Goal: Task Accomplishment & Management: Manage account settings

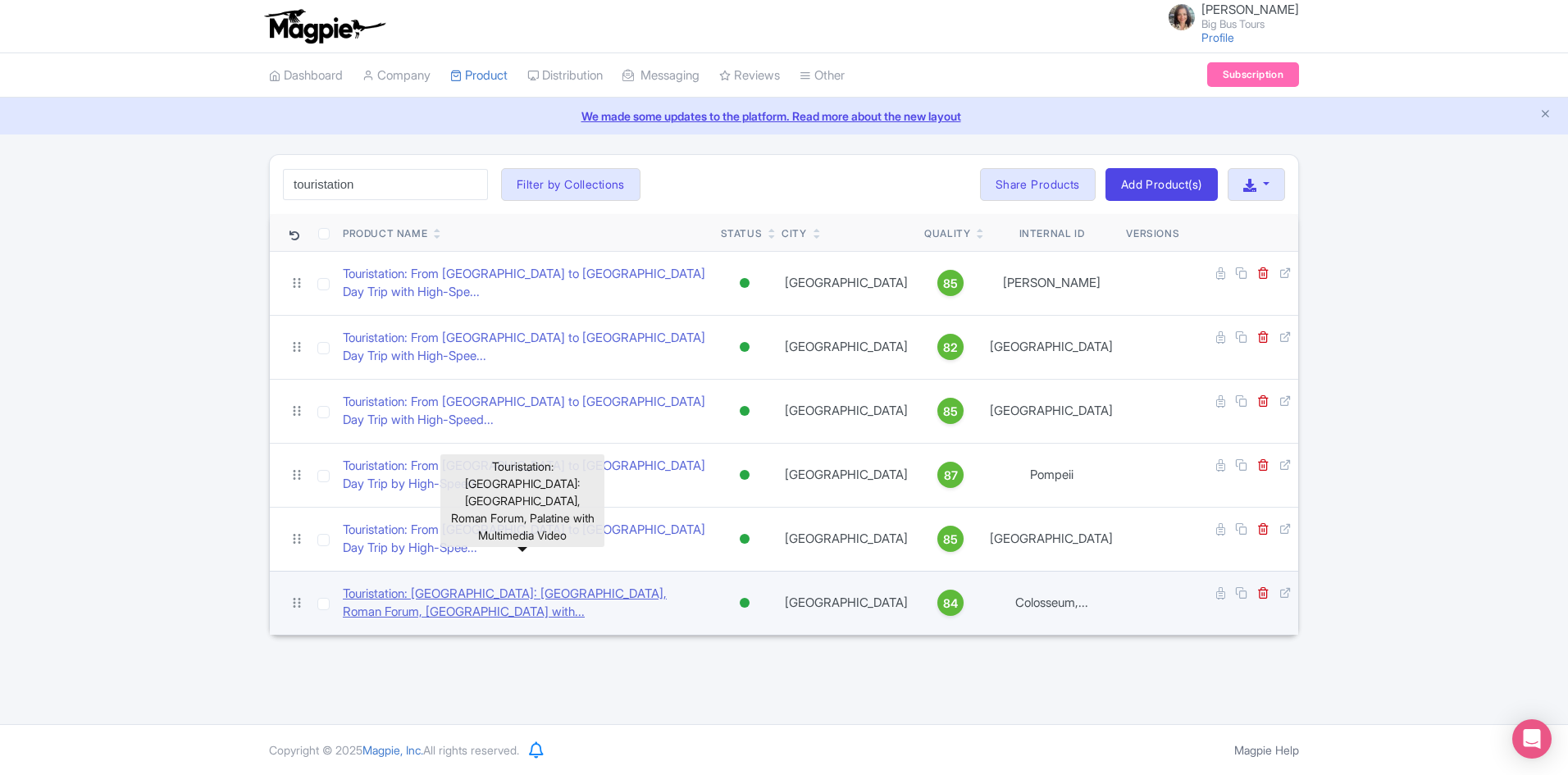
click at [498, 584] on link "Touristation: Rome: Colosseum, Roman Forum, Palatine with..." at bounding box center [525, 603] width 365 height 37
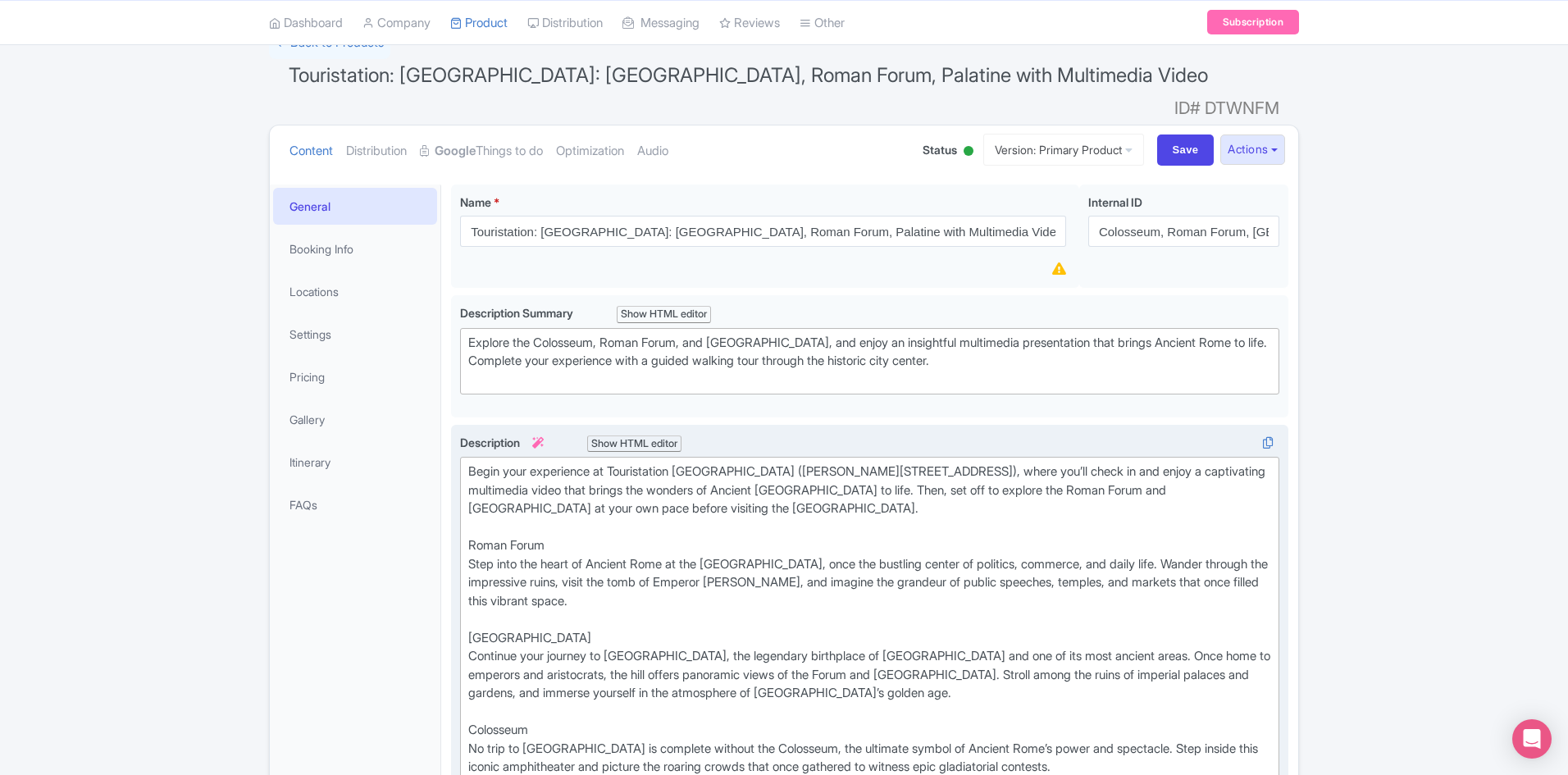
scroll to position [164, 0]
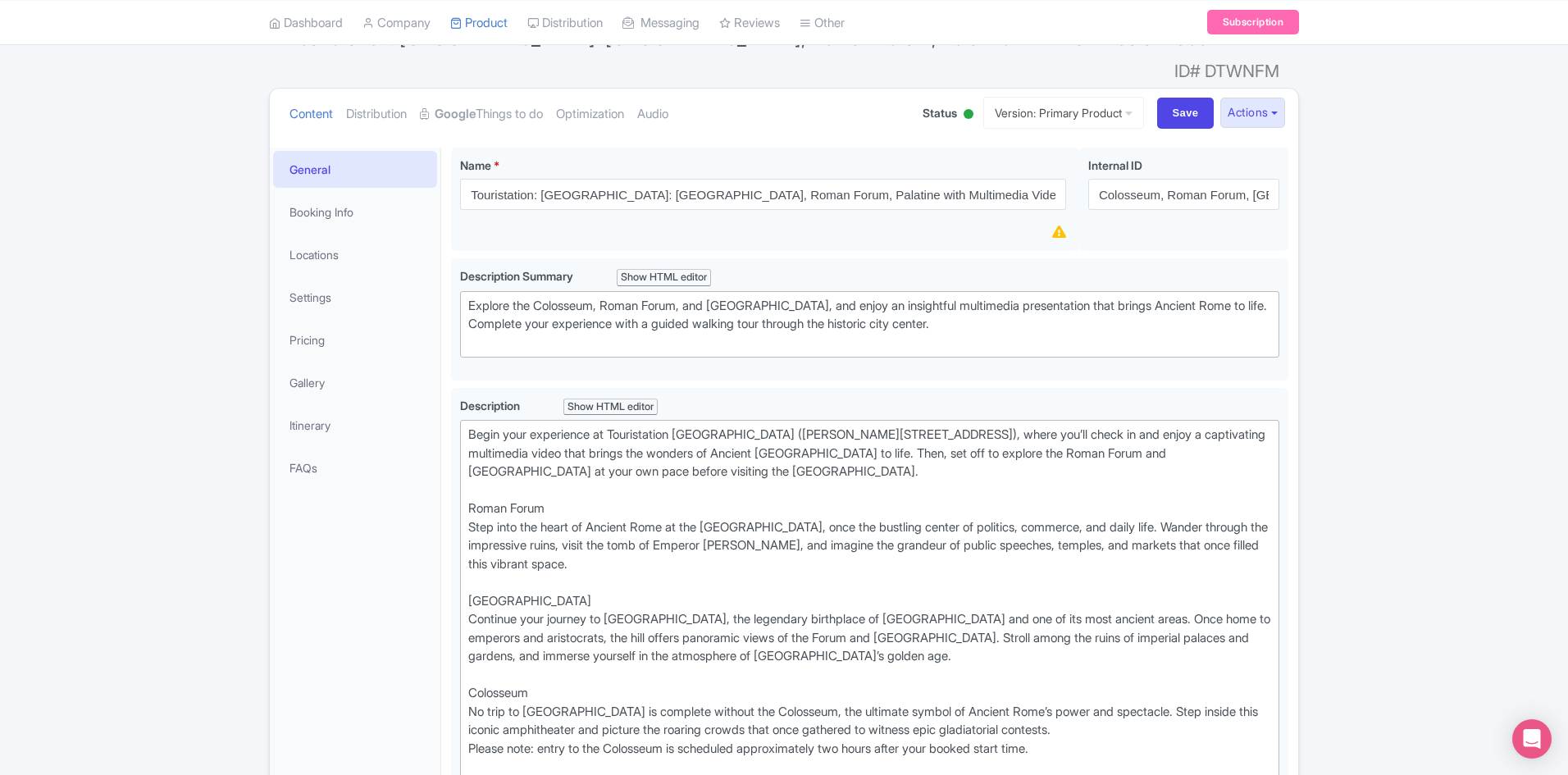
drag, startPoint x: 310, startPoint y: 144, endPoint x: 329, endPoint y: 157, distance: 23.0
click at [310, 151] on link "General" at bounding box center [354, 169] width 164 height 37
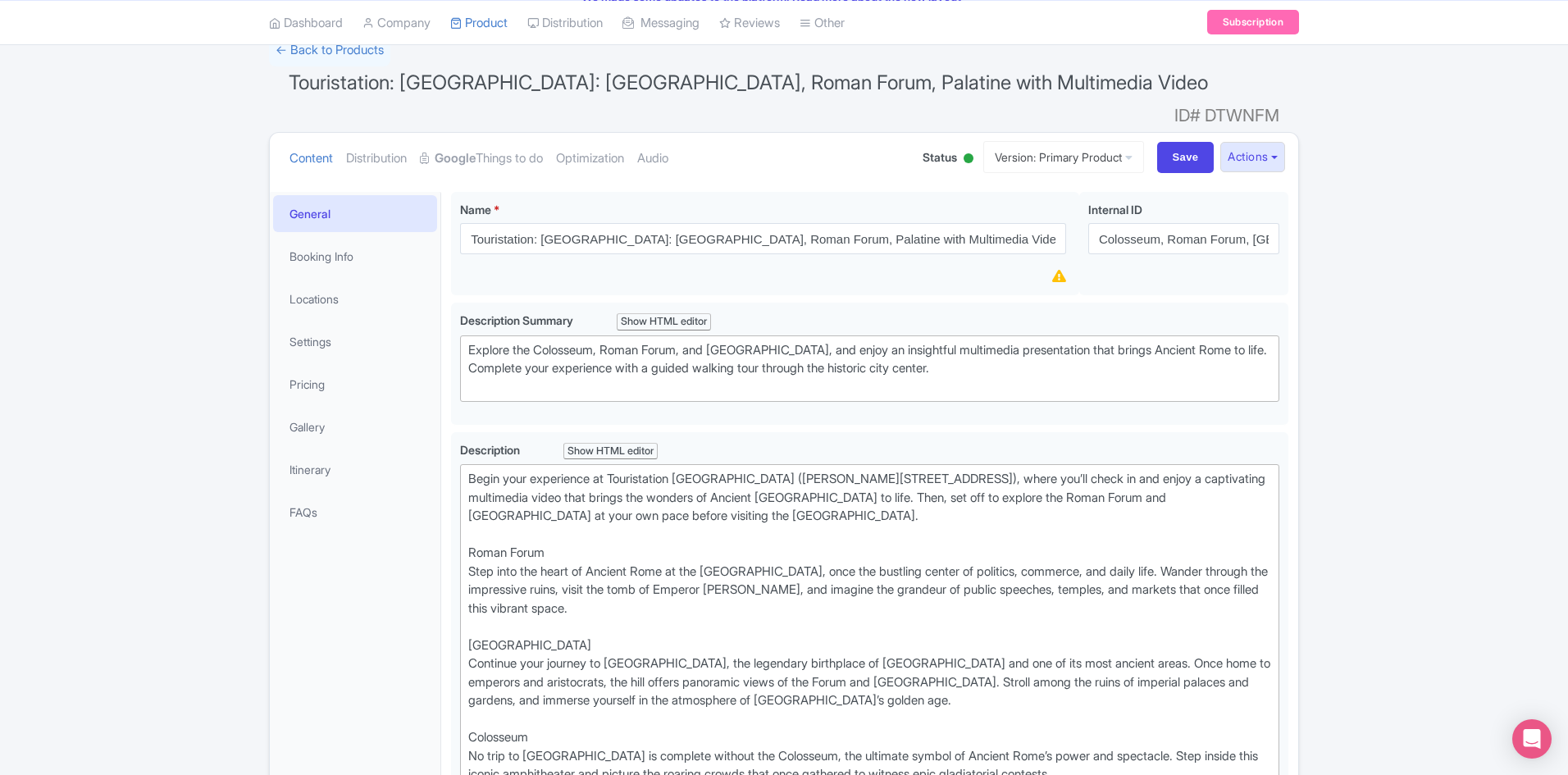
scroll to position [0, 0]
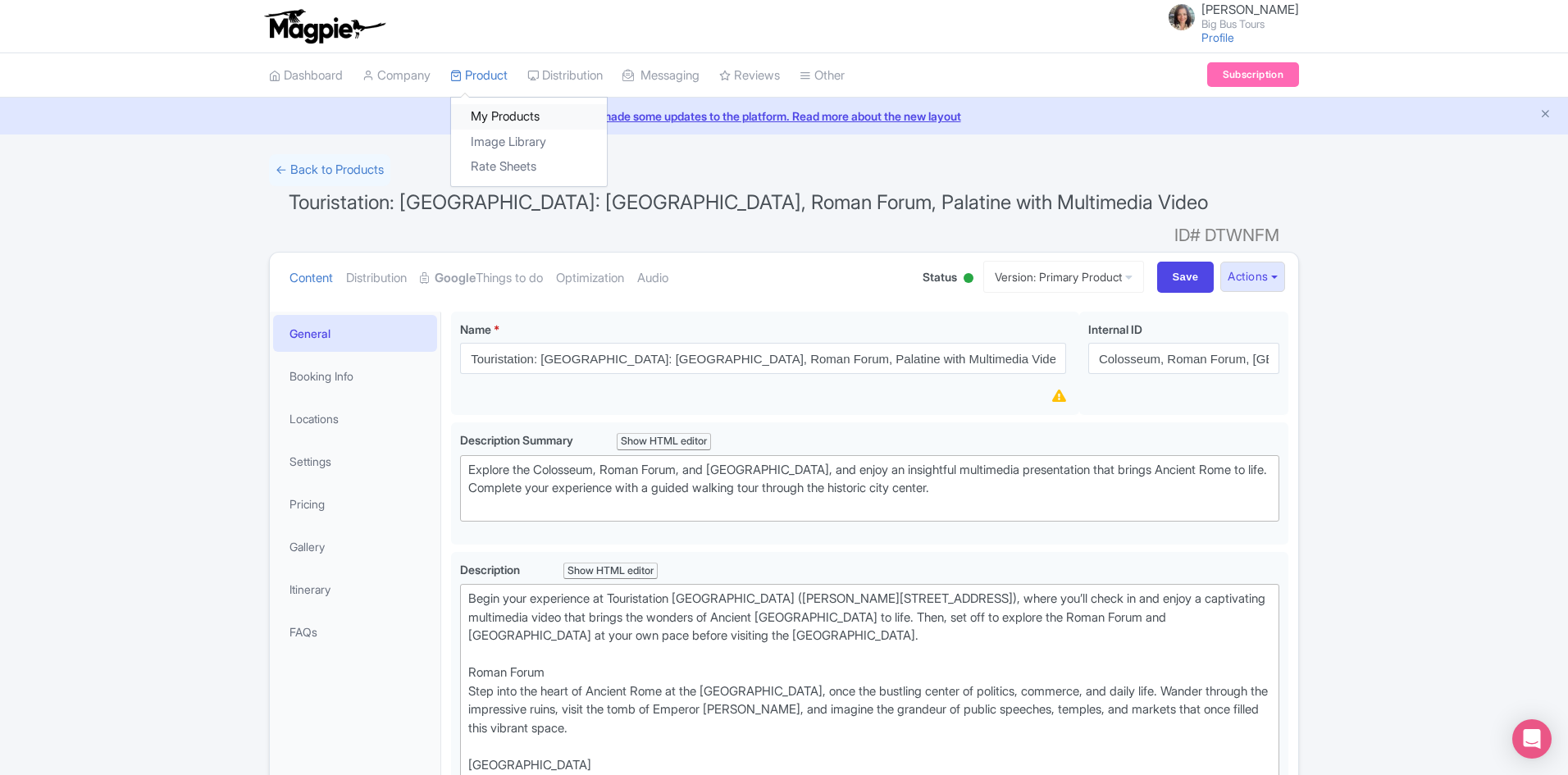
click at [504, 113] on link "My Products" at bounding box center [528, 117] width 156 height 26
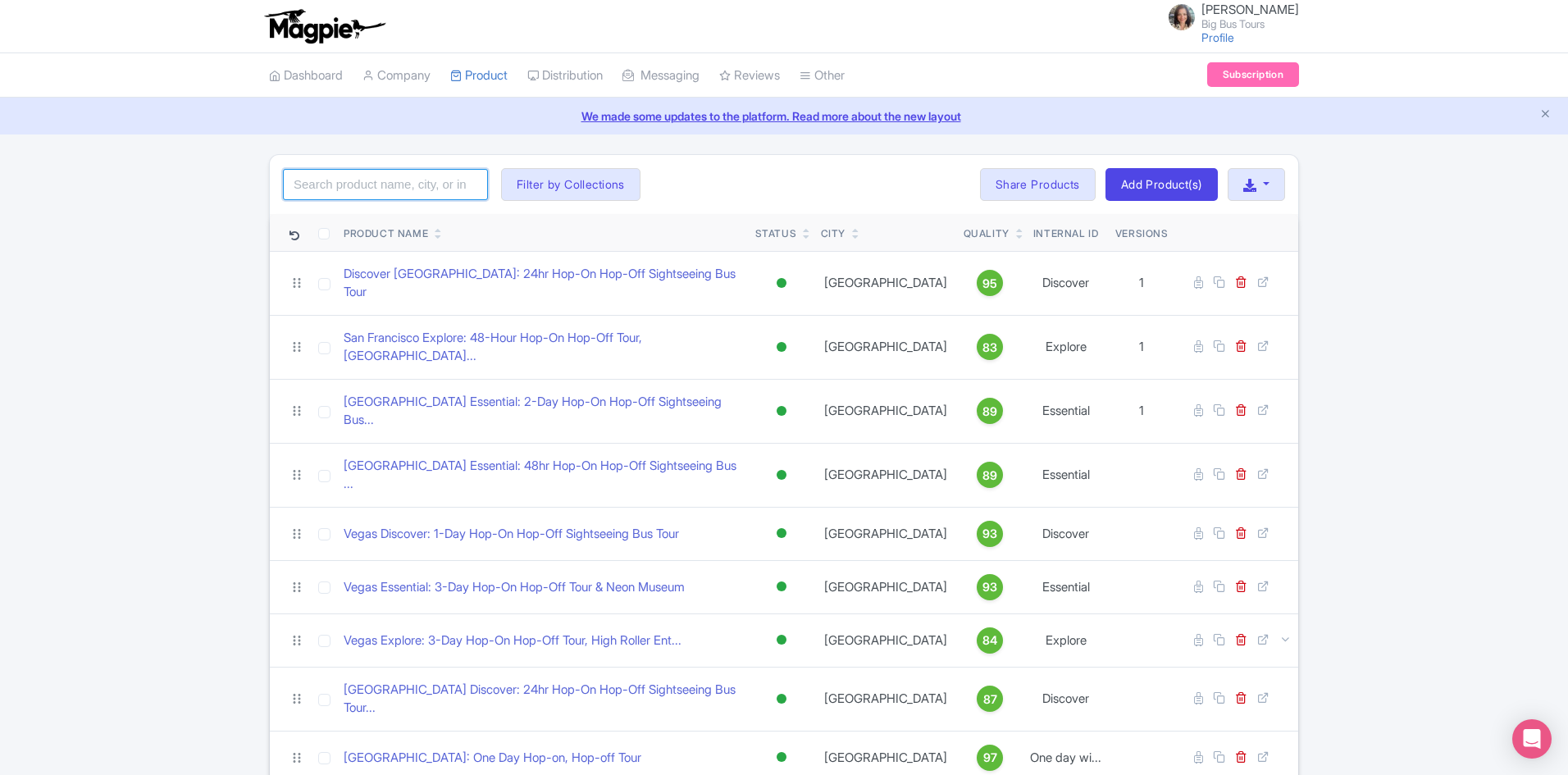
click at [413, 181] on input "search" at bounding box center [386, 184] width 205 height 31
type input "touristation"
click button "Search" at bounding box center [0, 0] width 0 height 0
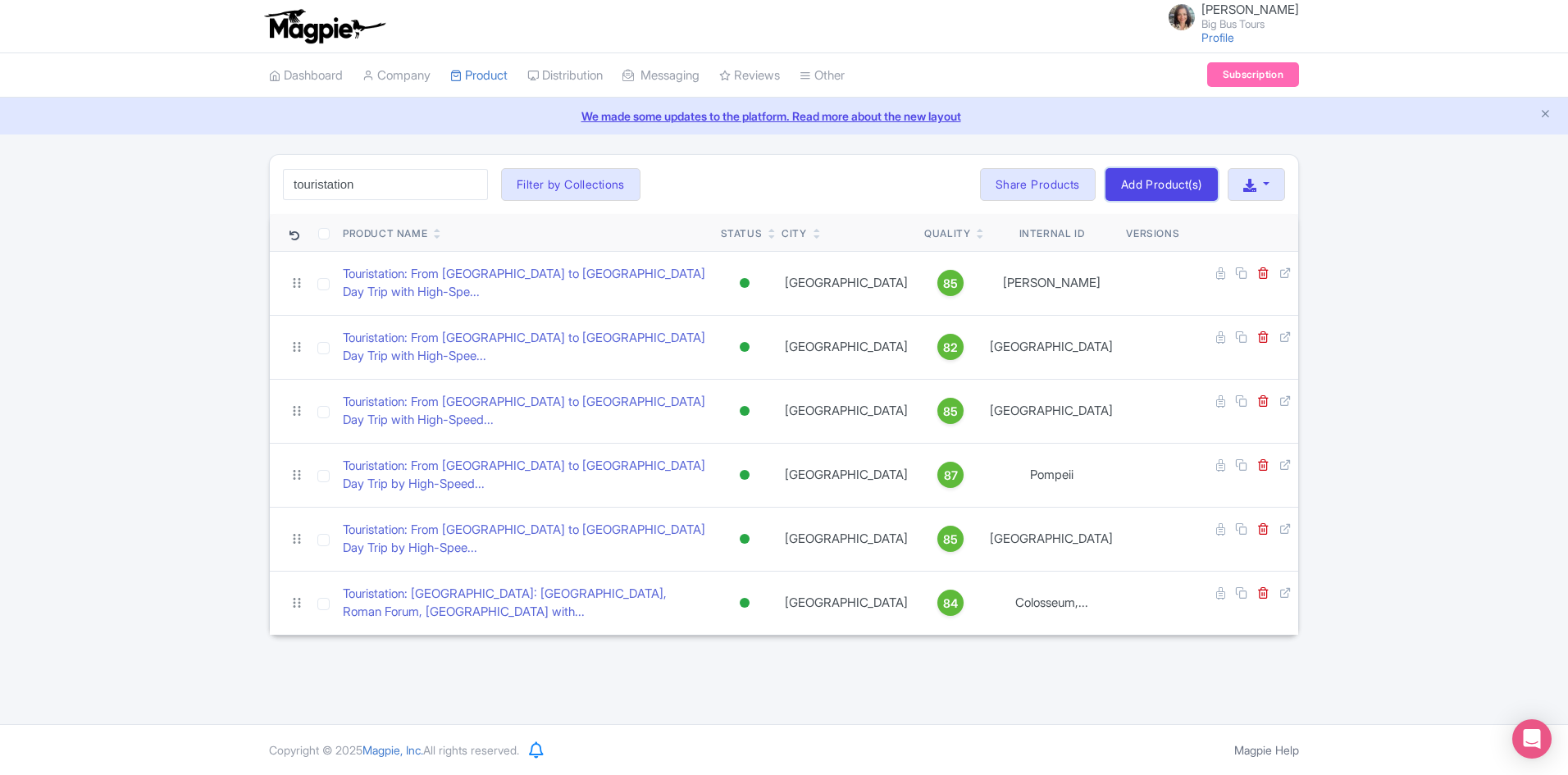
click at [1176, 185] on link "Add Product(s)" at bounding box center [1161, 185] width 113 height 33
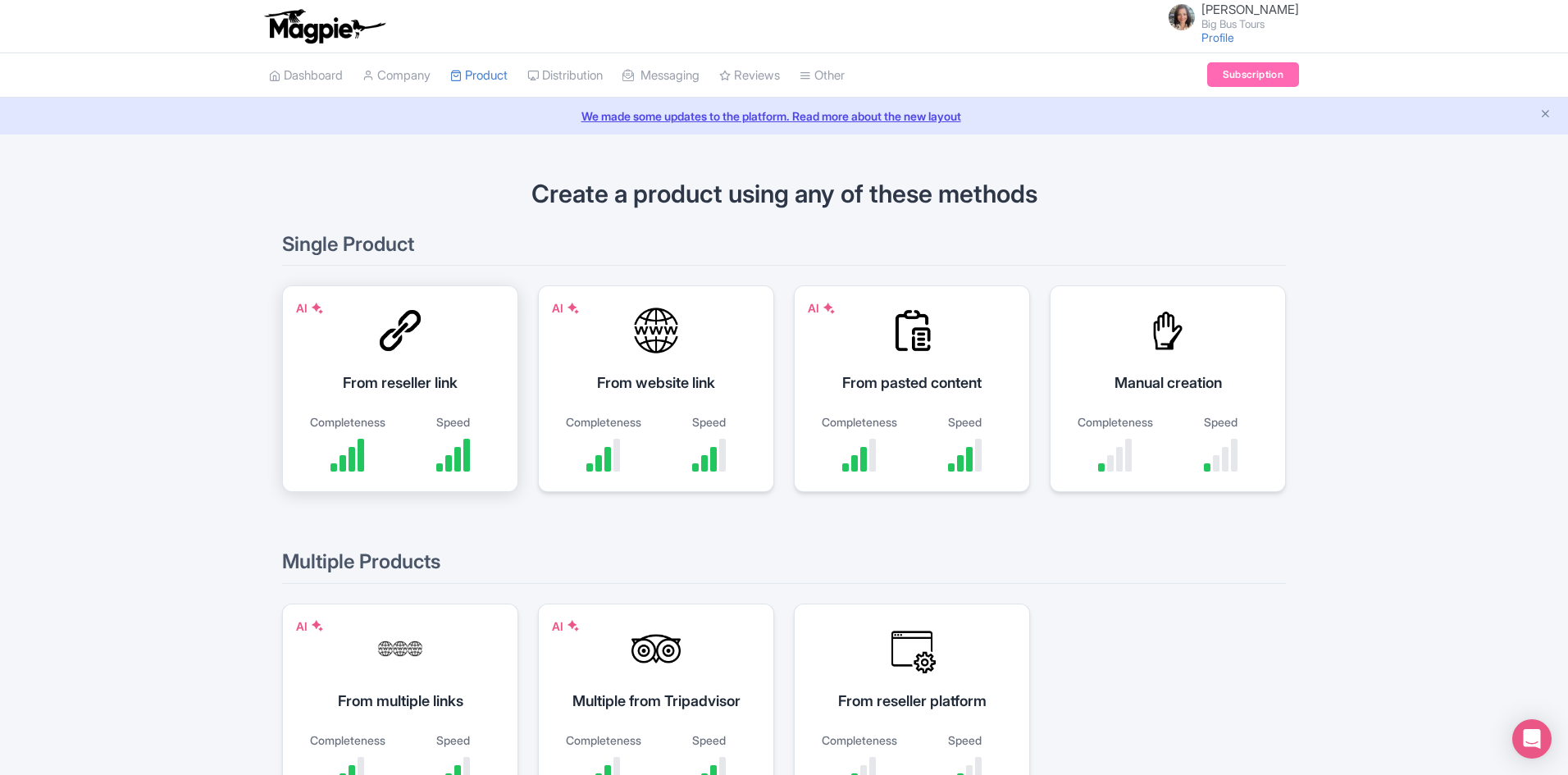
click at [463, 354] on div "AI From reseller link Completeness Speed" at bounding box center [400, 389] width 236 height 207
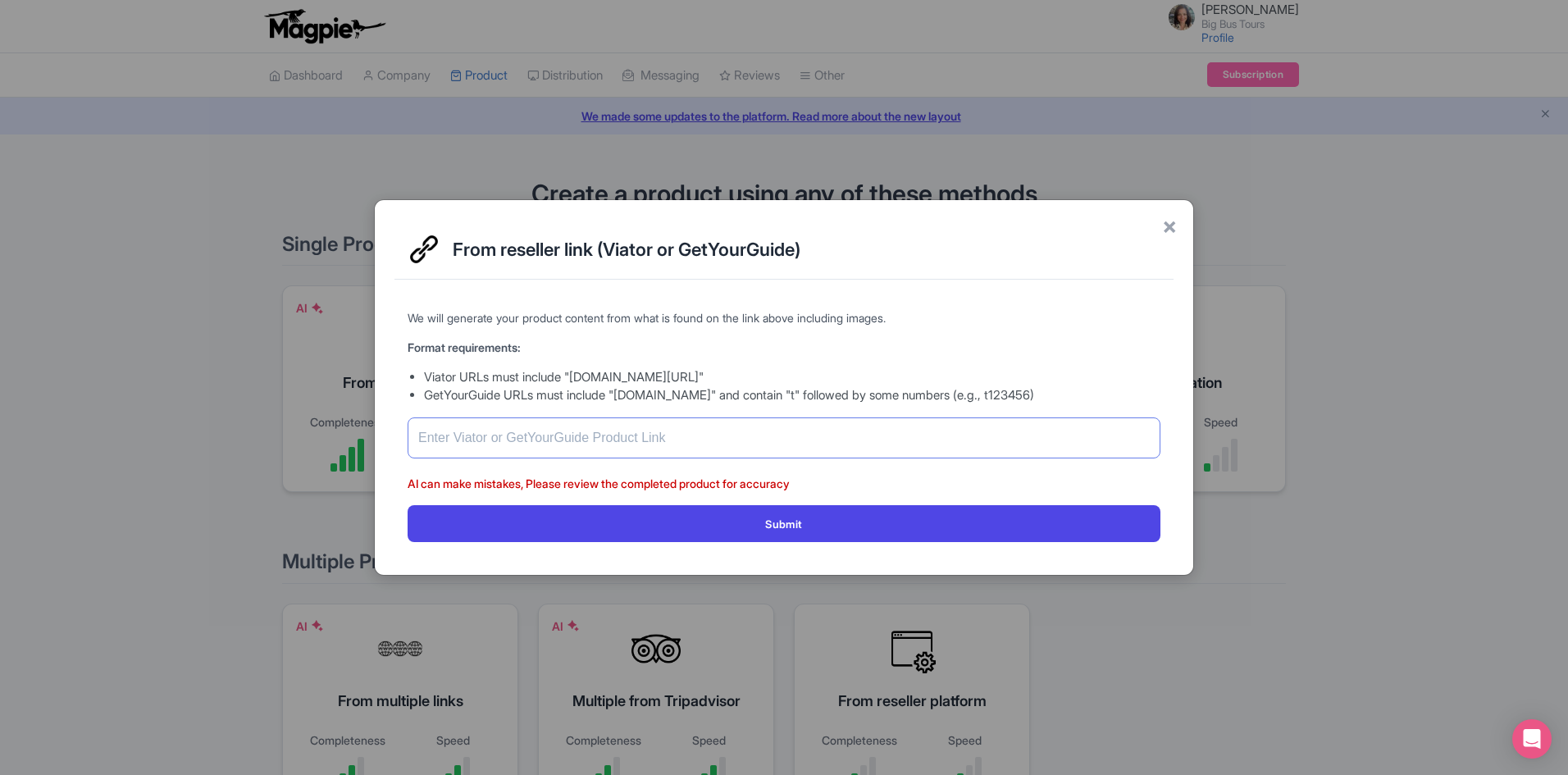
click at [708, 423] on input "text" at bounding box center [784, 438] width 753 height 41
paste input "[URL][DOMAIN_NAME]"
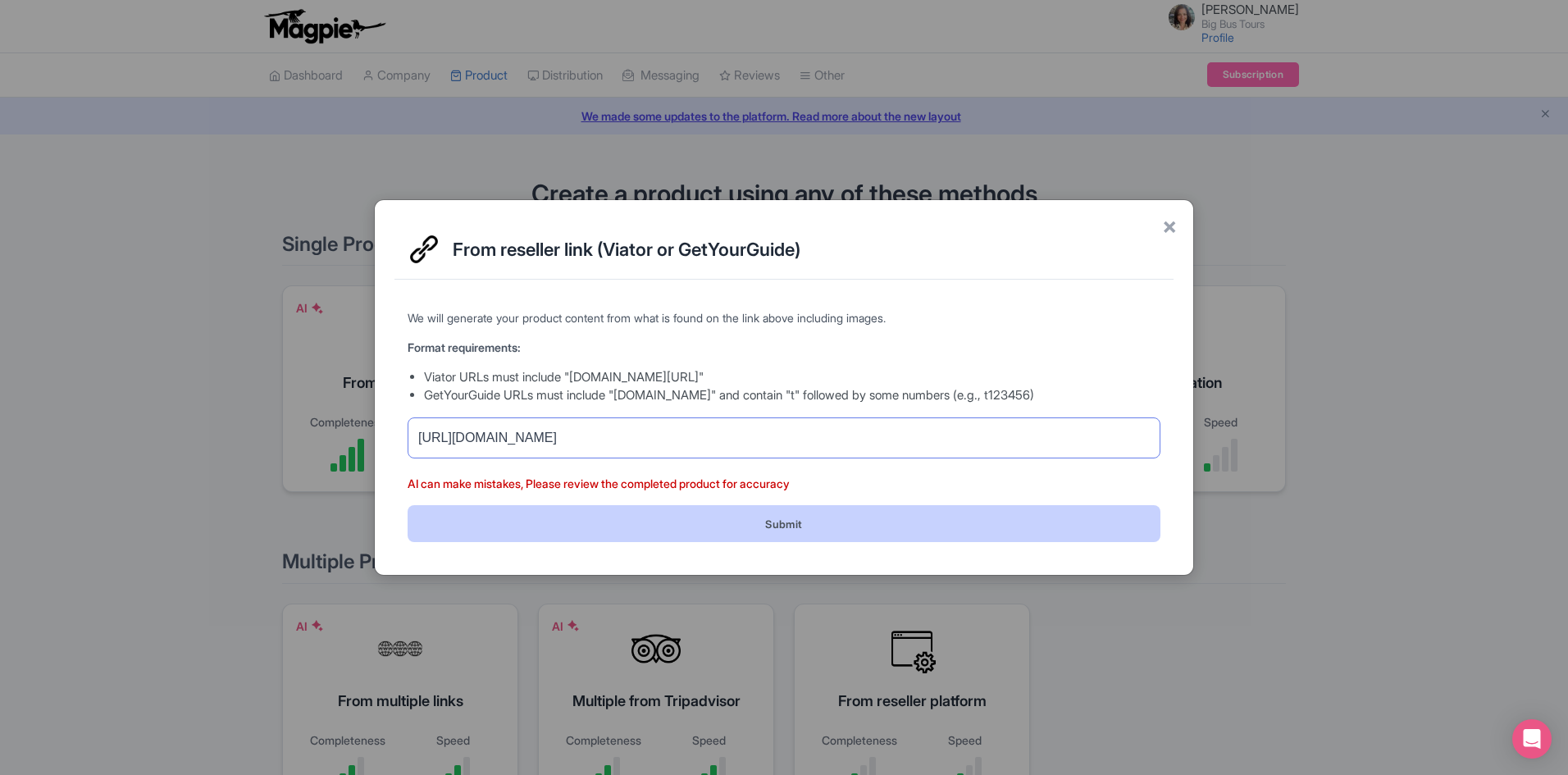
type input "https://www.getyourguide.com/rome-l33/rome-food-tasting-tour-in-trastevere-t865…"
click at [870, 521] on button "Submit" at bounding box center [784, 523] width 753 height 37
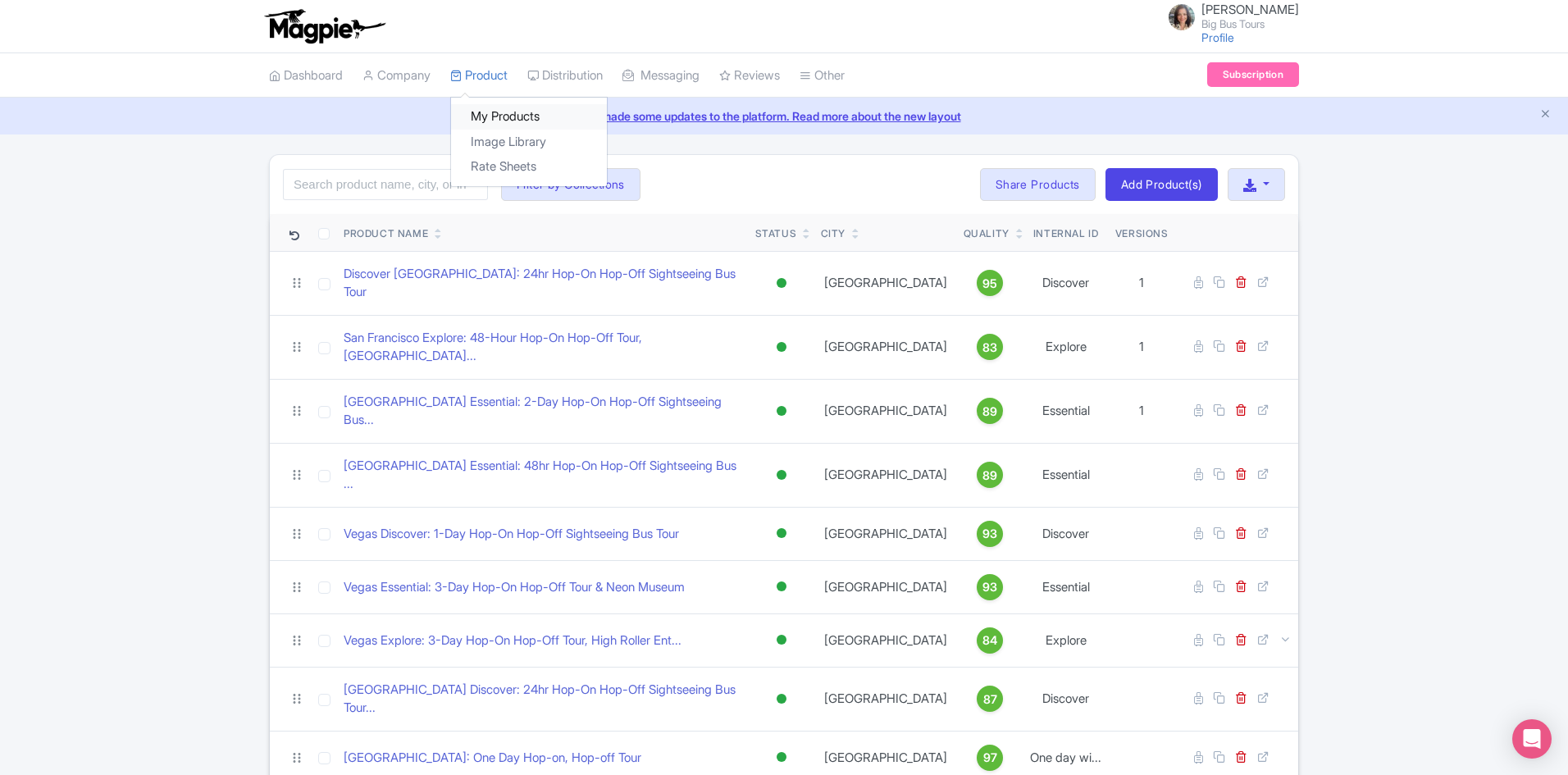
click at [506, 113] on link "My Products" at bounding box center [528, 117] width 156 height 26
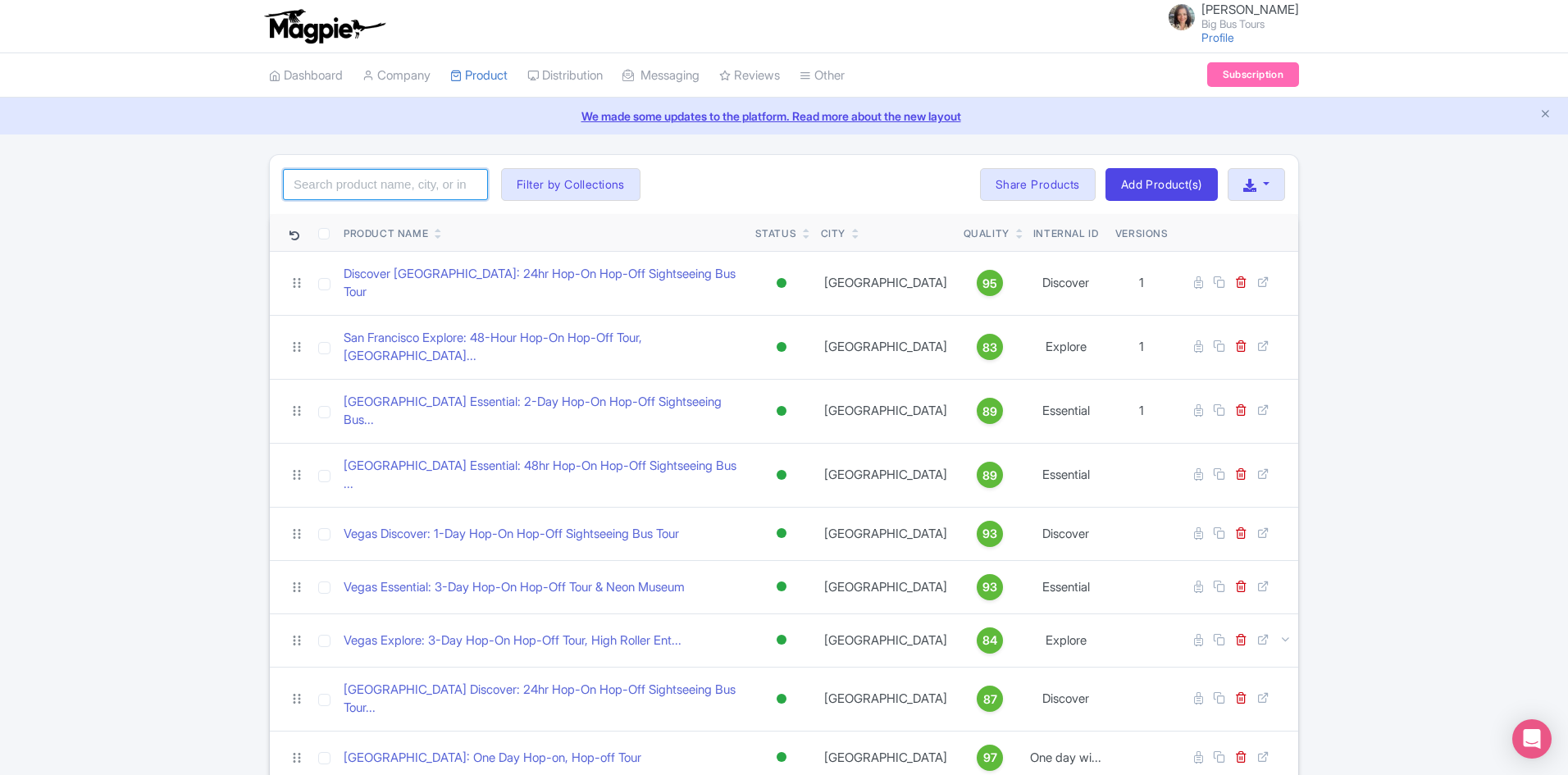
click at [412, 188] on input "search" at bounding box center [386, 184] width 205 height 31
paste input "Food tasting"
type input "Food tasting"
click button "Search" at bounding box center [0, 0] width 0 height 0
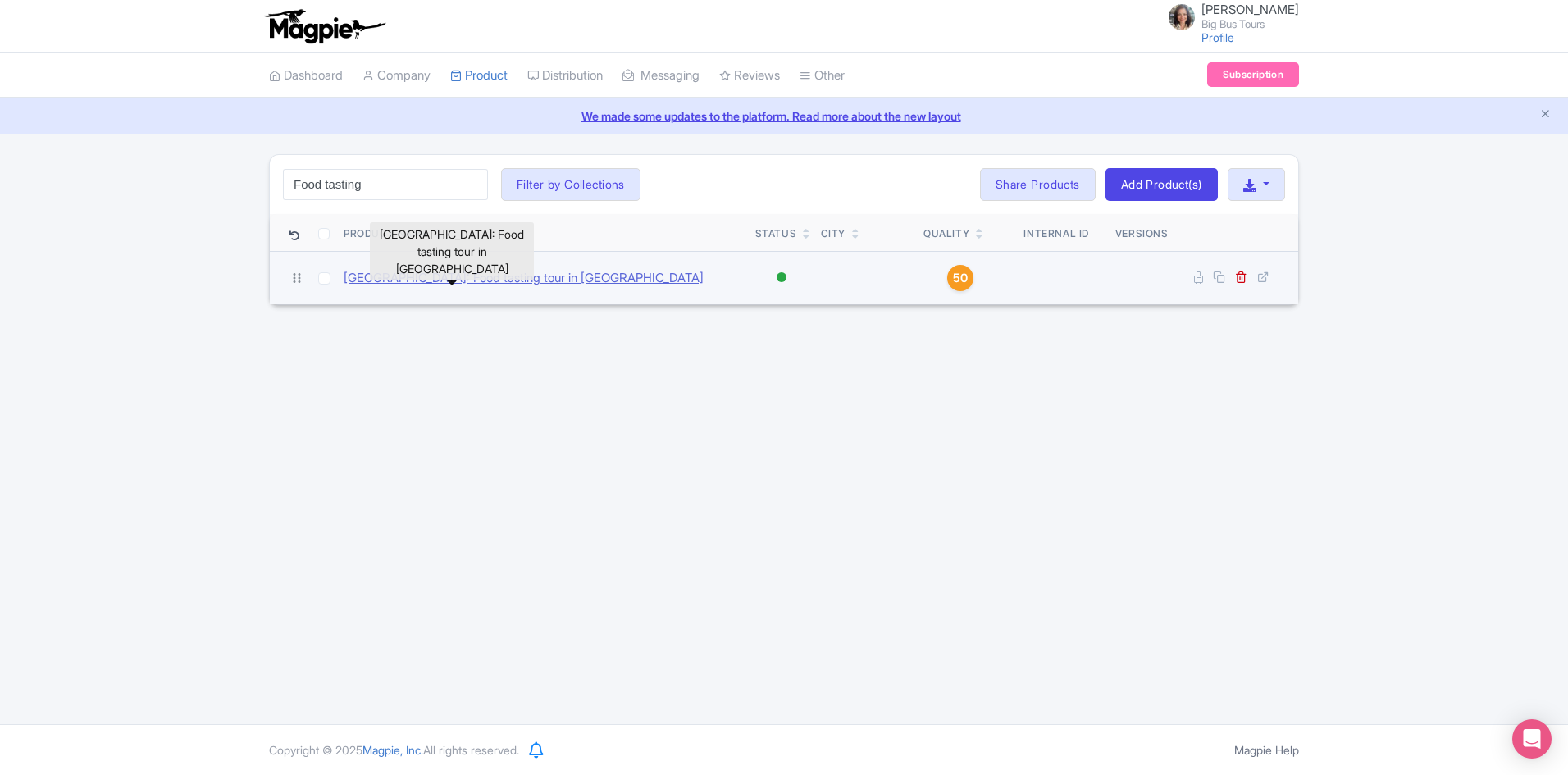
drag, startPoint x: 443, startPoint y: 279, endPoint x: 456, endPoint y: 283, distance: 13.6
click at [443, 278] on link "[GEOGRAPHIC_DATA]: Food tasting tour in [GEOGRAPHIC_DATA]" at bounding box center [523, 278] width 360 height 19
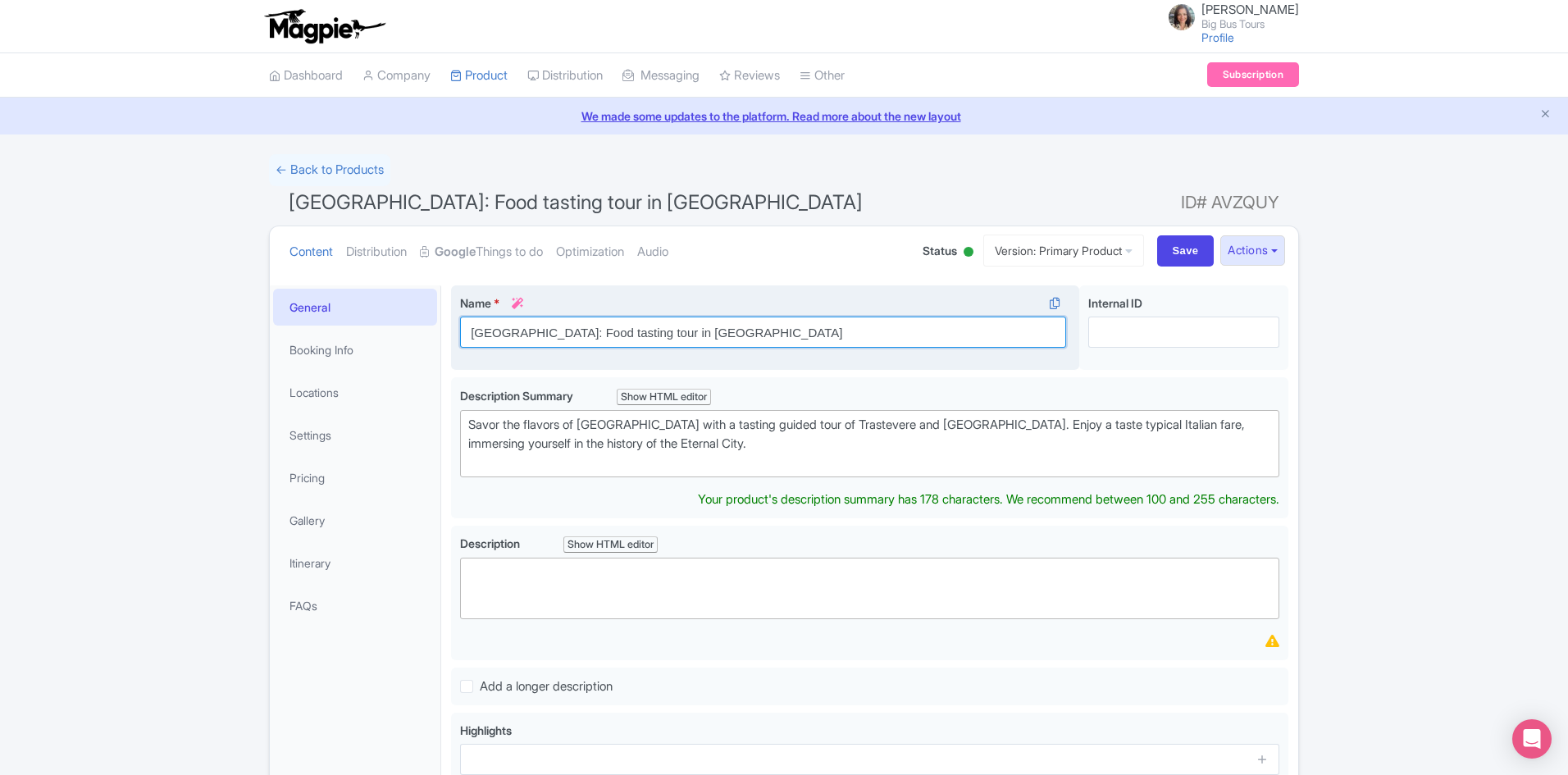
click at [474, 330] on input "[GEOGRAPHIC_DATA]: Food tasting tour in [GEOGRAPHIC_DATA]" at bounding box center [763, 333] width 606 height 31
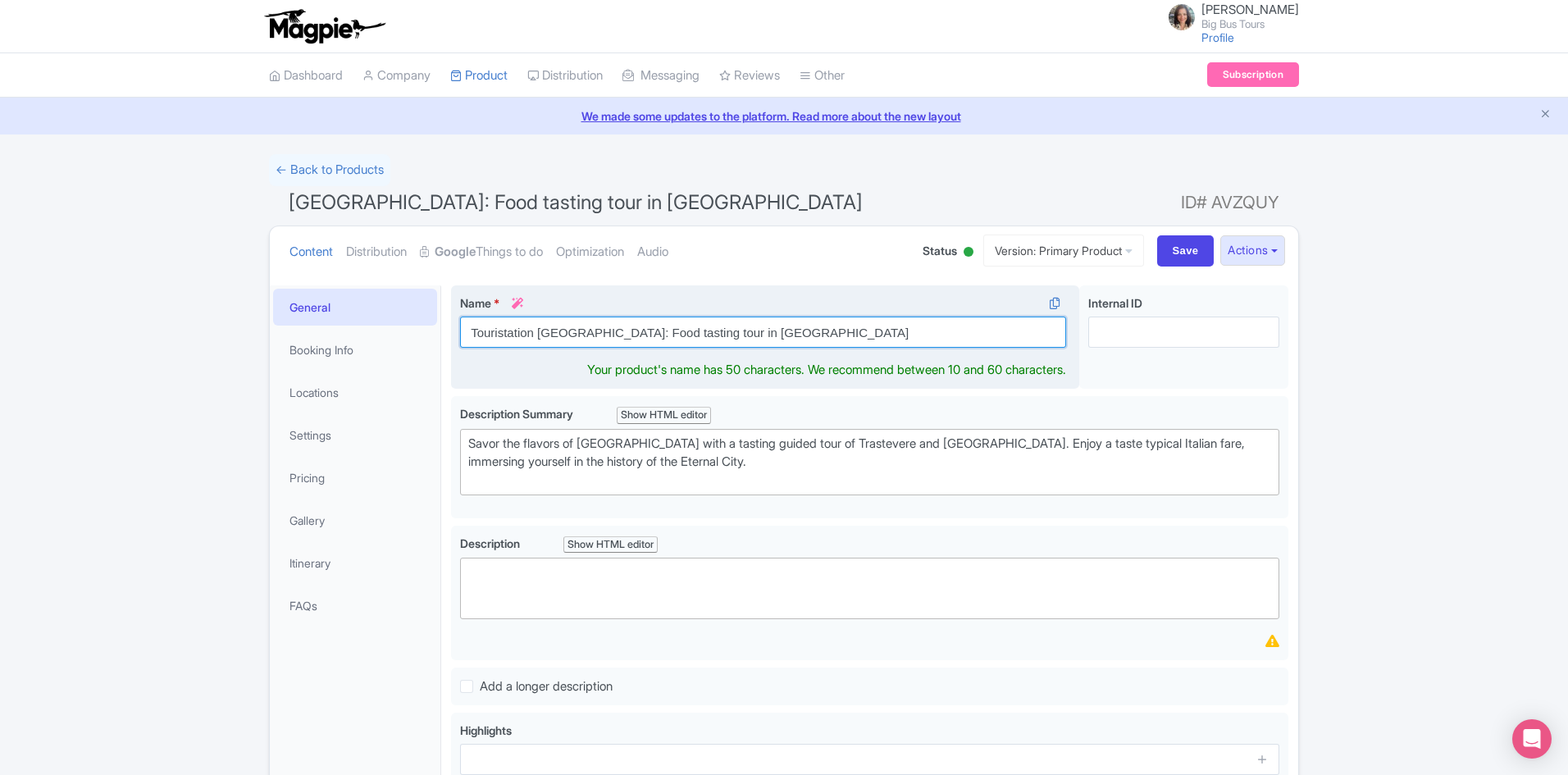
click at [532, 334] on input "Touristation Rome: Food tasting tour in Trastevere" at bounding box center [763, 333] width 606 height 31
drag, startPoint x: 583, startPoint y: 334, endPoint x: 646, endPoint y: 332, distance: 63.0
click at [646, 332] on input "Touristation: [GEOGRAPHIC_DATA]: Food tasting tour in [GEOGRAPHIC_DATA]" at bounding box center [763, 333] width 606 height 31
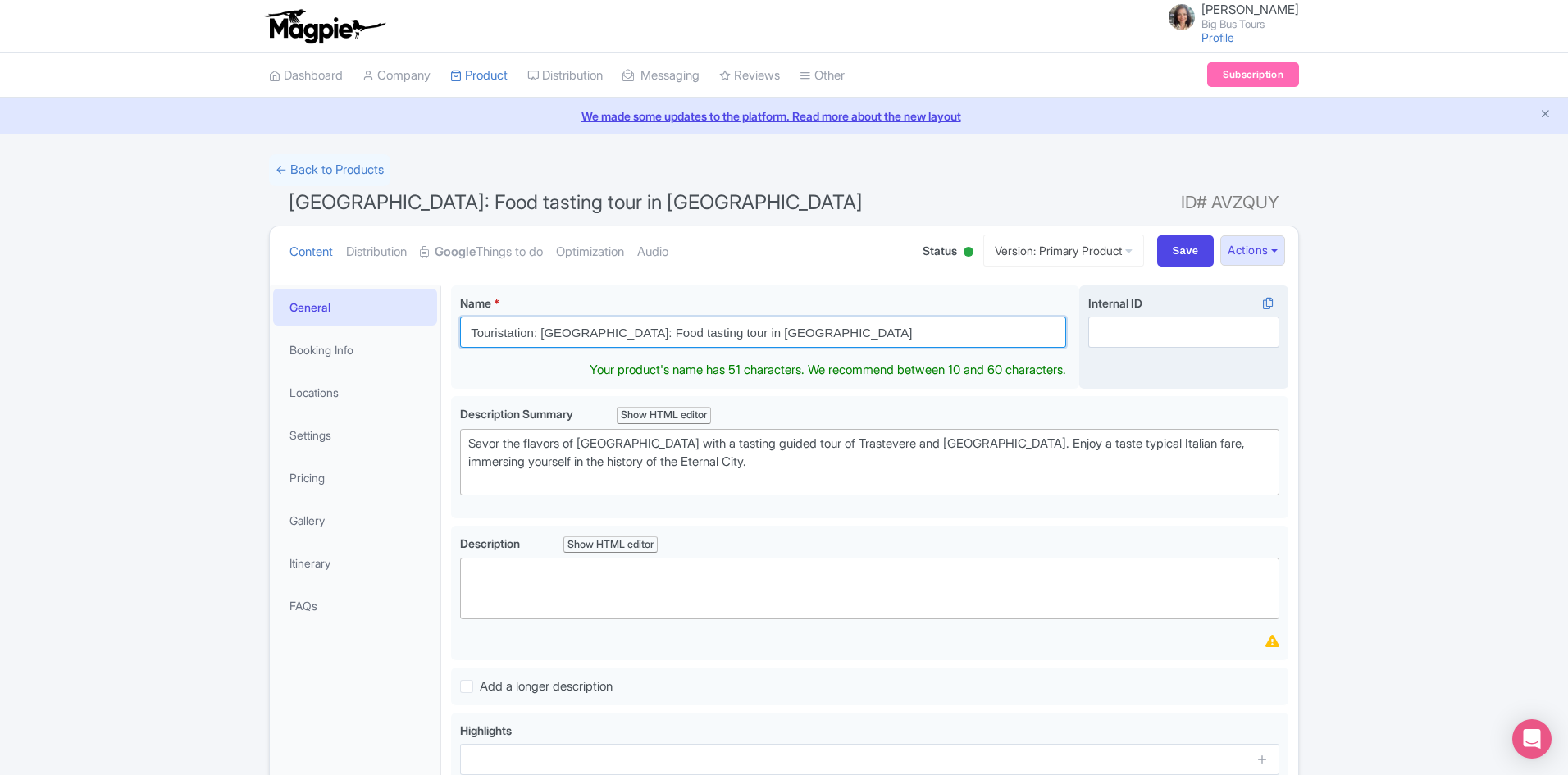
type input "Touristation: [GEOGRAPHIC_DATA]: Food tasting tour in [GEOGRAPHIC_DATA]"
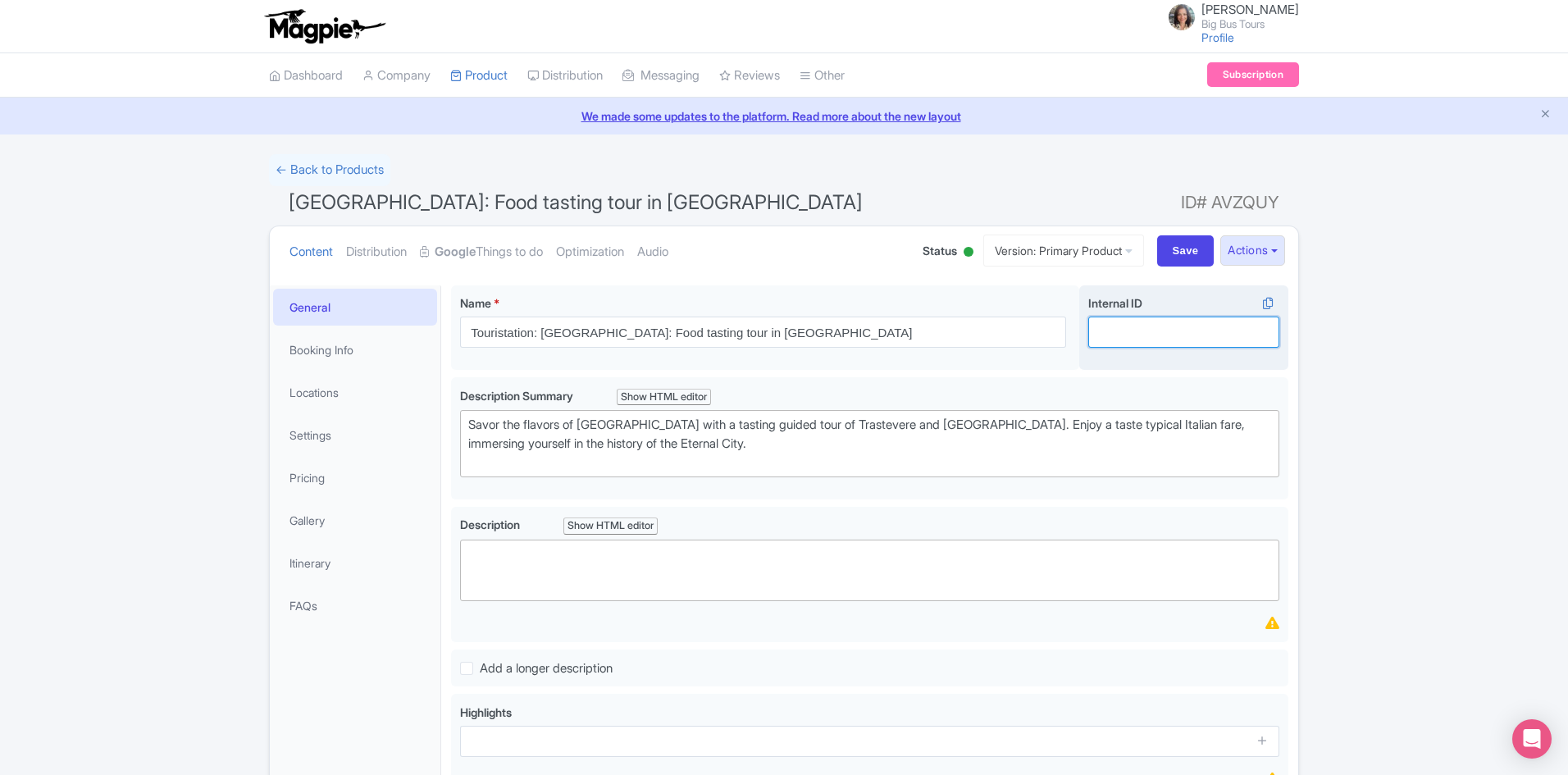
click at [1147, 333] on input "Internal ID i" at bounding box center [1183, 333] width 191 height 31
paste input "Food tasting"
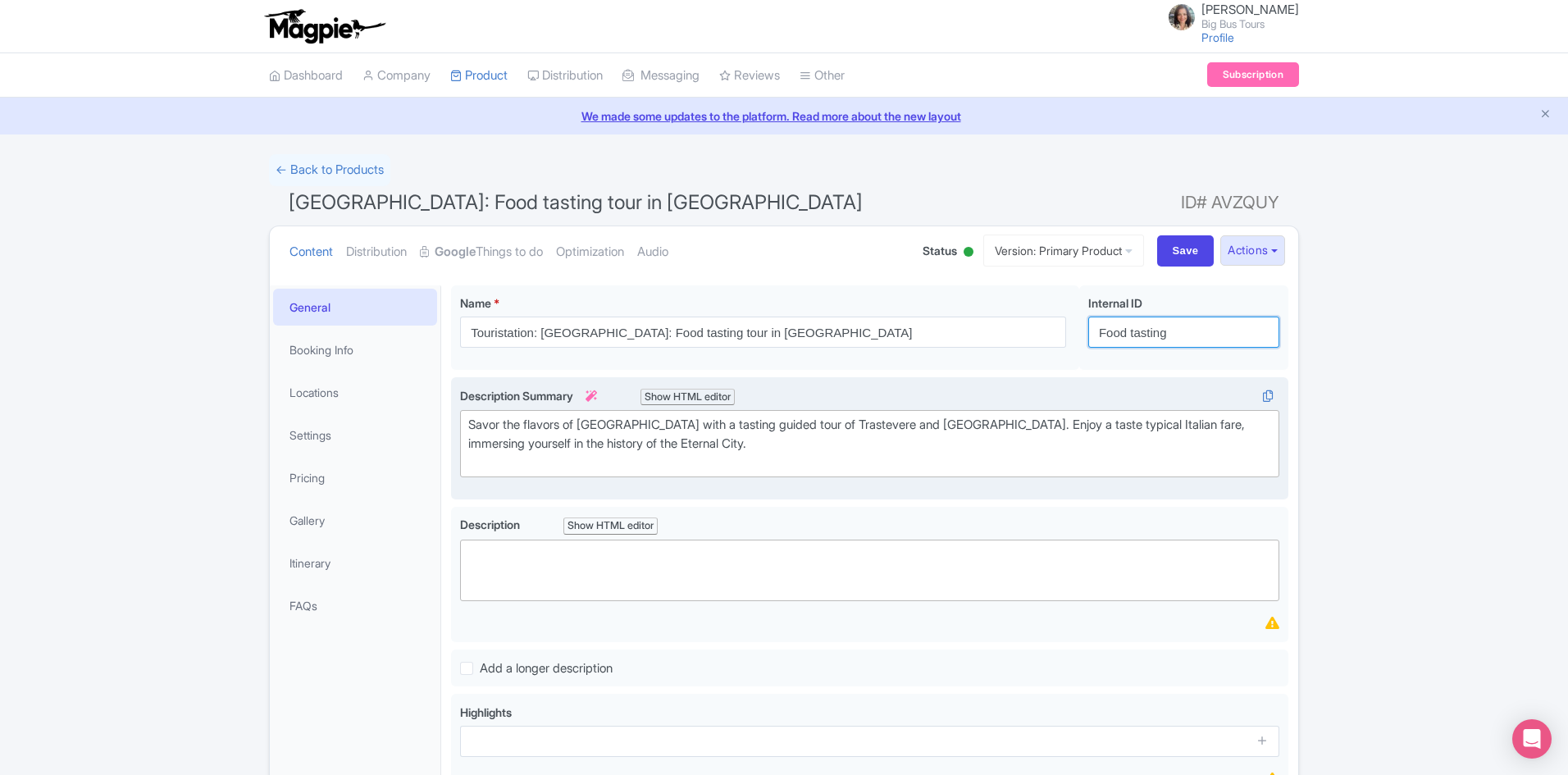
type input "Food tasting"
click at [594, 452] on div "Savor the flavors of [GEOGRAPHIC_DATA] with a tasting guided tour of Trastevere…" at bounding box center [869, 443] width 802 height 56
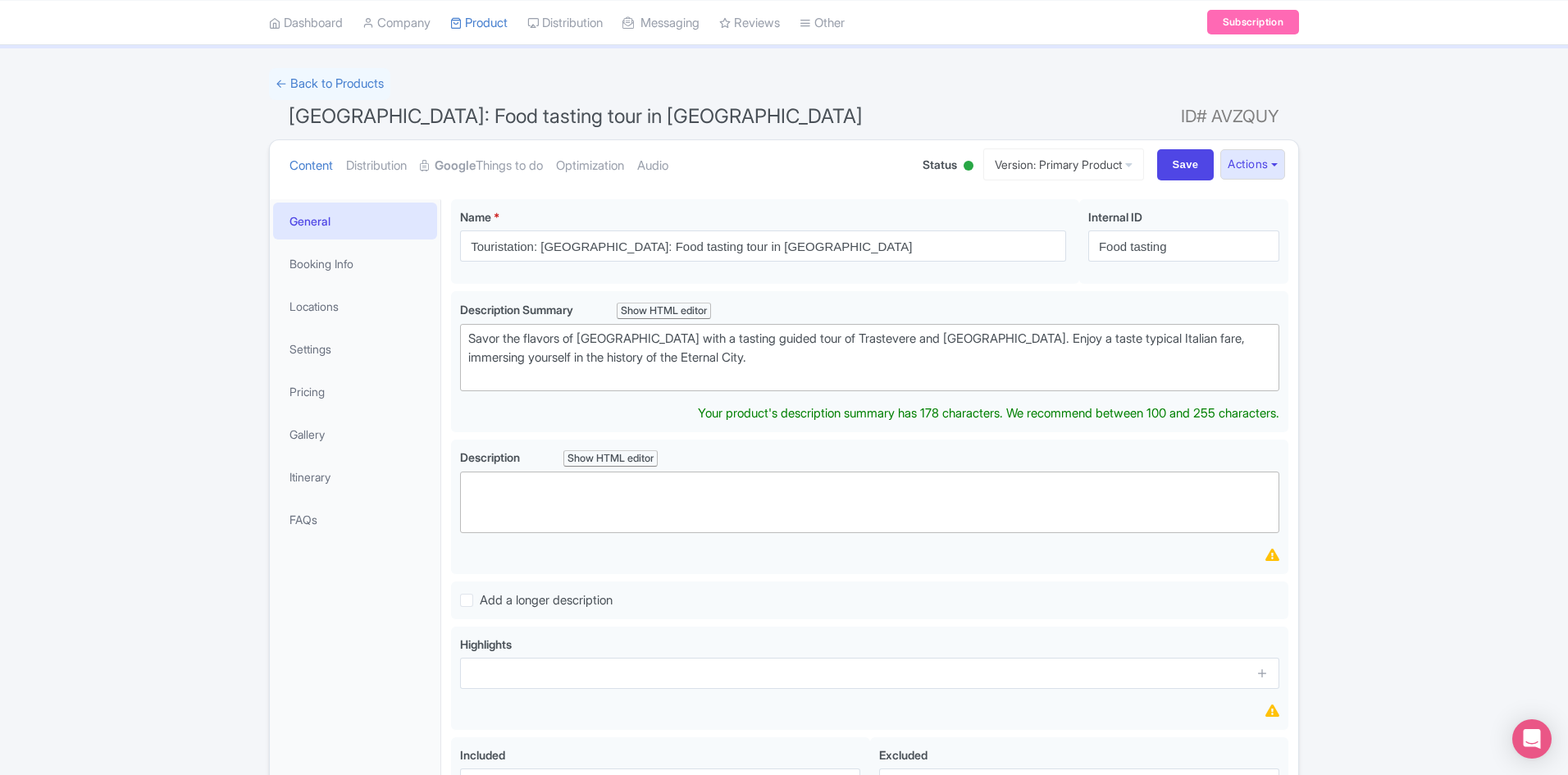
scroll to position [246, 0]
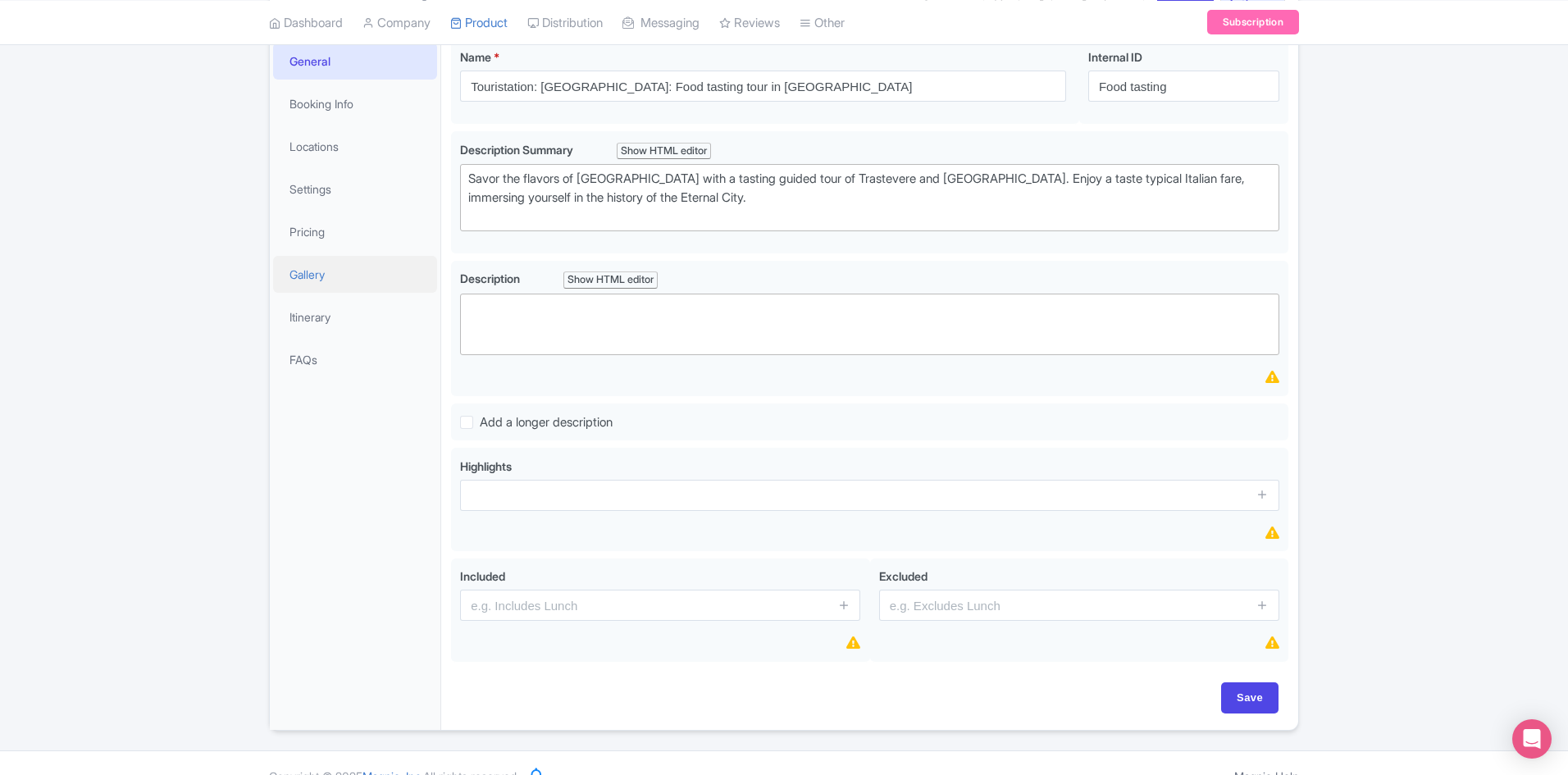
click at [299, 272] on link "Gallery" at bounding box center [354, 274] width 164 height 37
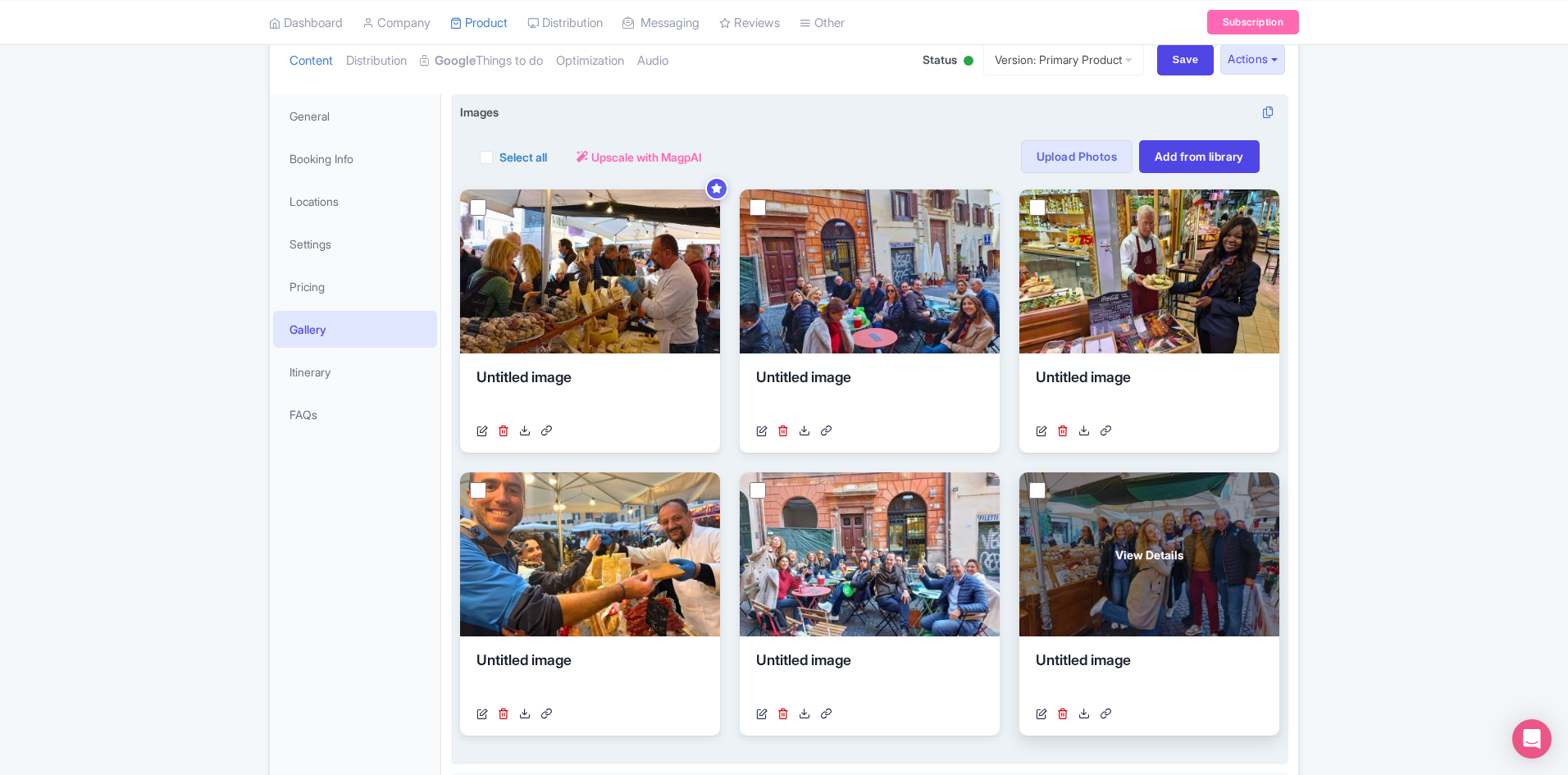
scroll to position [0, 0]
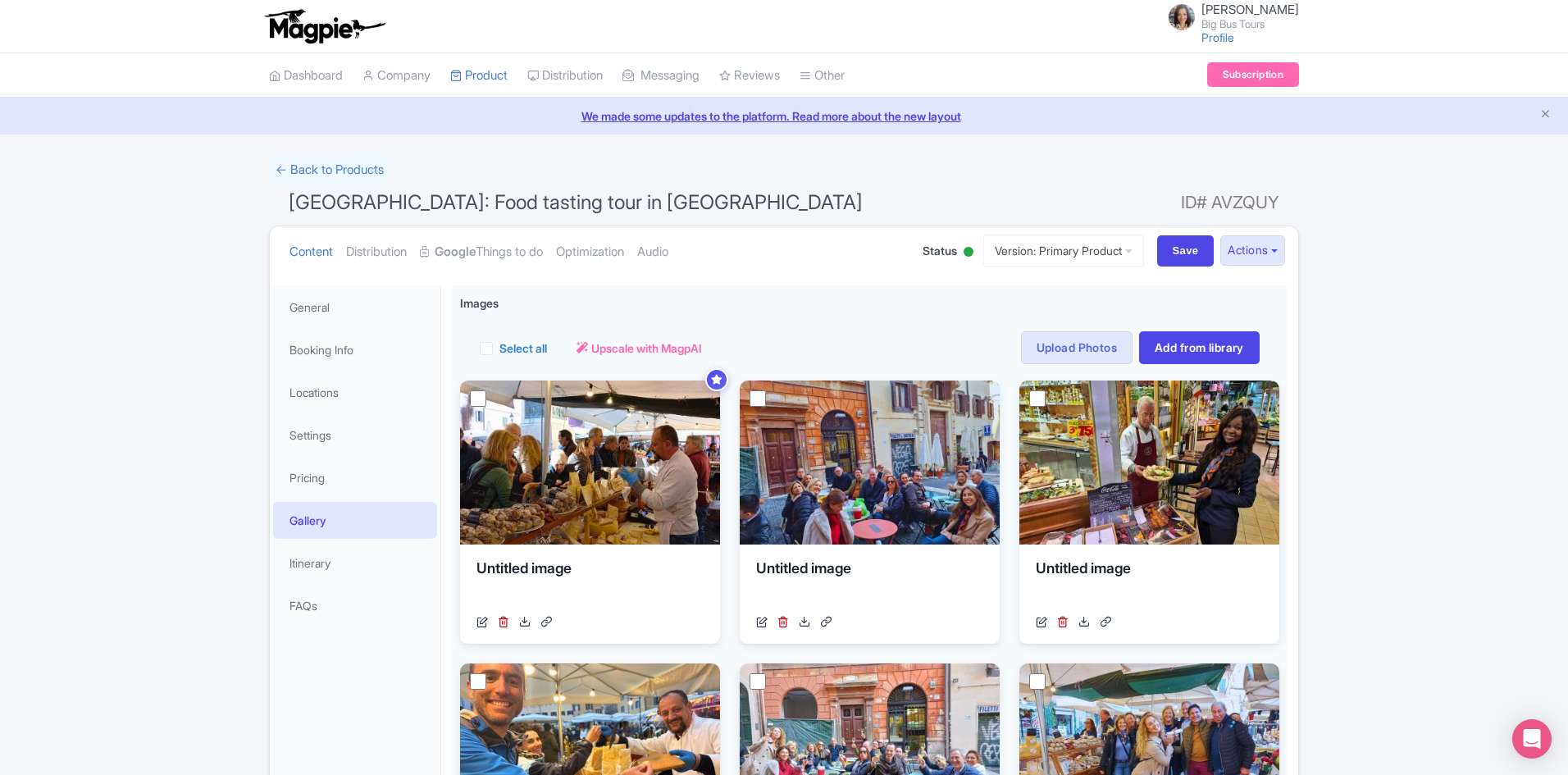
click at [1449, 325] on div "Success Data saved automatically ← Back to Products Rome: Food tasting tour in …" at bounding box center [784, 628] width 1568 height 950
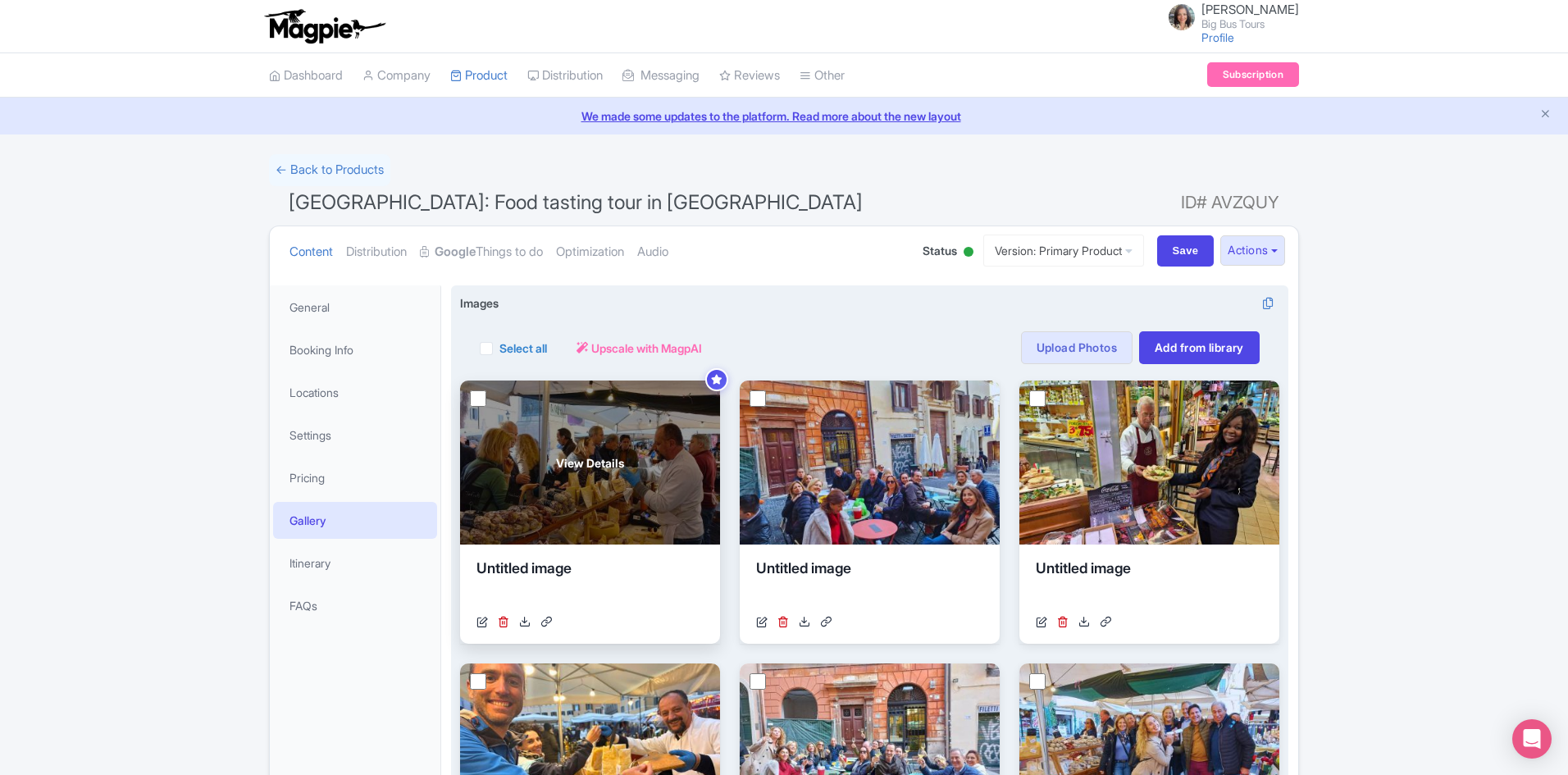
drag, startPoint x: 604, startPoint y: 465, endPoint x: 639, endPoint y: 478, distance: 37.3
drag, startPoint x: 322, startPoint y: 301, endPoint x: 677, endPoint y: 420, distance: 374.4
click at [322, 301] on link "General" at bounding box center [354, 307] width 164 height 37
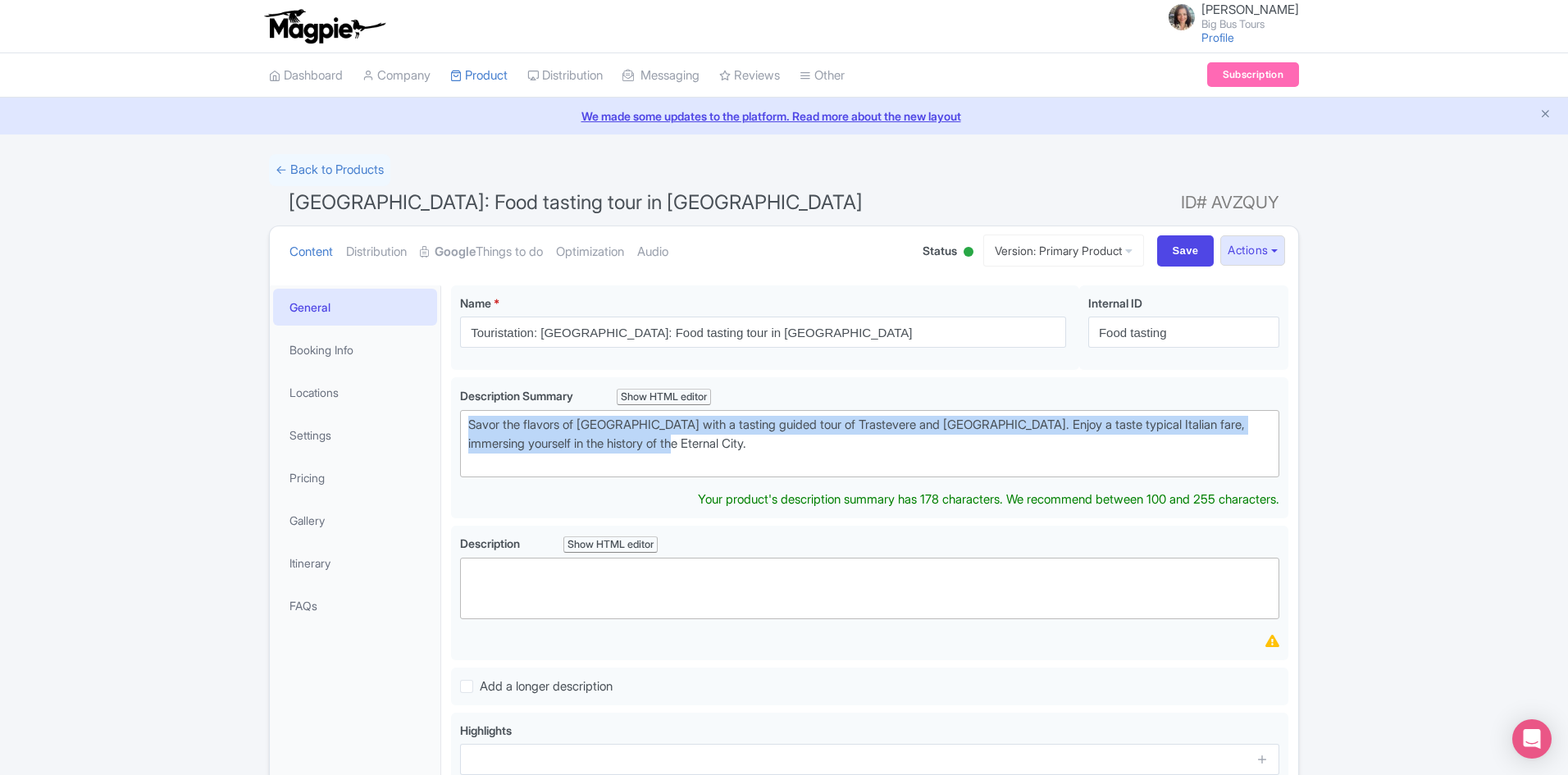
drag, startPoint x: 719, startPoint y: 453, endPoint x: 369, endPoint y: 413, distance: 352.3
click at [374, 411] on div "General Booking Info Locations Settings Pricing Gallery Itinerary FAQs Tourista…" at bounding box center [784, 628] width 1029 height 706
copy div "Savor the flavors of [GEOGRAPHIC_DATA] with a tasting guided tour of Trastevere…"
drag, startPoint x: 716, startPoint y: 447, endPoint x: 484, endPoint y: 406, distance: 235.6
click at [444, 412] on div "Touristation: Rome: Food tasting tour in Trastevere Name * i Touristation: Rome…" at bounding box center [870, 628] width 857 height 706
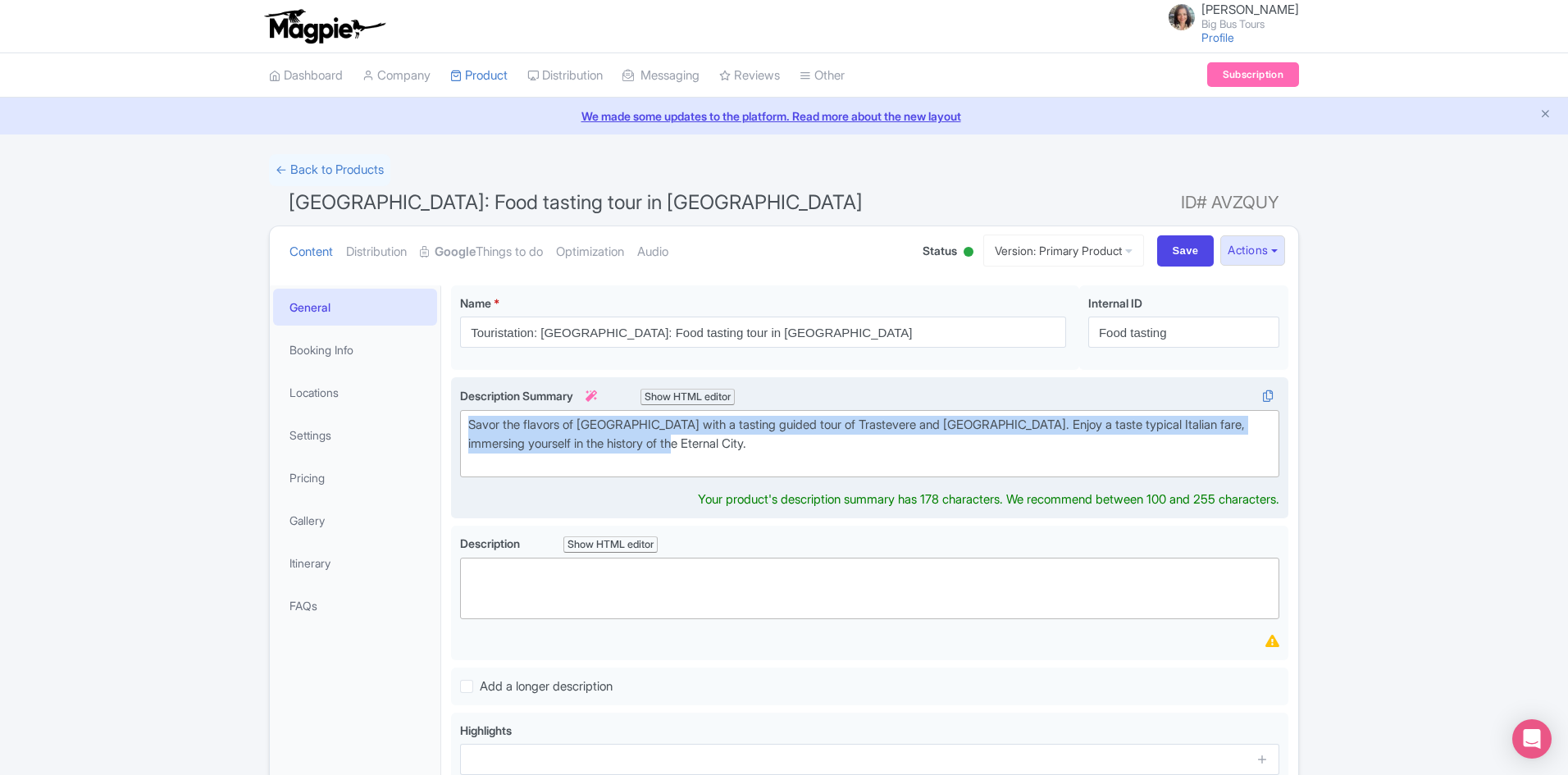
paste trix-editor "<div>&nbsp;Discover the true taste of Rome on a guided food tour through <stron…"
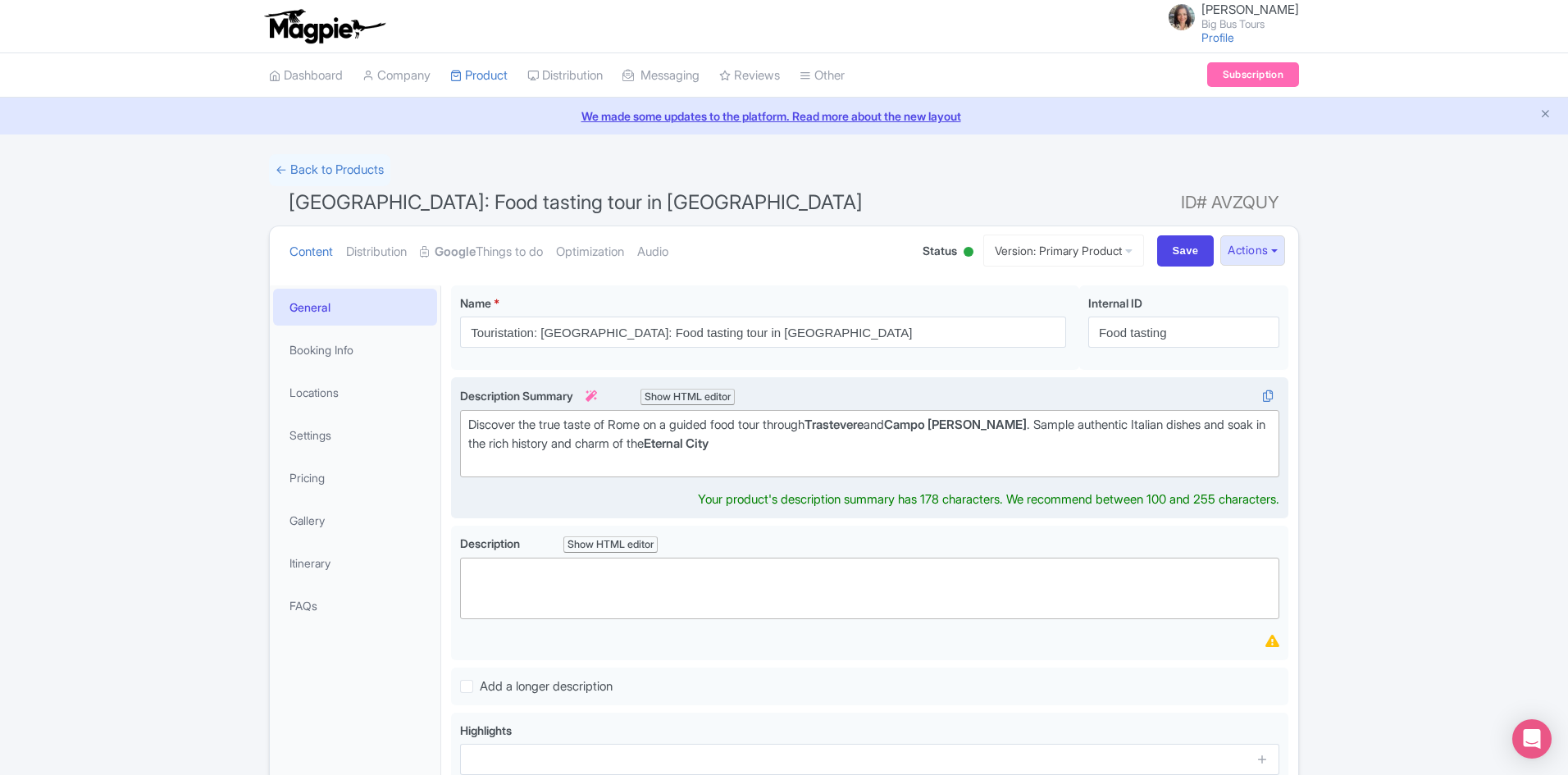
click at [474, 426] on div "Discover the true taste of Rome on a guided food tour through Trastevere and Ca…" at bounding box center [869, 443] width 802 height 56
type trix-editor "<div>Discover the true taste of Rome on a guided food tour through <strong>Tras…"
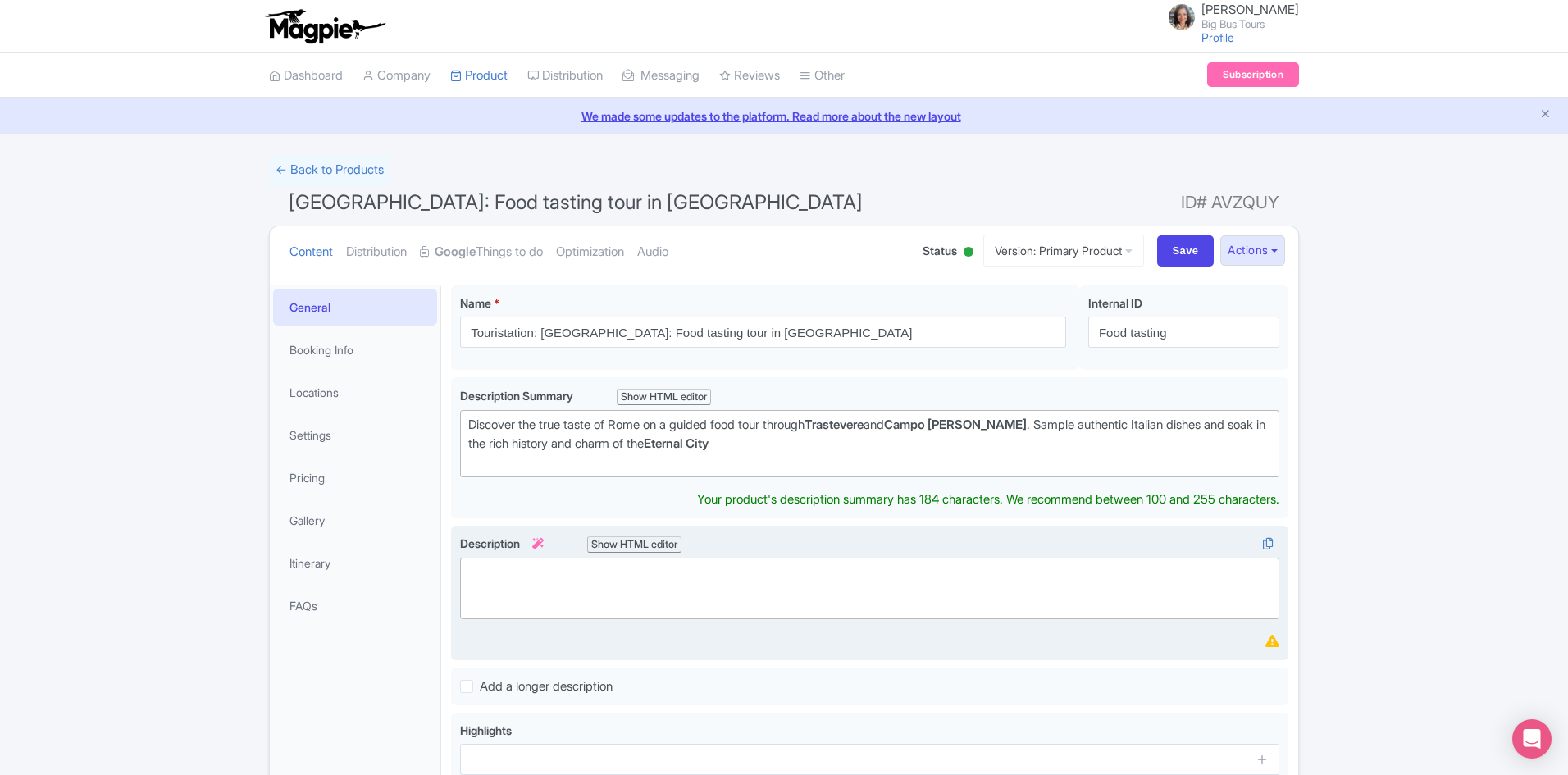
click at [590, 584] on trix-editor at bounding box center [869, 588] width 819 height 61
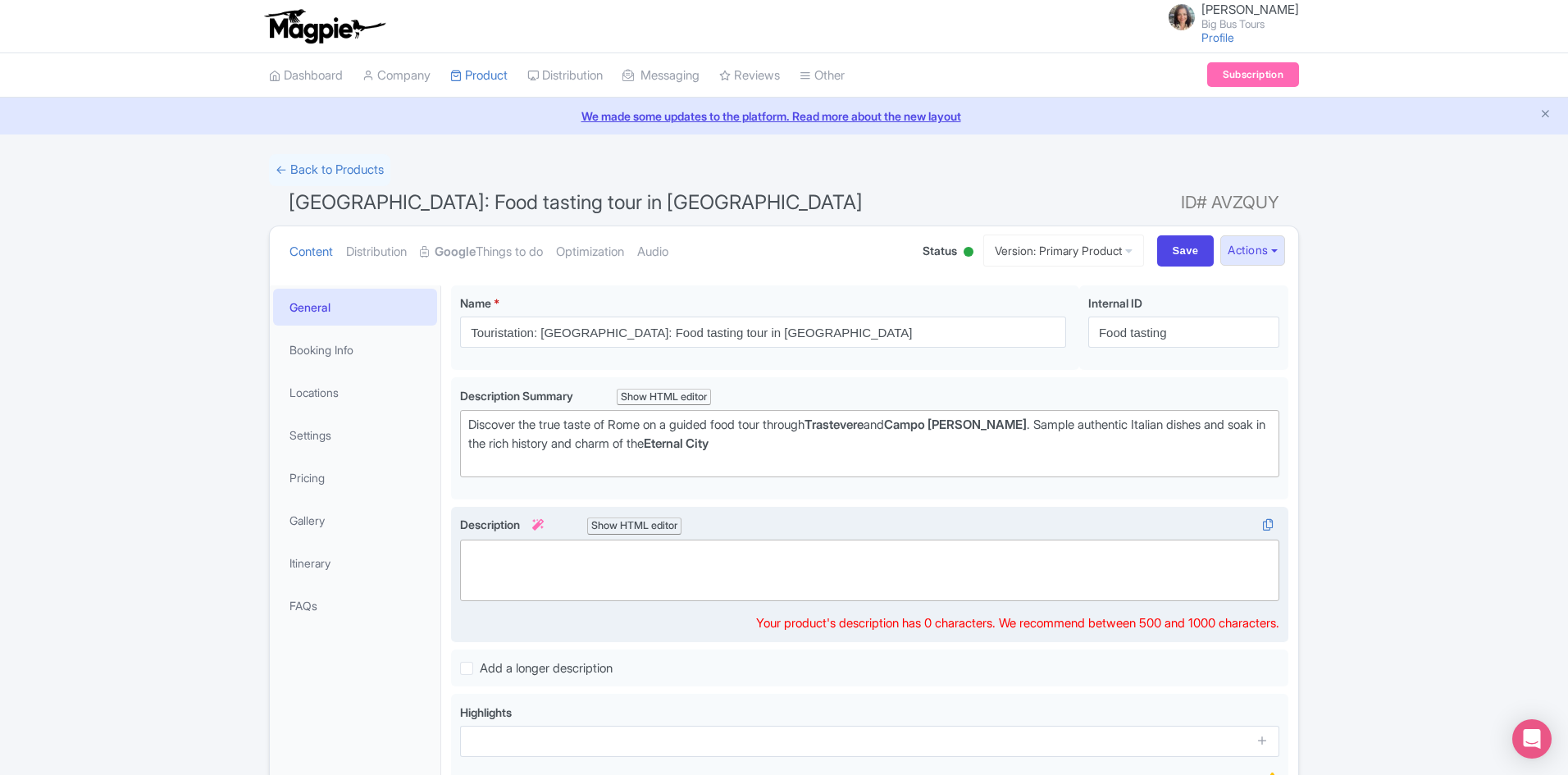
click at [691, 575] on trix-editor at bounding box center [869, 570] width 819 height 61
click at [525, 558] on trix-editor at bounding box center [869, 570] width 819 height 61
paste trix-editor "<div>Embrace the Italian art of living, eating, and enjoying life on a guided w…"
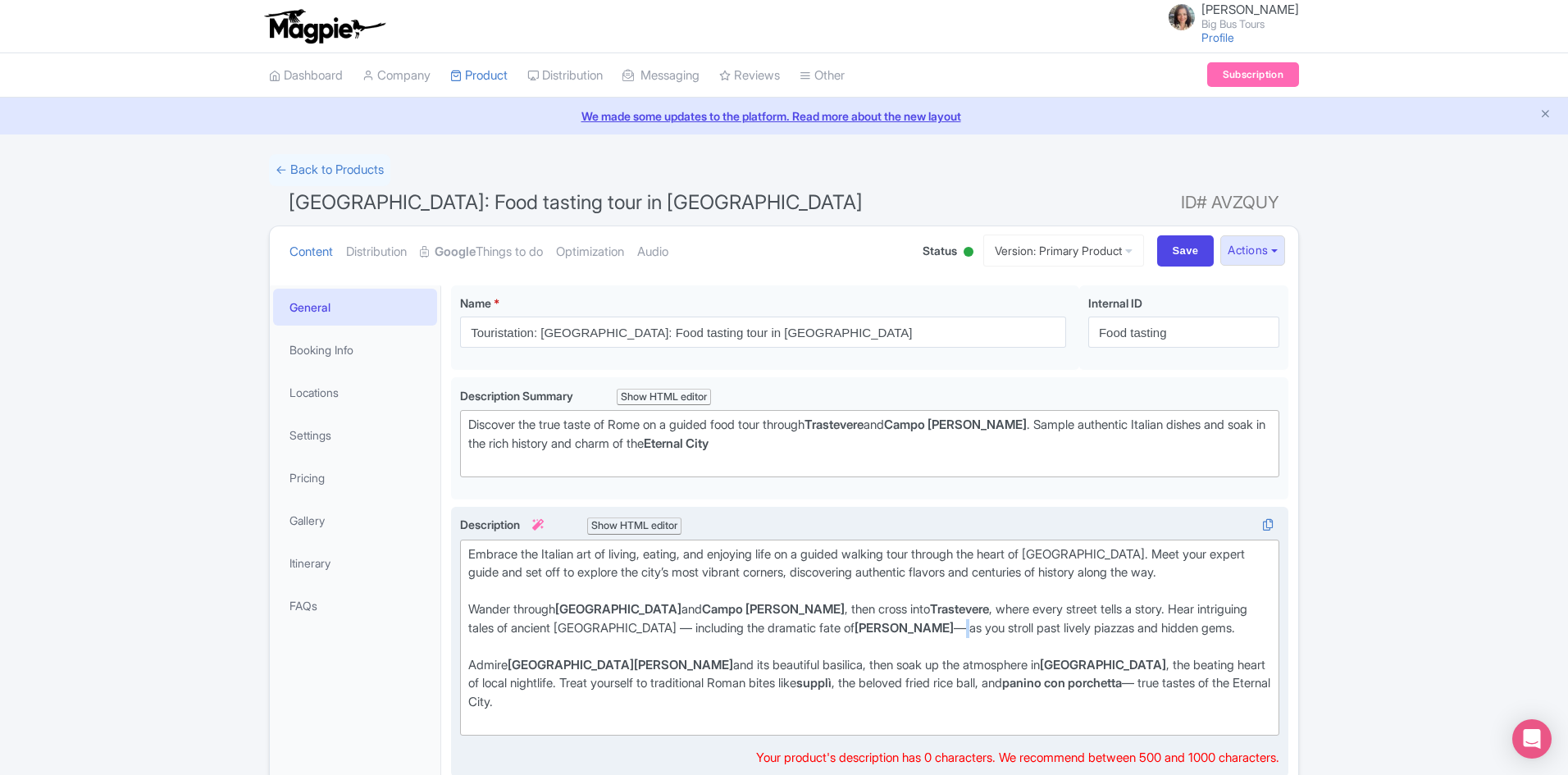
drag, startPoint x: 834, startPoint y: 628, endPoint x: 824, endPoint y: 627, distance: 10.0
click at [824, 627] on div "Wander through Piazza Navona and Campo de’ Fiori , then cross into Trastevere ,…" at bounding box center [869, 628] width 802 height 56
drag, startPoint x: 1171, startPoint y: 681, endPoint x: 1162, endPoint y: 681, distance: 9.0
click at [1162, 681] on div "Admire Piazza di Santa Maria in Trastevere and its beautiful basilica, then soa…" at bounding box center [869, 693] width 802 height 74
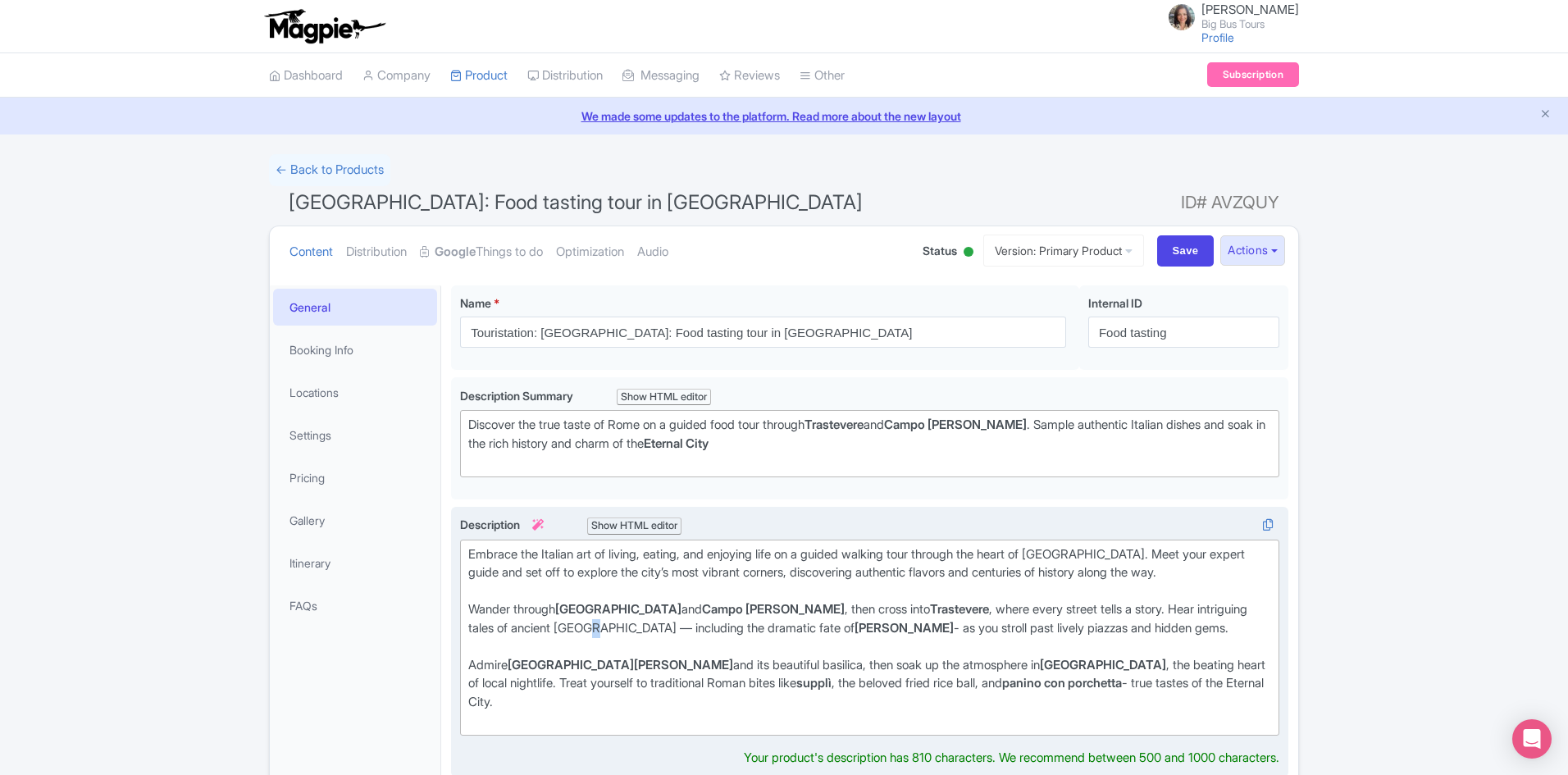
drag, startPoint x: 564, startPoint y: 628, endPoint x: 553, endPoint y: 628, distance: 11.0
click at [553, 628] on div "Wander through Piazza Navona and Campo de’ Fiori , then cross into Trastevere ,…" at bounding box center [869, 628] width 802 height 56
type trix-editor "<div>Embrace the Italian art of living, eating, and enjoying life on a guided w…"
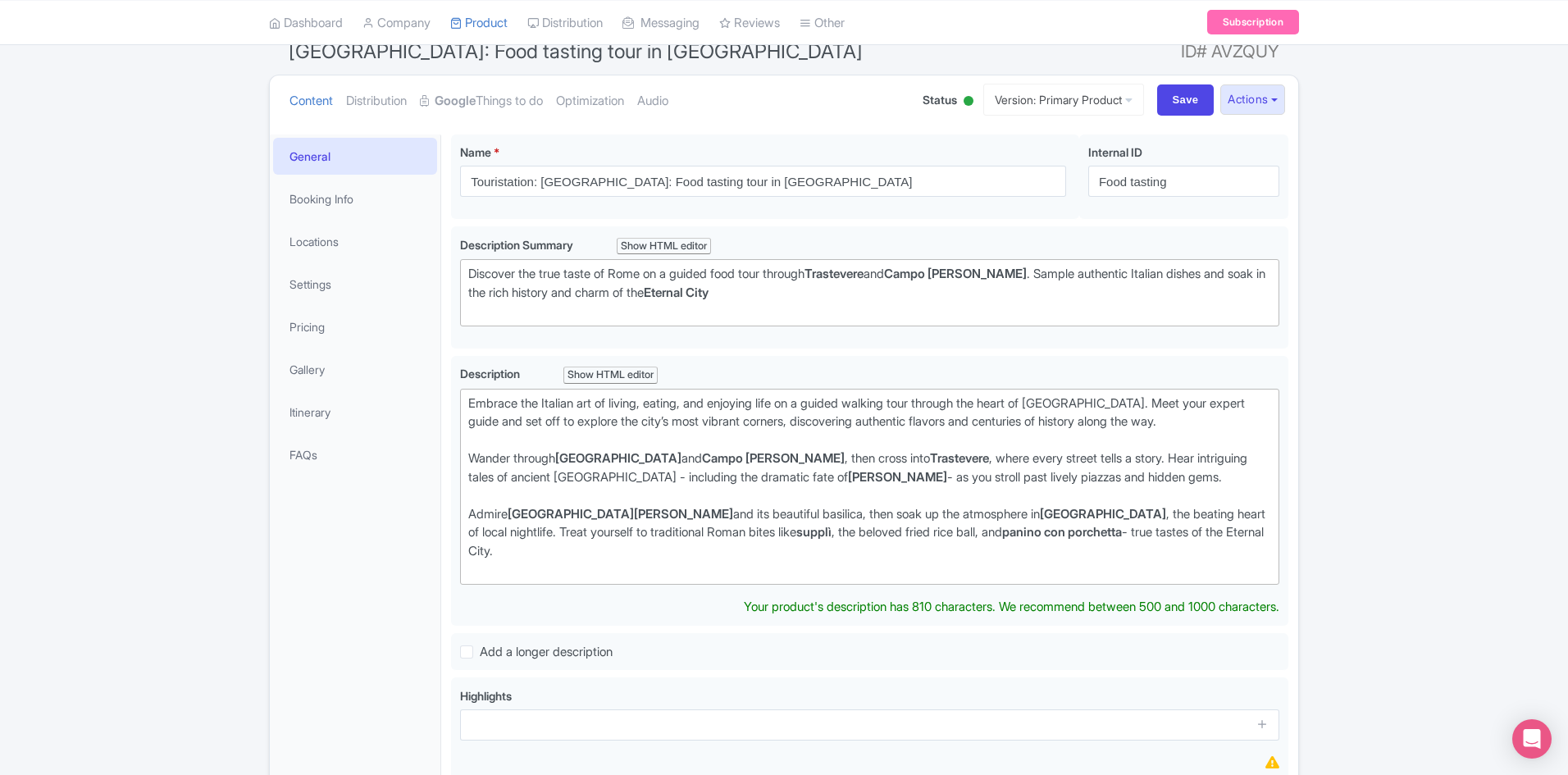
scroll to position [328, 0]
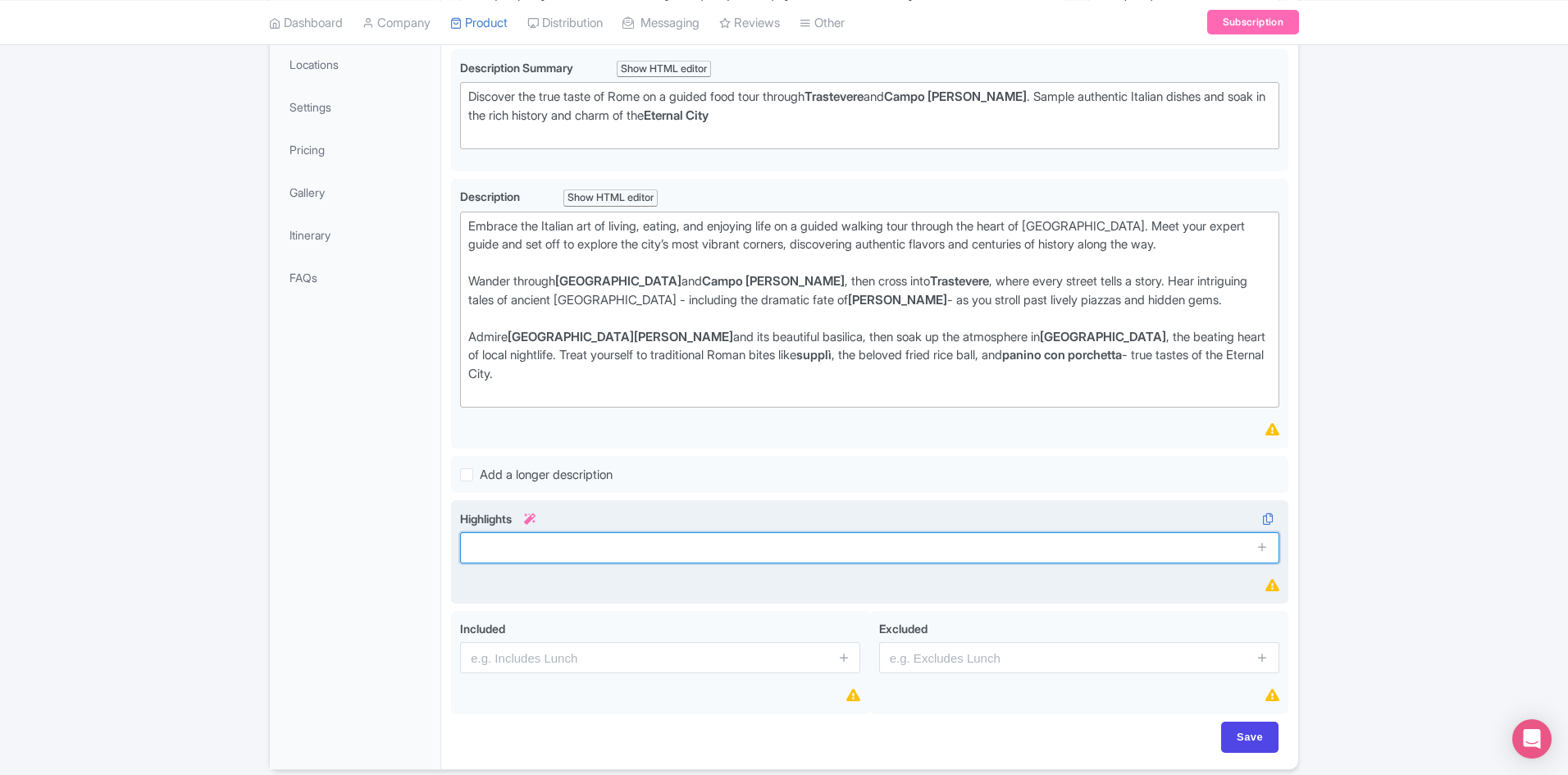
click at [579, 545] on input "text" at bounding box center [869, 548] width 819 height 31
paste input "Delight in the authentic flavors of Rome on a guided tasting tour through Trast…"
type input "Delight in the authentic flavors of Rome on a guided tasting tour through Trast…"
click at [1259, 546] on icon at bounding box center [1261, 546] width 12 height 12
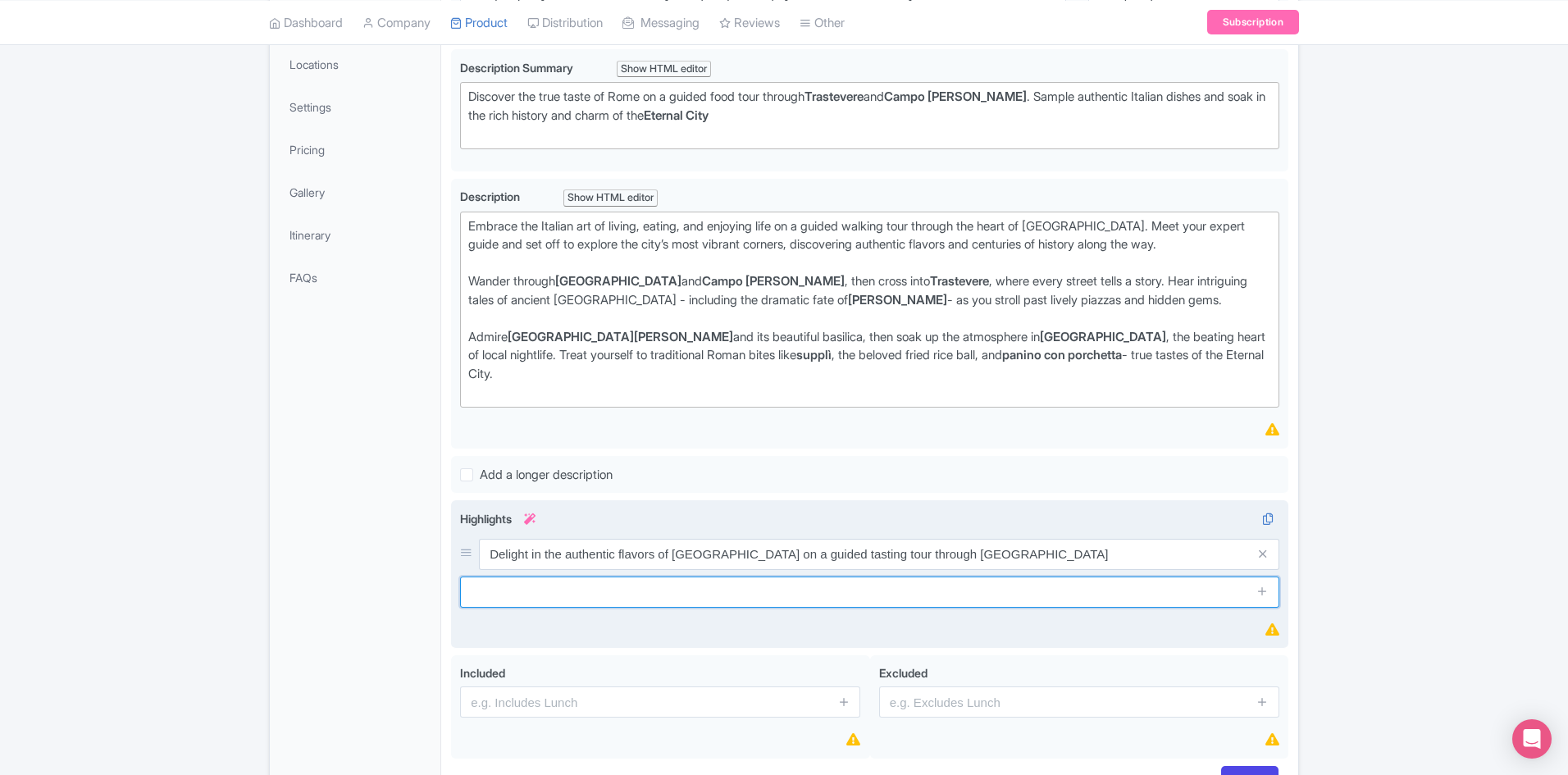
click at [528, 595] on input "text" at bounding box center [869, 592] width 819 height 31
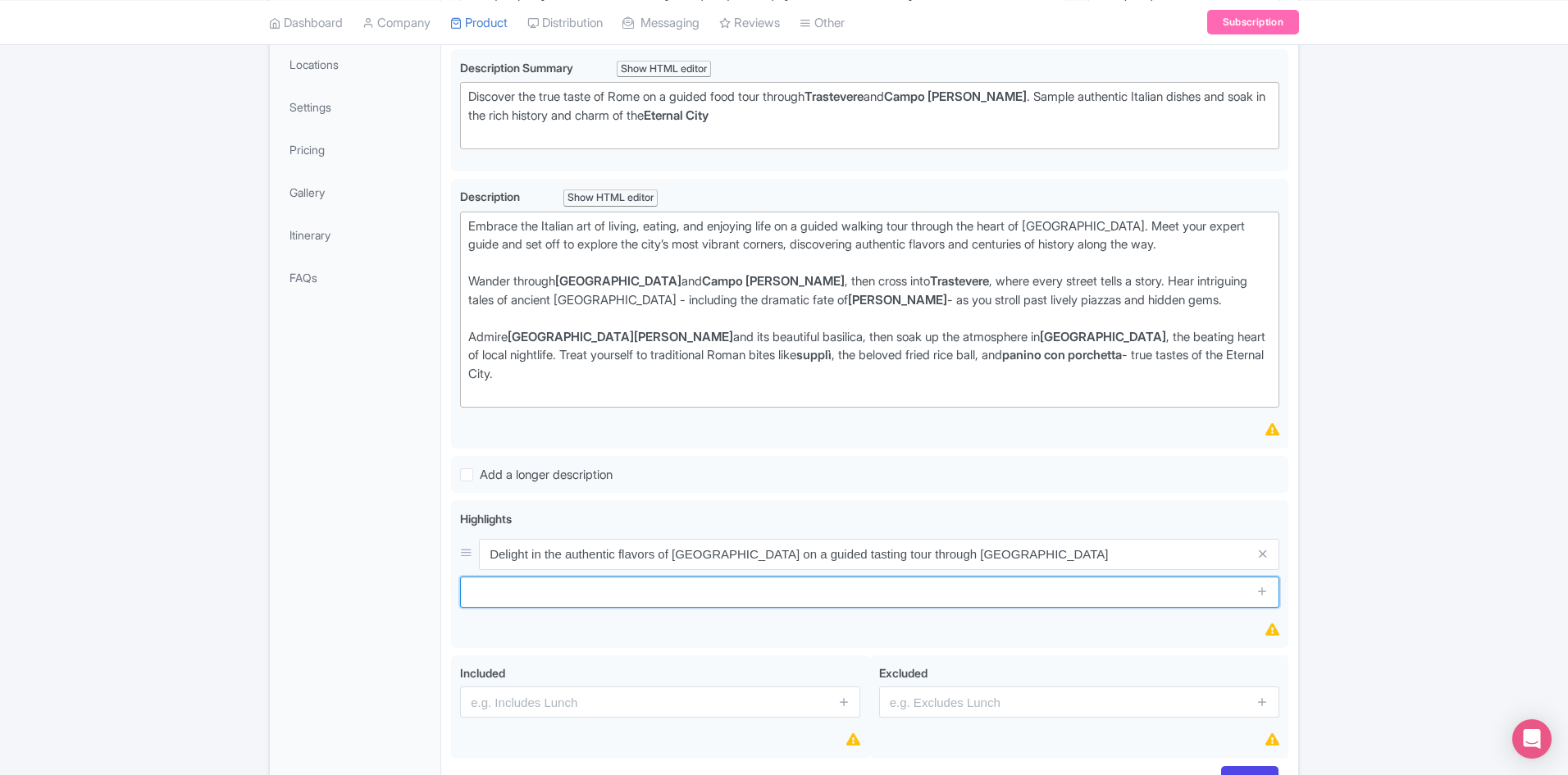
paste input "Explore the city with your guide while sampling classic Italian specialties"
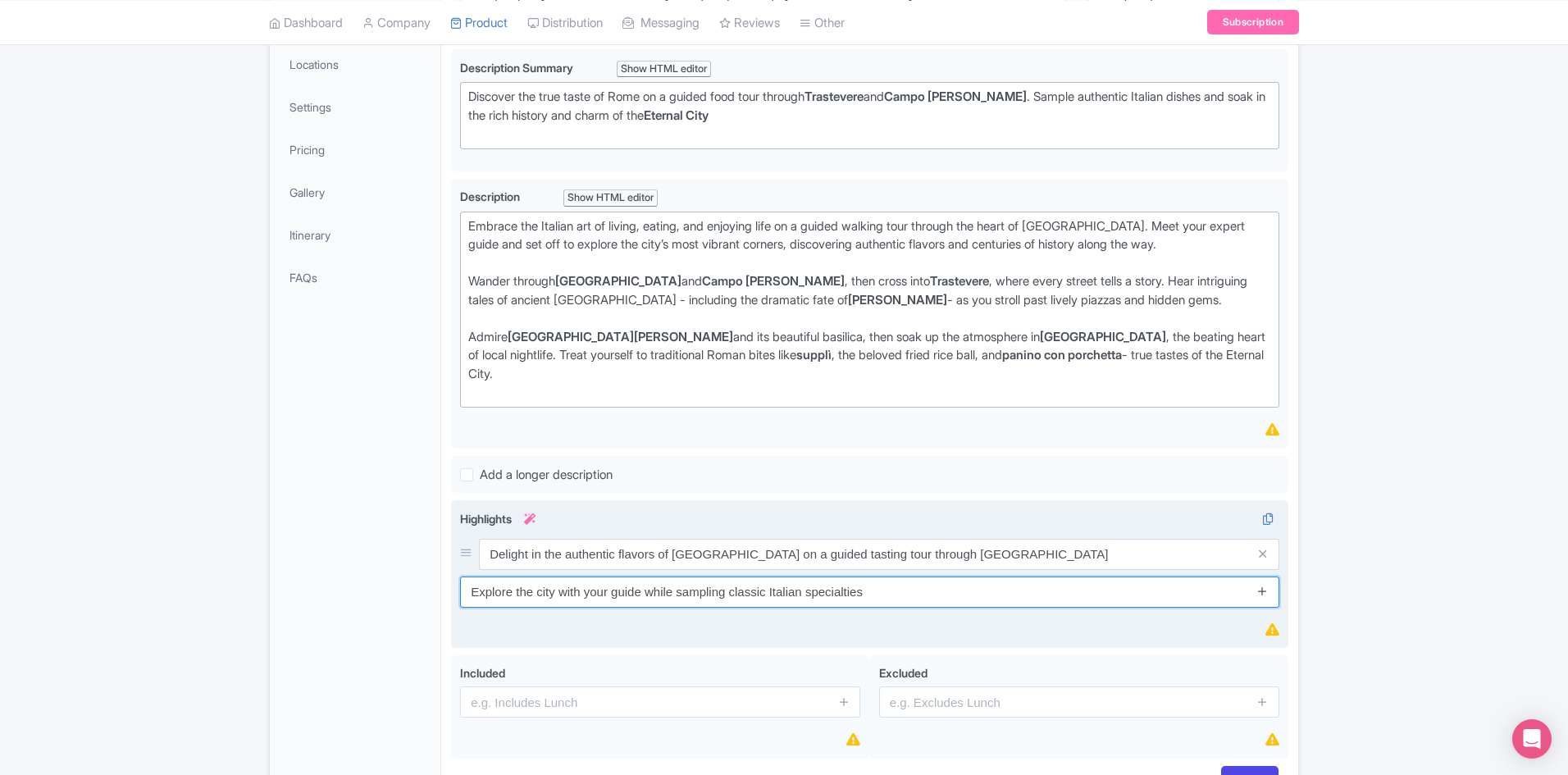
type input "Explore the city with your guide while sampling classic Italian specialties"
click at [1258, 590] on icon at bounding box center [1261, 590] width 12 height 12
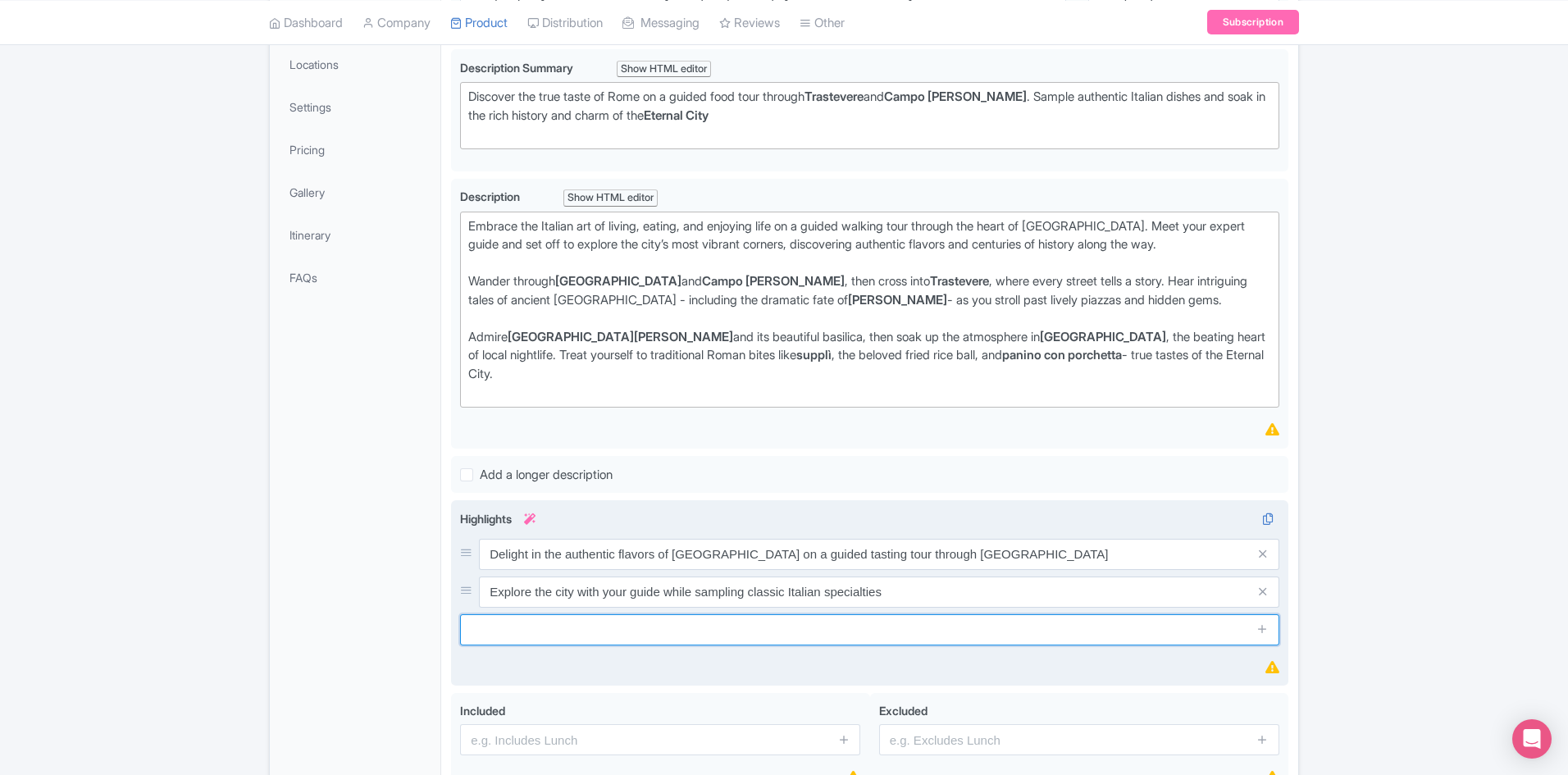
drag, startPoint x: 630, startPoint y: 630, endPoint x: 638, endPoint y: 630, distance: 8.0
click at [630, 630] on input "text" at bounding box center [869, 630] width 819 height 31
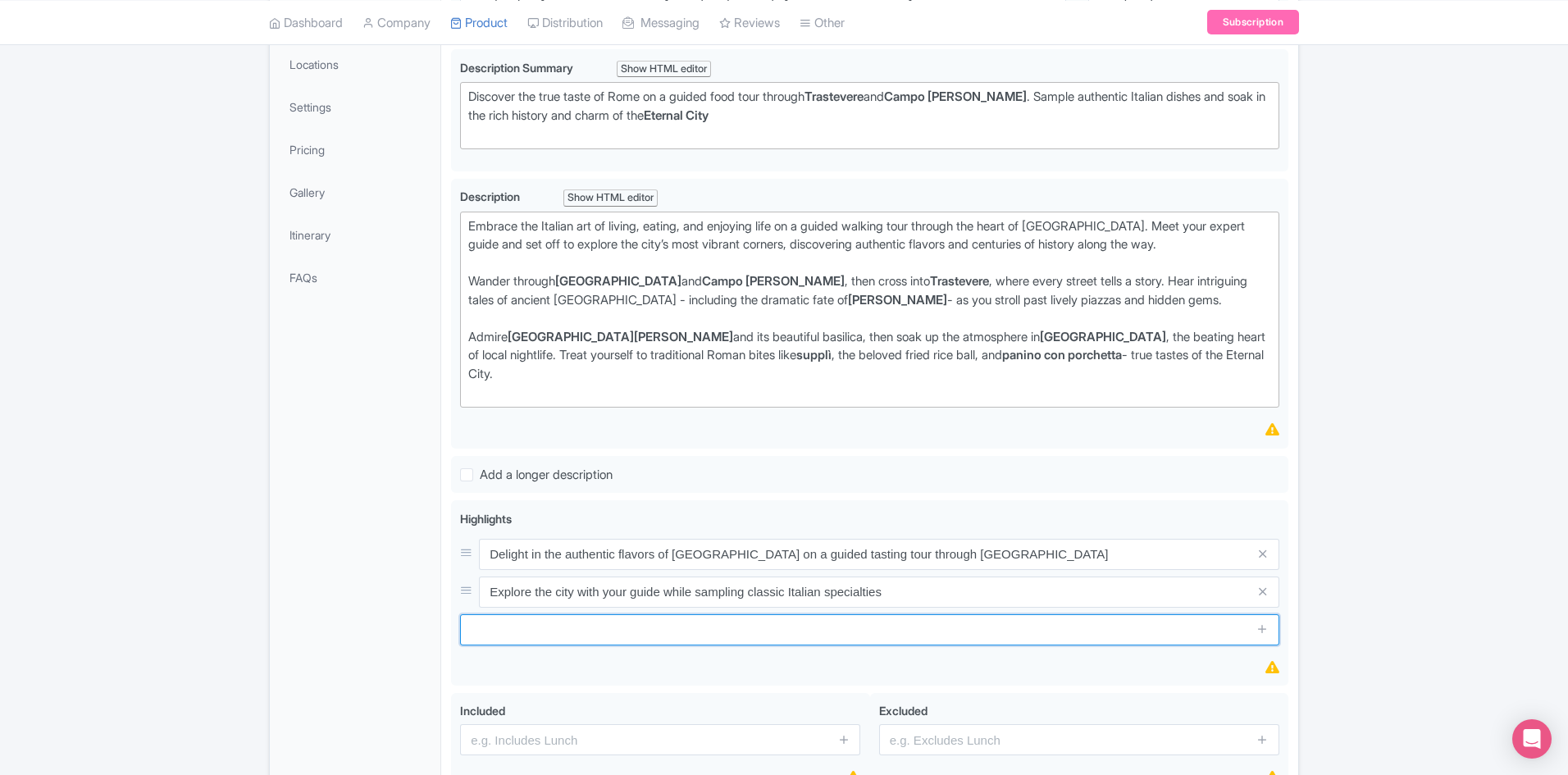
paste input "Visit Piazza Navona, then wander the vibrant streets of Trastevere"
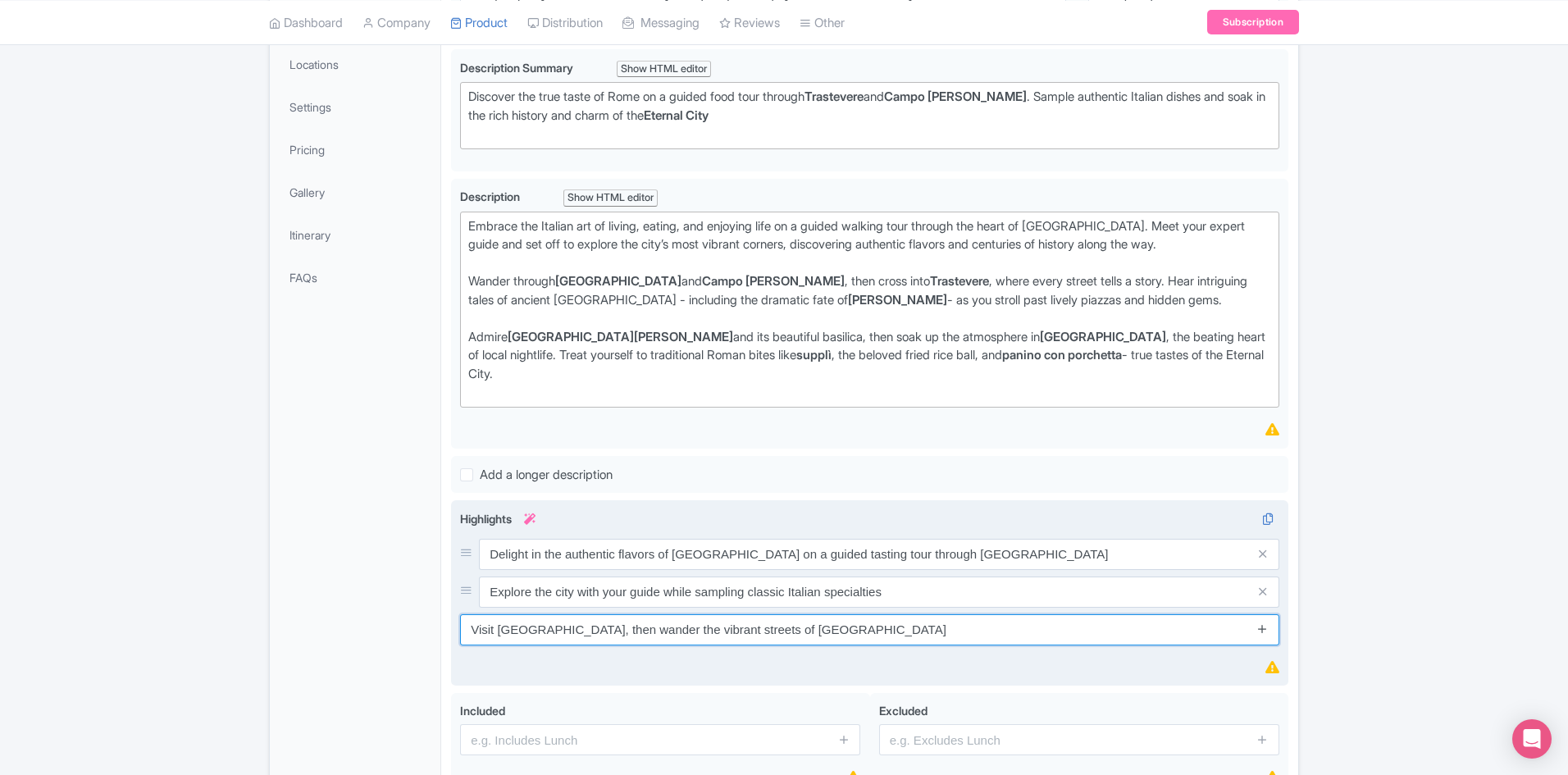
type input "Visit Piazza Navona, then wander the vibrant streets of Trastevere"
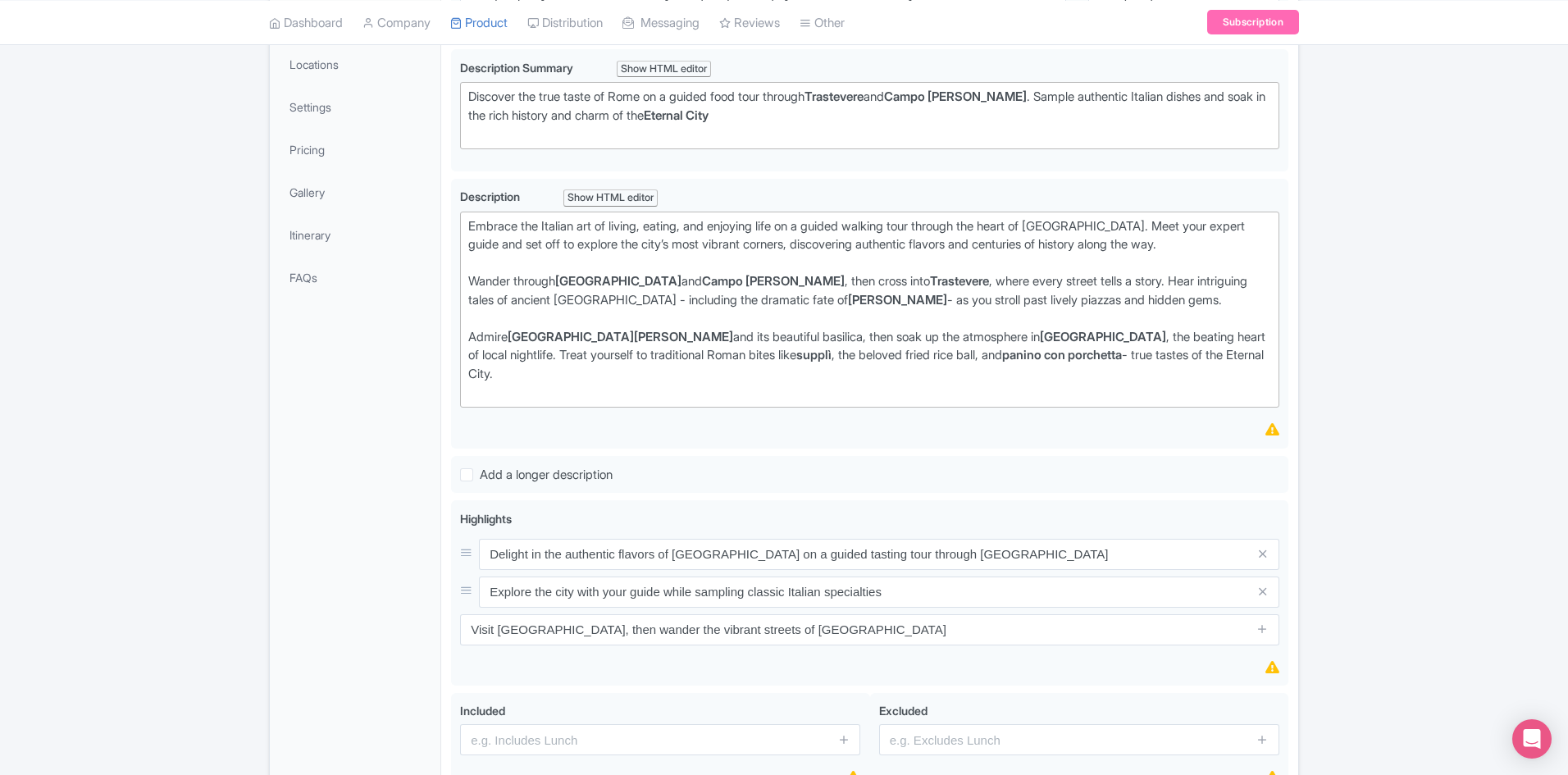
drag, startPoint x: 1259, startPoint y: 630, endPoint x: 1542, endPoint y: 606, distance: 284.0
click at [1270, 628] on span at bounding box center [1263, 630] width 33 height 31
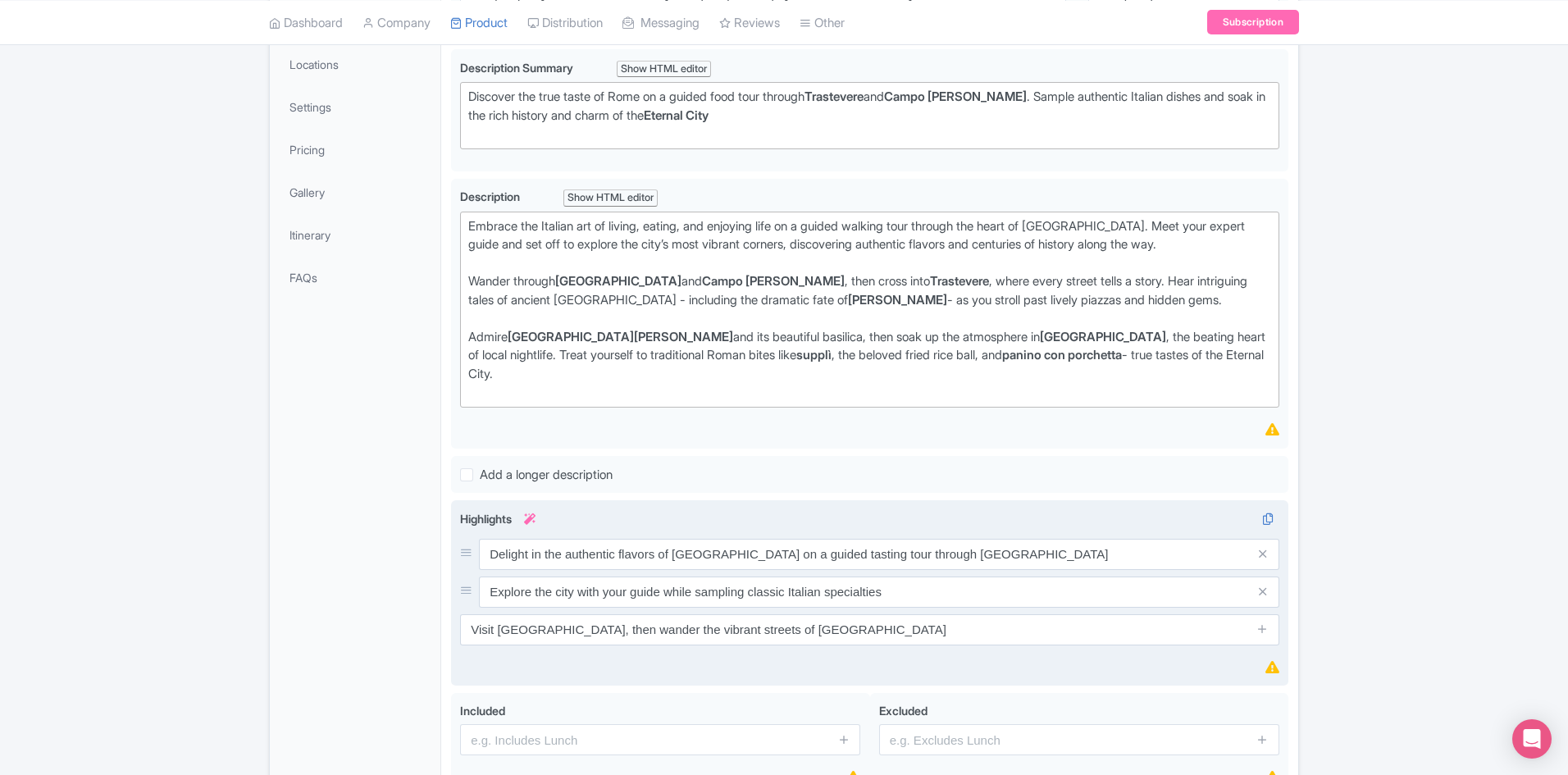
drag, startPoint x: 1259, startPoint y: 627, endPoint x: 1004, endPoint y: 666, distance: 258.0
click at [1259, 627] on icon at bounding box center [1261, 628] width 12 height 12
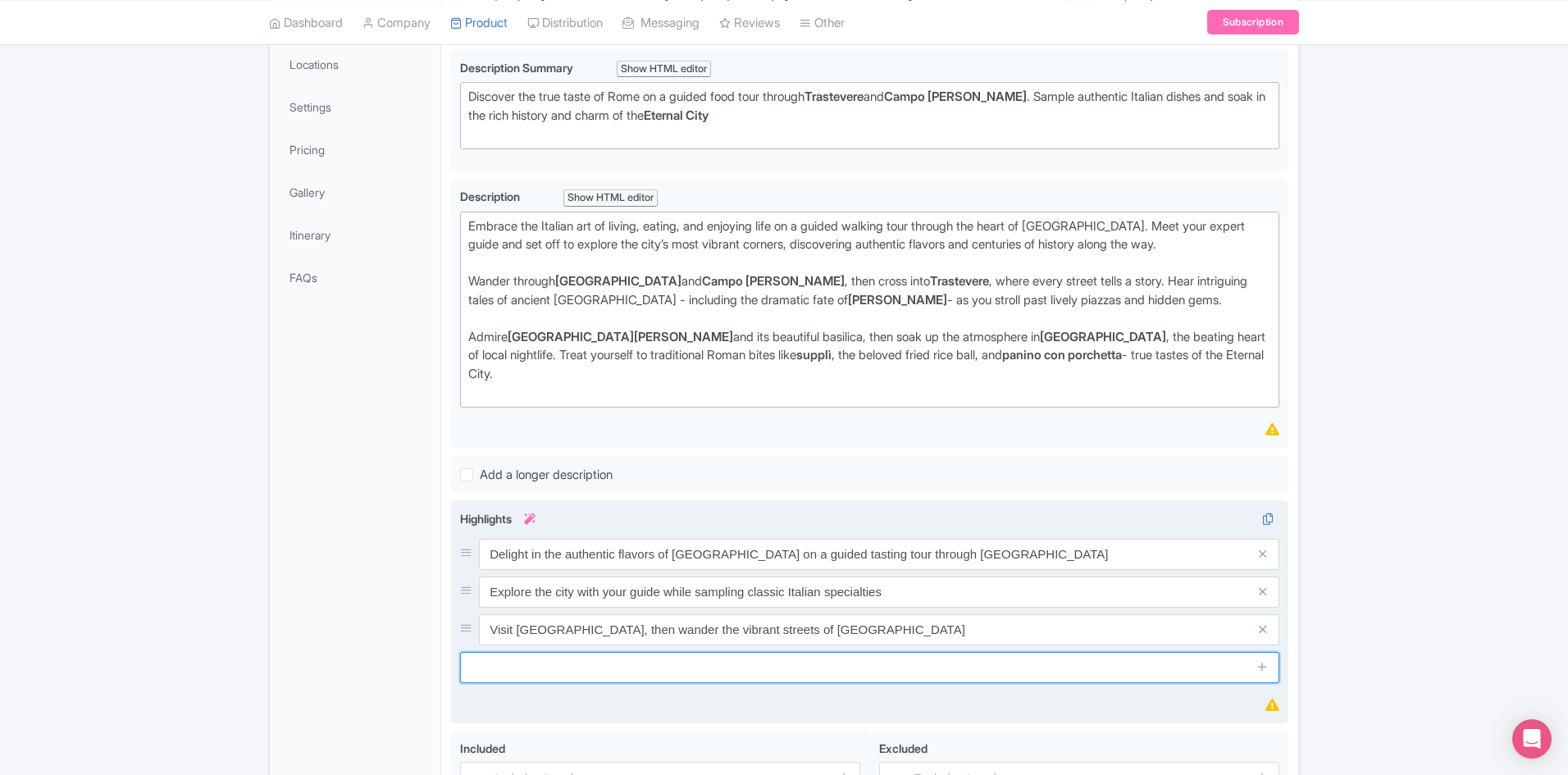
click at [713, 669] on input "text" at bounding box center [869, 668] width 819 height 31
paste input "Hear captivating stories and legends of the Eternal City as you stroll"
type input "Hear captivating stories and legends of the Eternal City as you stroll"
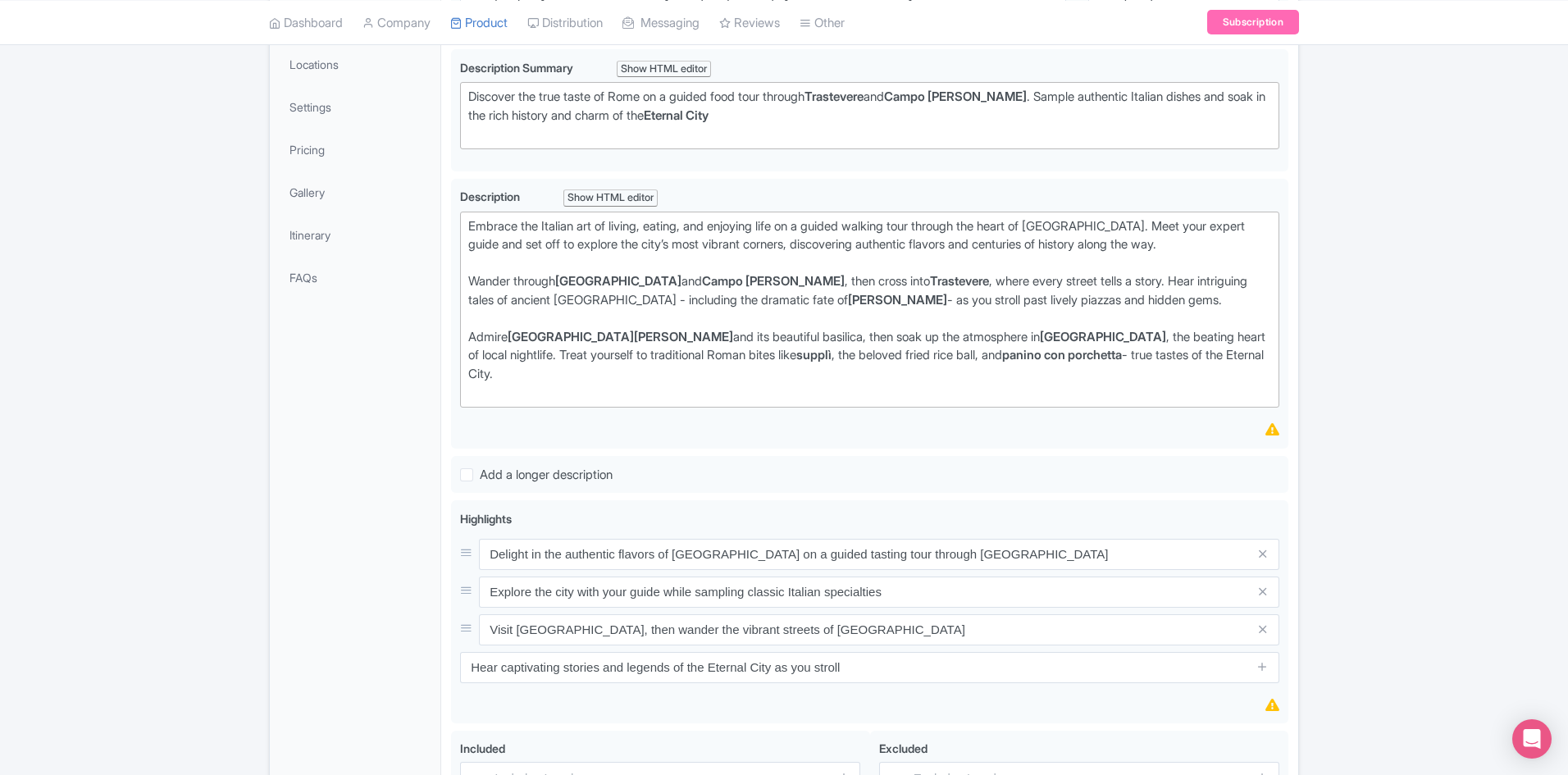
drag, startPoint x: 1261, startPoint y: 670, endPoint x: 1552, endPoint y: 648, distance: 291.8
click at [1262, 670] on icon at bounding box center [1261, 666] width 12 height 12
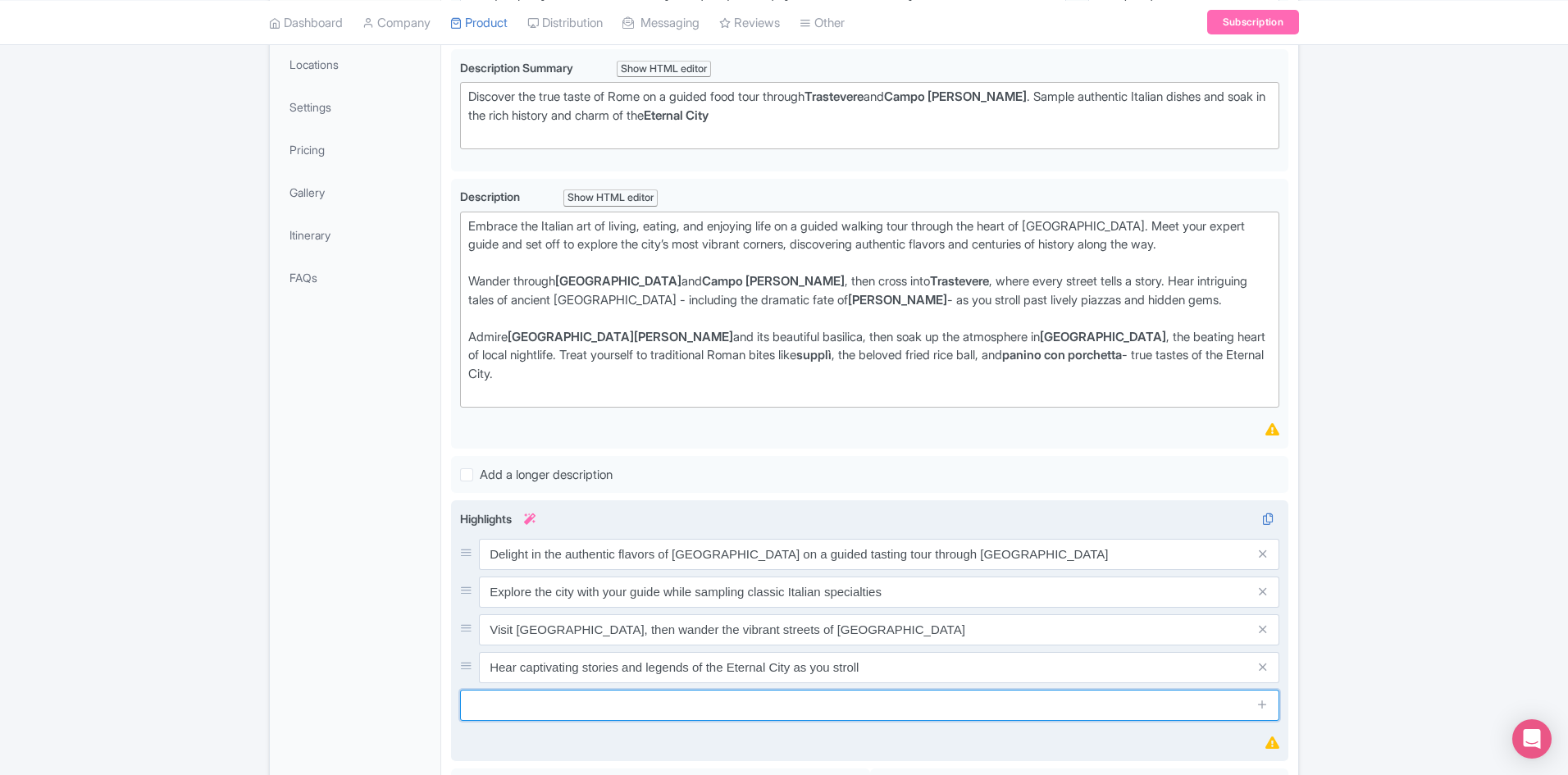
click at [641, 704] on input "text" at bounding box center [869, 705] width 819 height 31
paste input "Indulge in local treats — from rich Italian cheeses to crispy supplì, Rome’s fa…"
click at [597, 707] on input "Indulge in local treats — from rich Italian cheeses to crispy supplì, Rome’s fa…" at bounding box center [869, 705] width 819 height 31
type input "Indulge in local treats - from rich Italian cheeses to crispy supplì, Rome’s fa…"
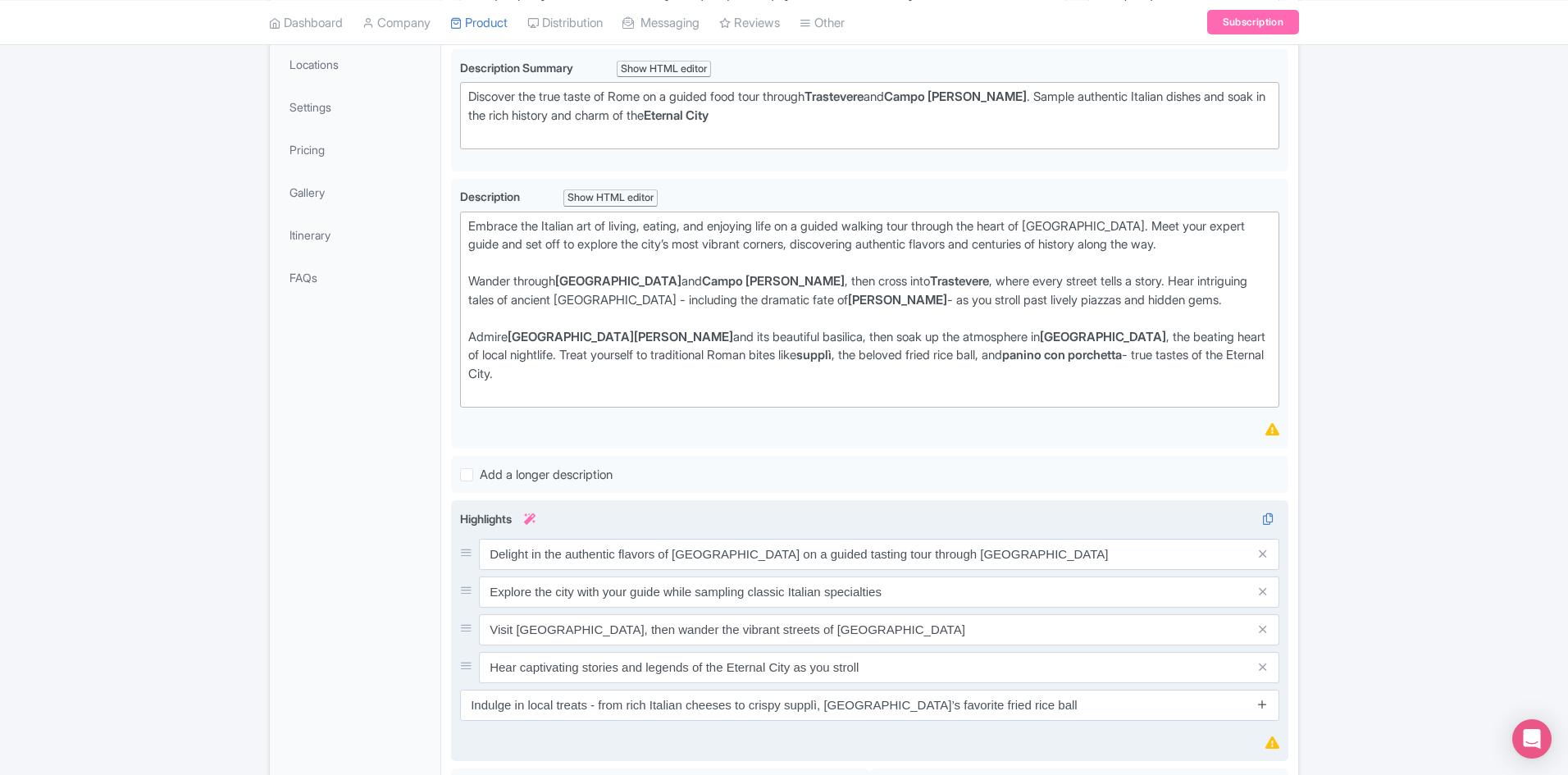
click at [1261, 705] on icon at bounding box center [1261, 704] width 12 height 12
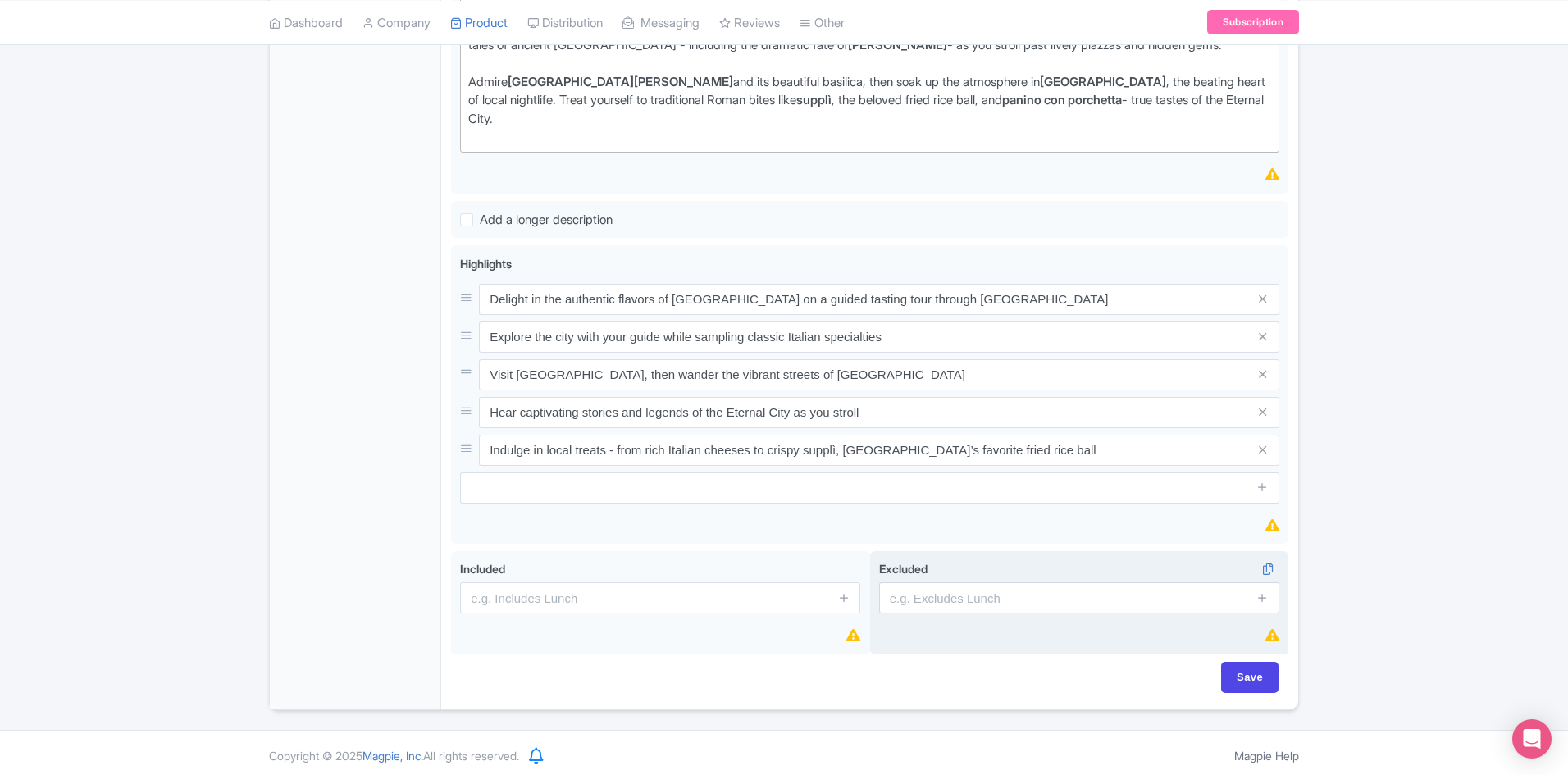
scroll to position [589, 0]
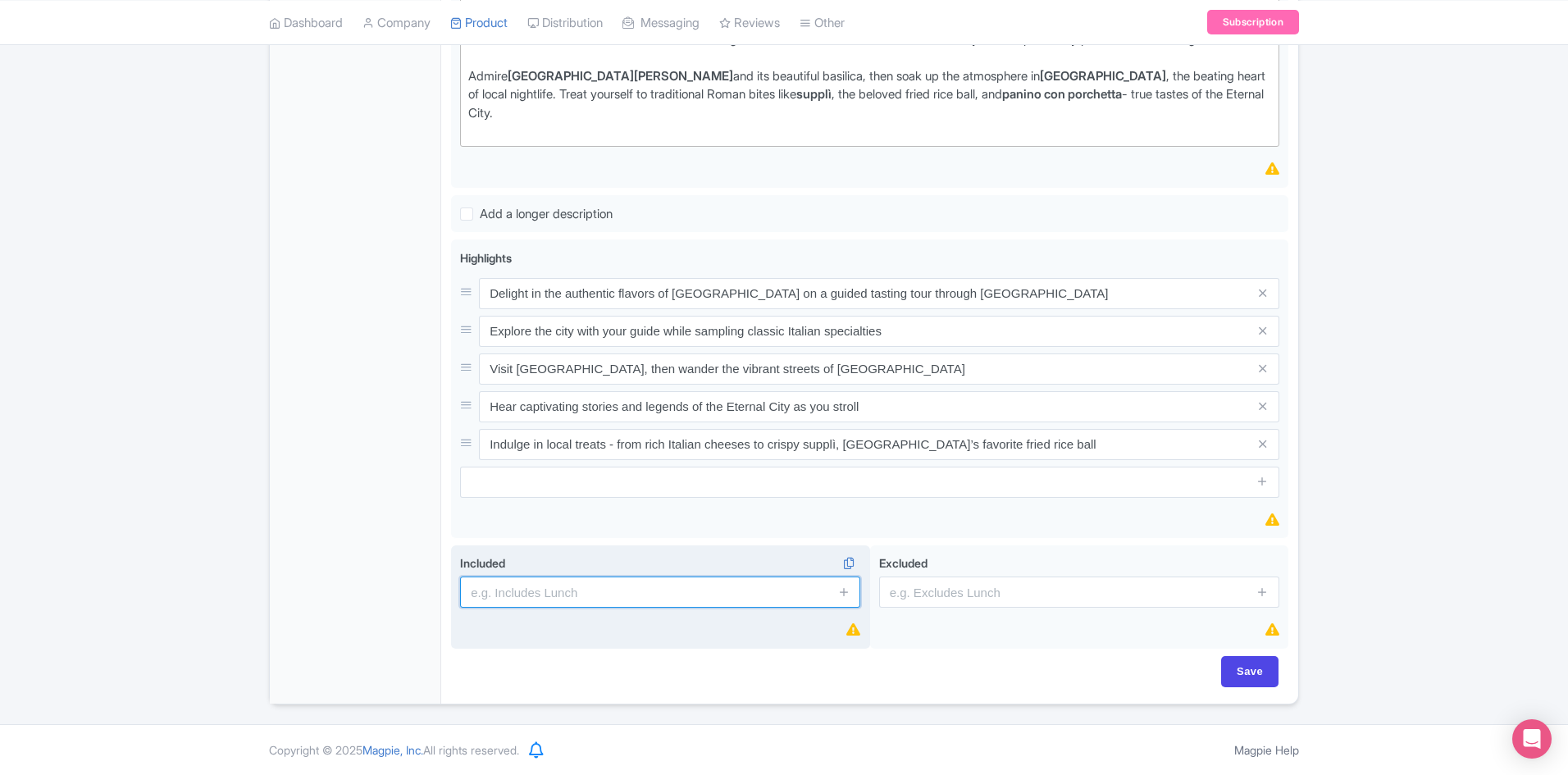
click at [581, 578] on input "text" at bounding box center [659, 592] width 400 height 31
click at [638, 594] on input "text" at bounding box center [659, 592] width 400 height 31
paste input "Guided walking tour through the heart of Rome"
type input "Guided walking tour through the heart of Rome"
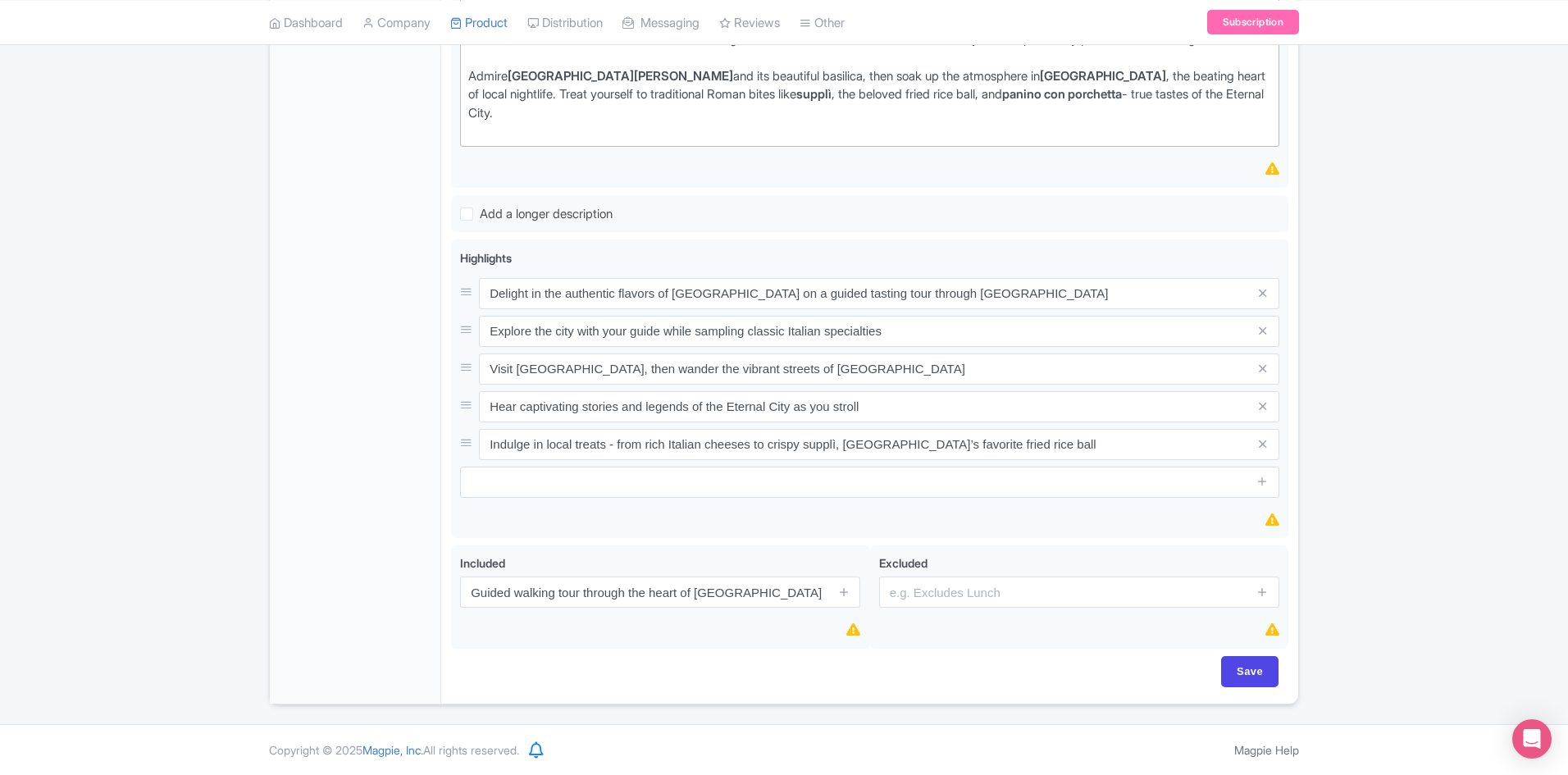
drag, startPoint x: 846, startPoint y: 591, endPoint x: 1461, endPoint y: 643, distance: 617.2
click at [854, 591] on span at bounding box center [844, 592] width 33 height 31
drag, startPoint x: 844, startPoint y: 589, endPoint x: 447, endPoint y: 633, distance: 399.4
click at [844, 590] on icon at bounding box center [844, 591] width 12 height 12
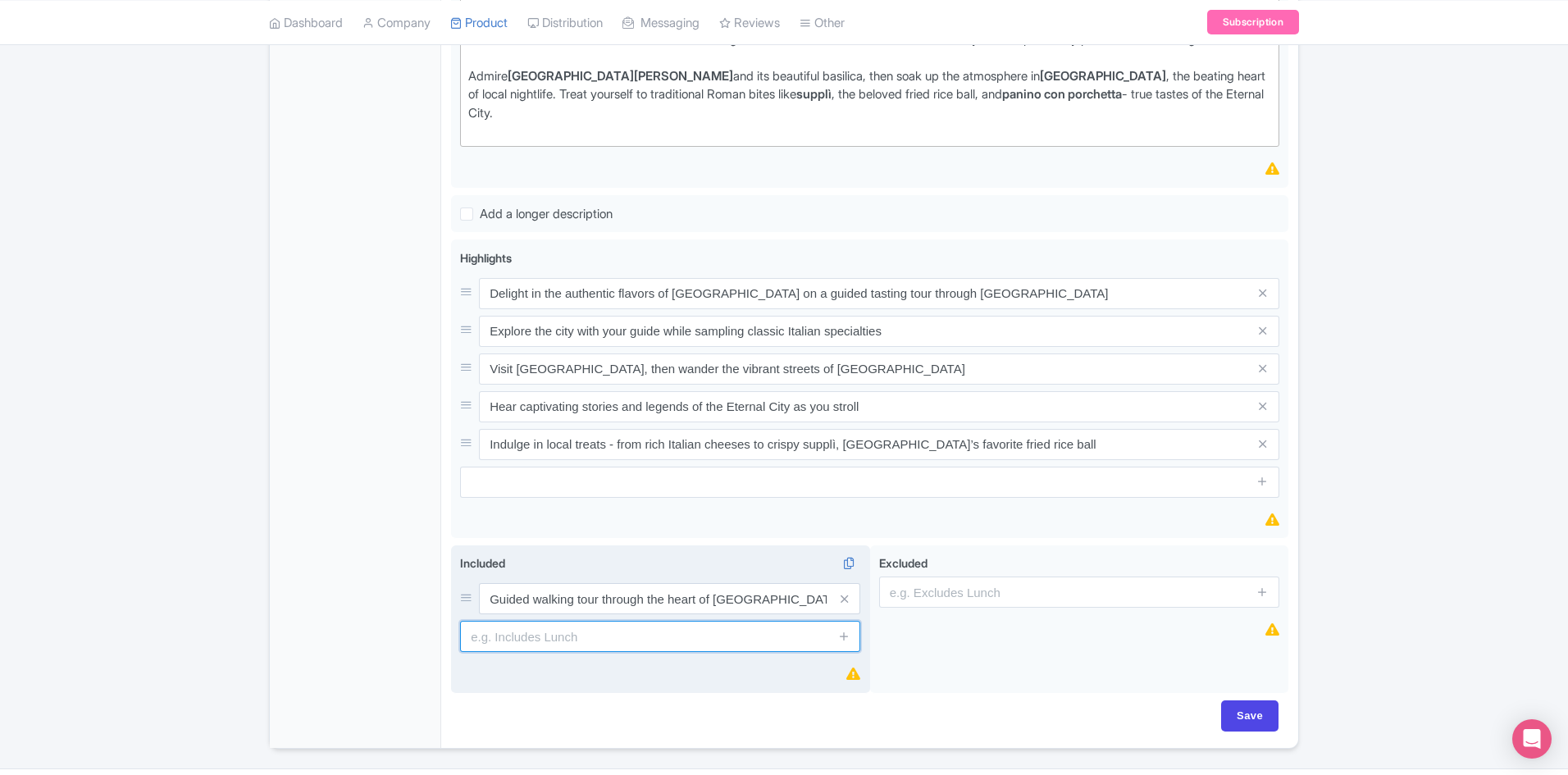
click at [568, 637] on input "text" at bounding box center [659, 637] width 400 height 31
paste input "Taste authentic Italian specialties at local eateries"
type input "Taste authentic Italian specialties at local eateries"
drag, startPoint x: 842, startPoint y: 638, endPoint x: 1110, endPoint y: 668, distance: 269.7
click at [843, 638] on icon at bounding box center [844, 636] width 12 height 12
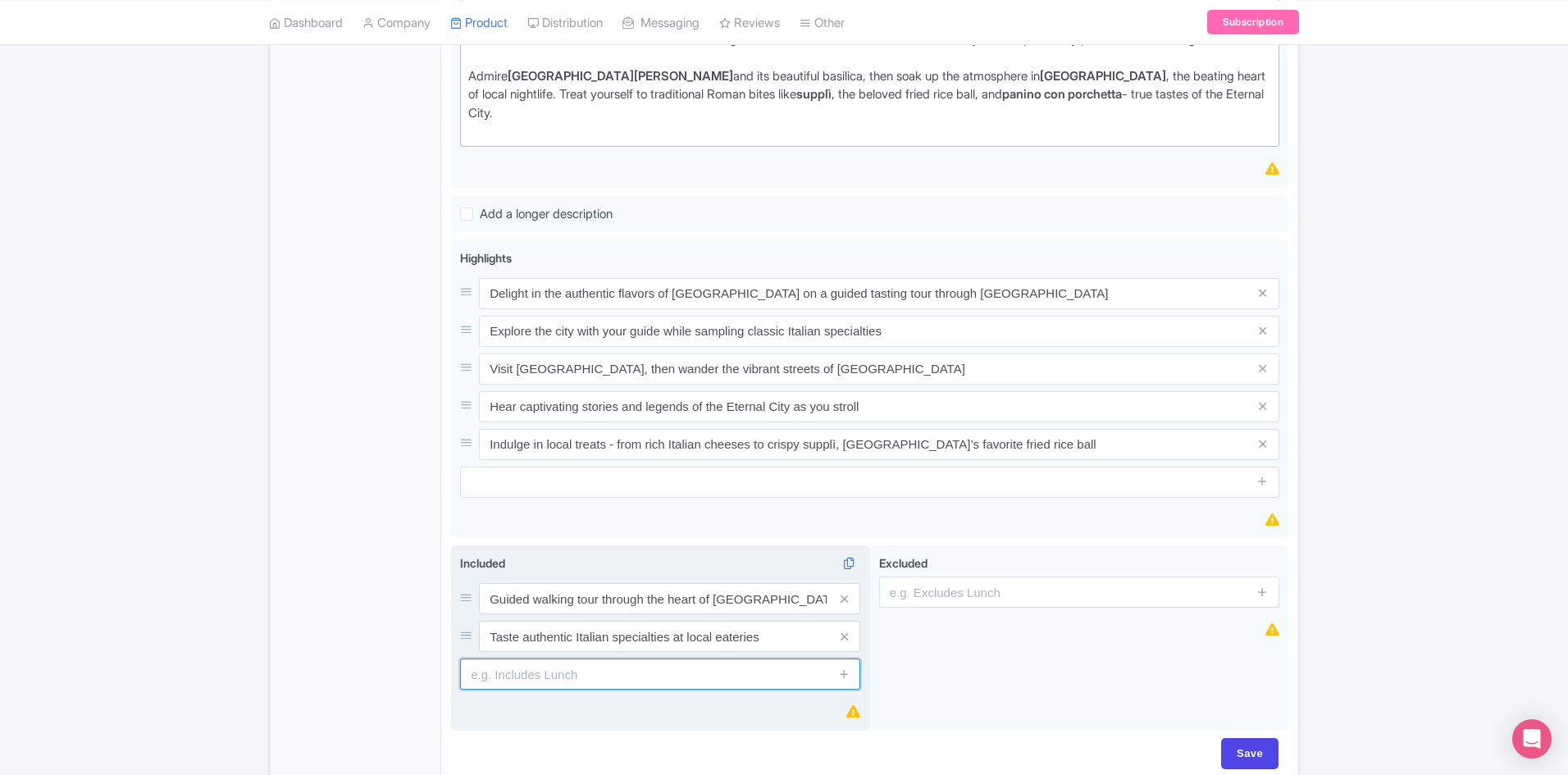
click at [622, 670] on input "text" at bounding box center [659, 674] width 400 height 31
paste input "Six delicious food tastings featuring regional favorites"
type input "Six delicious food tastings featuring regional favorites"
click at [842, 671] on icon at bounding box center [844, 673] width 12 height 12
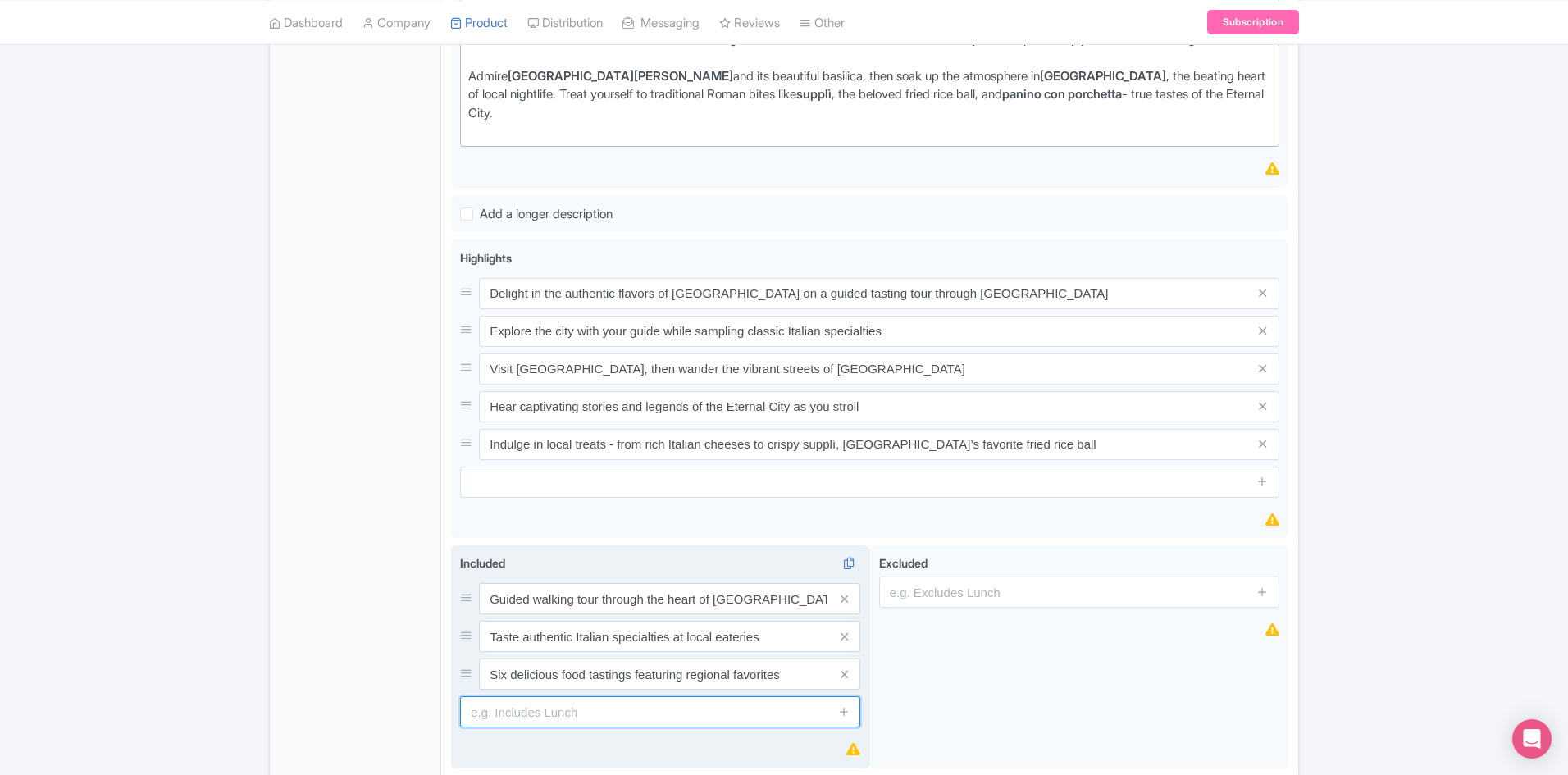
drag, startPoint x: 593, startPoint y: 708, endPoint x: 708, endPoint y: 721, distance: 115.7
click at [593, 708] on input "text" at bounding box center [659, 712] width 400 height 31
paste input "One glass of local wine to complement your experience"
type input "One glass of local wine to complement your experience"
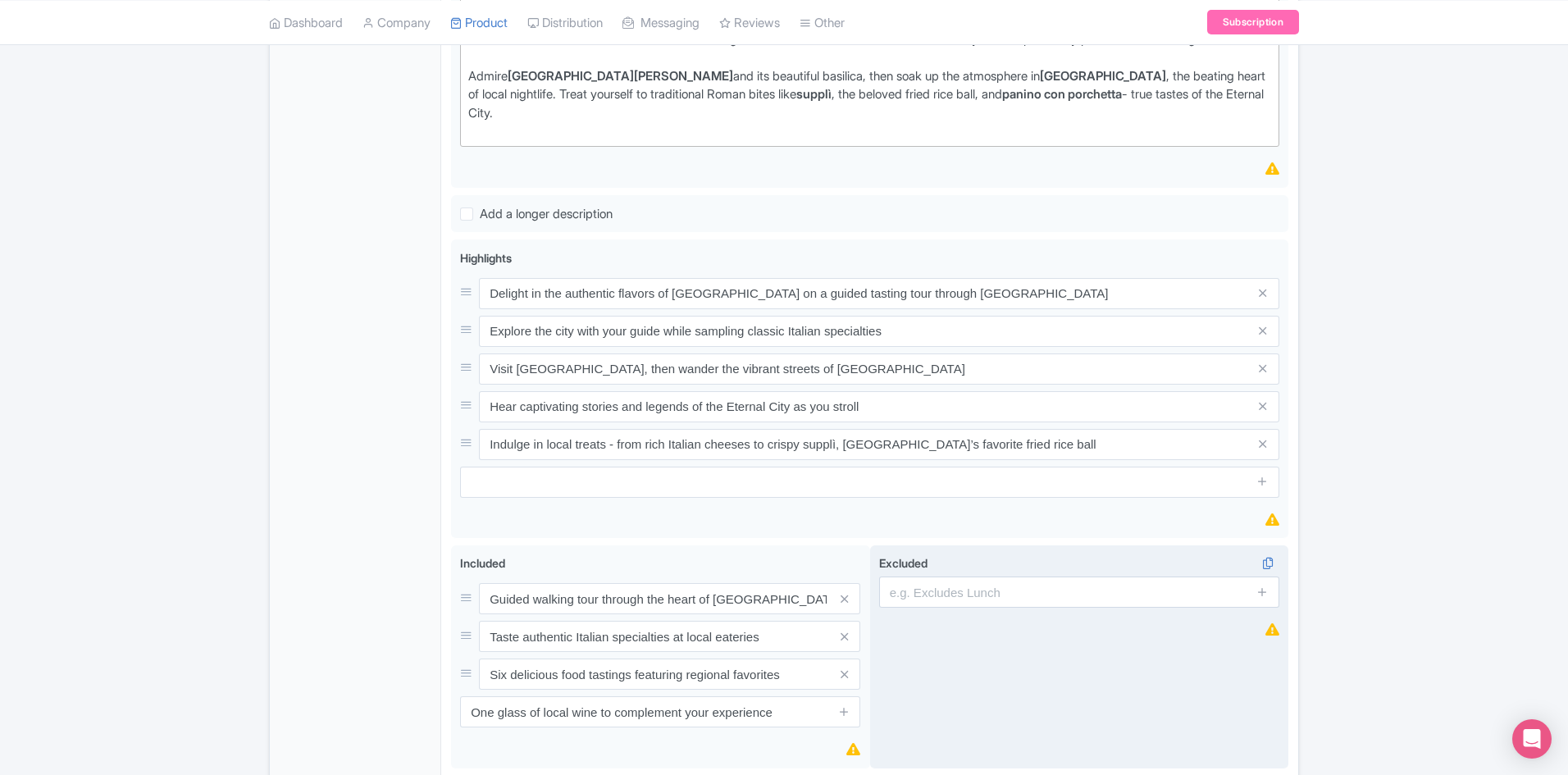
drag, startPoint x: 844, startPoint y: 709, endPoint x: 889, endPoint y: 712, distance: 45.1
click at [845, 708] on icon at bounding box center [844, 711] width 12 height 12
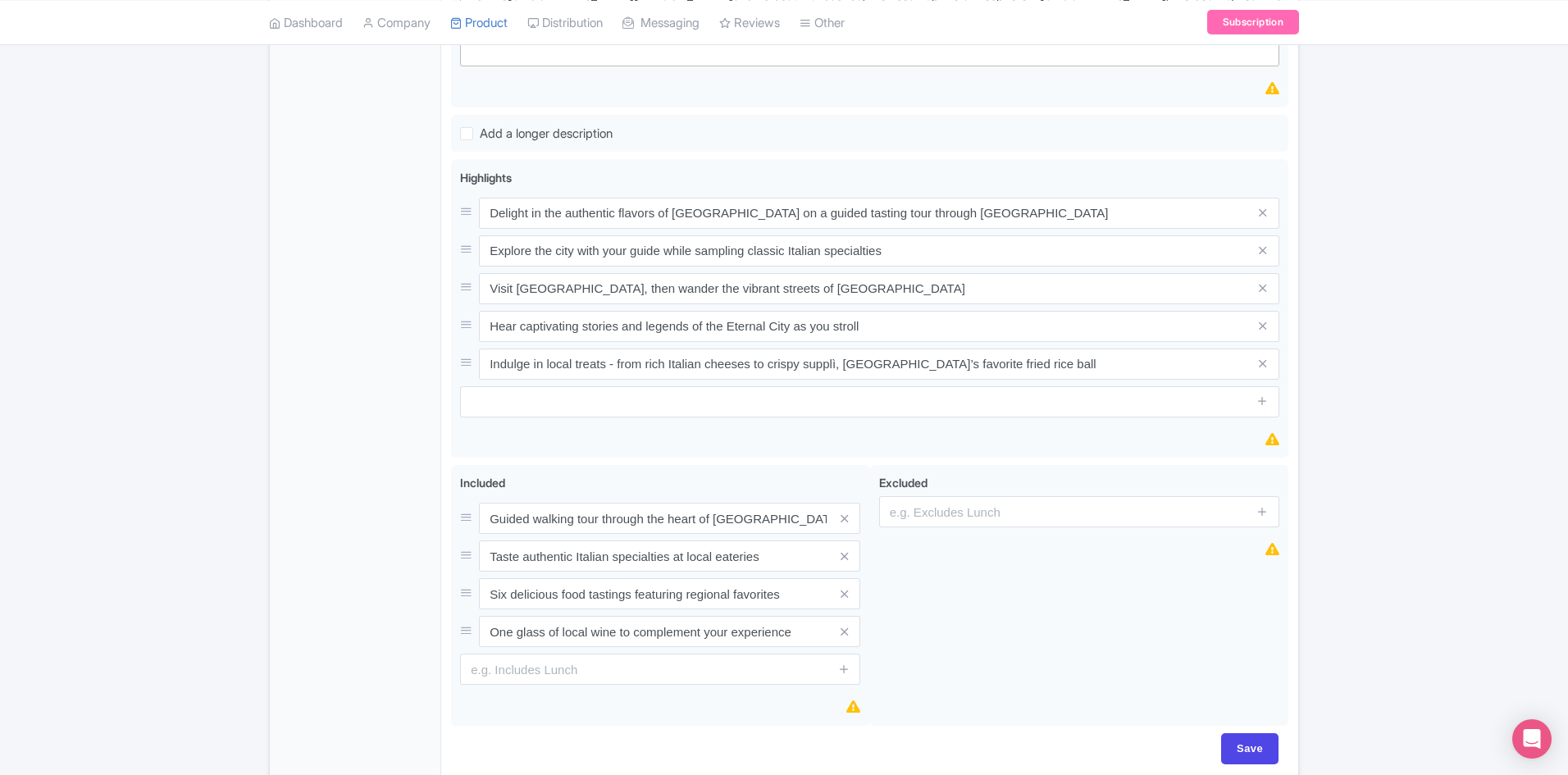
scroll to position [747, 0]
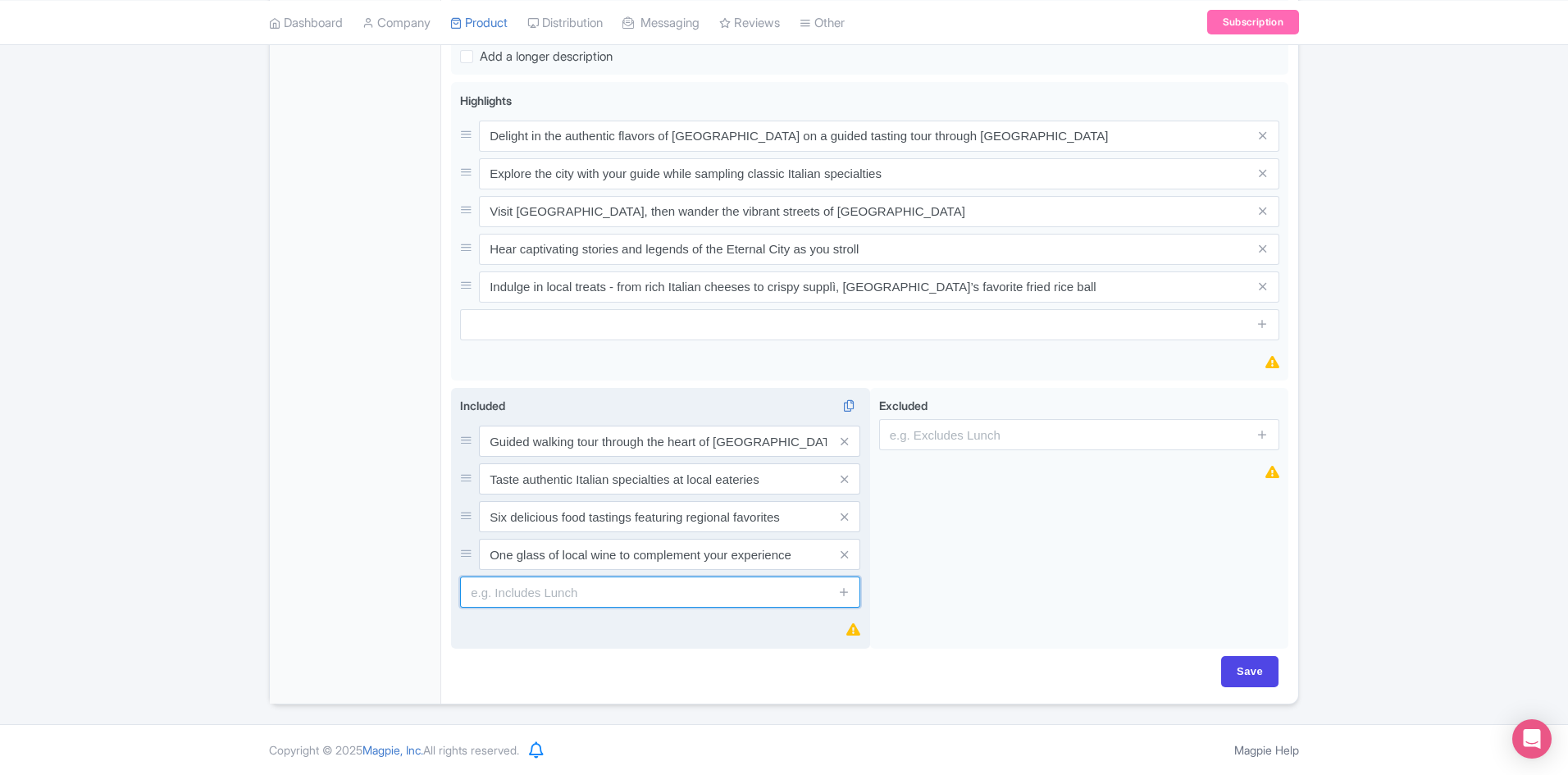
click at [734, 588] on input "text" at bounding box center [659, 592] width 400 height 31
paste input "Visit Piazza Navona, Trastevere, Campo de’ Fiori, and more iconic spots"
type input "Visit Piazza Navona, Trastevere, Campo de’ Fiori, and more iconic spots"
click at [852, 591] on span at bounding box center [844, 592] width 33 height 31
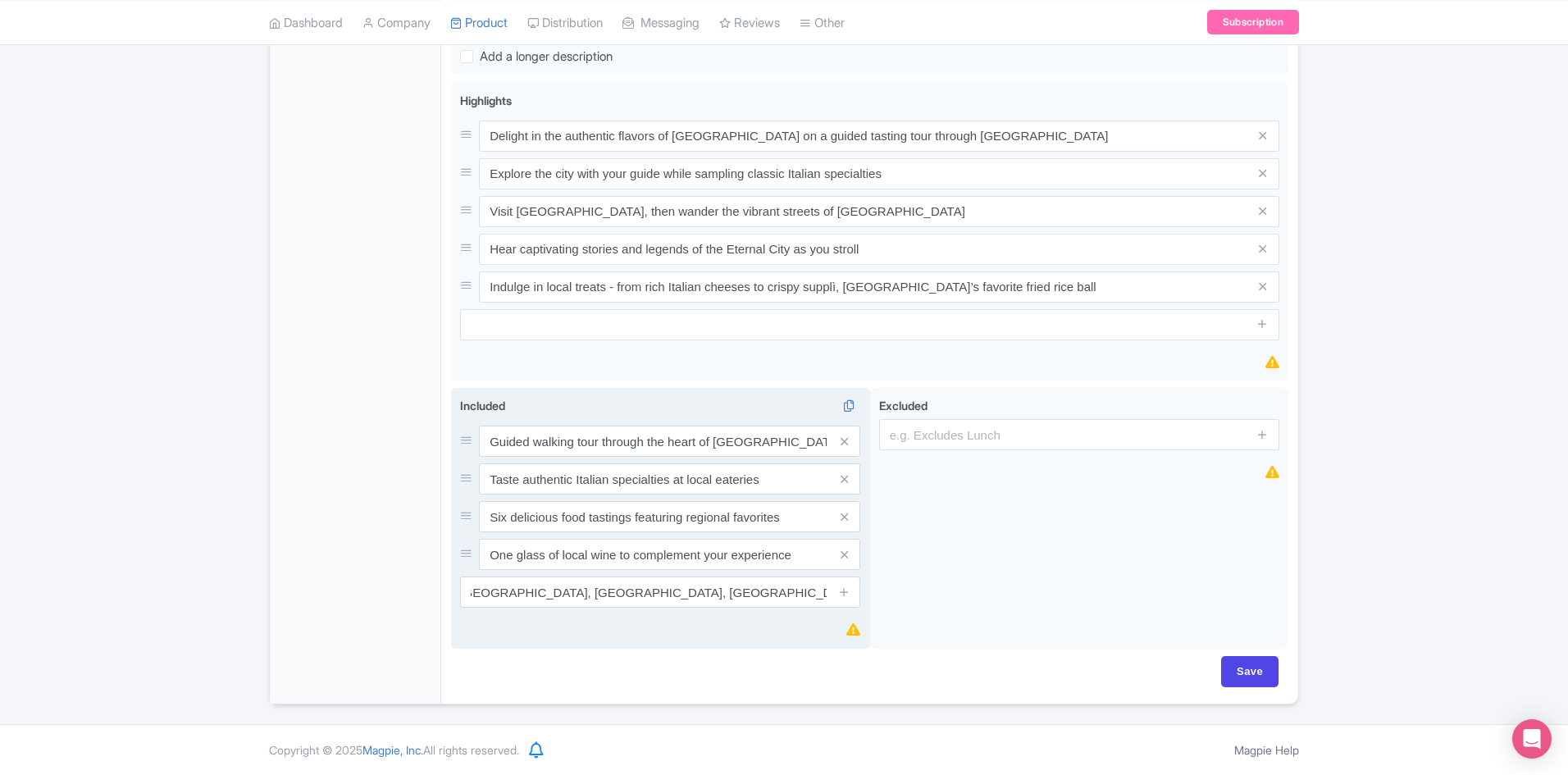
scroll to position [0, 0]
click at [844, 591] on icon at bounding box center [844, 591] width 12 height 12
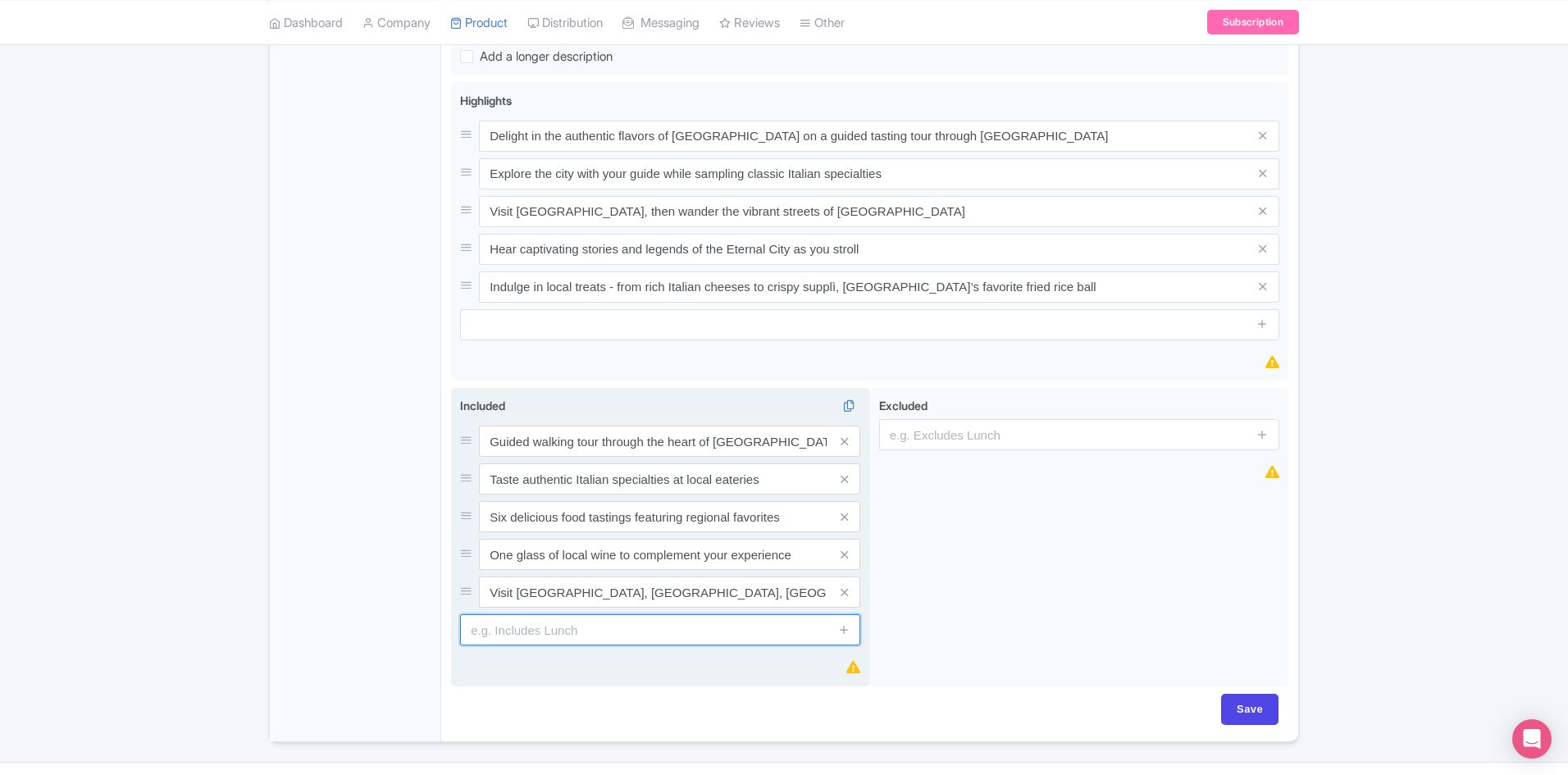
click at [656, 632] on input "text" at bounding box center [659, 630] width 400 height 31
paste input "Hear fascinating stories about Rome’s rich history and vibrant culture"
type input "Hear fascinating stories about Rome’s rich history and vibrant culture"
click at [845, 627] on icon at bounding box center [844, 628] width 12 height 12
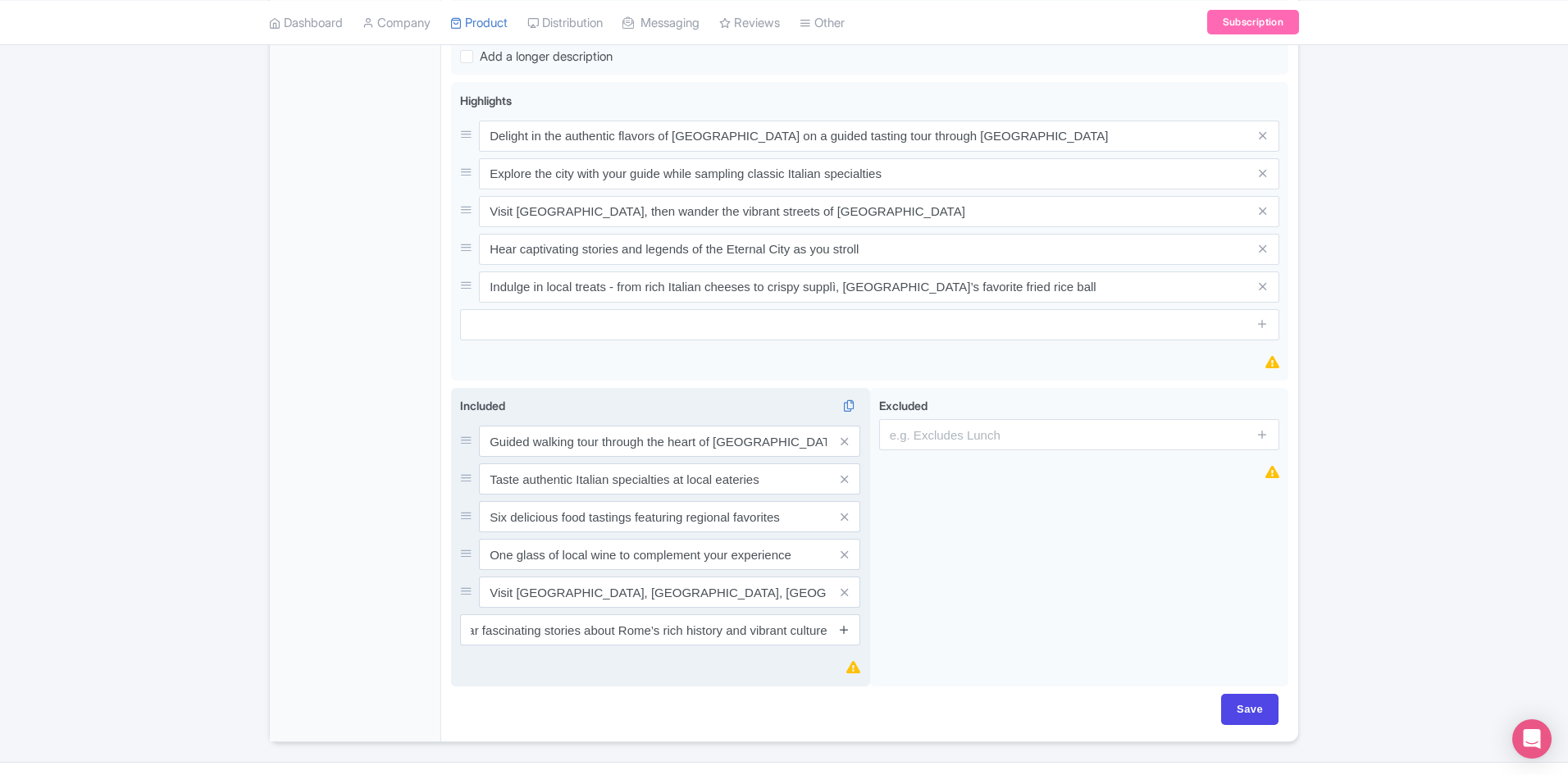
scroll to position [0, 0]
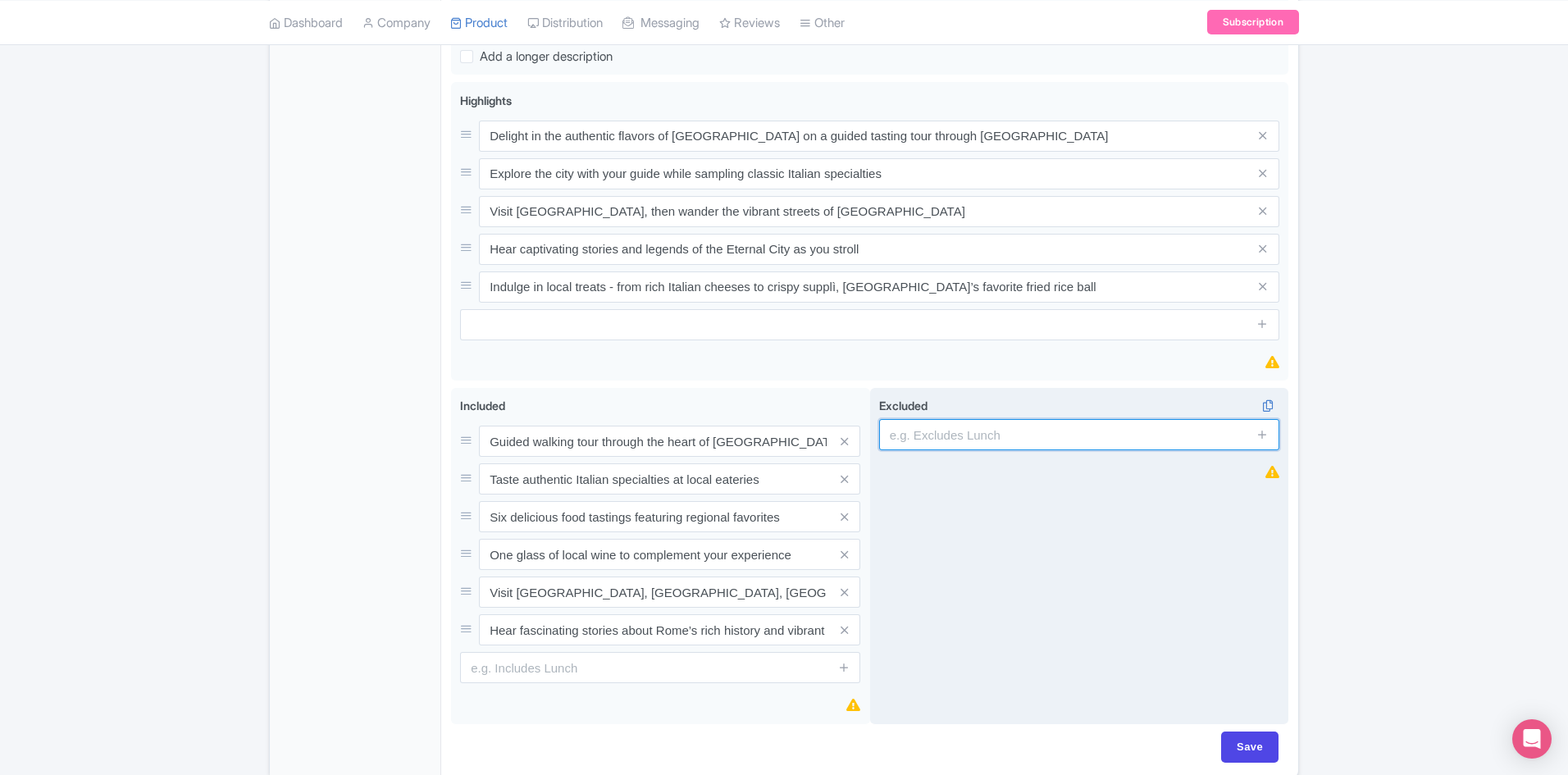
click at [1058, 437] on input "text" at bounding box center [1079, 434] width 400 height 31
paste input "Transport"
type input "Transport"
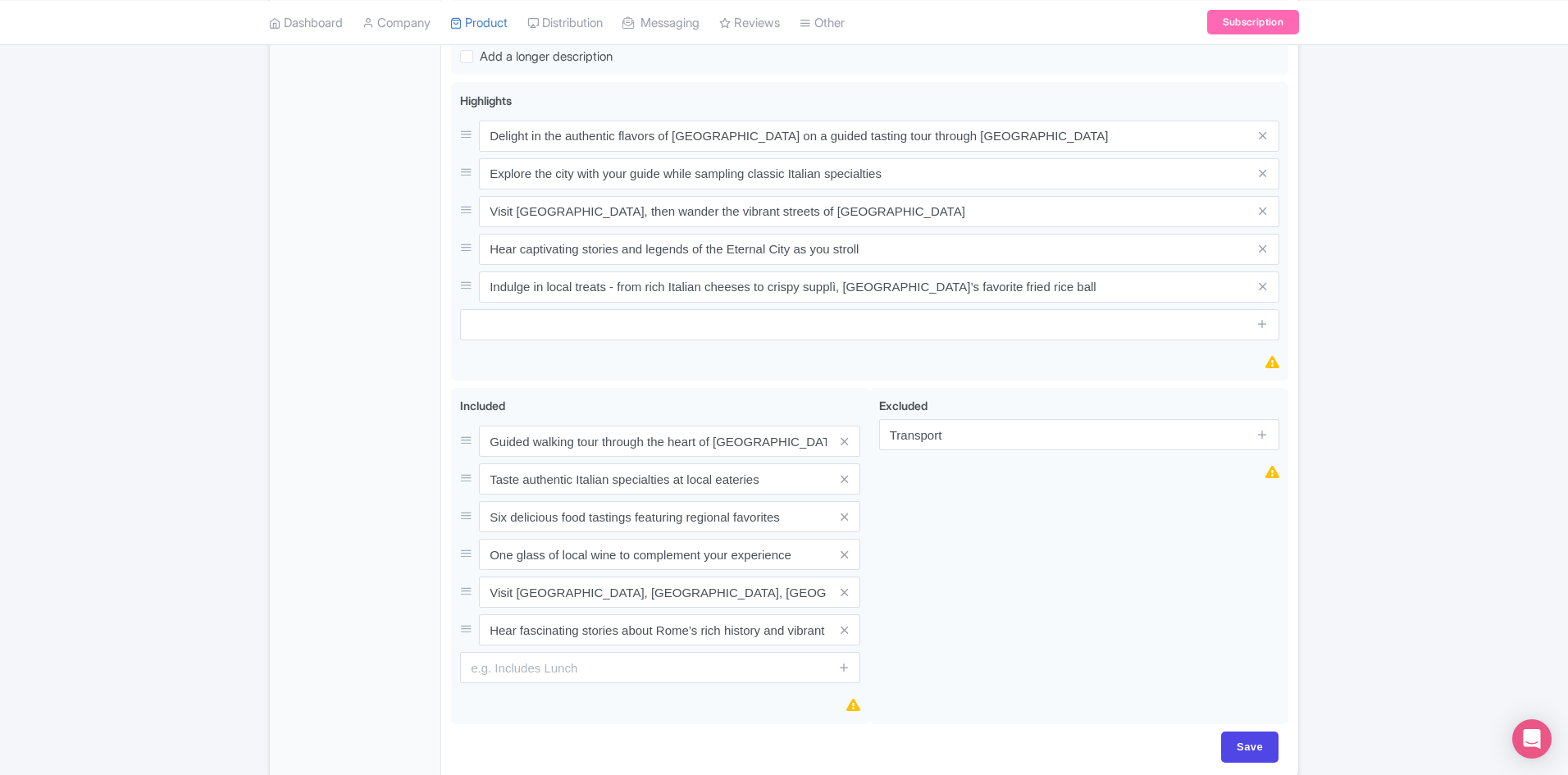
drag, startPoint x: 1260, startPoint y: 437, endPoint x: 1304, endPoint y: 472, distance: 56.2
click at [1260, 437] on icon at bounding box center [1261, 433] width 12 height 12
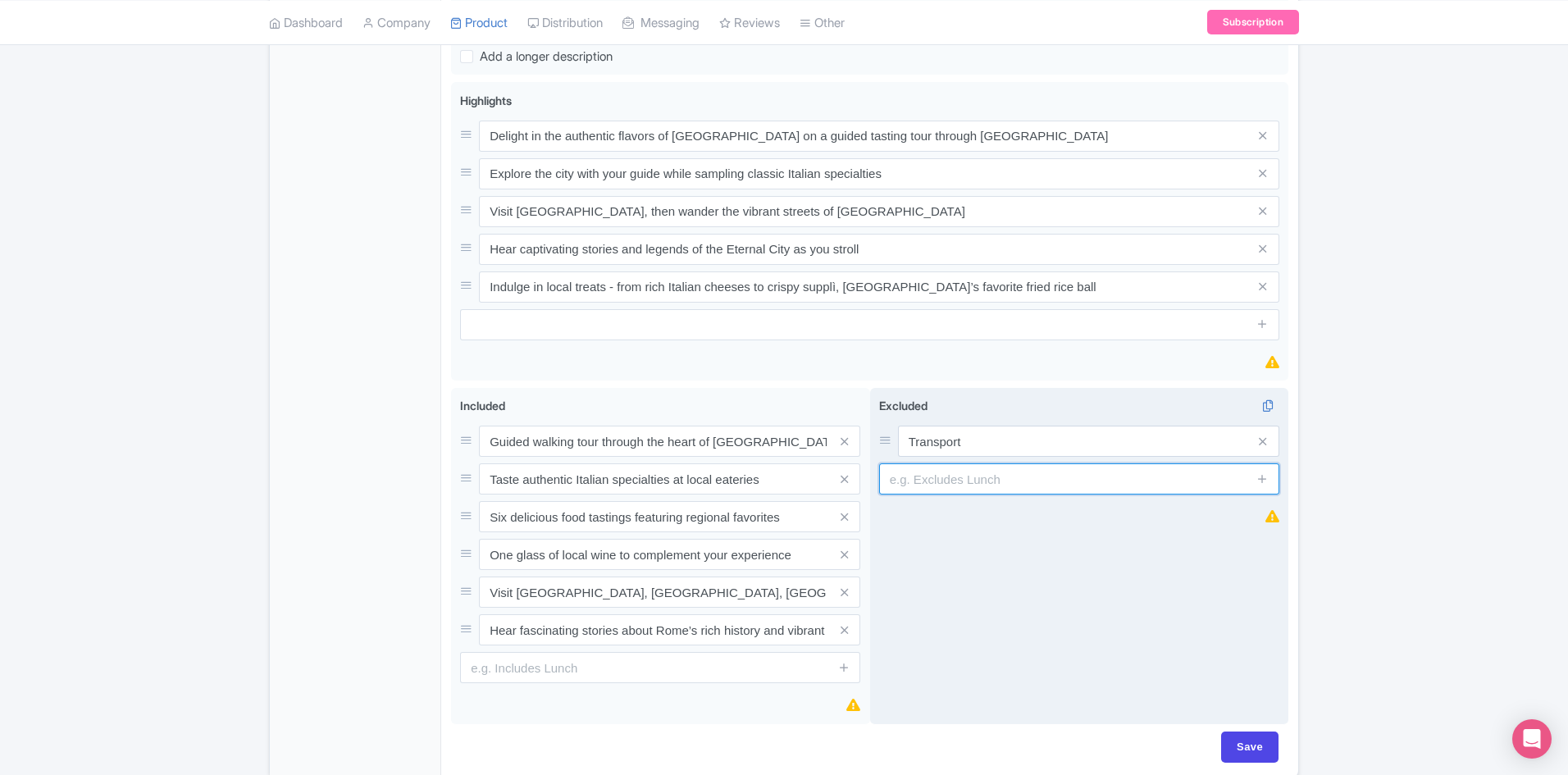
click at [1047, 480] on input "text" at bounding box center [1079, 479] width 400 height 31
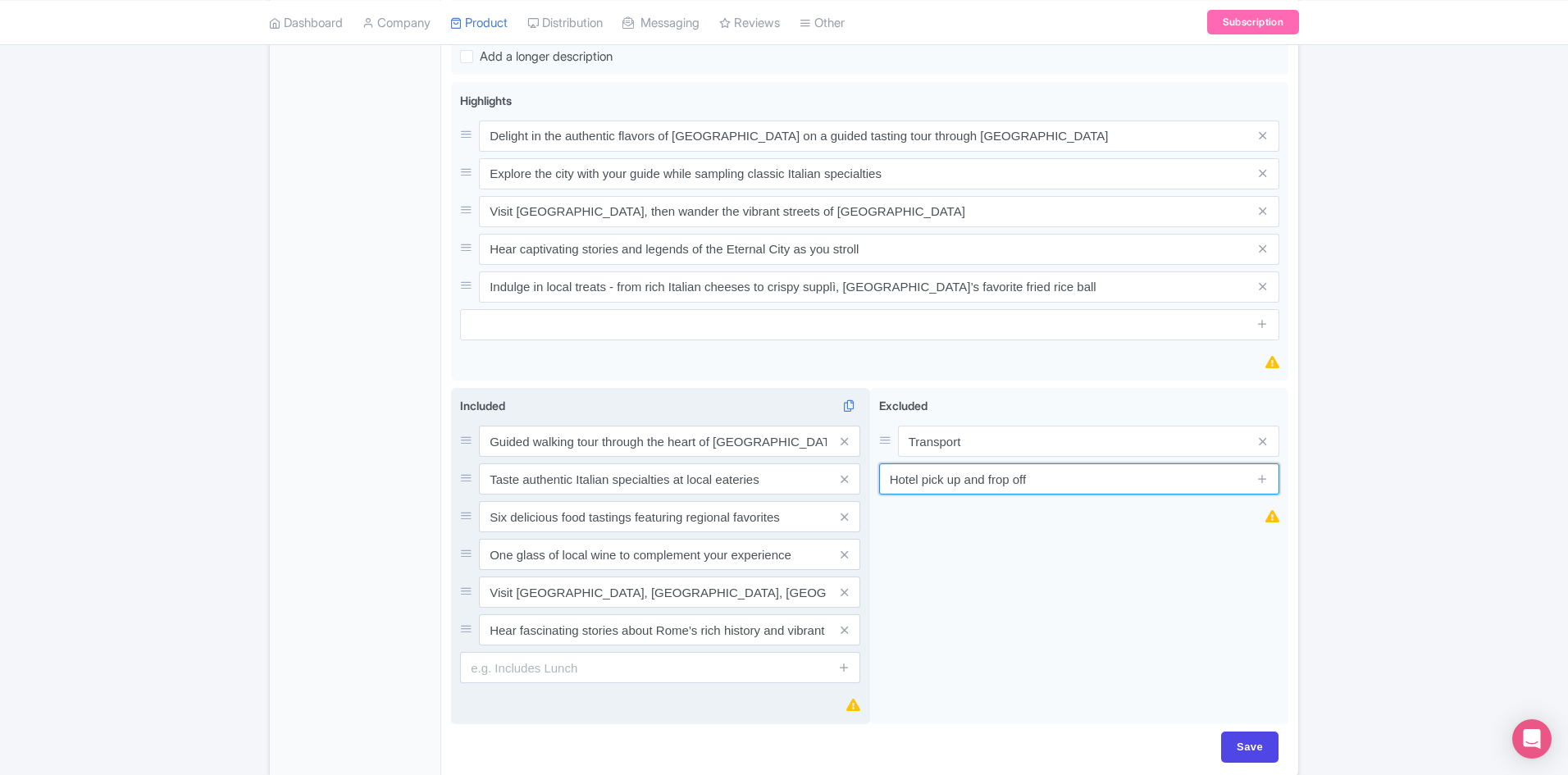
drag, startPoint x: 766, startPoint y: 475, endPoint x: 752, endPoint y: 480, distance: 14.9
click at [752, 475] on div "Included i Guided walking tour through the heart of Rome Taste authentic Italia…" at bounding box center [869, 559] width 837 height 344
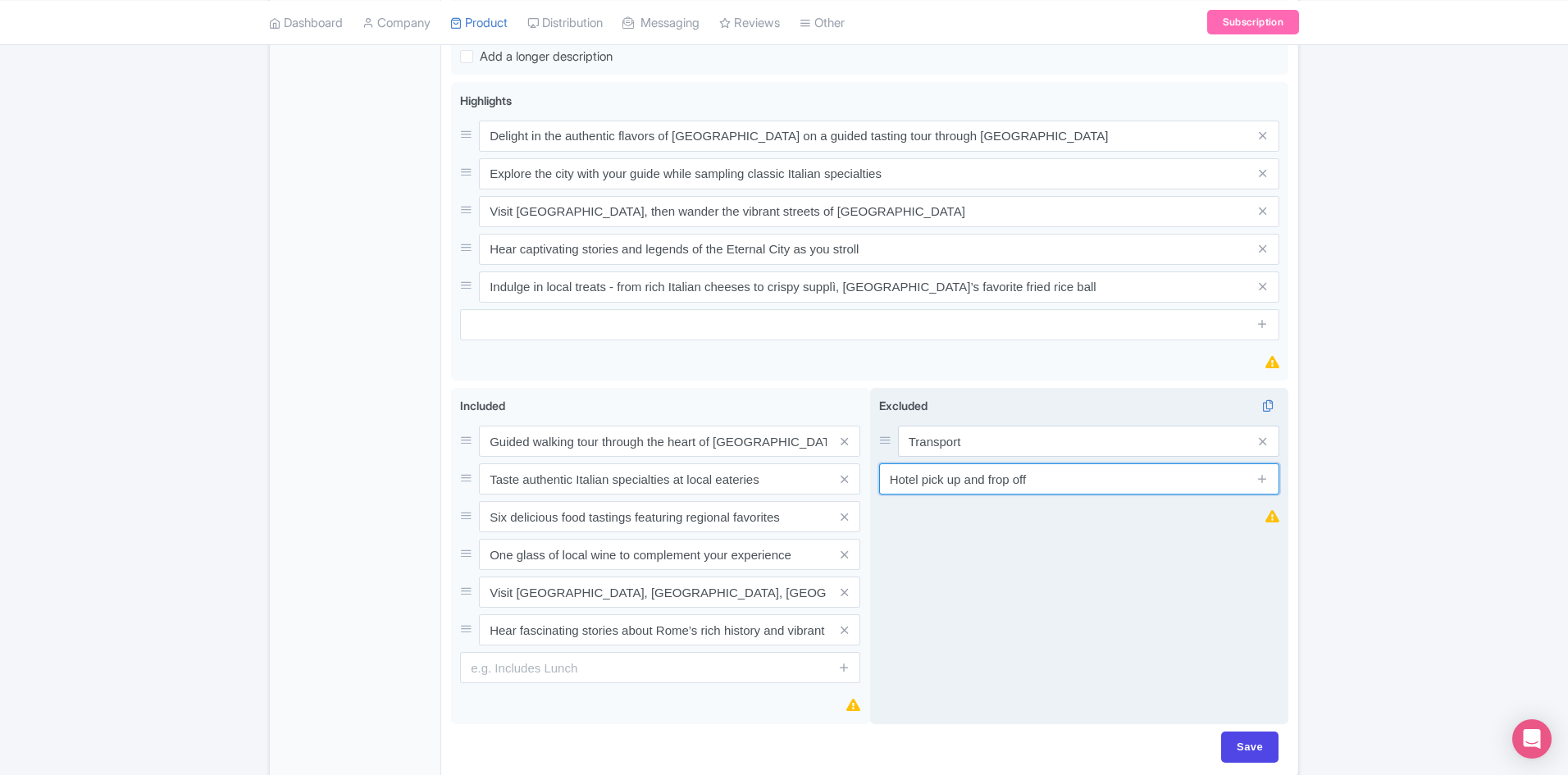
click at [990, 479] on input "Hotel pick up and frop off" at bounding box center [1079, 479] width 400 height 31
drag, startPoint x: 1087, startPoint y: 475, endPoint x: 1383, endPoint y: 455, distance: 296.7
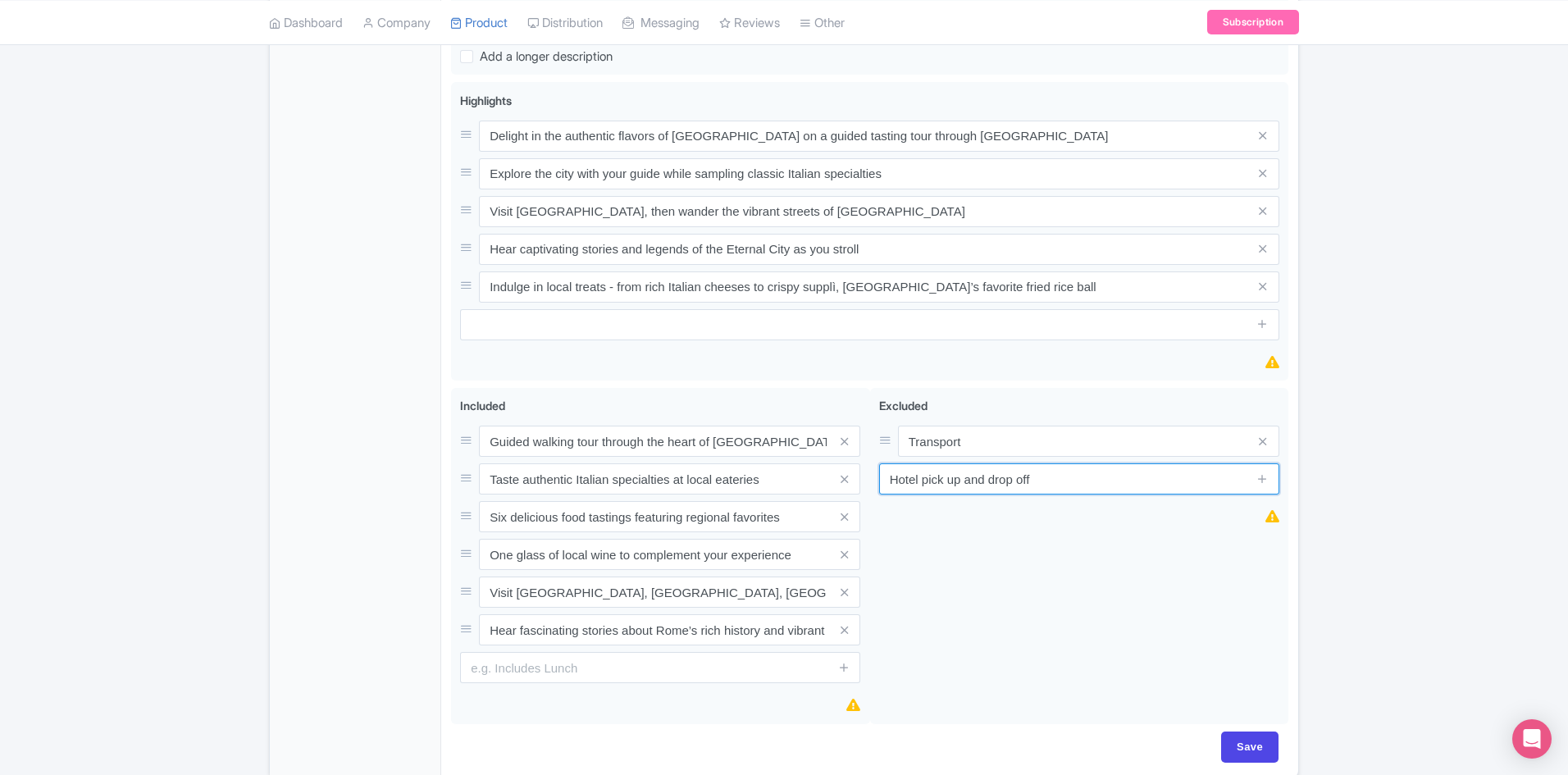
click at [1088, 475] on input "Hotel pick up and drop off" at bounding box center [1079, 479] width 400 height 31
drag, startPoint x: 1048, startPoint y: 481, endPoint x: 774, endPoint y: 481, distance: 274.0
click at [774, 481] on div "Included i Guided walking tour through the heart of Rome Taste authentic Italia…" at bounding box center [869, 559] width 837 height 344
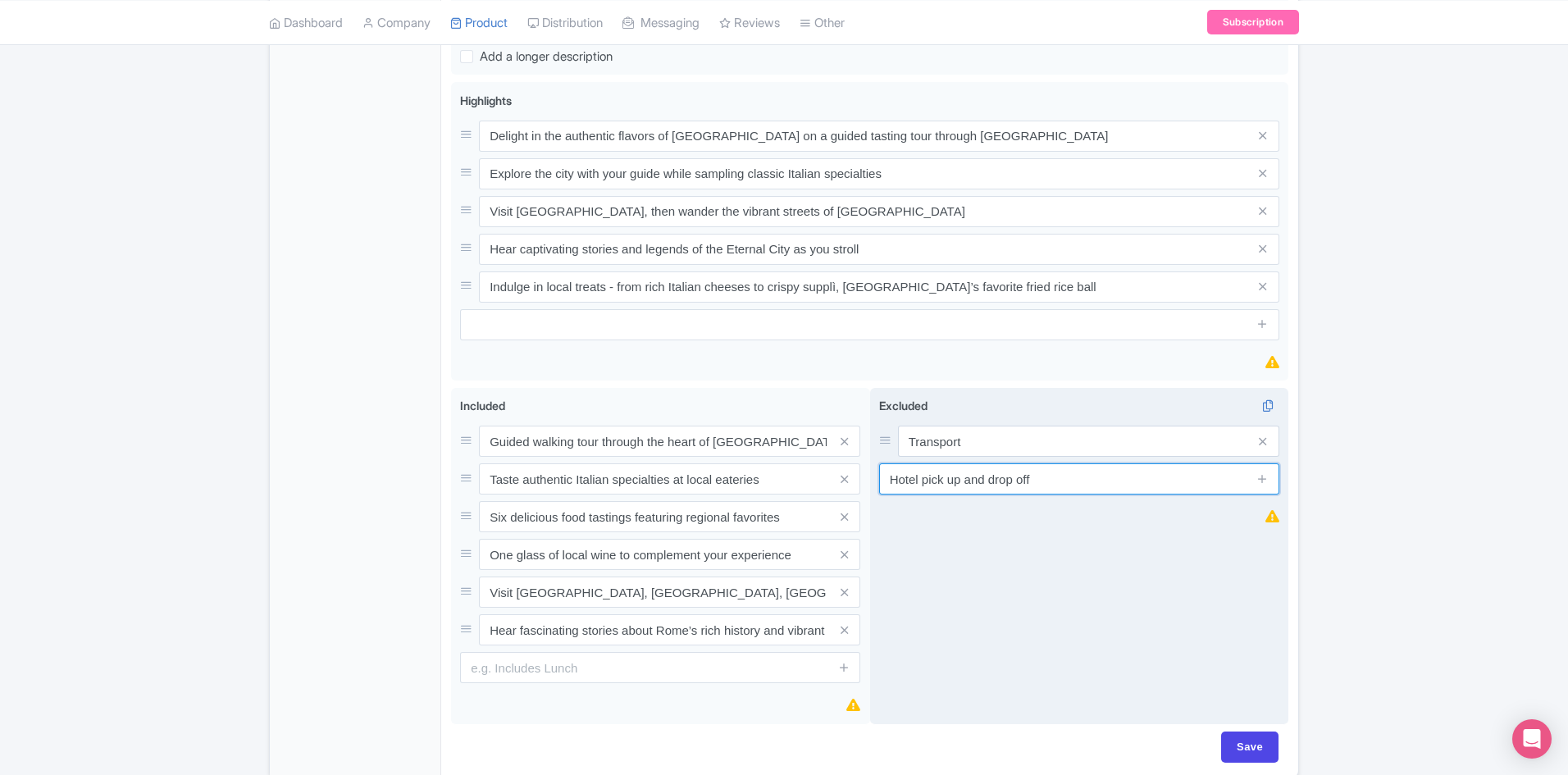
paste input "-up and drop-off"
type input "Hotel pick-up and drop-off"
click at [1265, 477] on icon at bounding box center [1261, 478] width 12 height 12
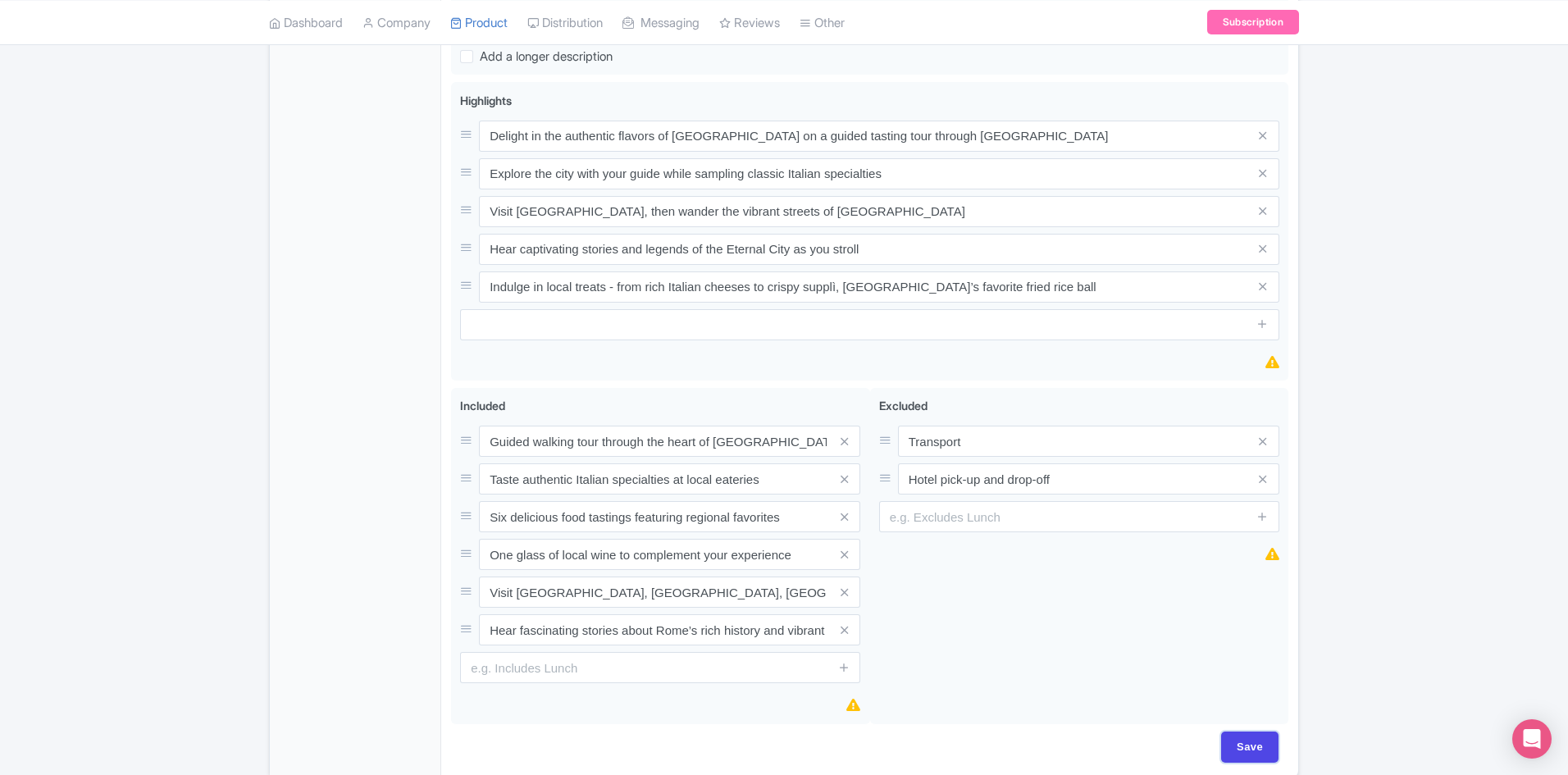
drag, startPoint x: 1245, startPoint y: 745, endPoint x: 1377, endPoint y: 637, distance: 170.6
click at [1245, 741] on input "Save" at bounding box center [1249, 748] width 58 height 31
type input "Saving..."
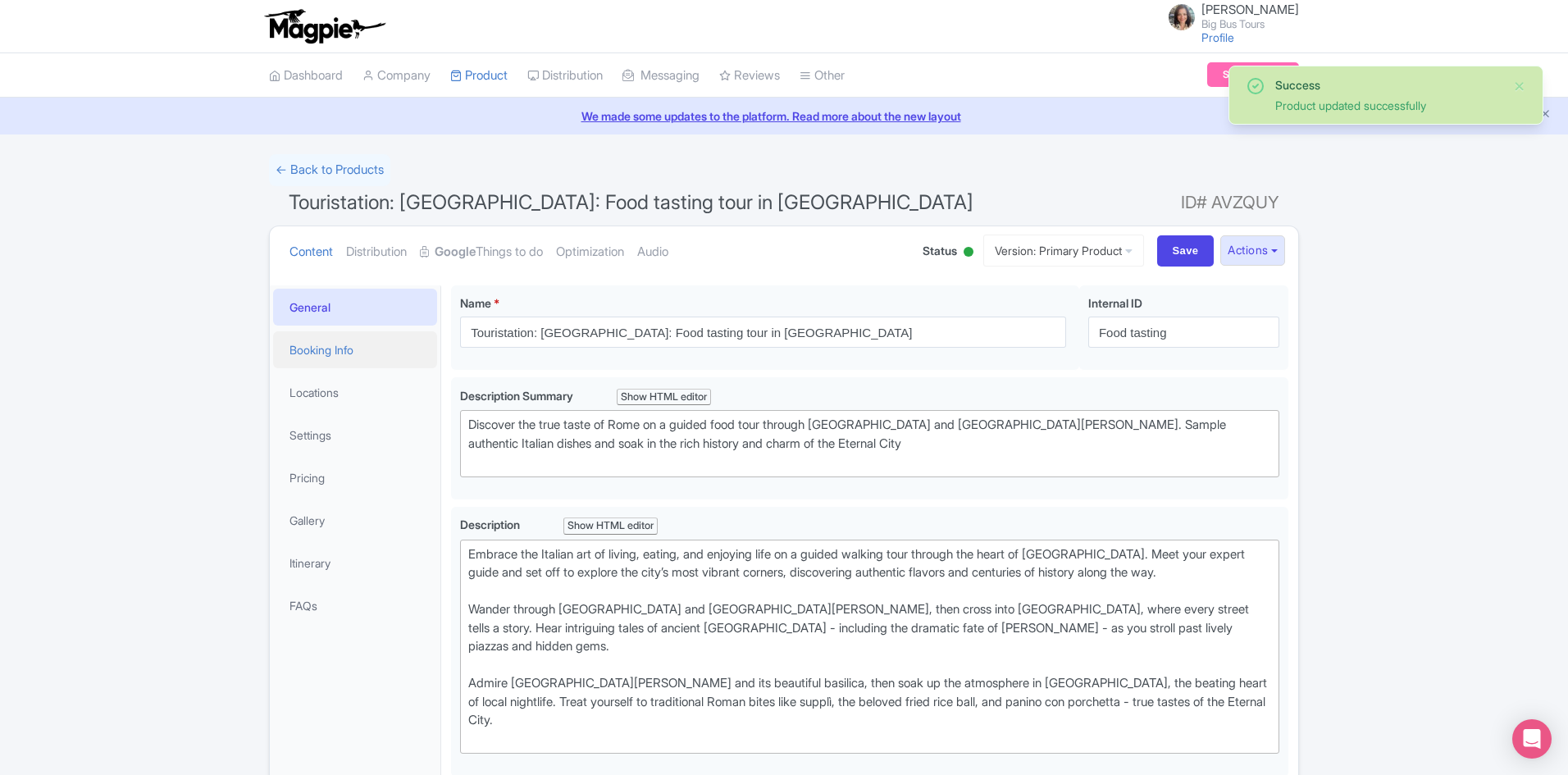
drag, startPoint x: 330, startPoint y: 346, endPoint x: 384, endPoint y: 338, distance: 54.6
click at [332, 345] on link "Booking Info" at bounding box center [354, 350] width 164 height 37
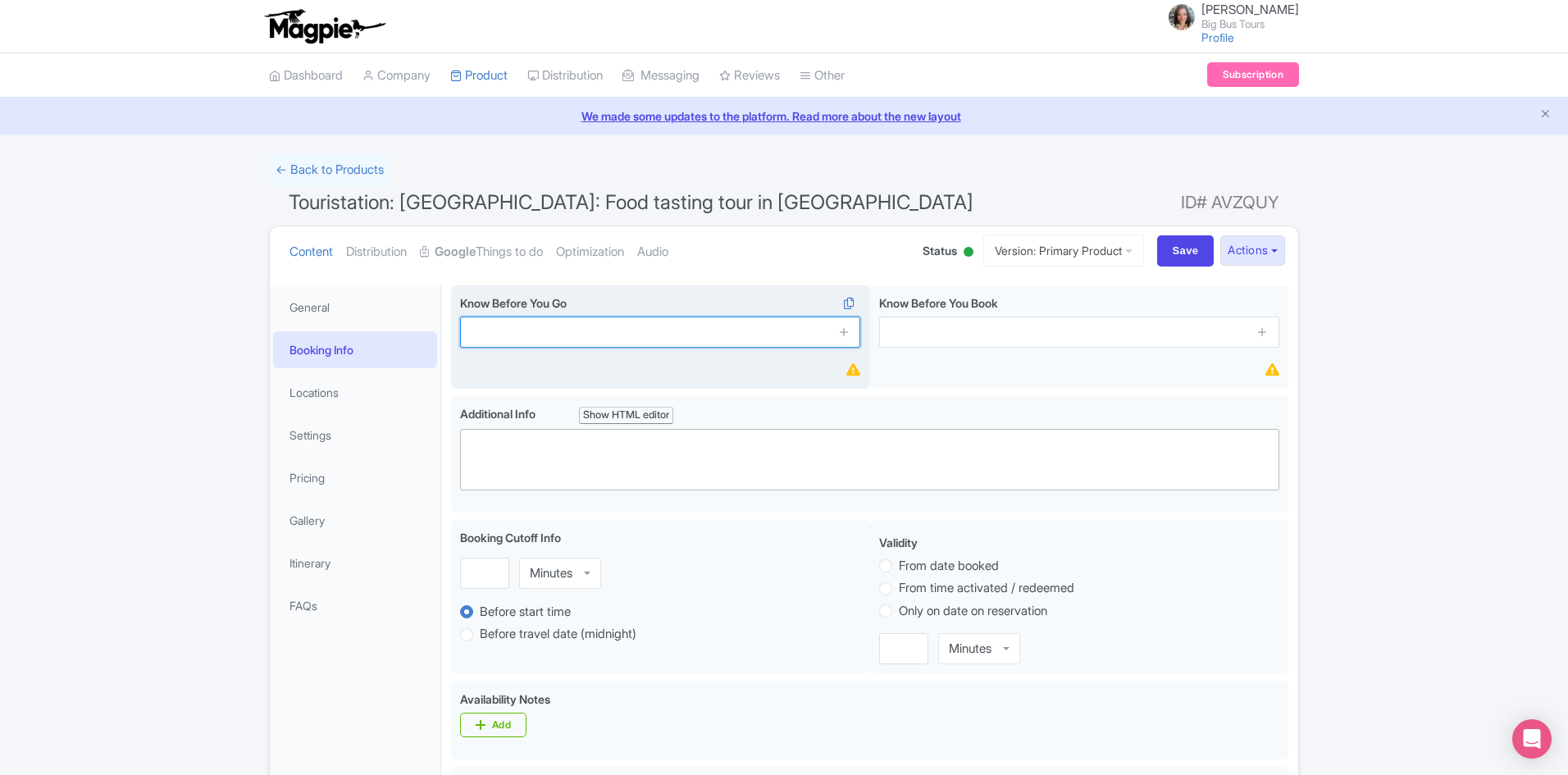
click at [656, 327] on input "text" at bounding box center [659, 333] width 400 height 31
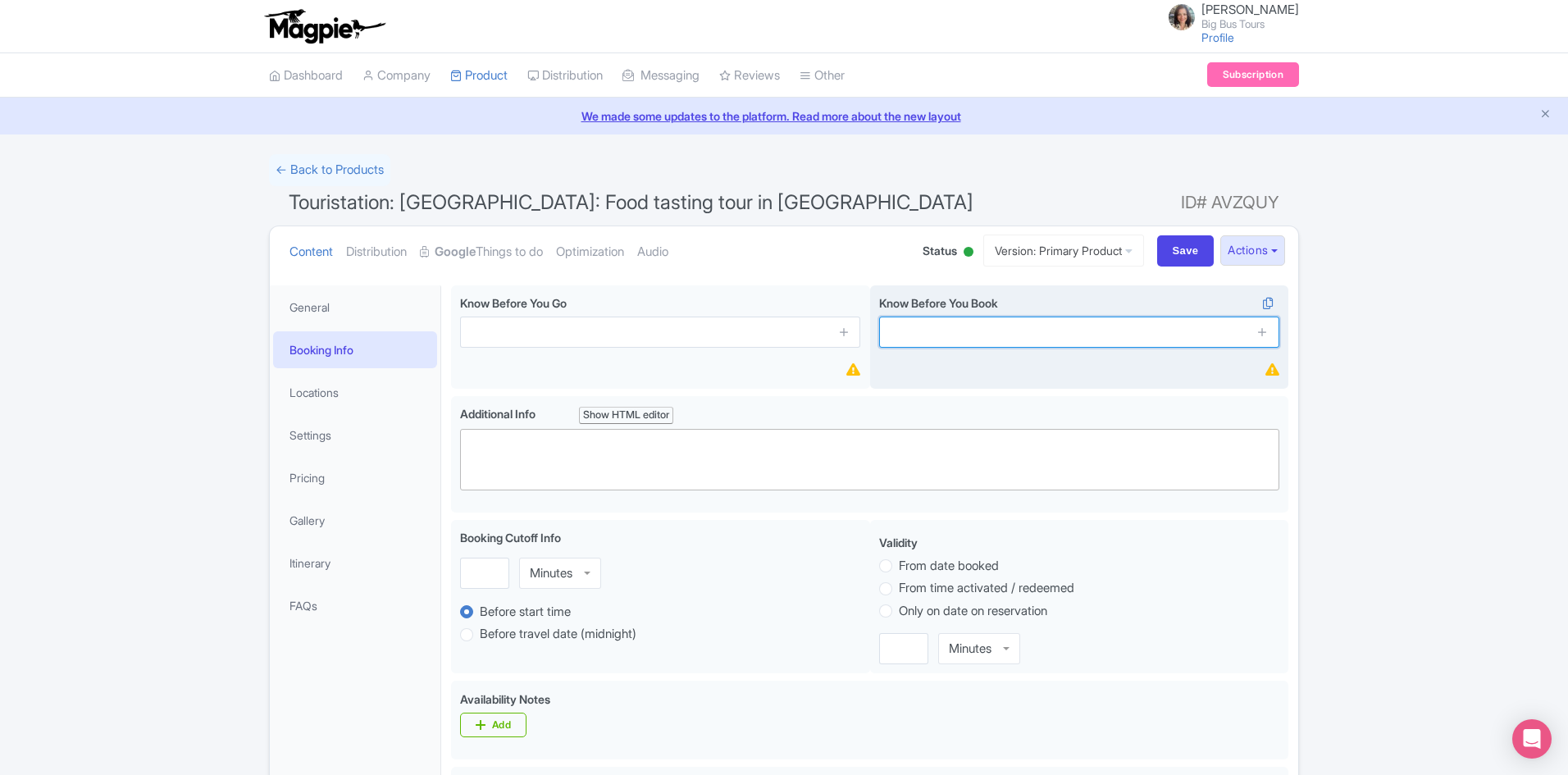
click at [990, 333] on input "text" at bounding box center [1079, 333] width 400 height 31
paste input "Wheelchair users"
click at [1085, 332] on input "This experience is not suitable for Wheelchair users" at bounding box center [1079, 333] width 400 height 31
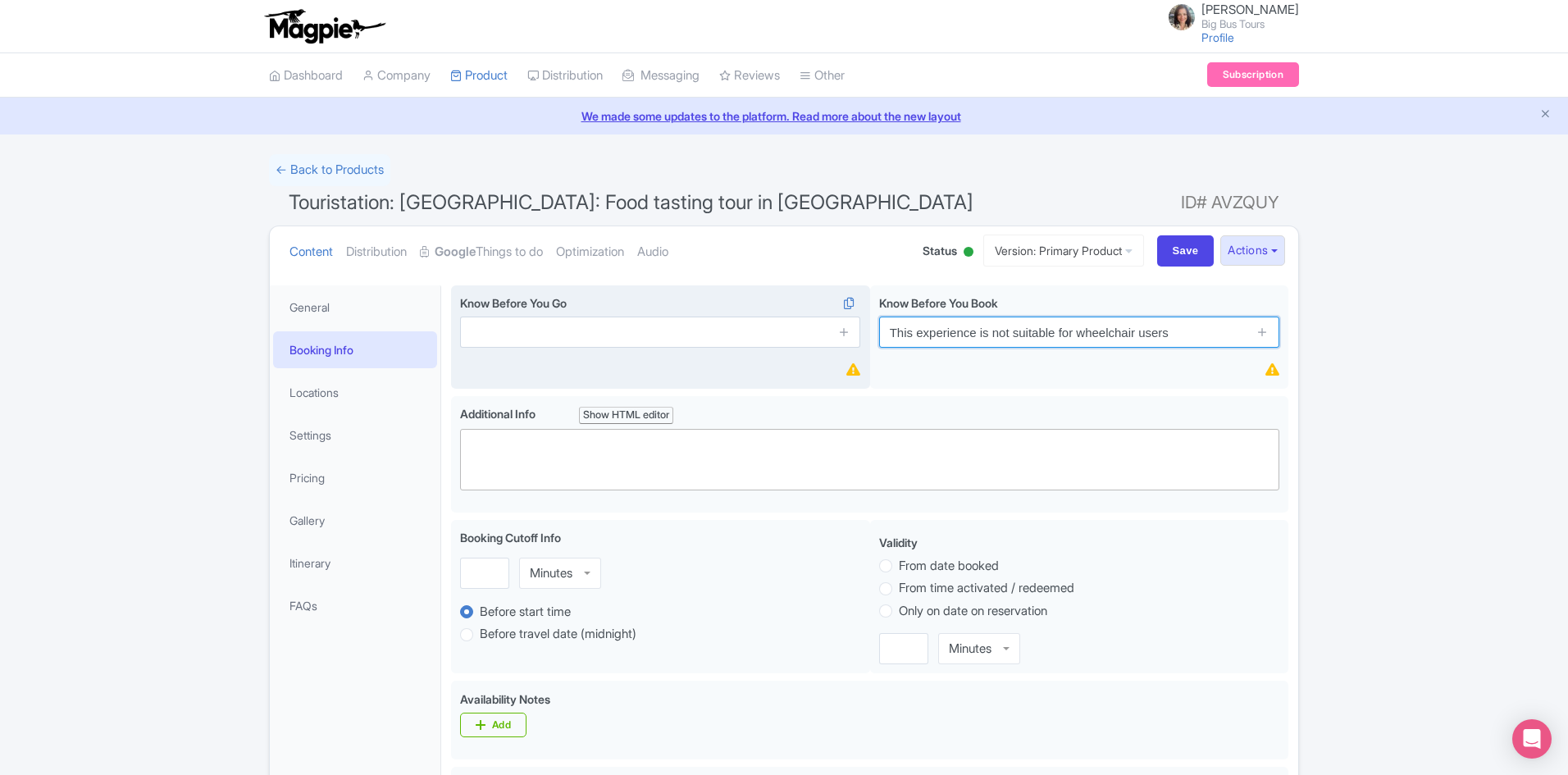
type input "This experience is not suitable for wheelchair users"
click at [569, 334] on input "text" at bounding box center [659, 333] width 400 height 31
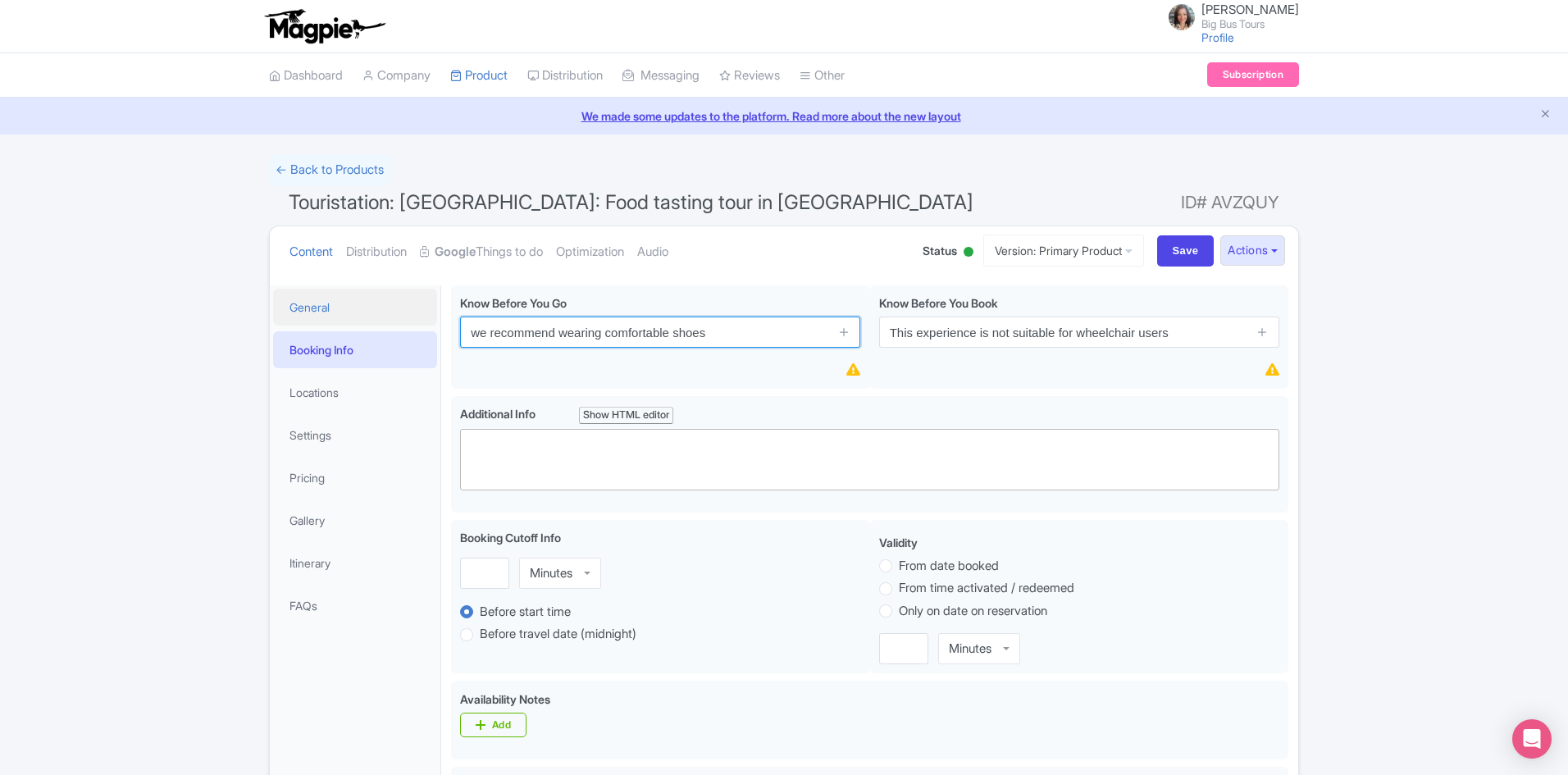
drag, startPoint x: 478, startPoint y: 332, endPoint x: 403, endPoint y: 315, distance: 76.9
drag, startPoint x: 724, startPoint y: 329, endPoint x: 148, endPoint y: 327, distance: 576.0
click at [143, 329] on div "Success Product updated successfully ← Back to Products Touristation: Rome: Foo…" at bounding box center [784, 770] width 1568 height 1233
drag, startPoint x: 739, startPoint y: 334, endPoint x: 767, endPoint y: 339, distance: 28.4
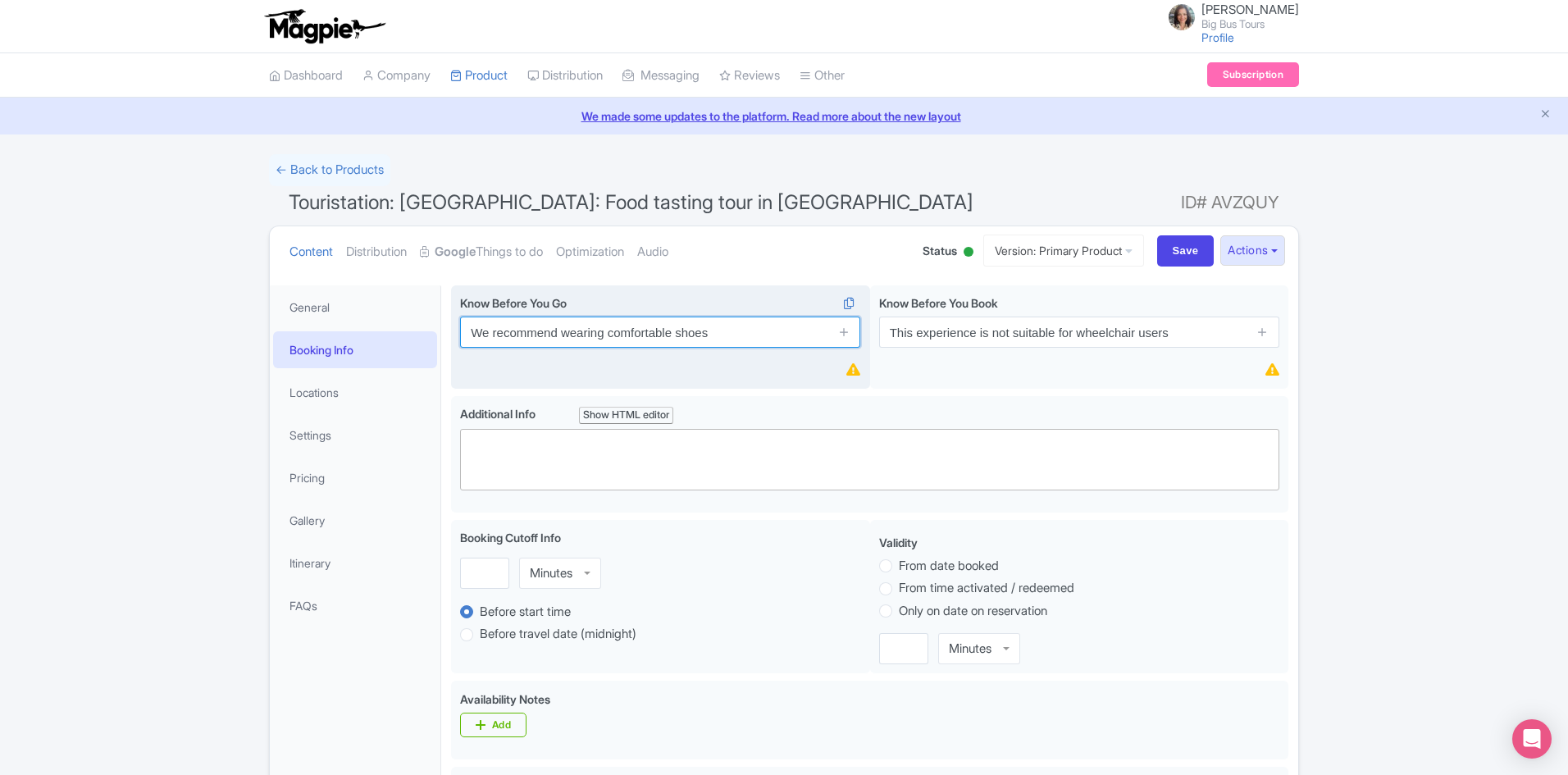
click at [739, 334] on input "We recommend wearing comfortable shoes" at bounding box center [659, 333] width 400 height 31
drag, startPoint x: 670, startPoint y: 336, endPoint x: 260, endPoint y: 332, distance: 410.0
click at [260, 333] on div "Success Product updated successfully ← Back to Products Touristation: Rome: Foo…" at bounding box center [784, 770] width 1050 height 1233
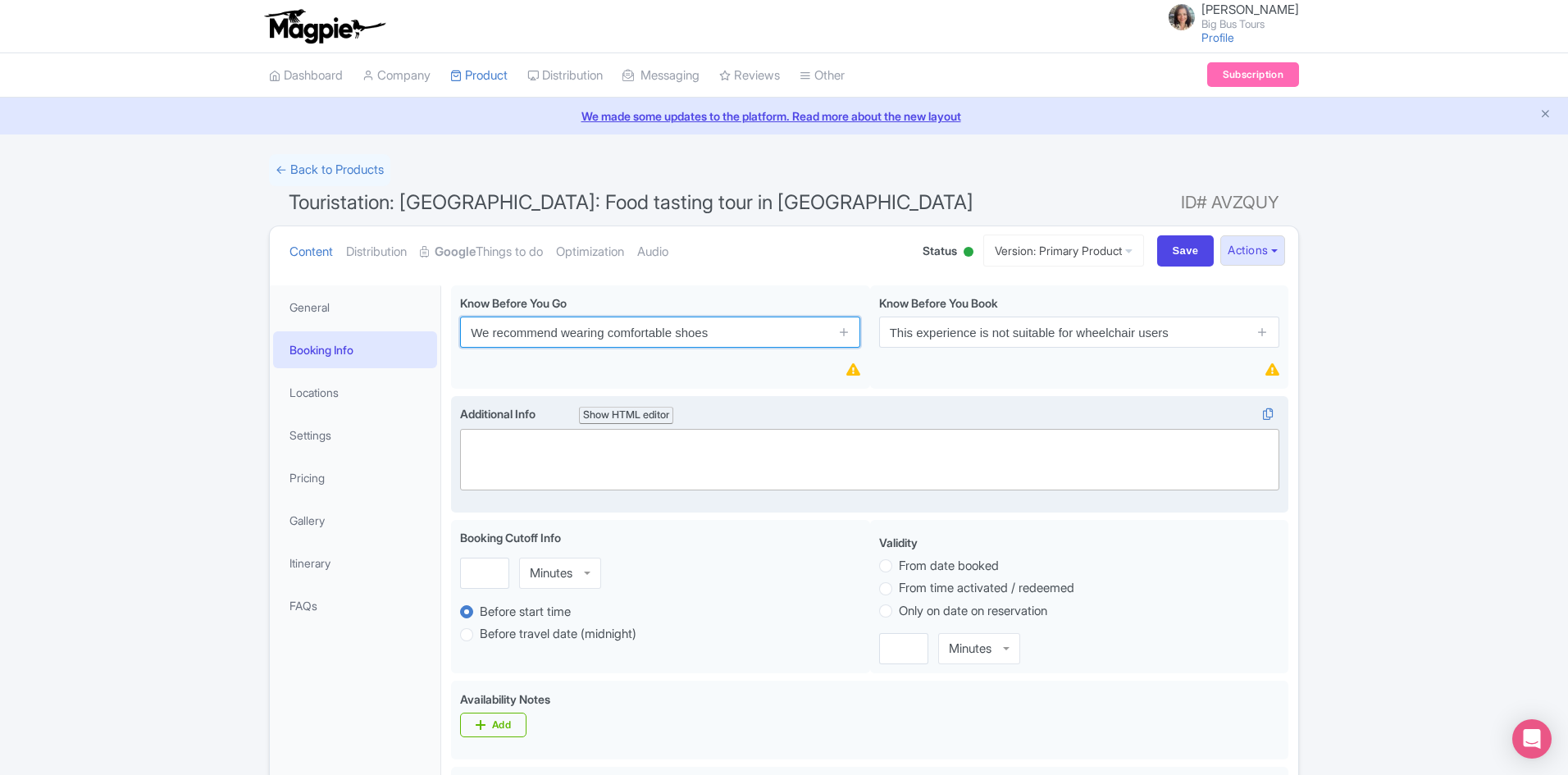
paste input "Comfortable shoes are recommended for this walking tour"
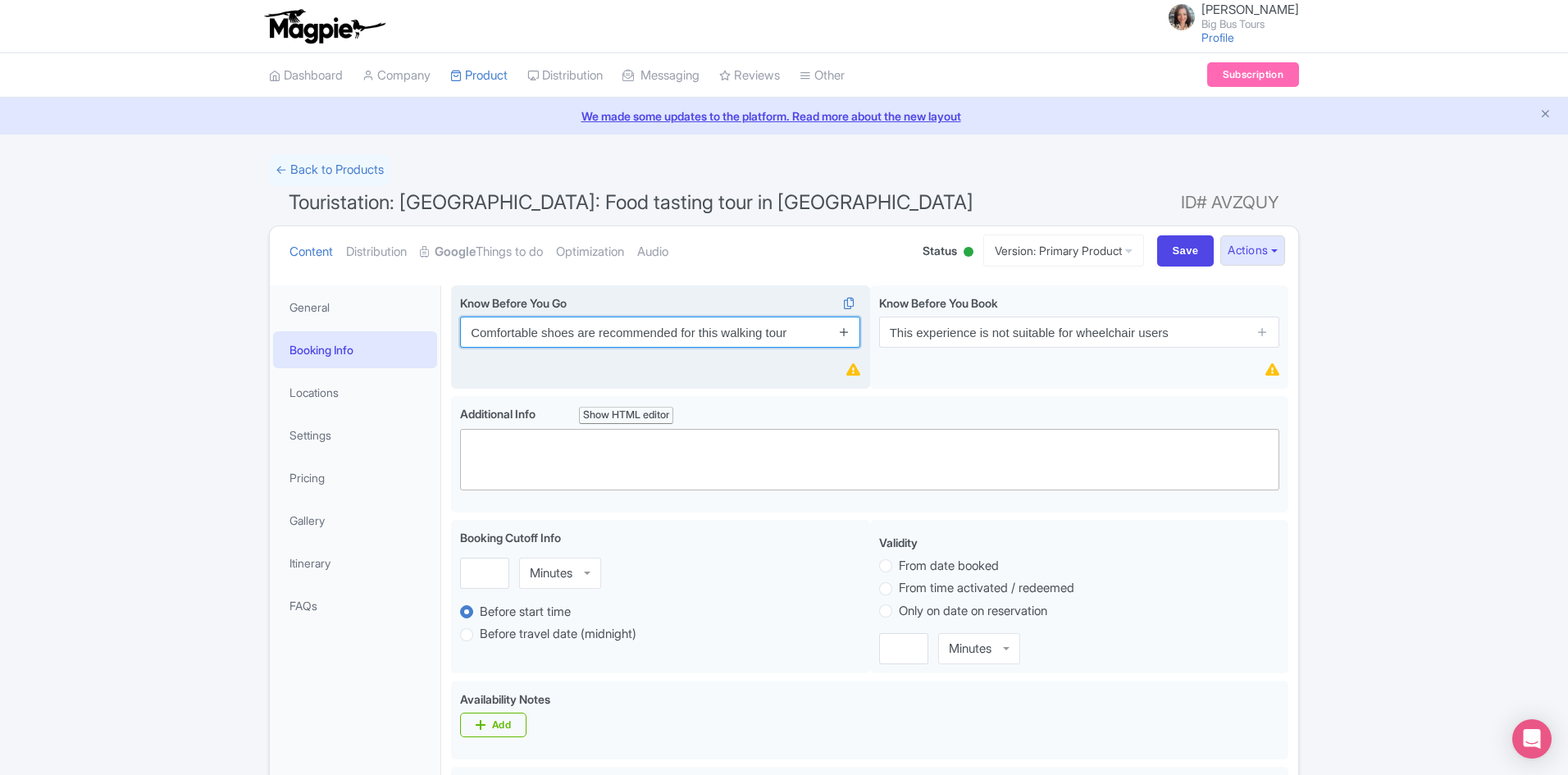
type input "Comfortable shoes are recommended for this walking tour"
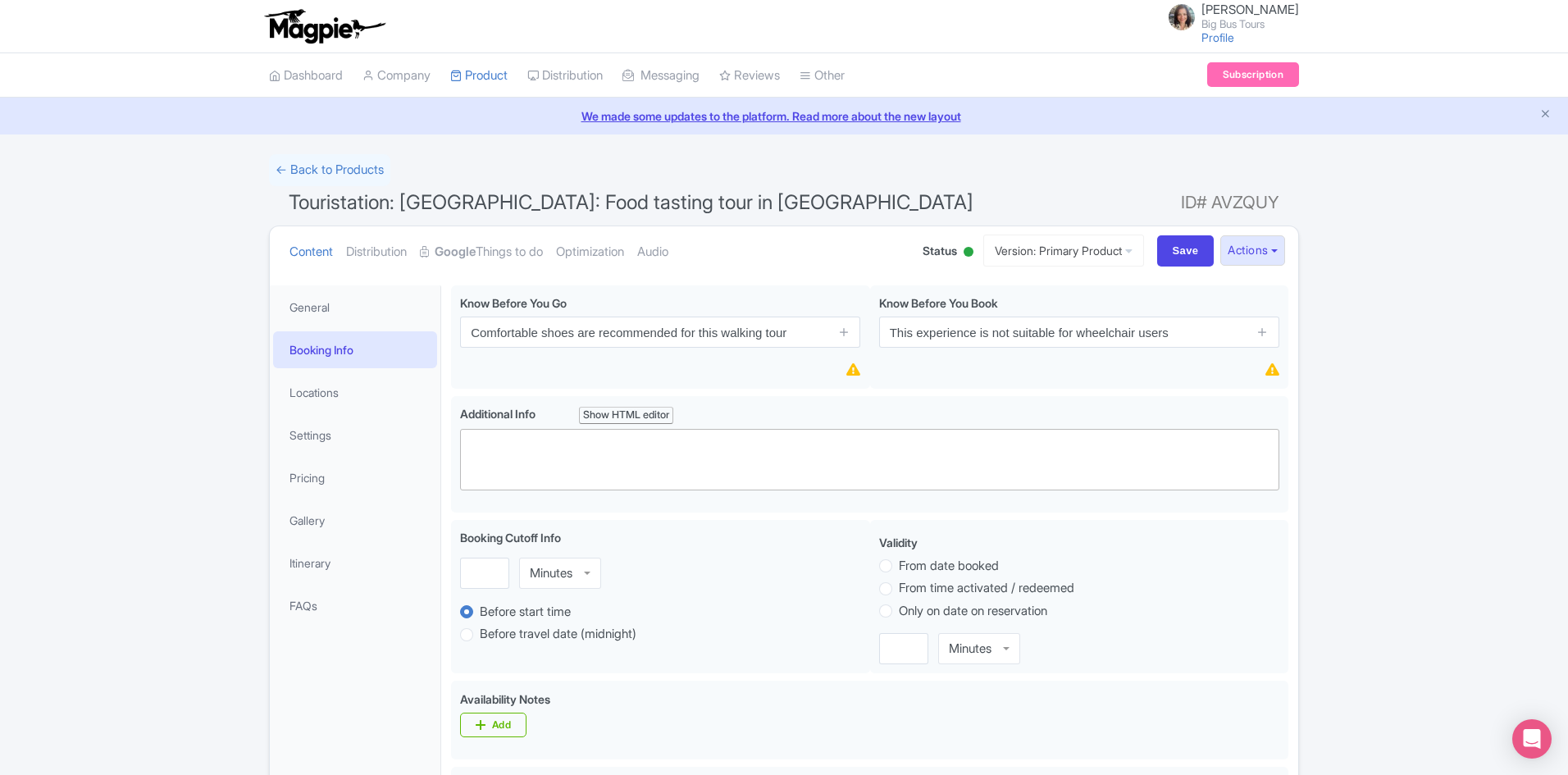
drag, startPoint x: 843, startPoint y: 332, endPoint x: 1542, endPoint y: 373, distance: 700.2
click at [844, 332] on icon at bounding box center [844, 331] width 12 height 12
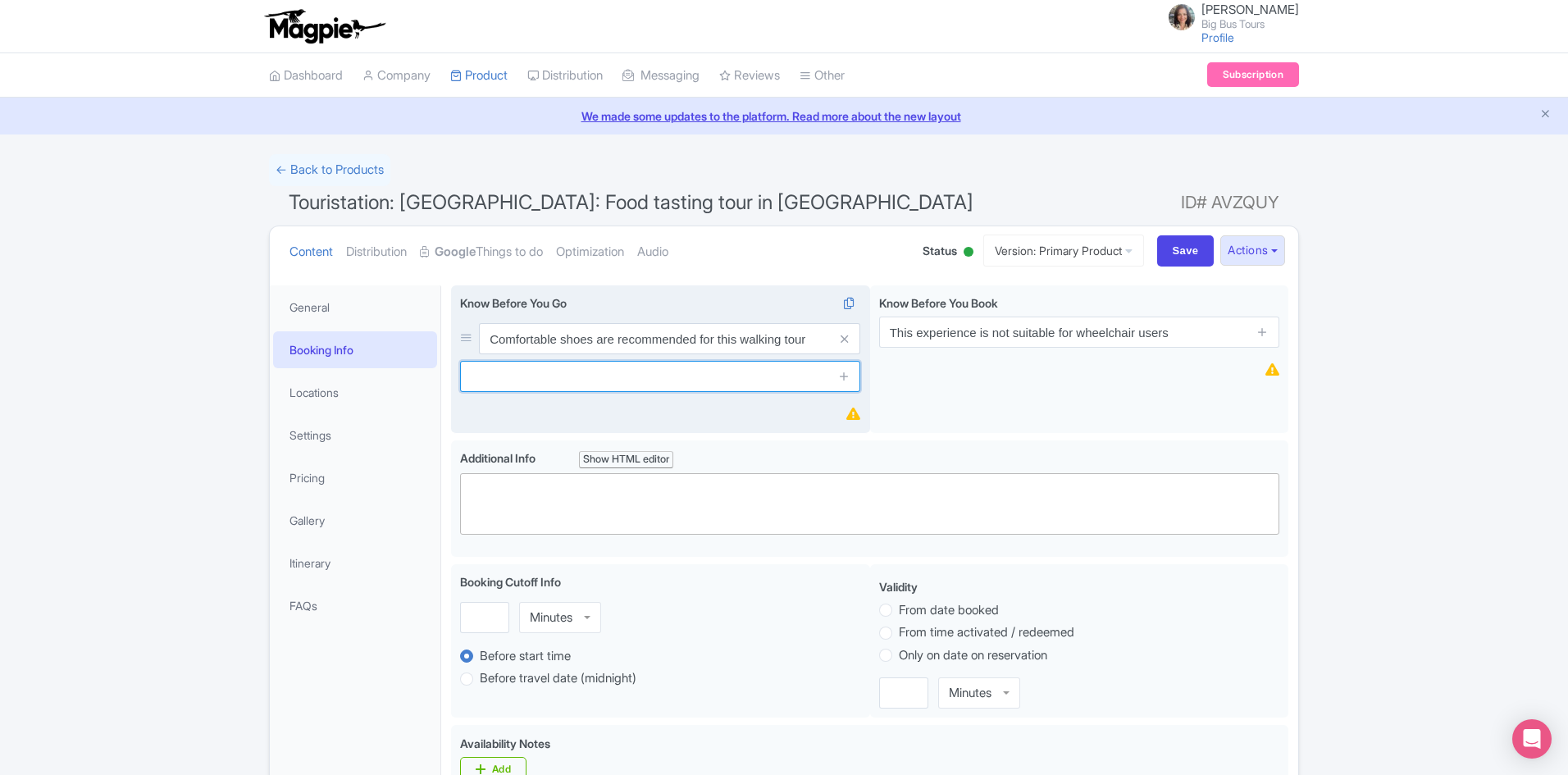
click at [604, 370] on input "text" at bounding box center [659, 377] width 400 height 31
type input "The tour starts at 12:30 PM"
click at [842, 379] on icon at bounding box center [844, 376] width 12 height 12
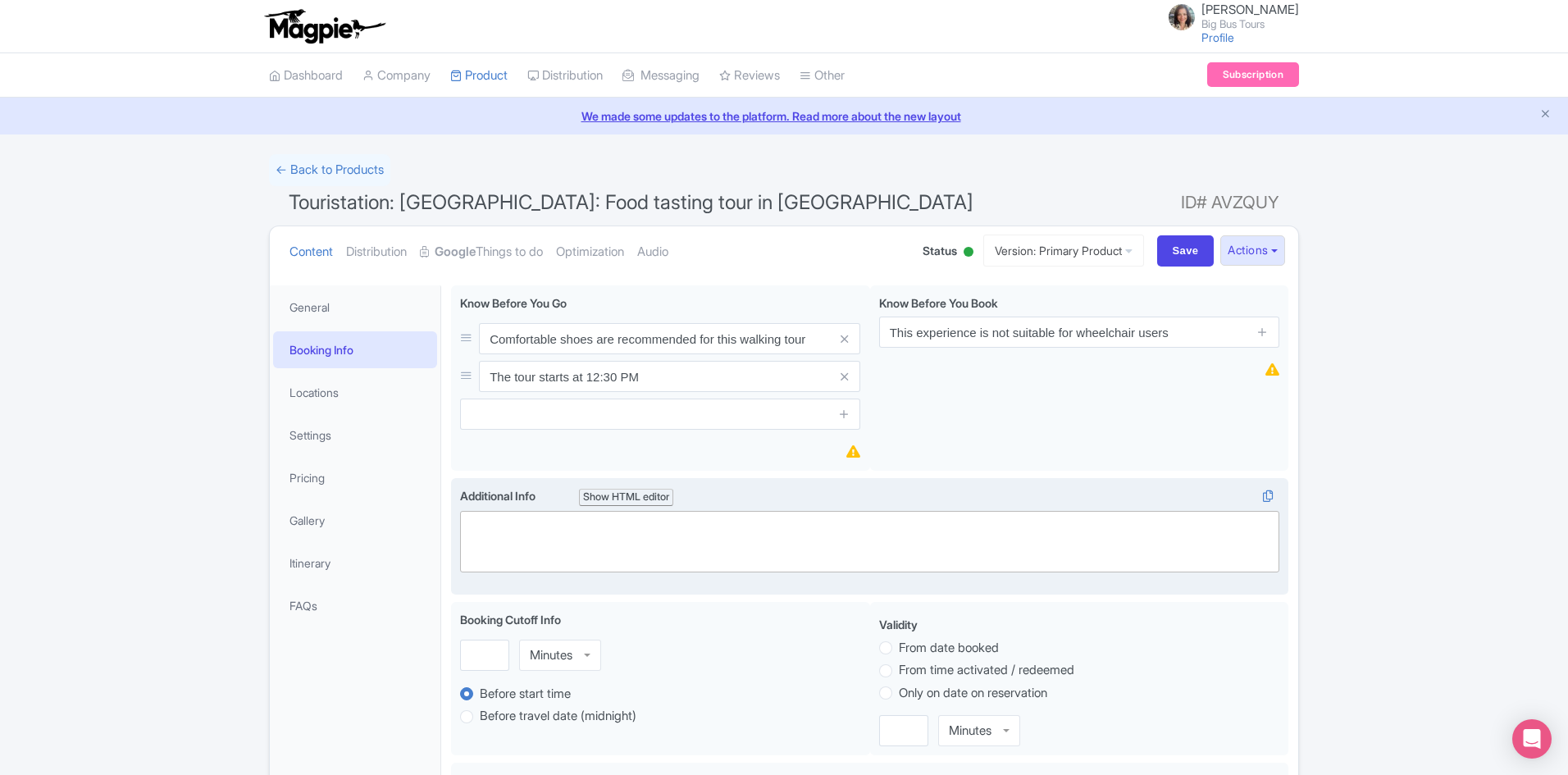
click at [595, 519] on trix-editor at bounding box center [869, 541] width 819 height 61
click at [705, 544] on trix-editor at bounding box center [869, 541] width 819 height 61
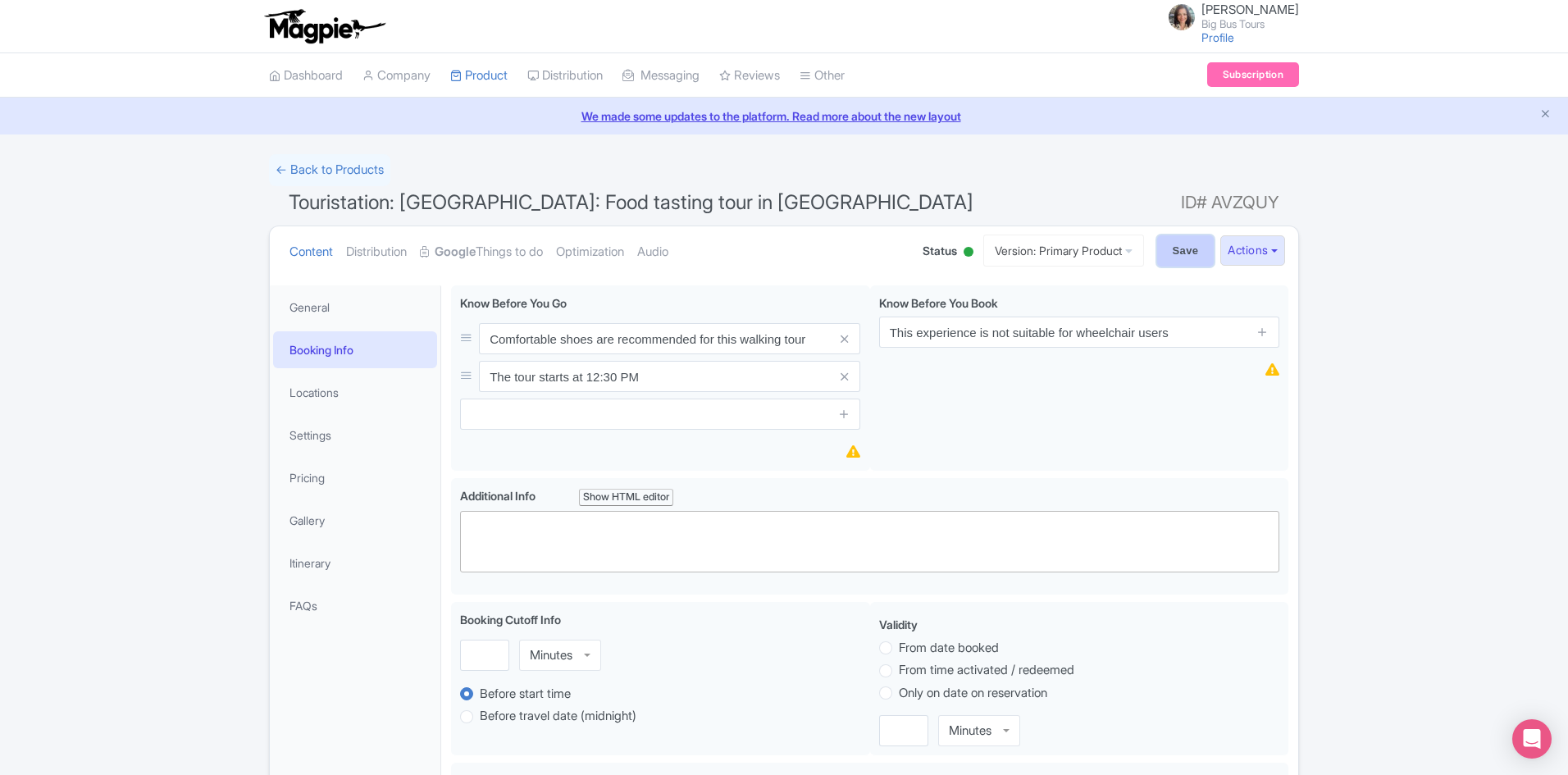
click at [1170, 247] on input "Save" at bounding box center [1185, 251] width 58 height 31
type input "Saving..."
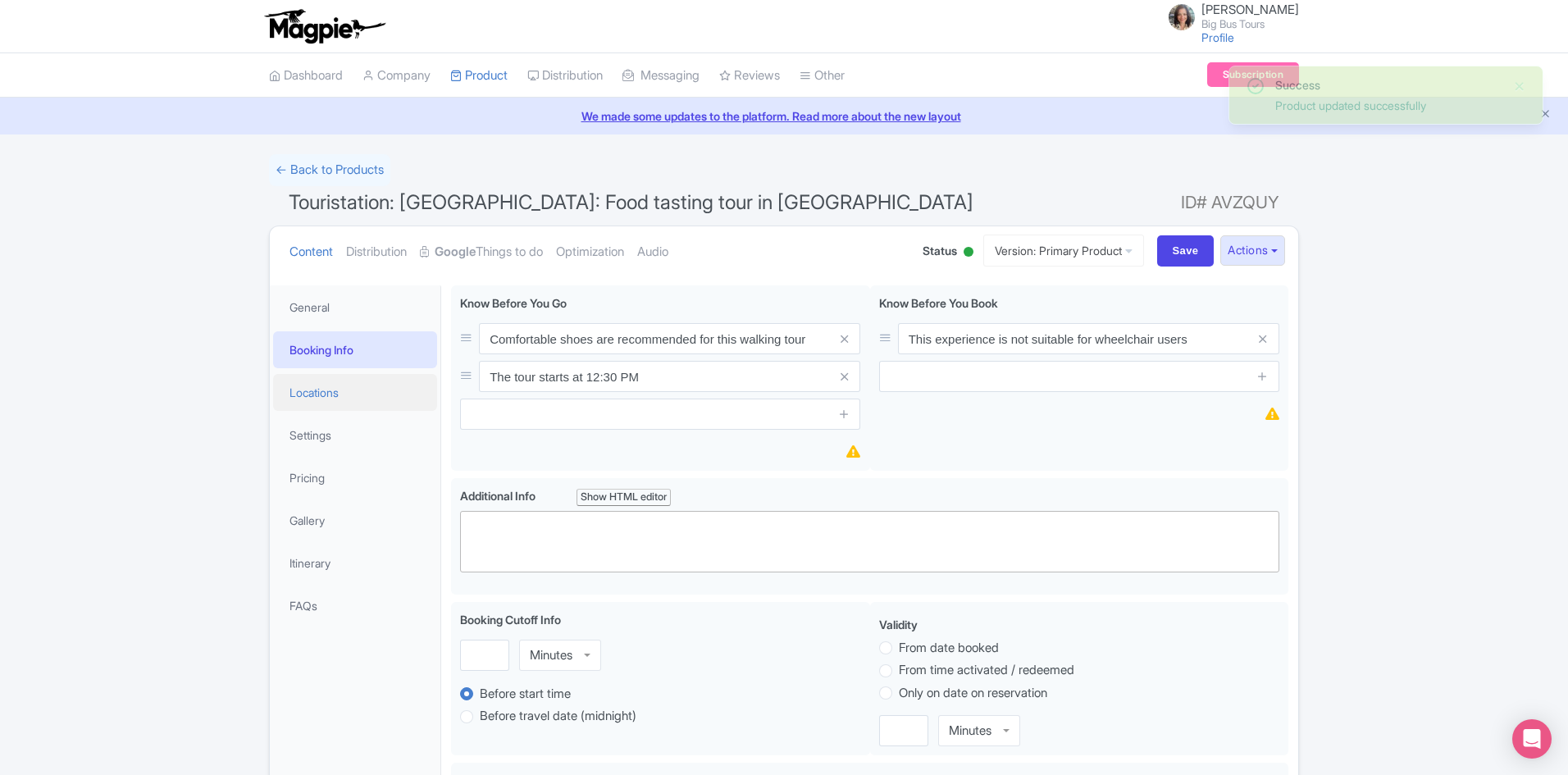
click at [304, 392] on link "Locations" at bounding box center [354, 392] width 164 height 37
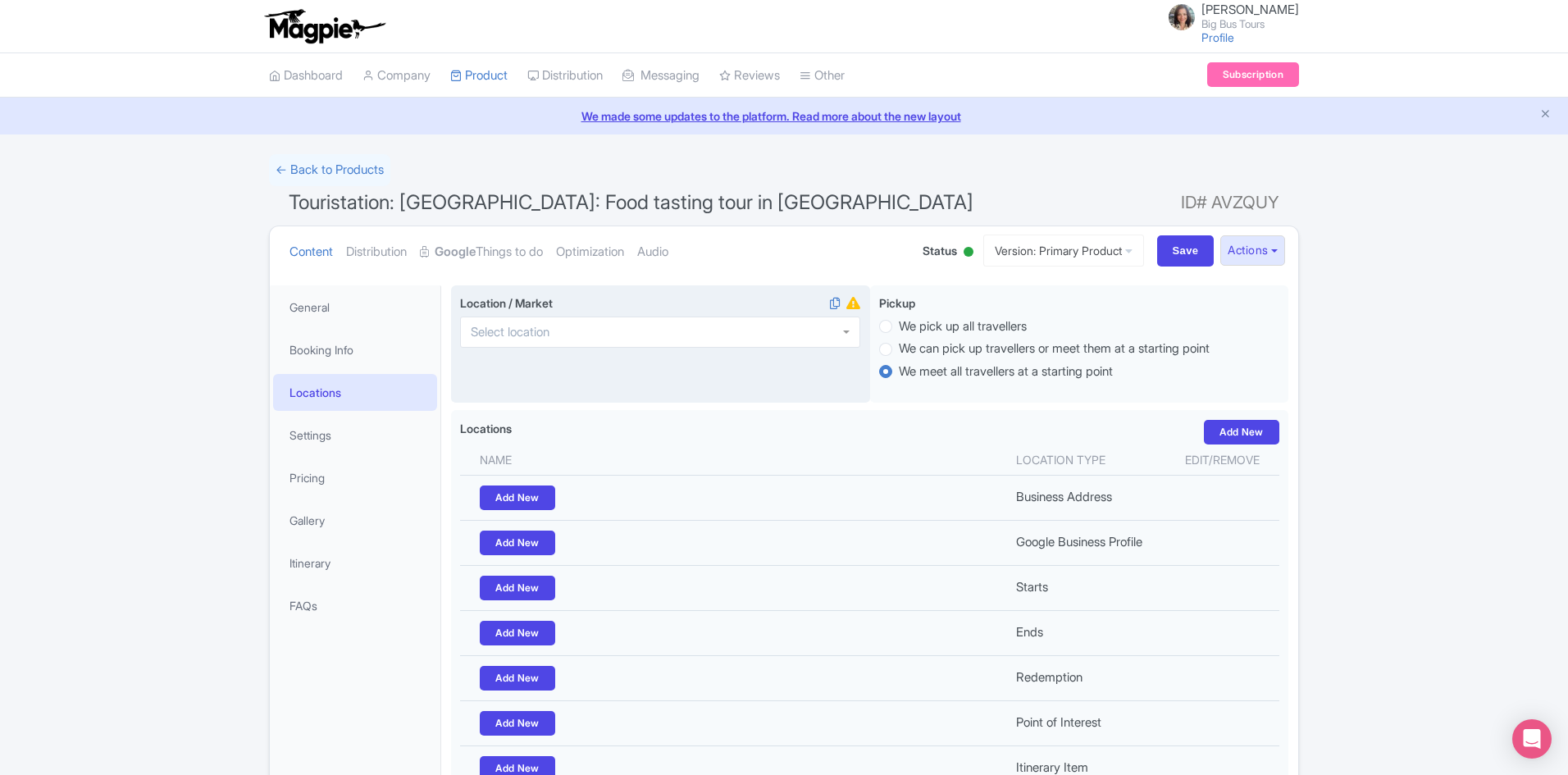
click at [612, 333] on div at bounding box center [659, 333] width 400 height 31
type input "[GEOGRAPHIC_DATA]"
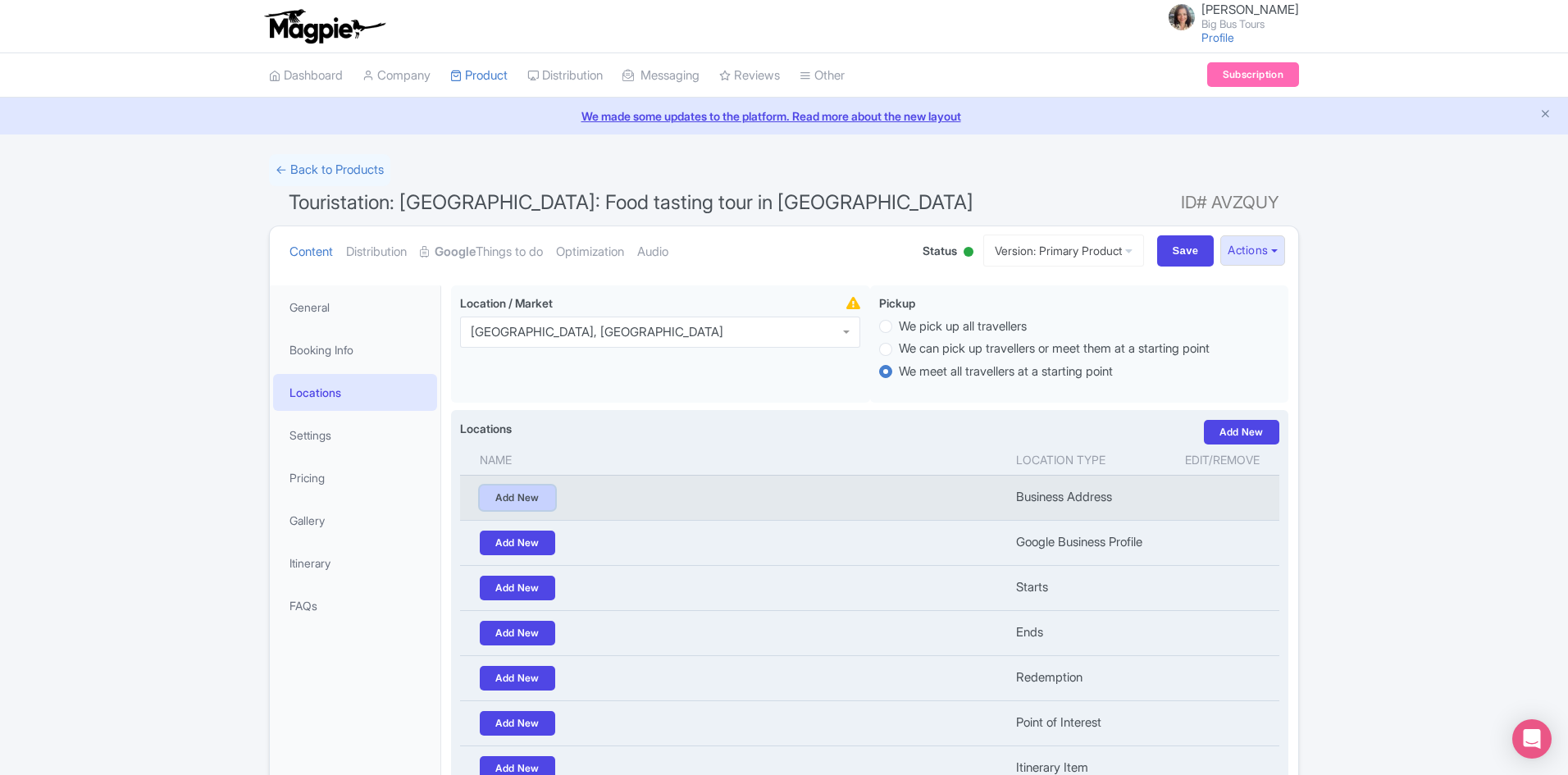
click at [519, 497] on link "Add New" at bounding box center [517, 497] width 75 height 25
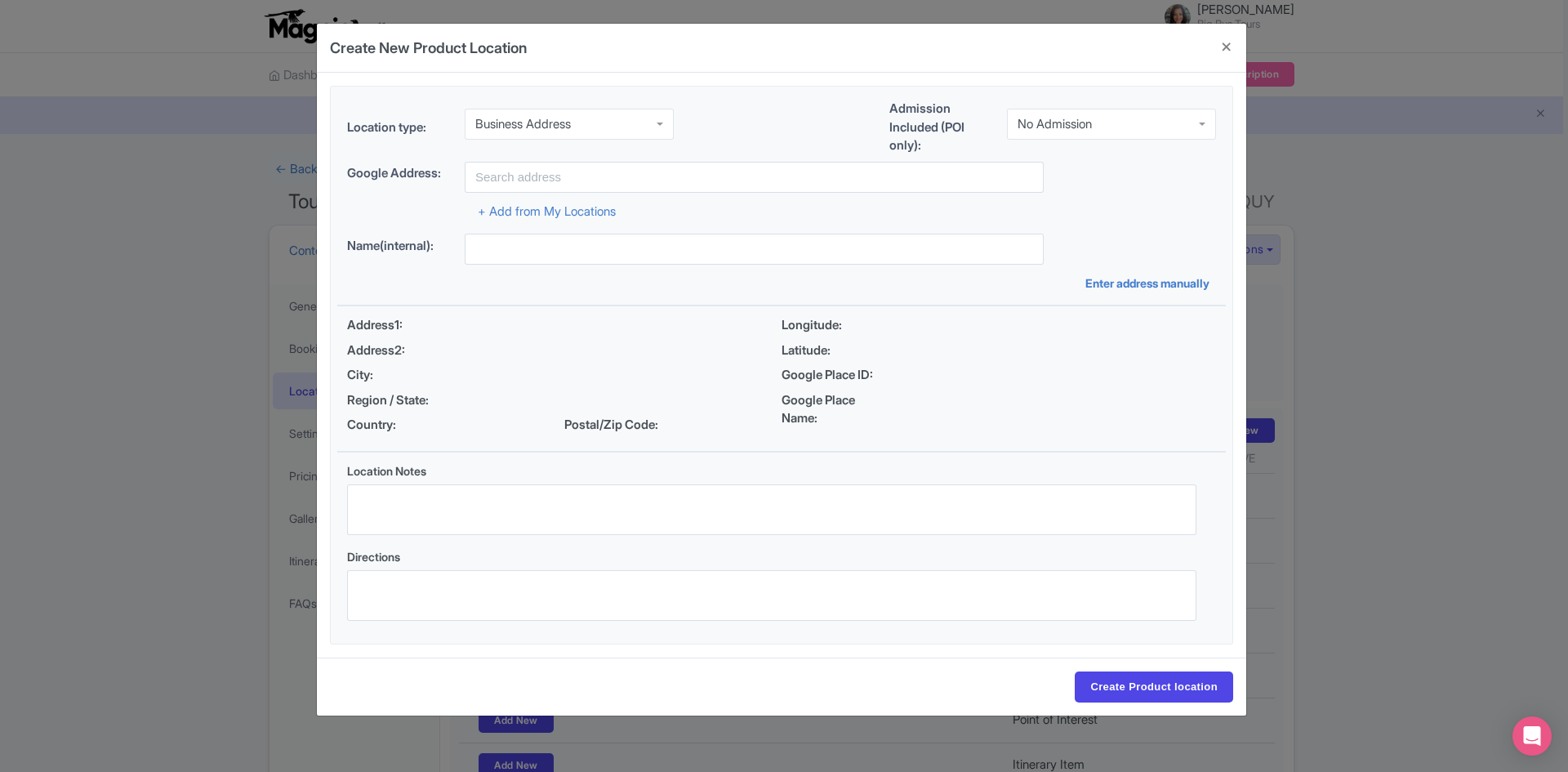
click at [584, 117] on div "Business Address" at bounding box center [568, 124] width 209 height 31
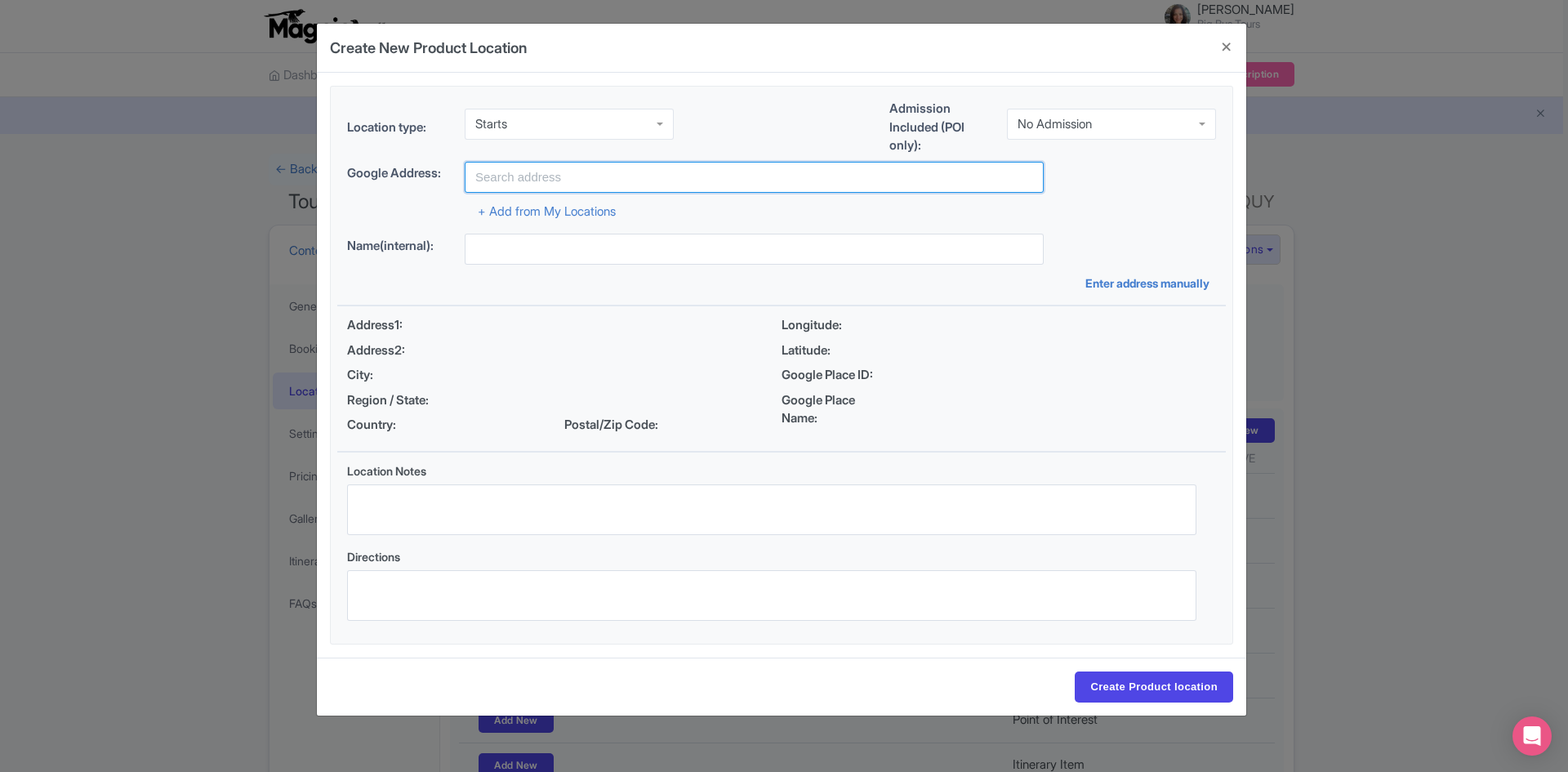
click at [556, 177] on input "text" at bounding box center [753, 177] width 579 height 31
paste input "[STREET_ADDRESS]"
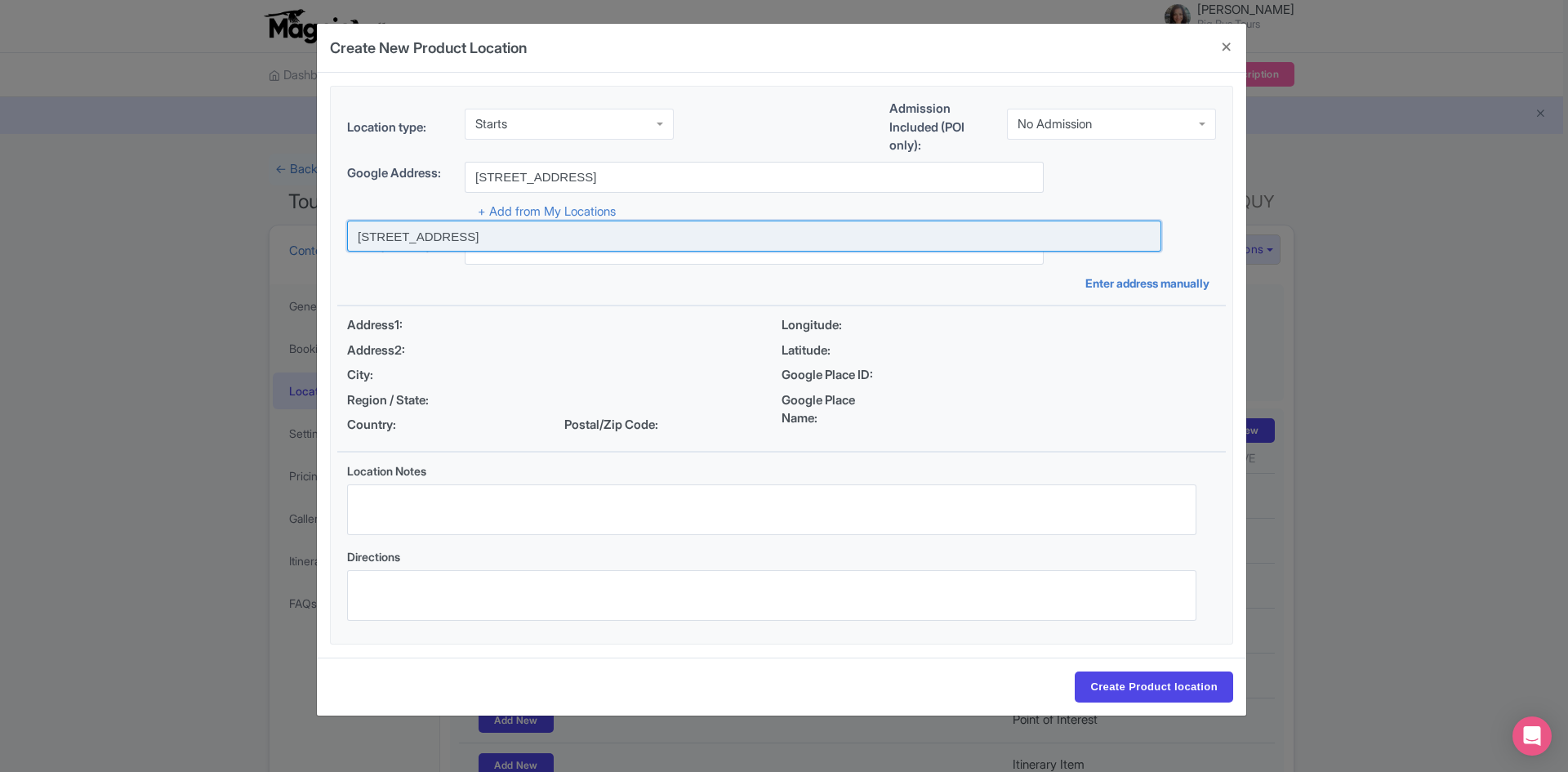
click at [556, 232] on input at bounding box center [753, 236] width 815 height 31
type input "[STREET_ADDRESS]"
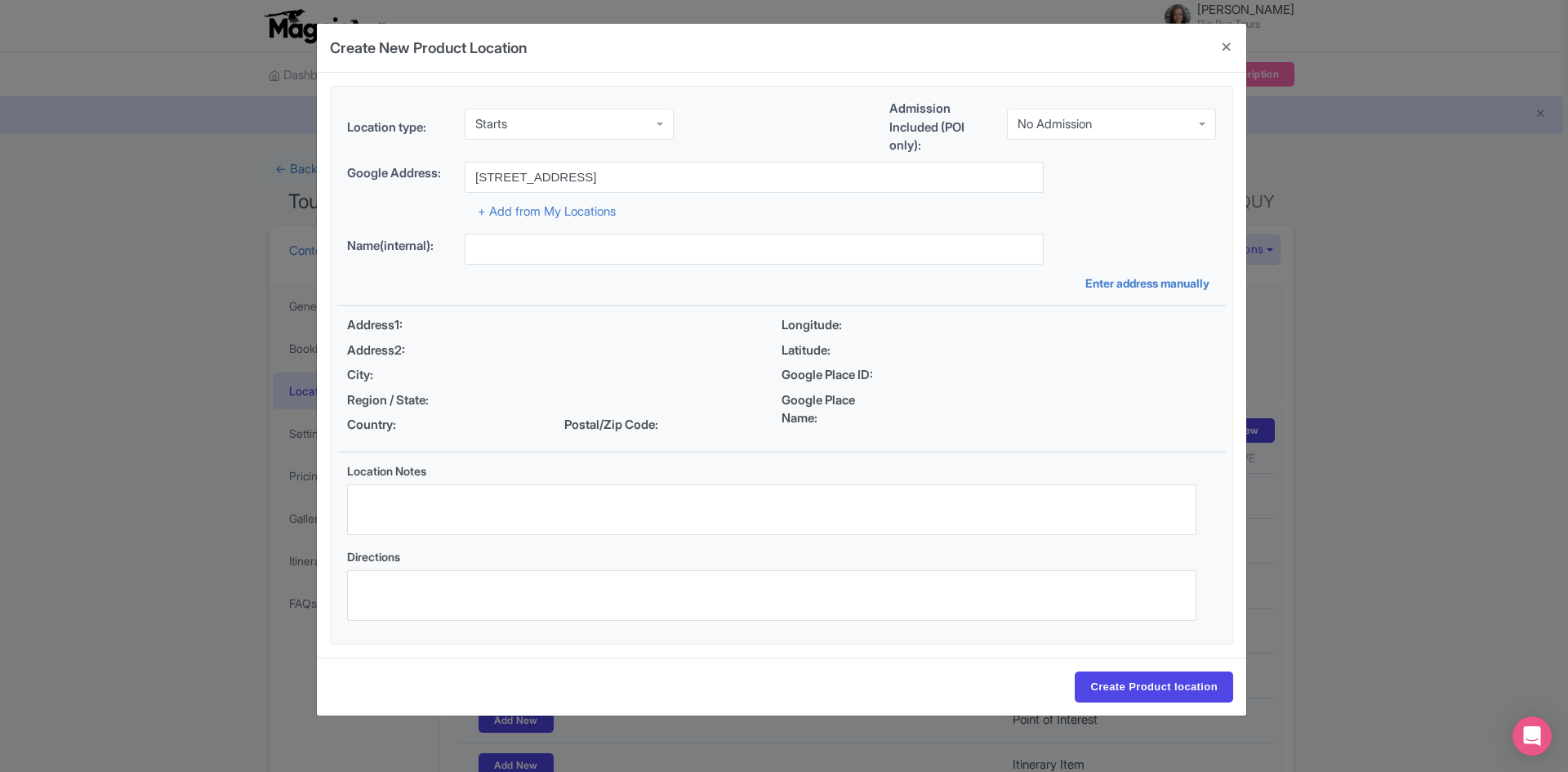
type input "Piazza Navona, 25, 00186 Roma, RM, Italia"
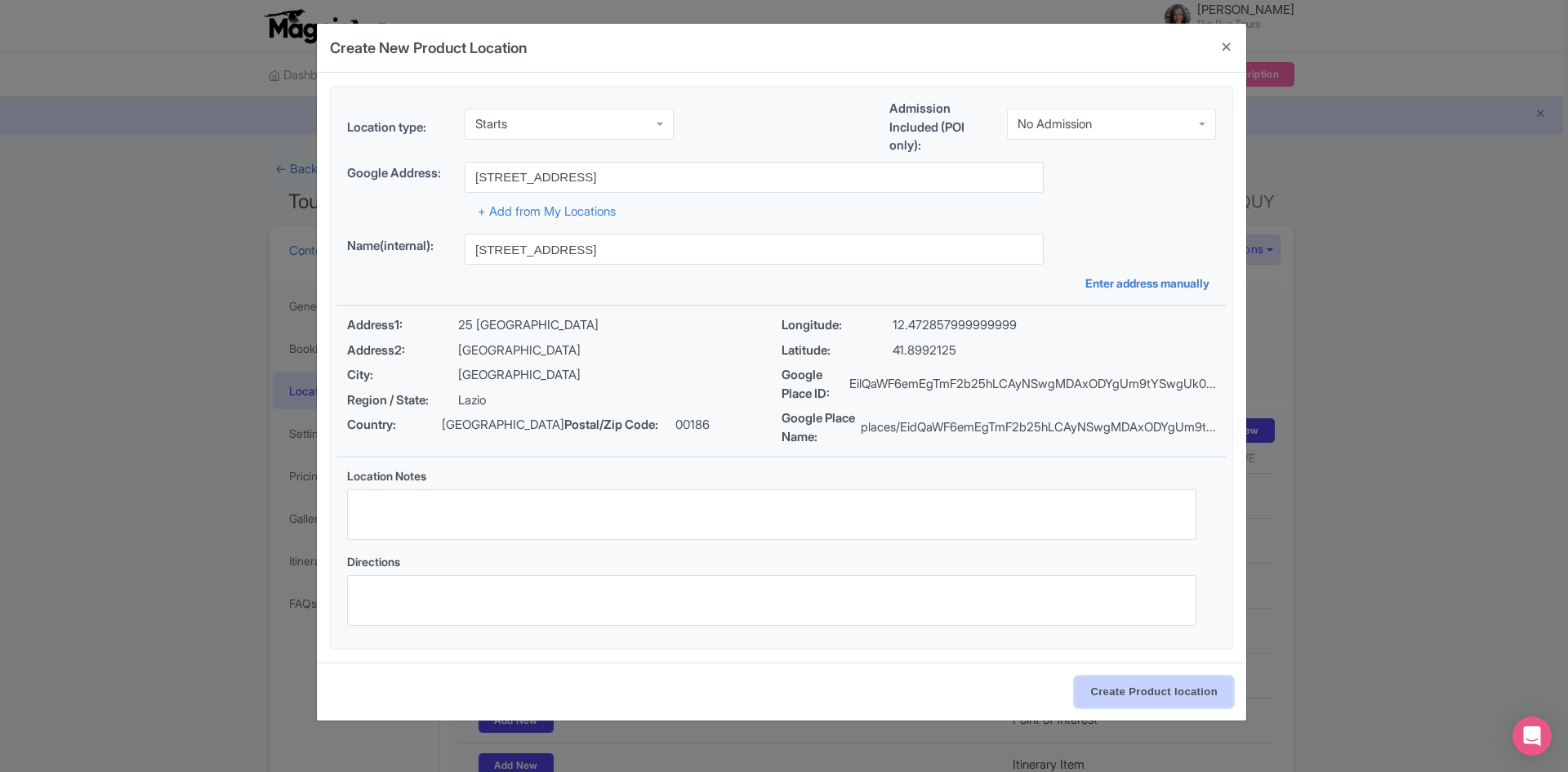
click at [1181, 707] on input "Create Product location" at bounding box center [1154, 692] width 159 height 31
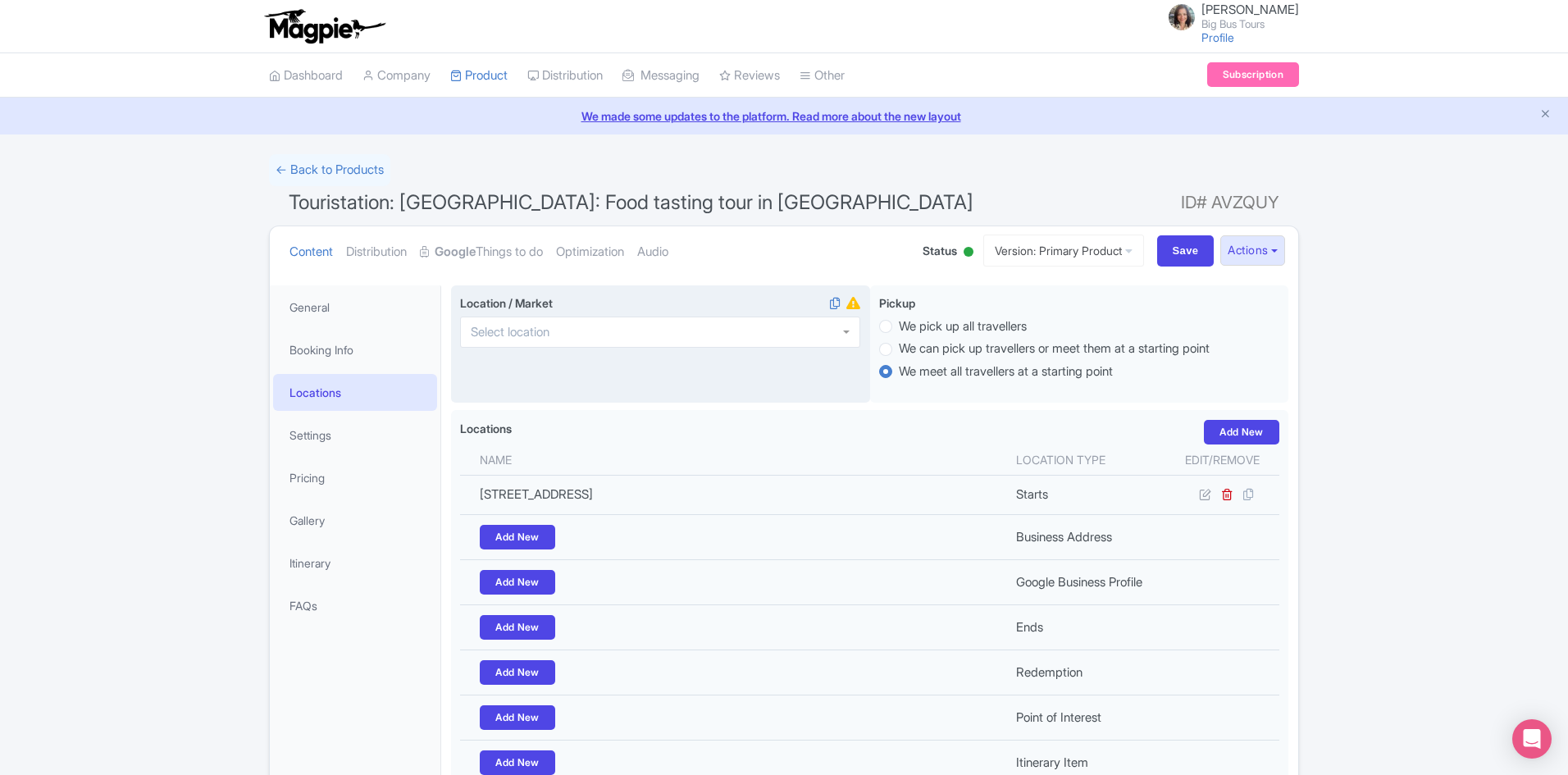
click at [504, 325] on input "Location / Market" at bounding box center [515, 333] width 89 height 15
type input "rom"
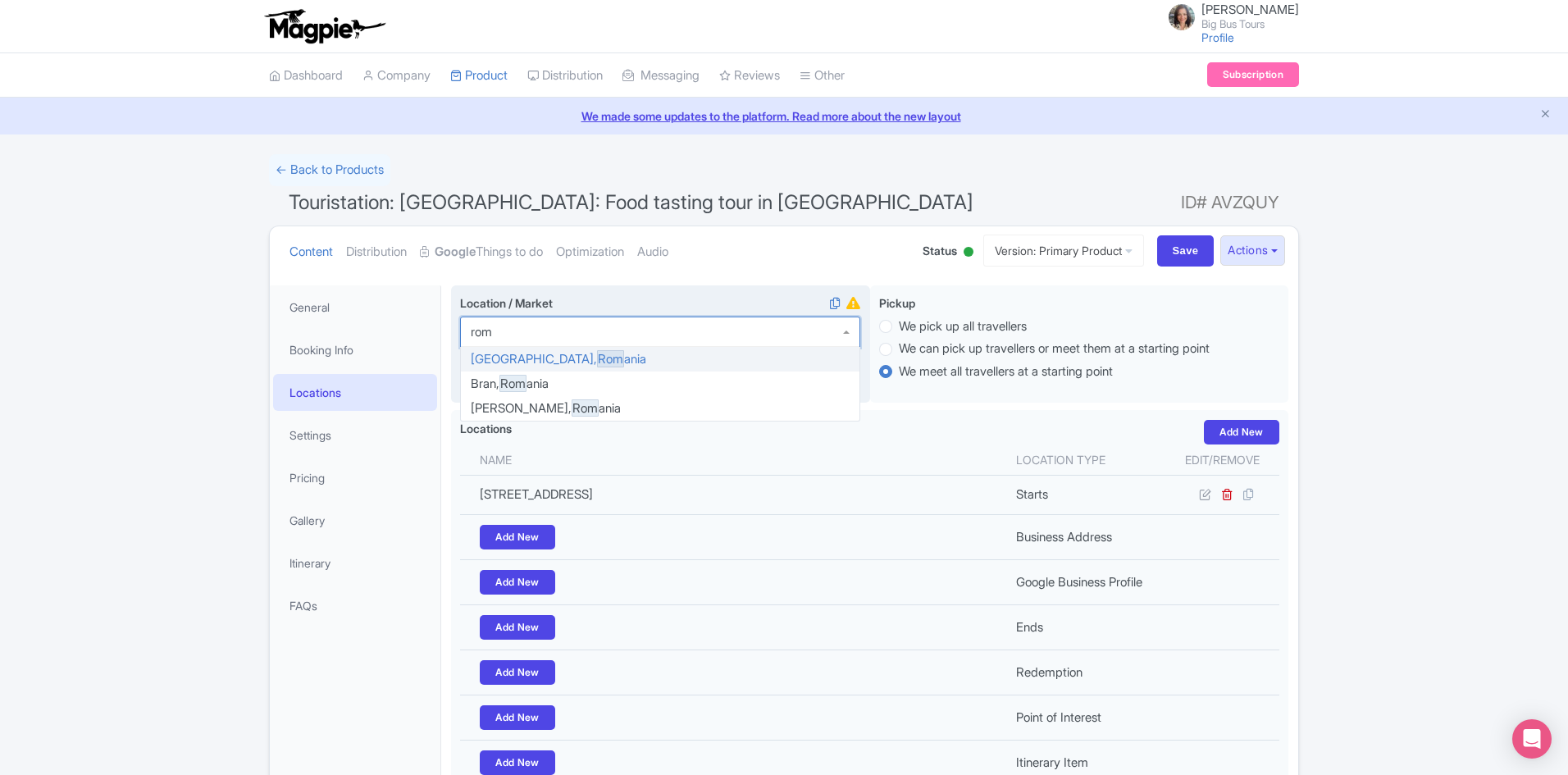
scroll to position [8, 0]
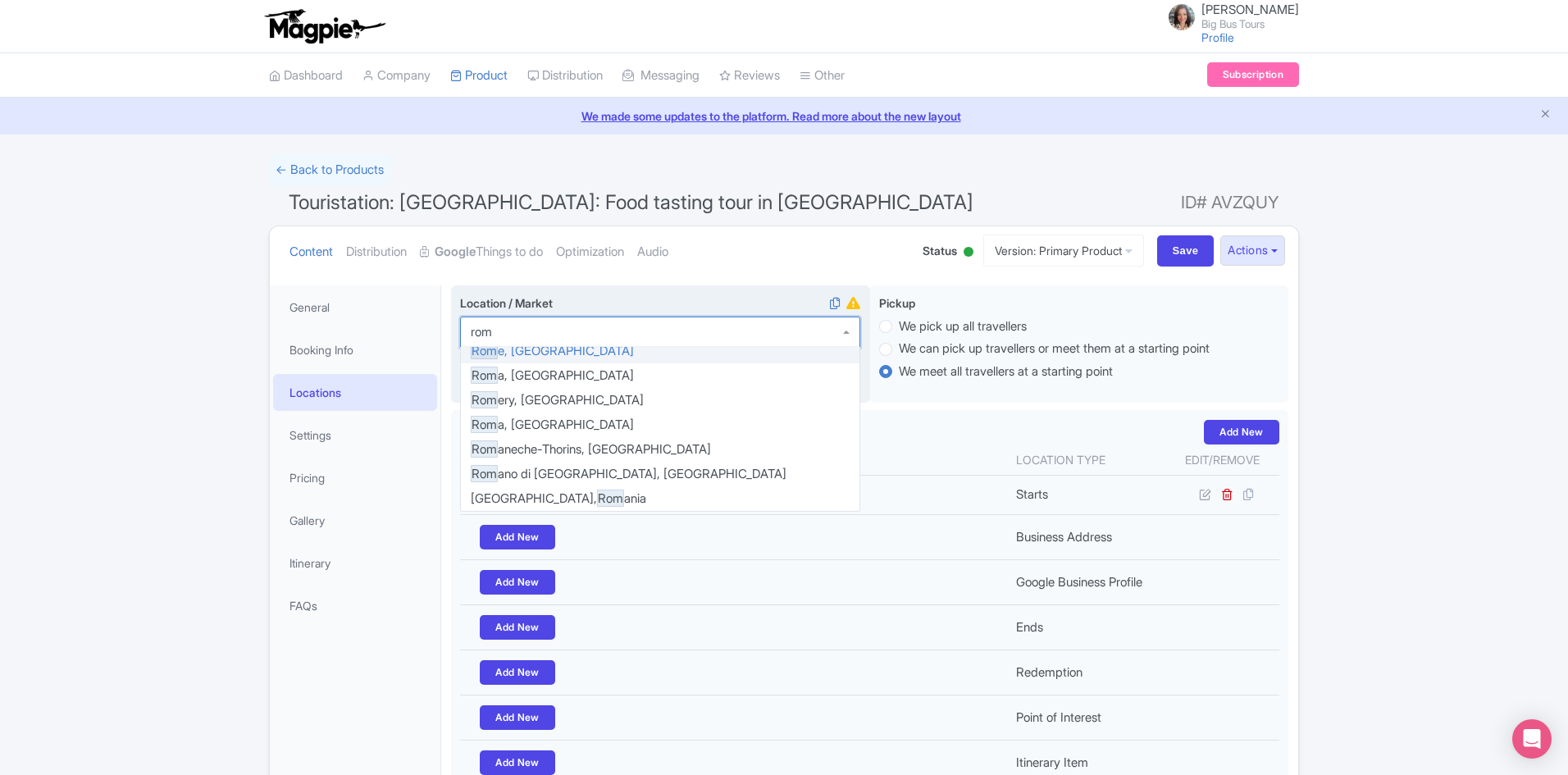
click at [546, 346] on div at bounding box center [659, 333] width 400 height 31
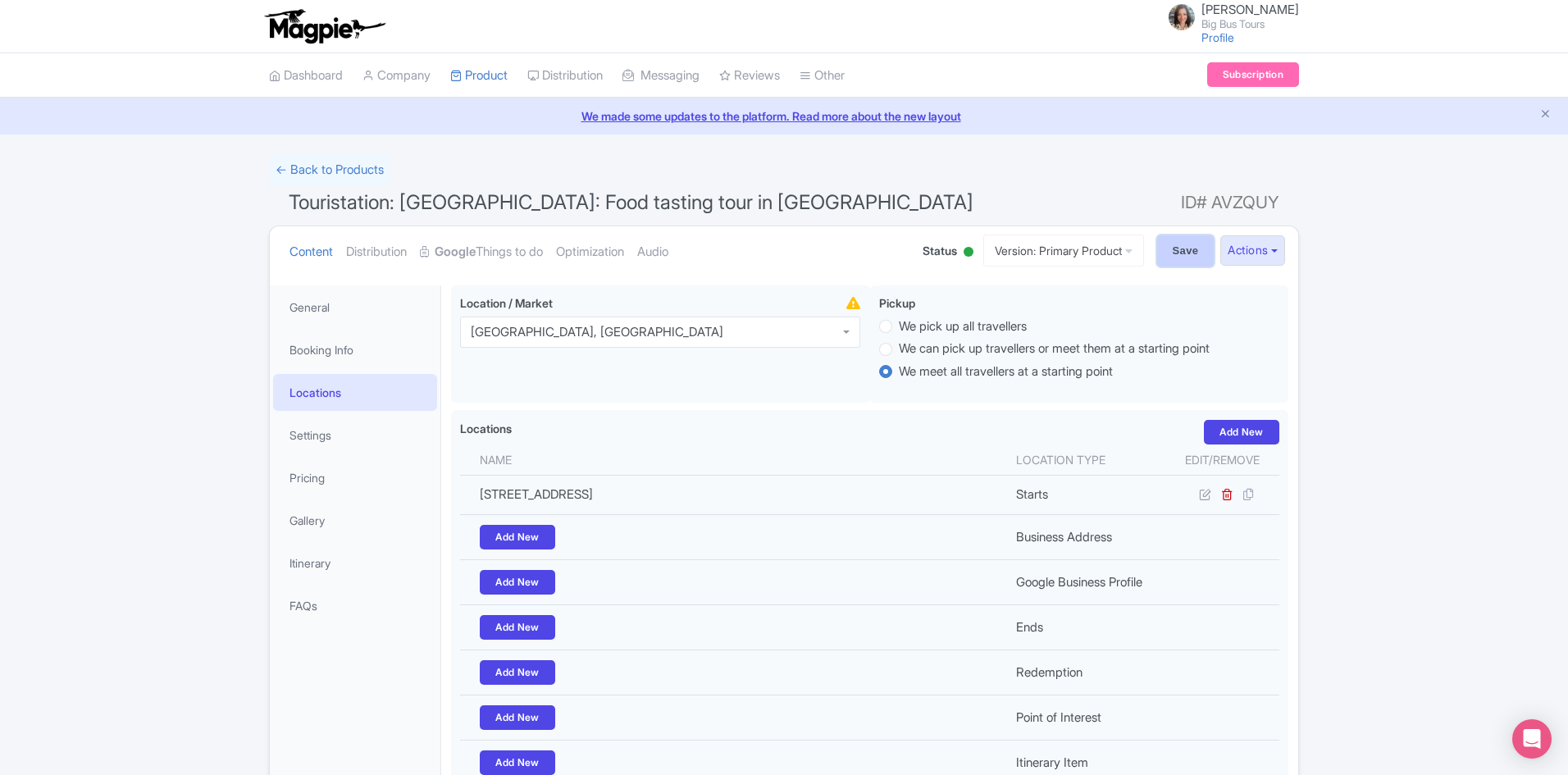
drag, startPoint x: 1178, startPoint y: 254, endPoint x: 1162, endPoint y: 354, distance: 101.3
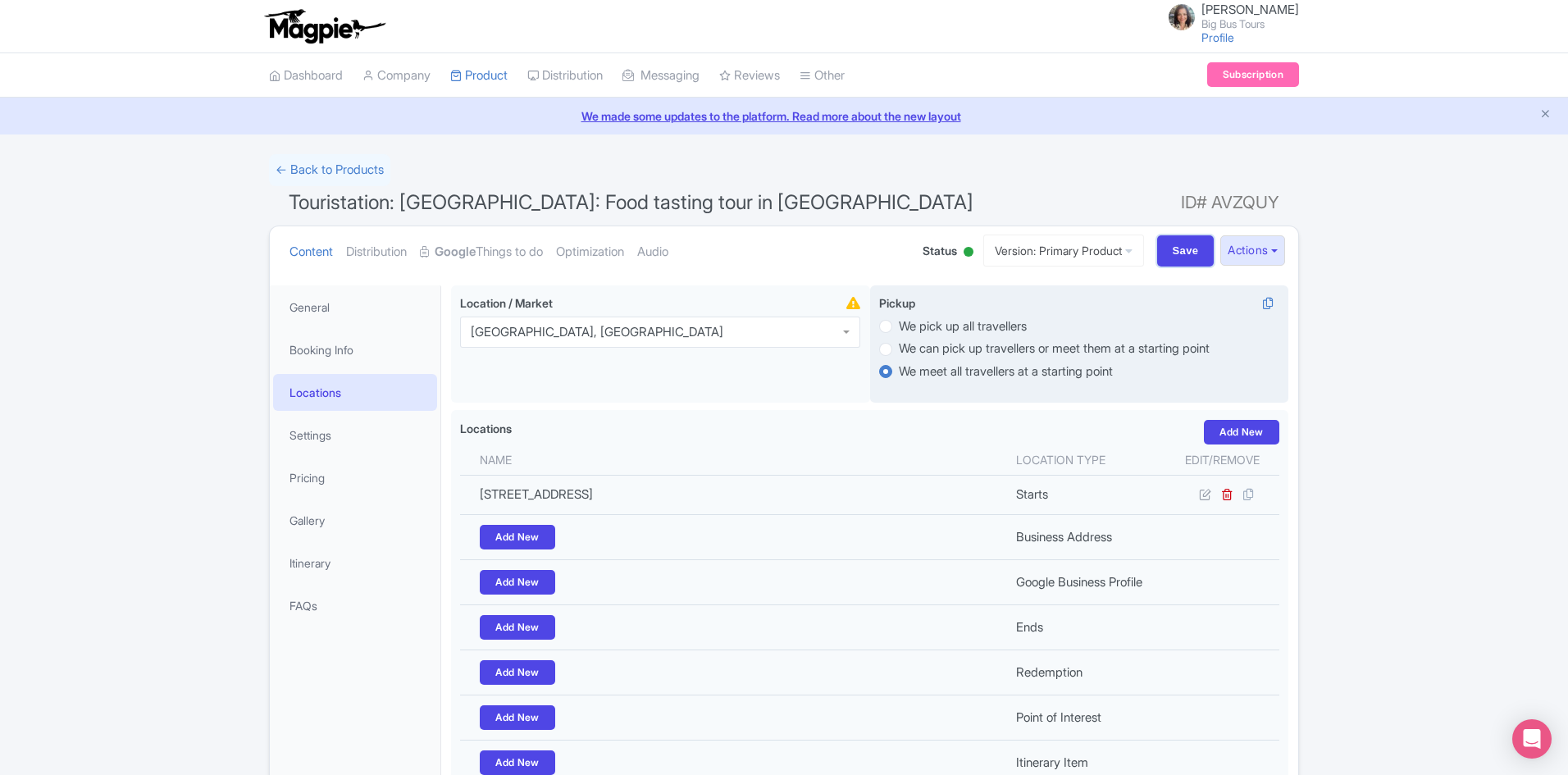
click at [1178, 253] on input "Save" at bounding box center [1185, 251] width 58 height 31
type input "Update Product"
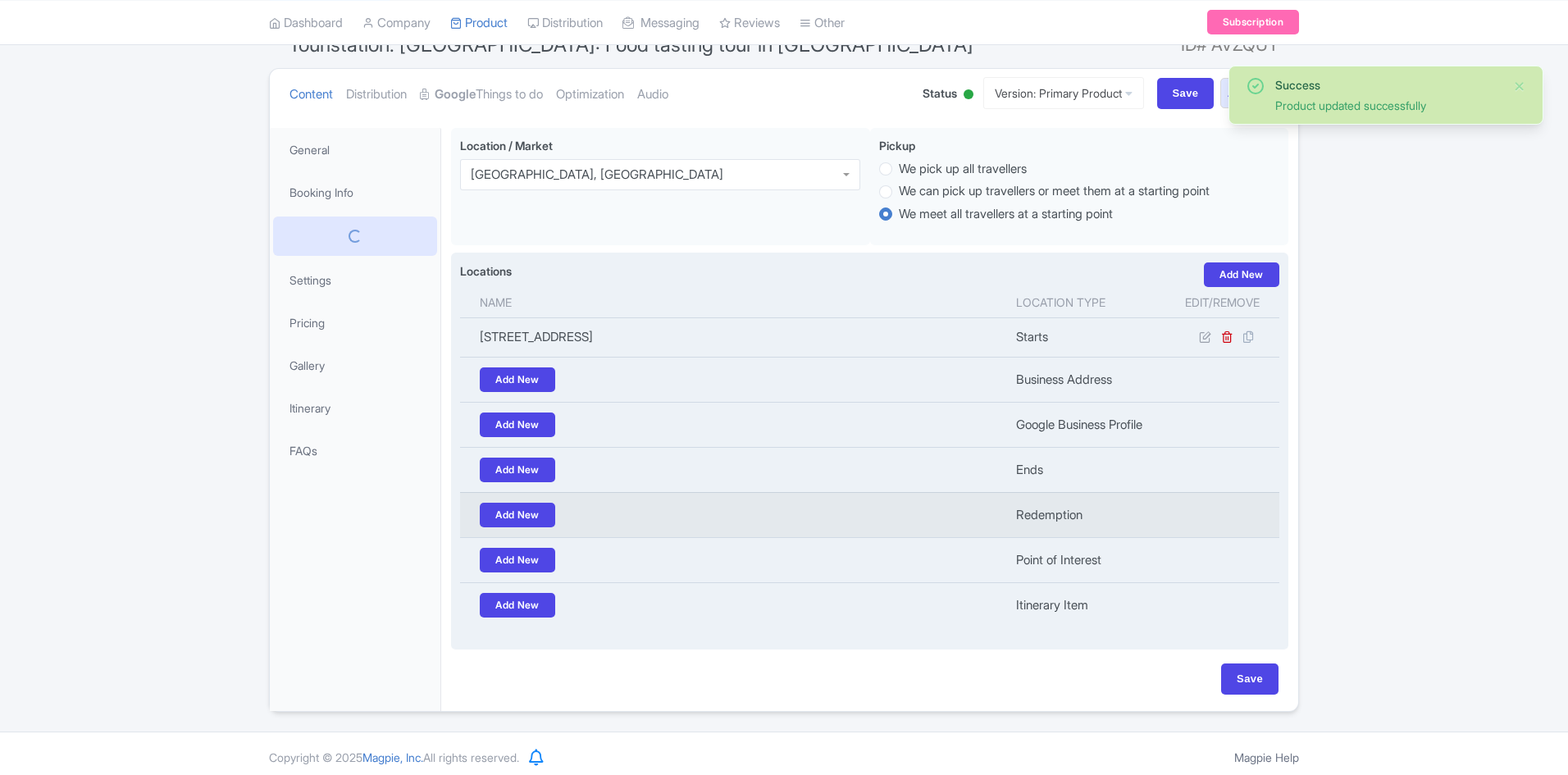
scroll to position [158, 0]
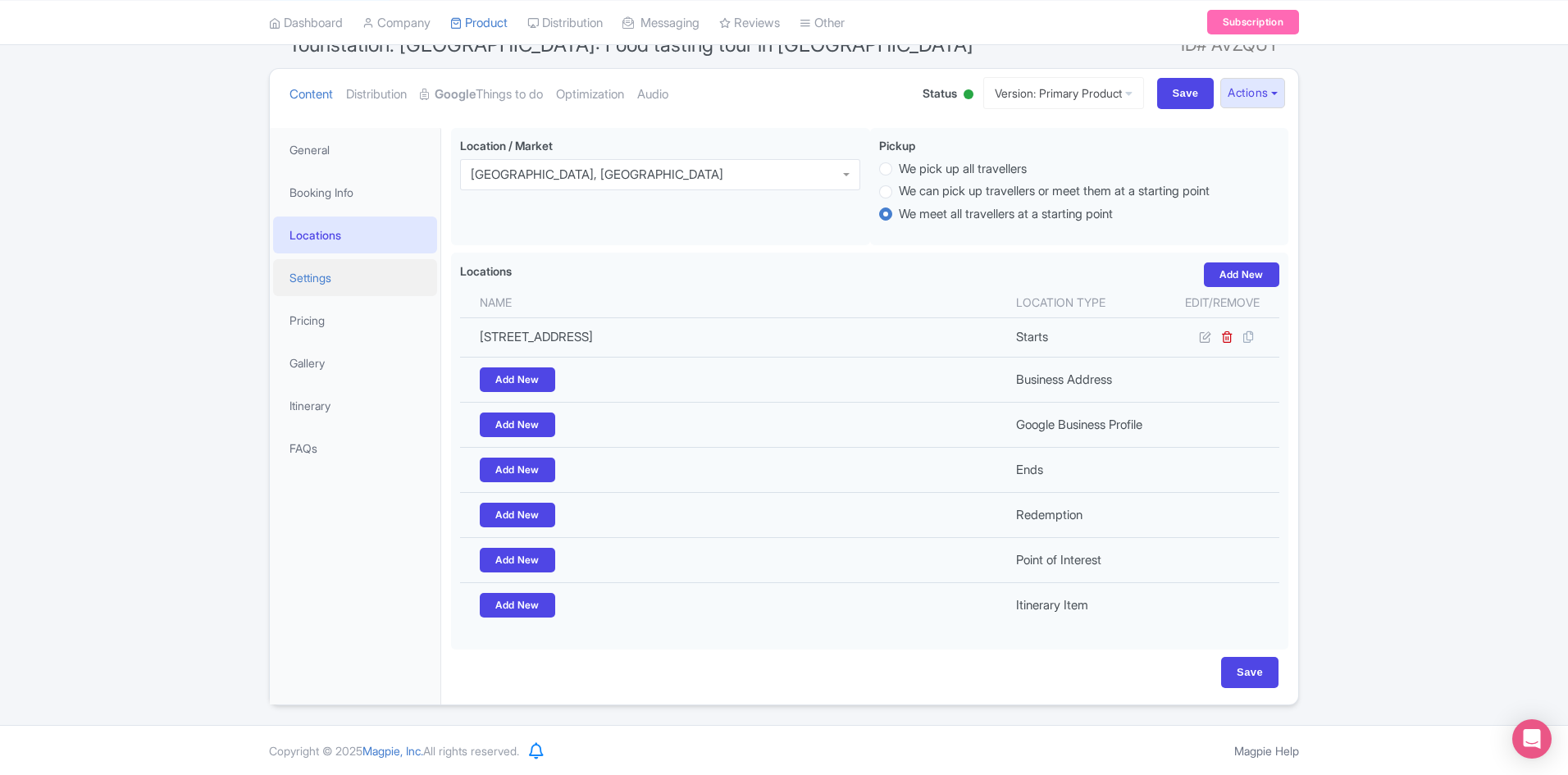
click at [294, 270] on link "Settings" at bounding box center [354, 278] width 164 height 37
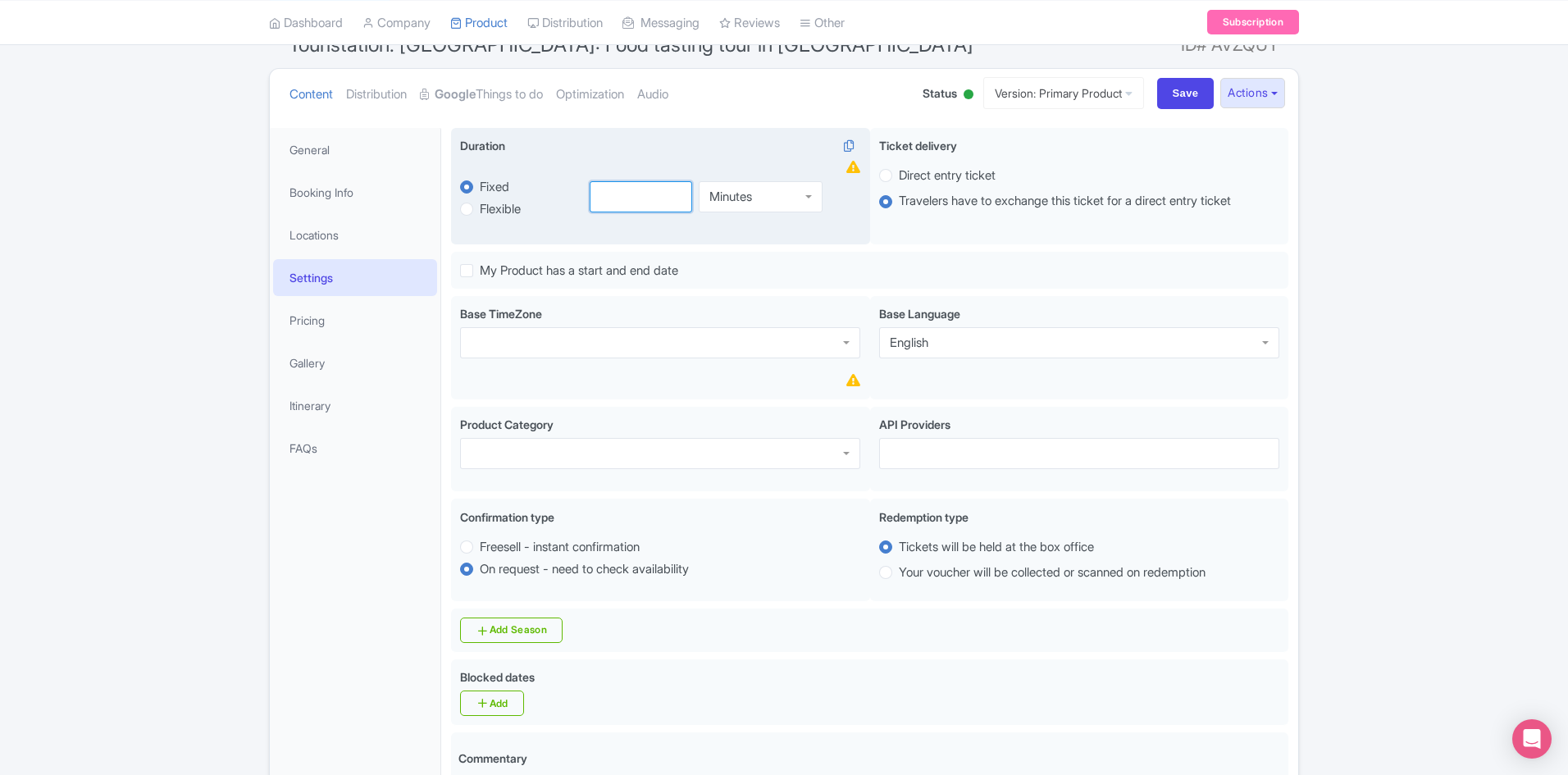
click at [646, 197] on input "number" at bounding box center [641, 197] width 103 height 31
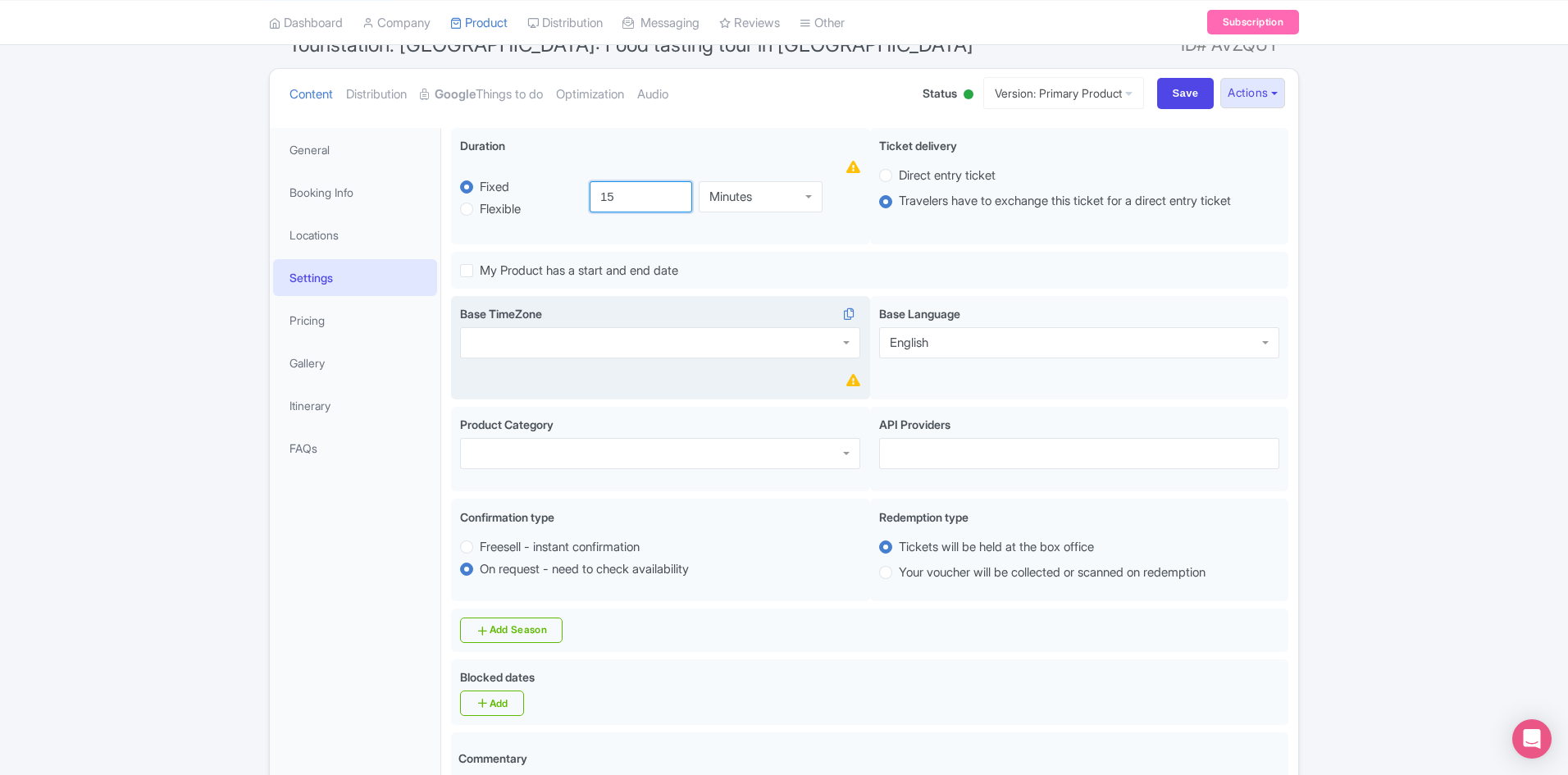
type input "15"
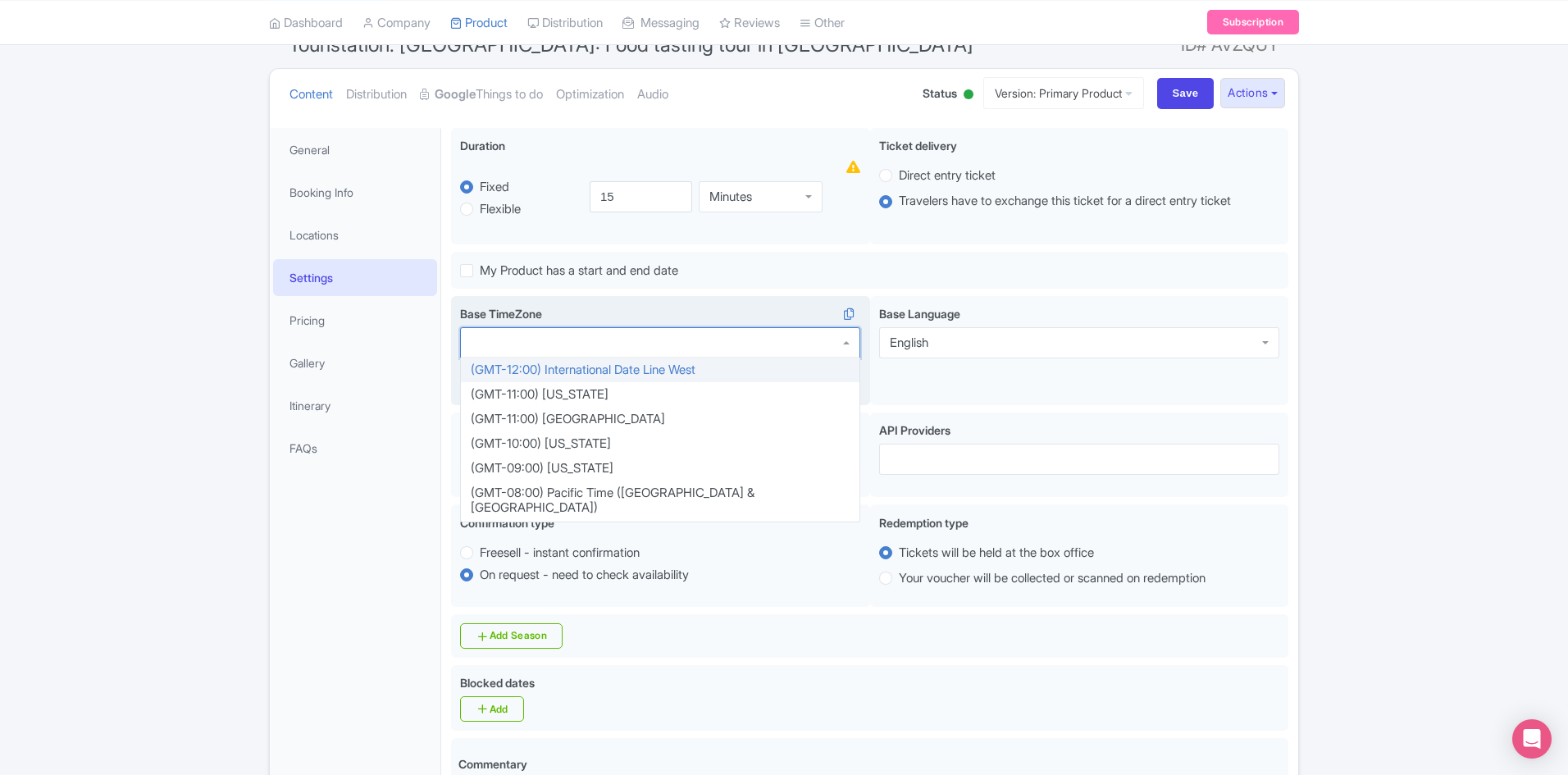
click at [628, 347] on div at bounding box center [659, 343] width 400 height 31
type input "[GEOGRAPHIC_DATA]"
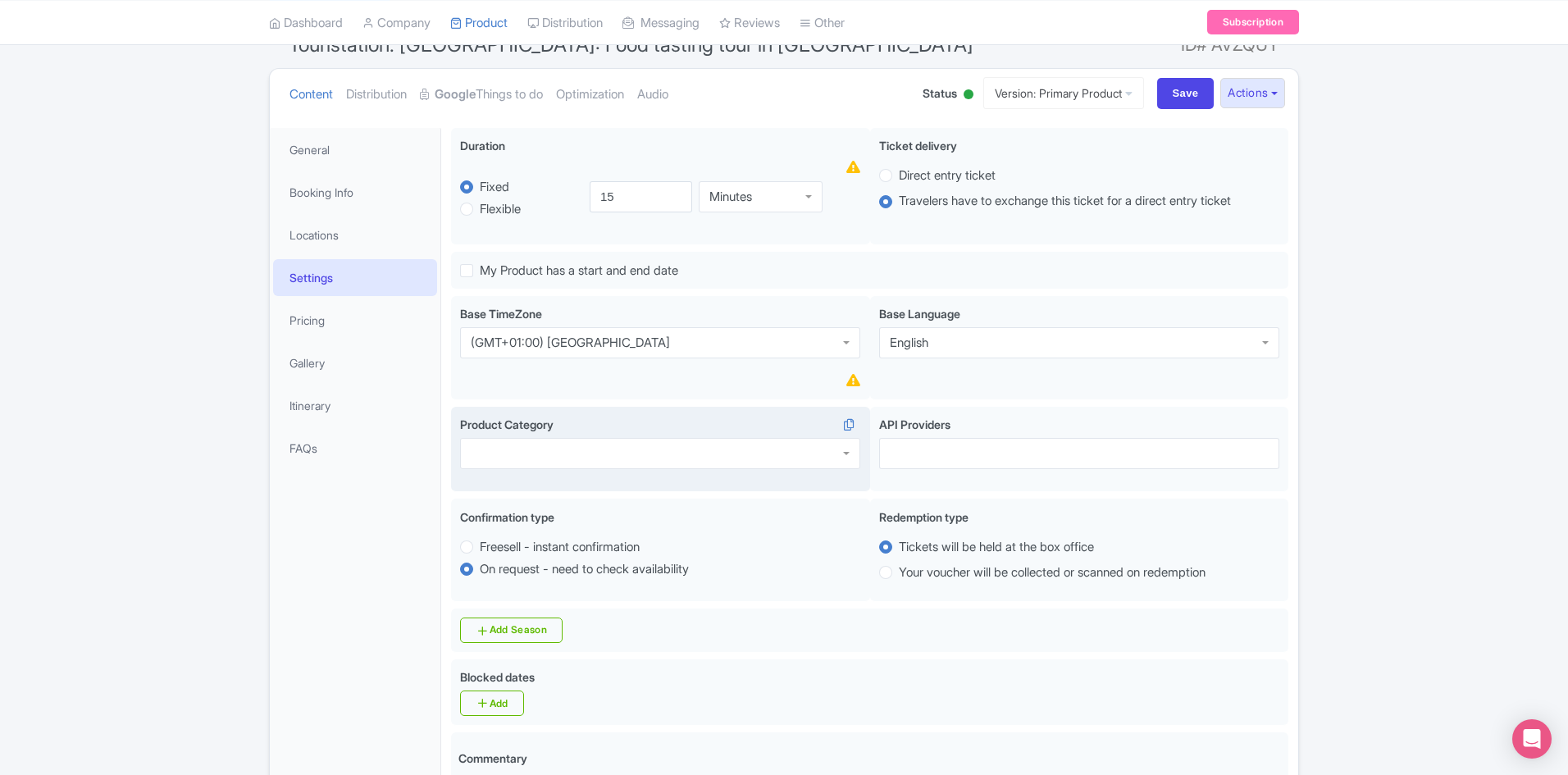
click at [589, 452] on div at bounding box center [659, 453] width 400 height 31
drag, startPoint x: 549, startPoint y: 558, endPoint x: 943, endPoint y: 438, distance: 411.9
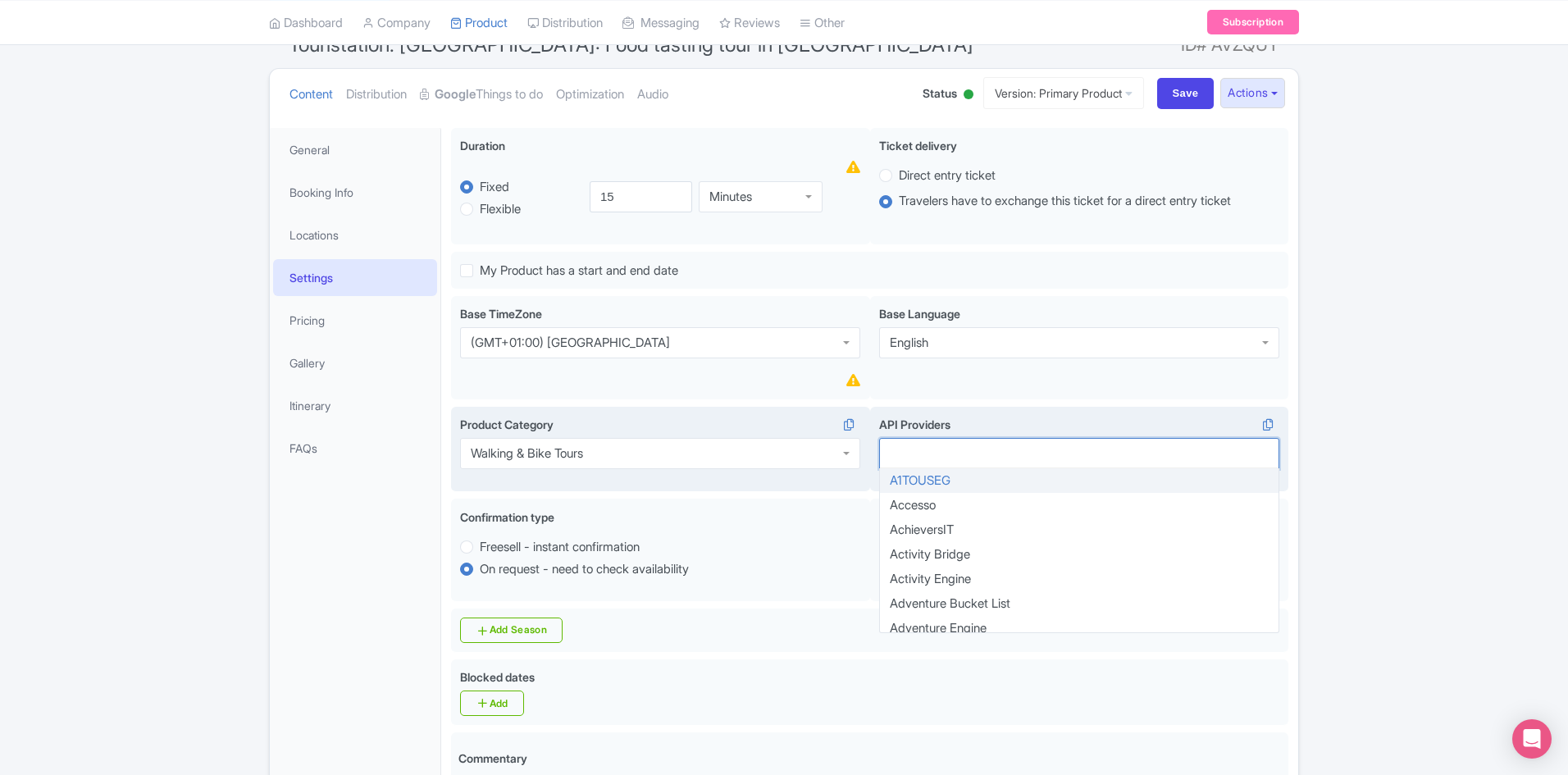
click at [980, 446] on div at bounding box center [1079, 453] width 400 height 31
type input "b"
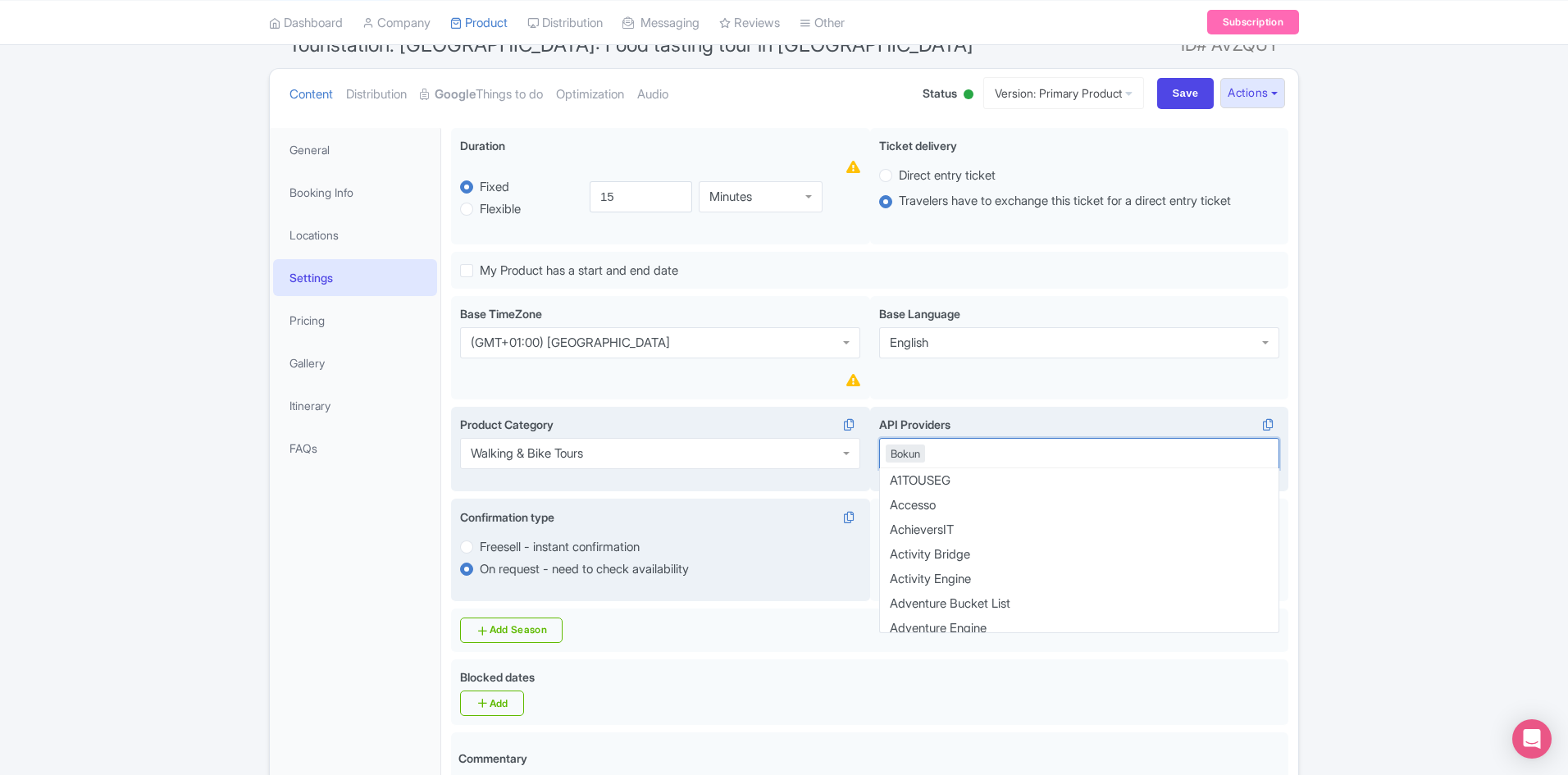
scroll to position [180, 0]
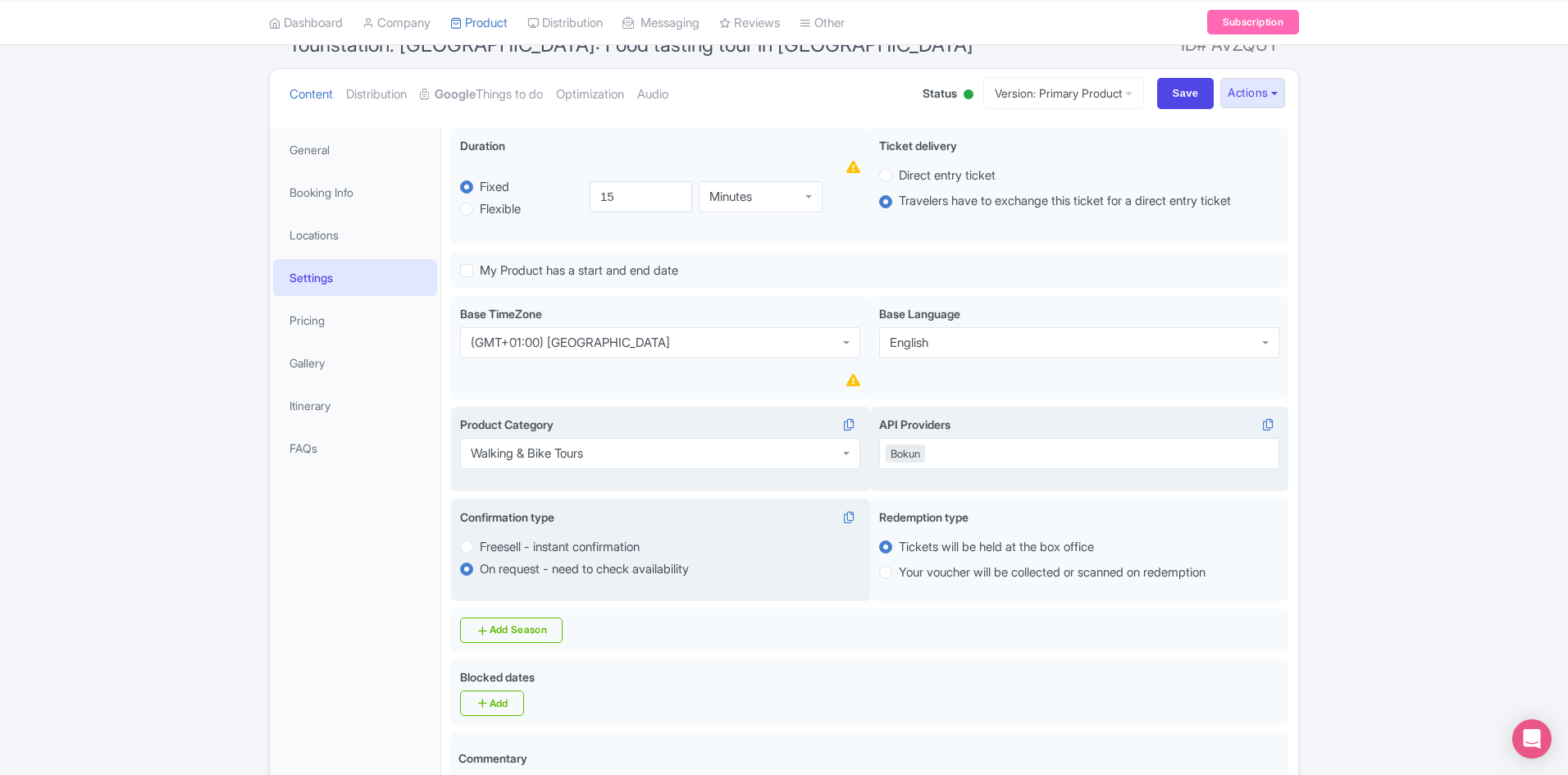
click at [480, 549] on label "Freesell - instant confirmation" at bounding box center [560, 547] width 160 height 19
click at [480, 549] on input "Freesell - instant confirmation" at bounding box center [488, 545] width 16 height 16
radio input "true"
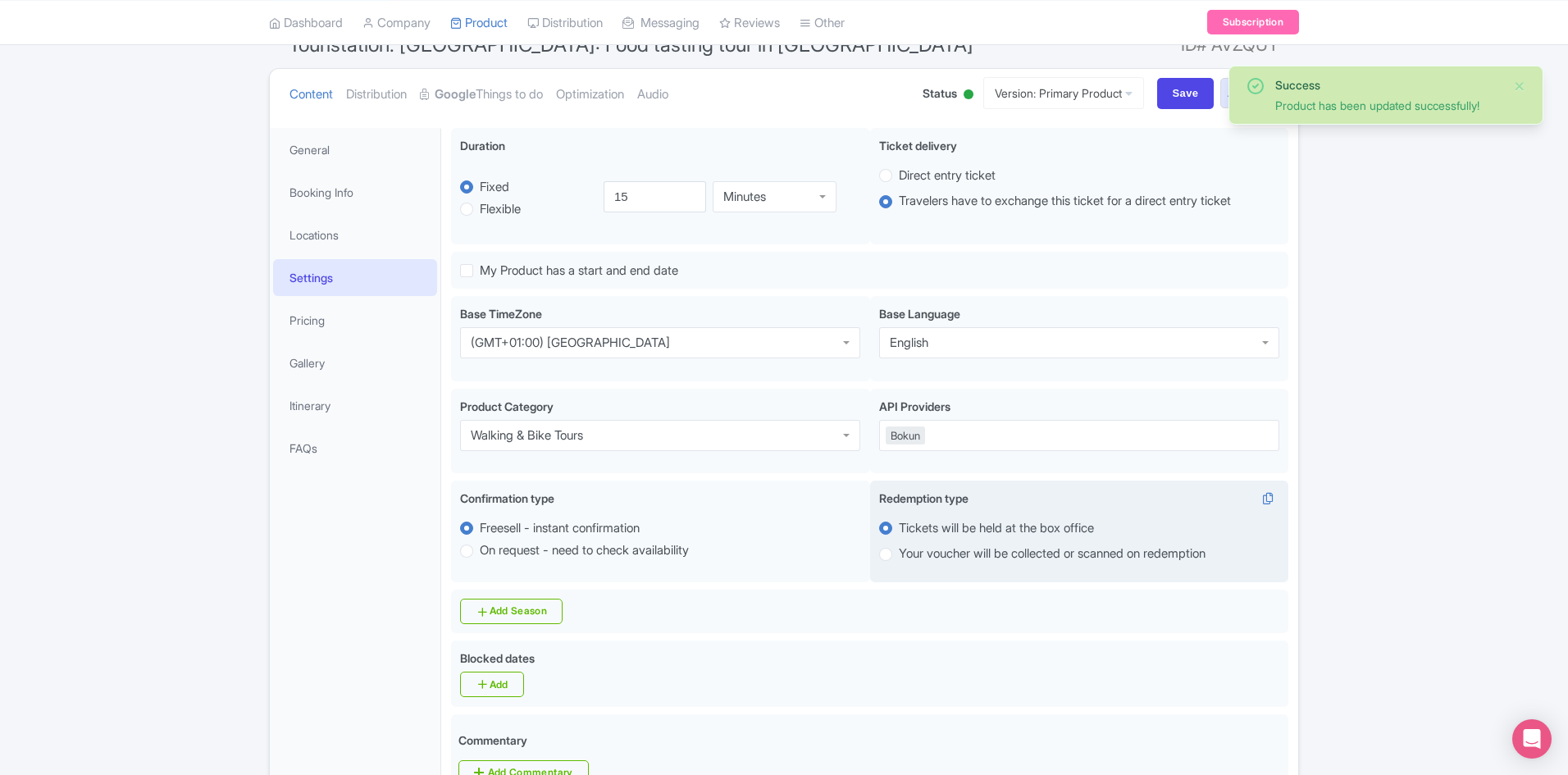
click at [898, 556] on label "Your voucher will be collected or scanned on redemption" at bounding box center [1051, 553] width 307 height 19
click at [898, 556] on input "Your voucher will be collected or scanned on redemption" at bounding box center [907, 552] width 16 height 16
radio input "true"
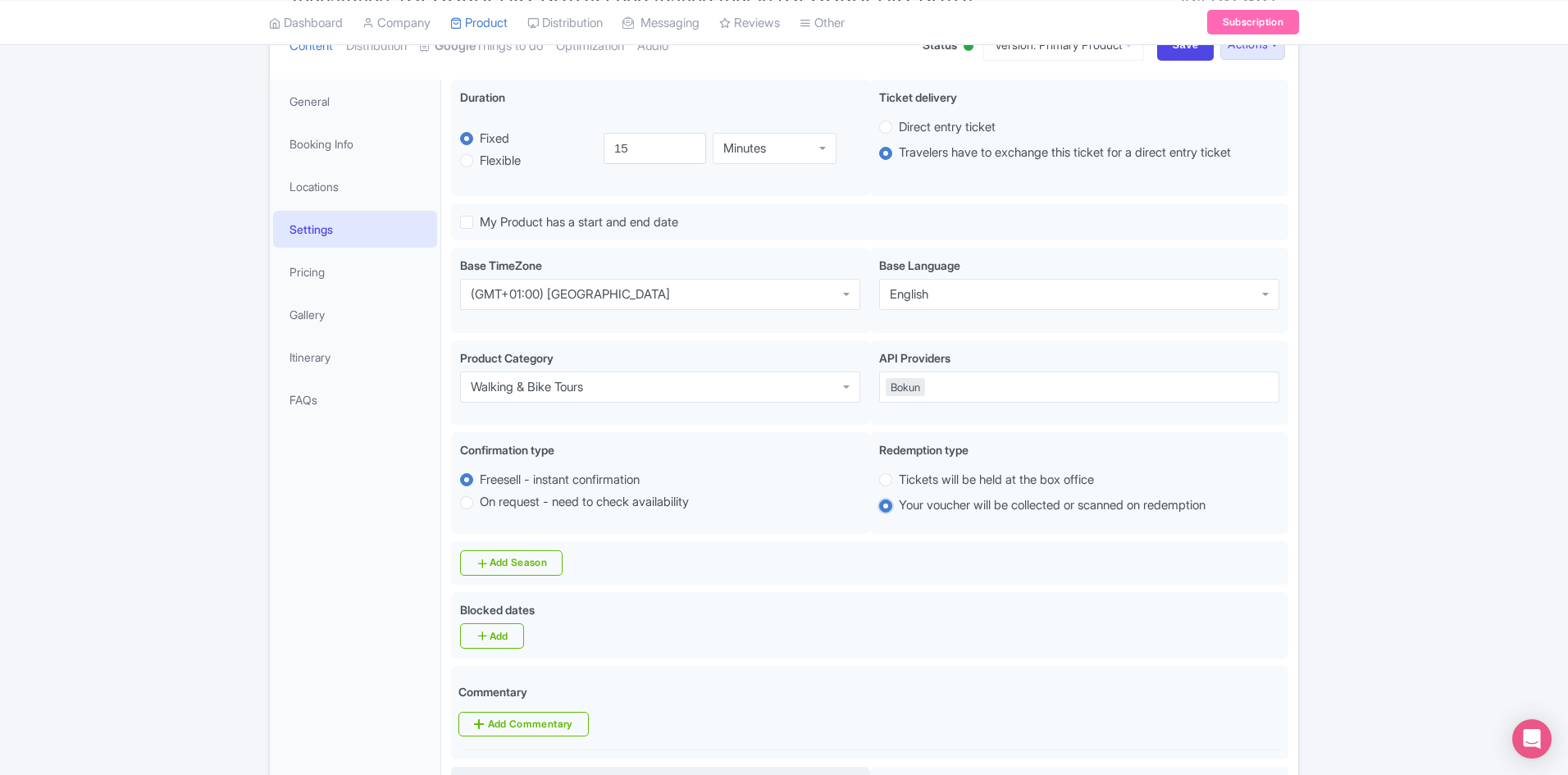
scroll to position [403, 0]
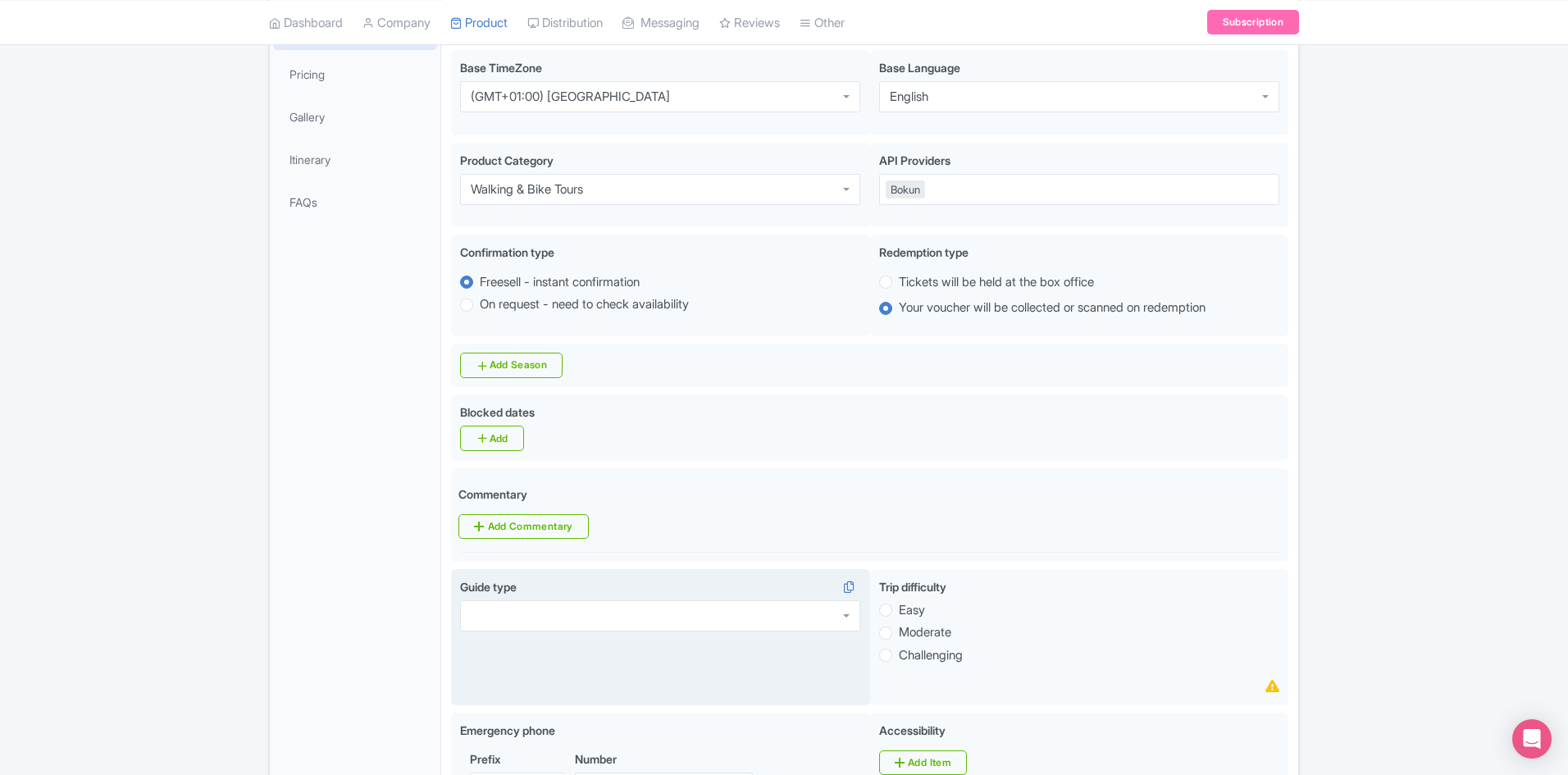
click at [553, 622] on div at bounding box center [659, 616] width 400 height 31
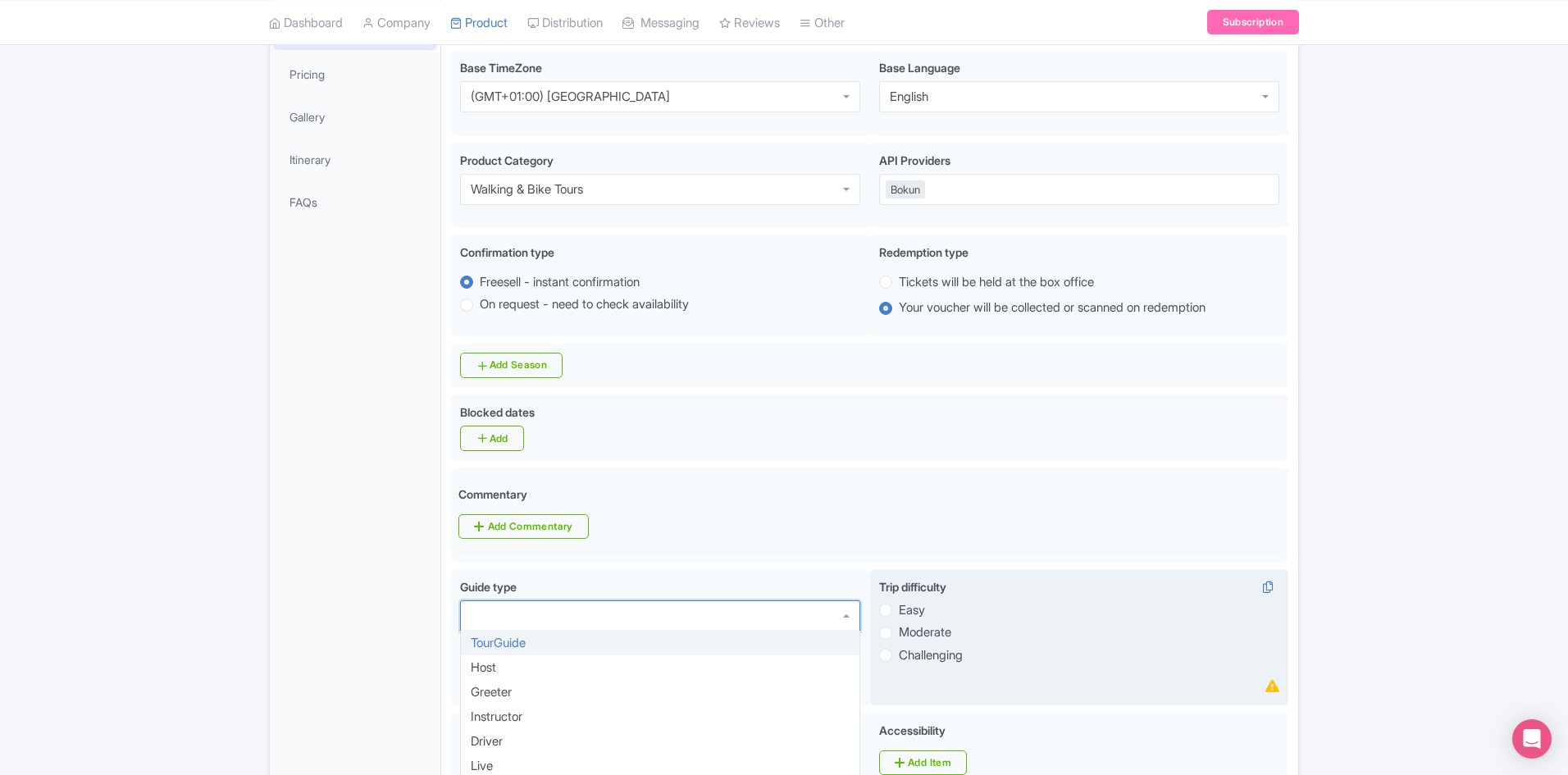
click at [877, 614] on div "Trip difficulty Easy Moderate Challenging" at bounding box center [1079, 638] width 419 height 137
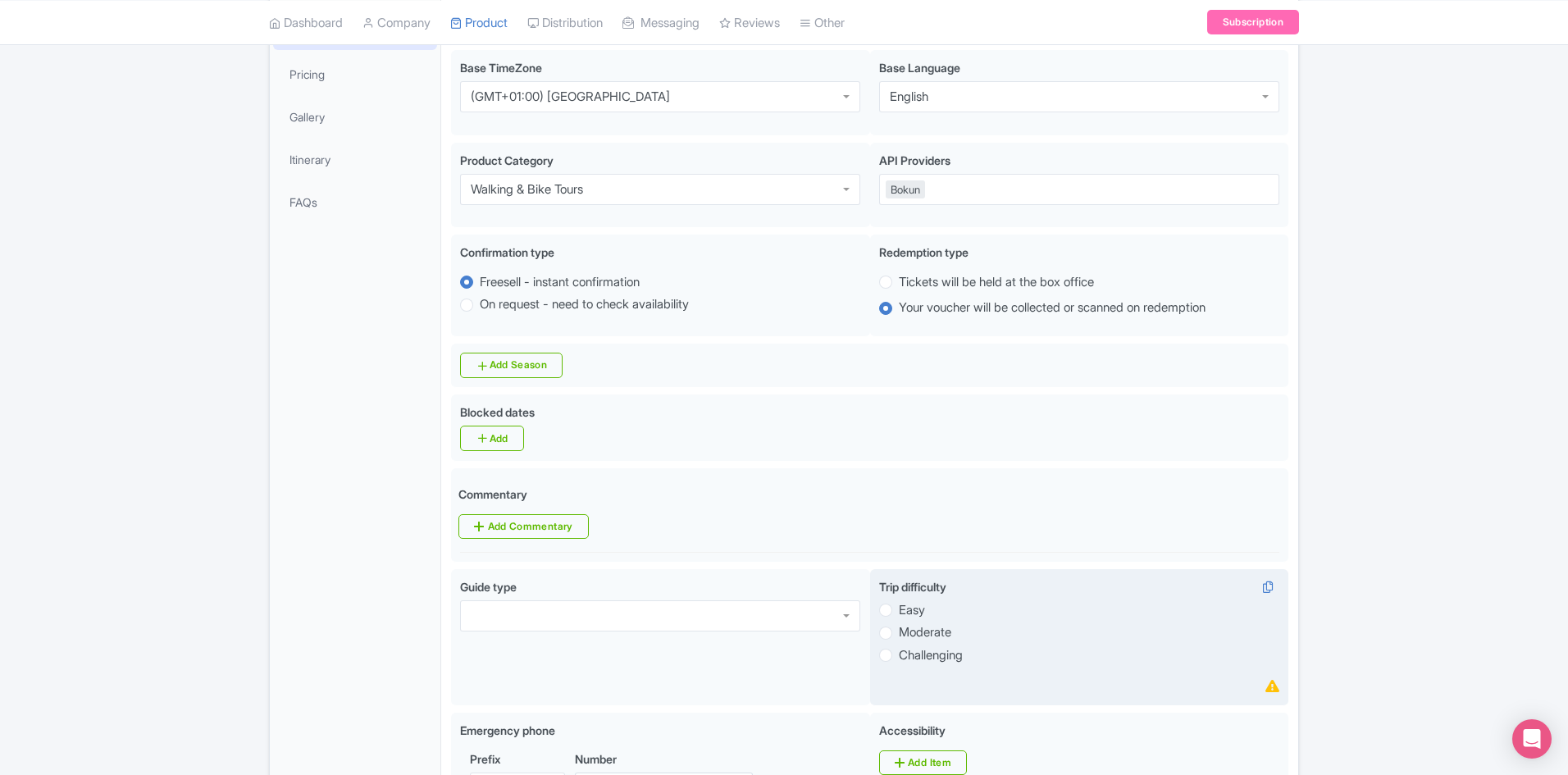
click at [898, 606] on label "Easy" at bounding box center [911, 610] width 27 height 19
click at [898, 606] on input "Easy" at bounding box center [907, 608] width 16 height 16
radio input "true"
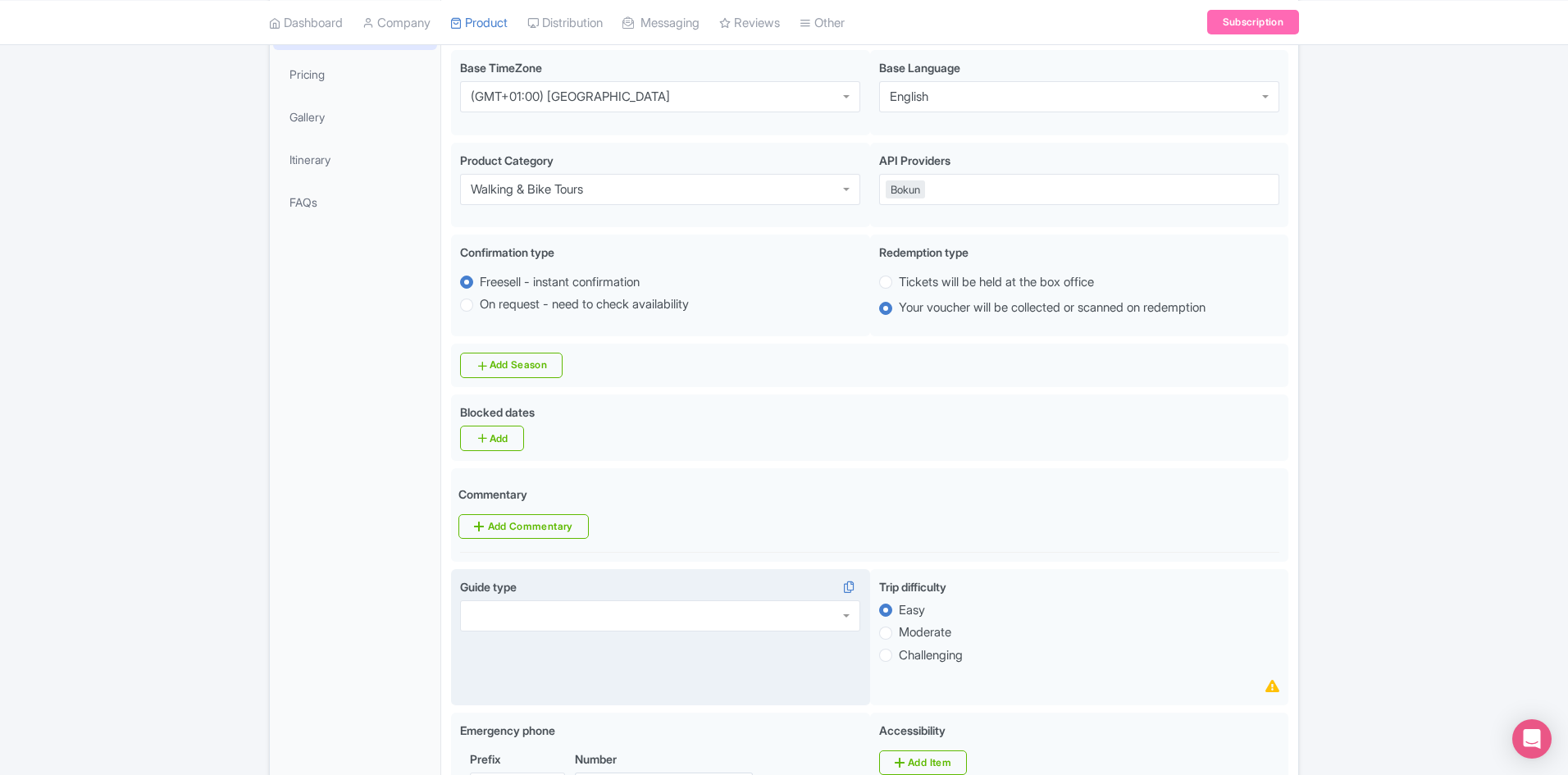
click at [499, 624] on div at bounding box center [659, 616] width 400 height 31
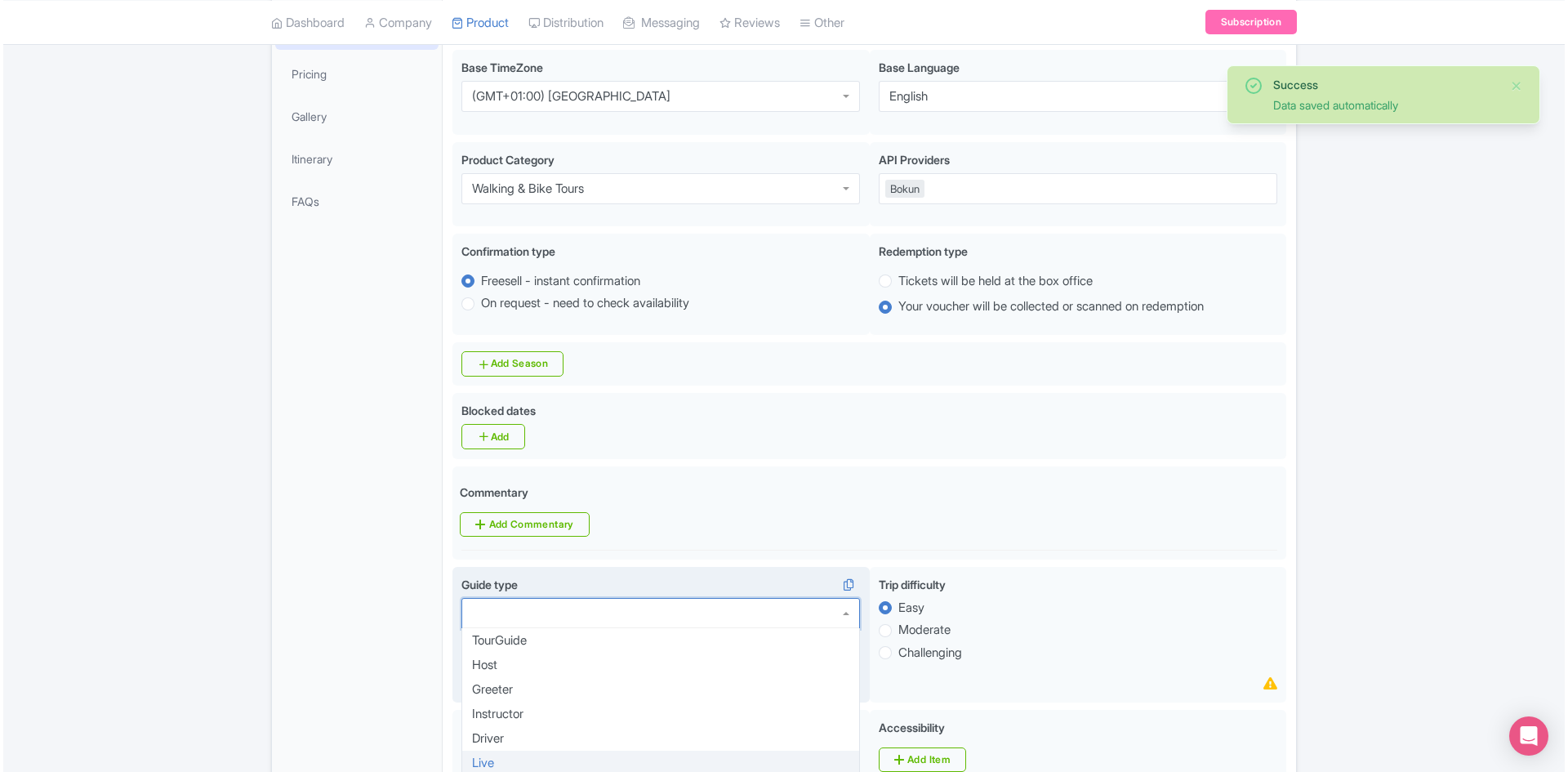
scroll to position [0, 0]
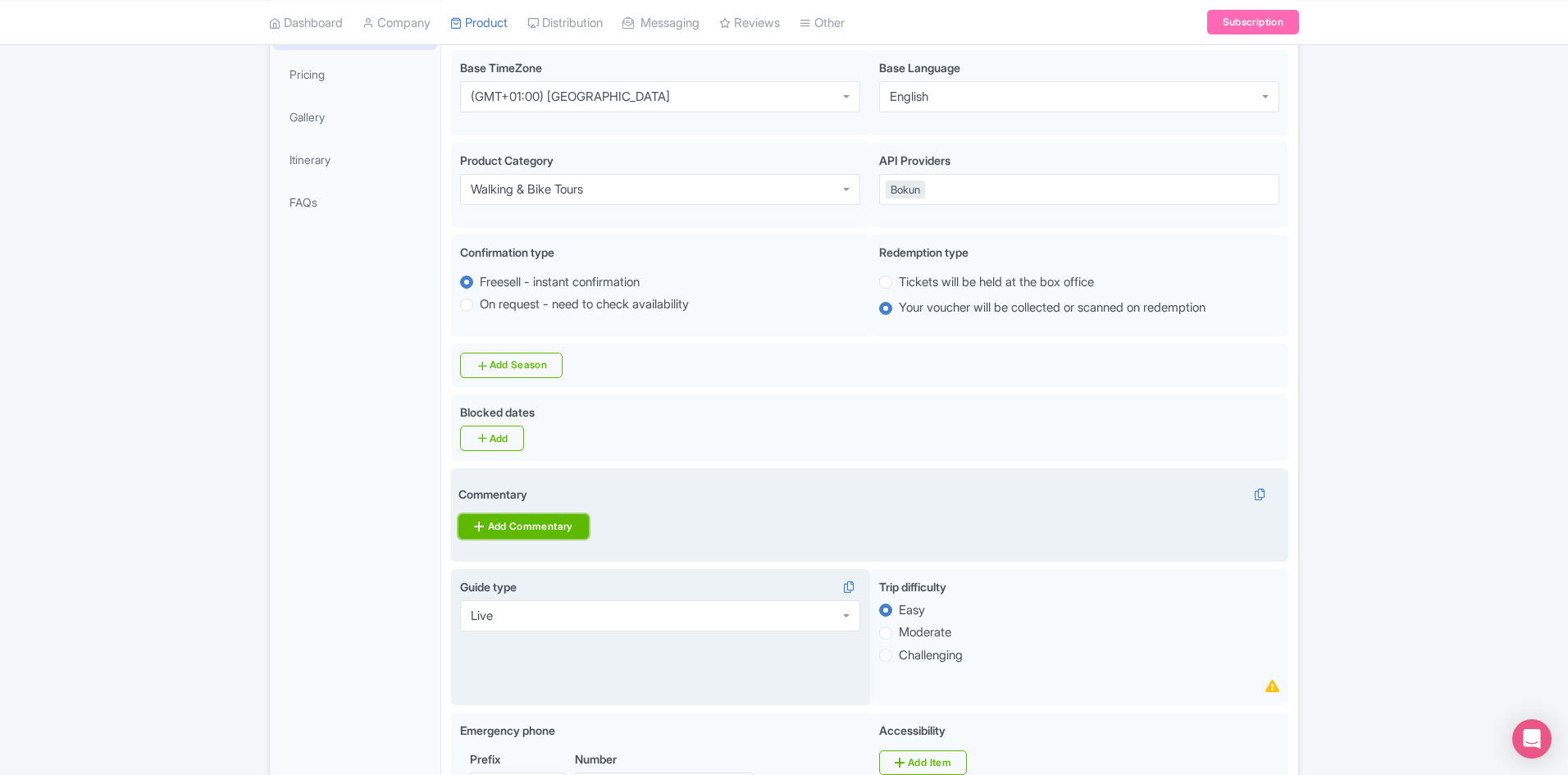
click at [509, 523] on link "Add Commentary" at bounding box center [522, 526] width 129 height 25
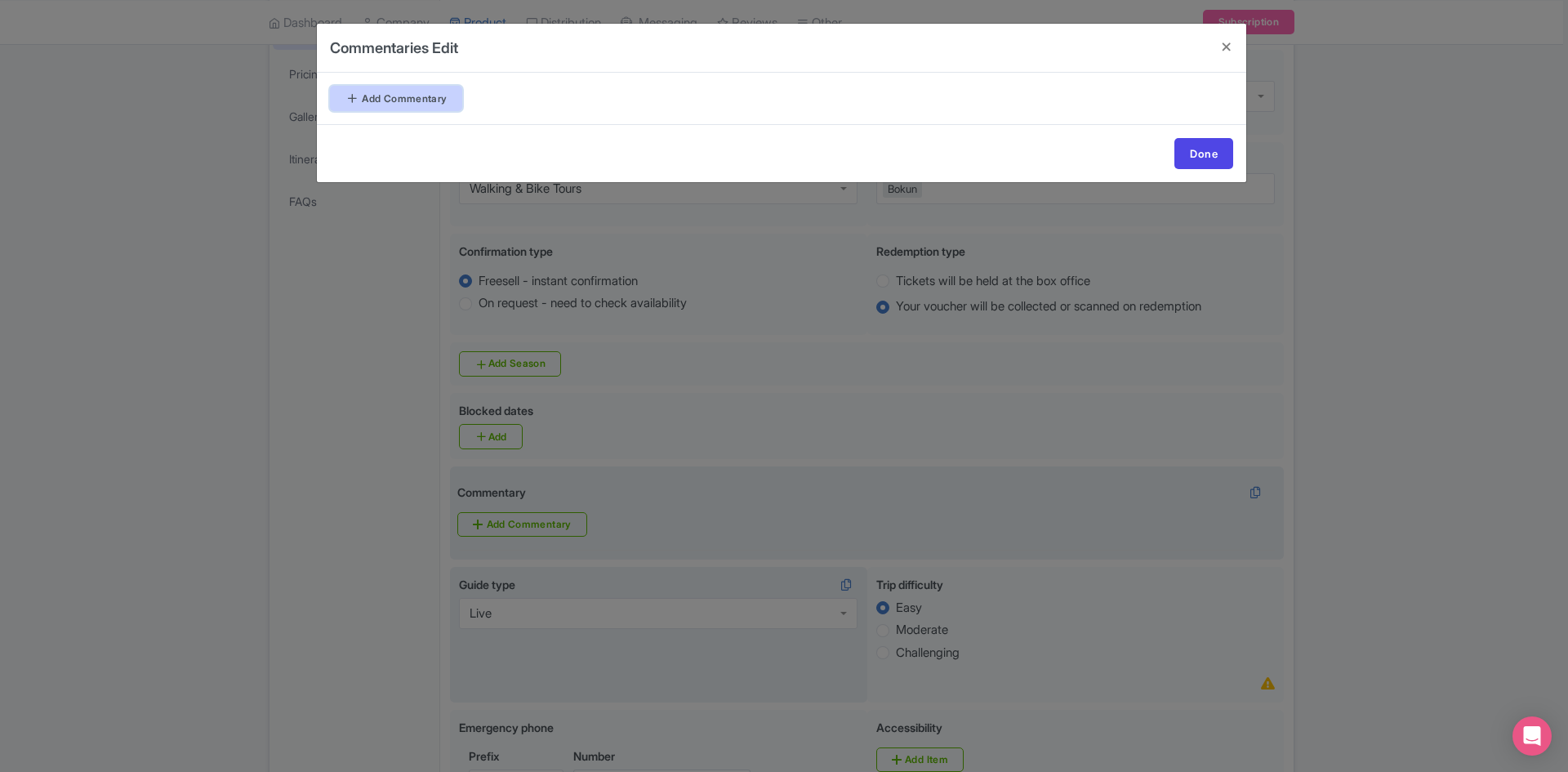
click at [417, 102] on link "Add Commentary" at bounding box center [396, 99] width 132 height 26
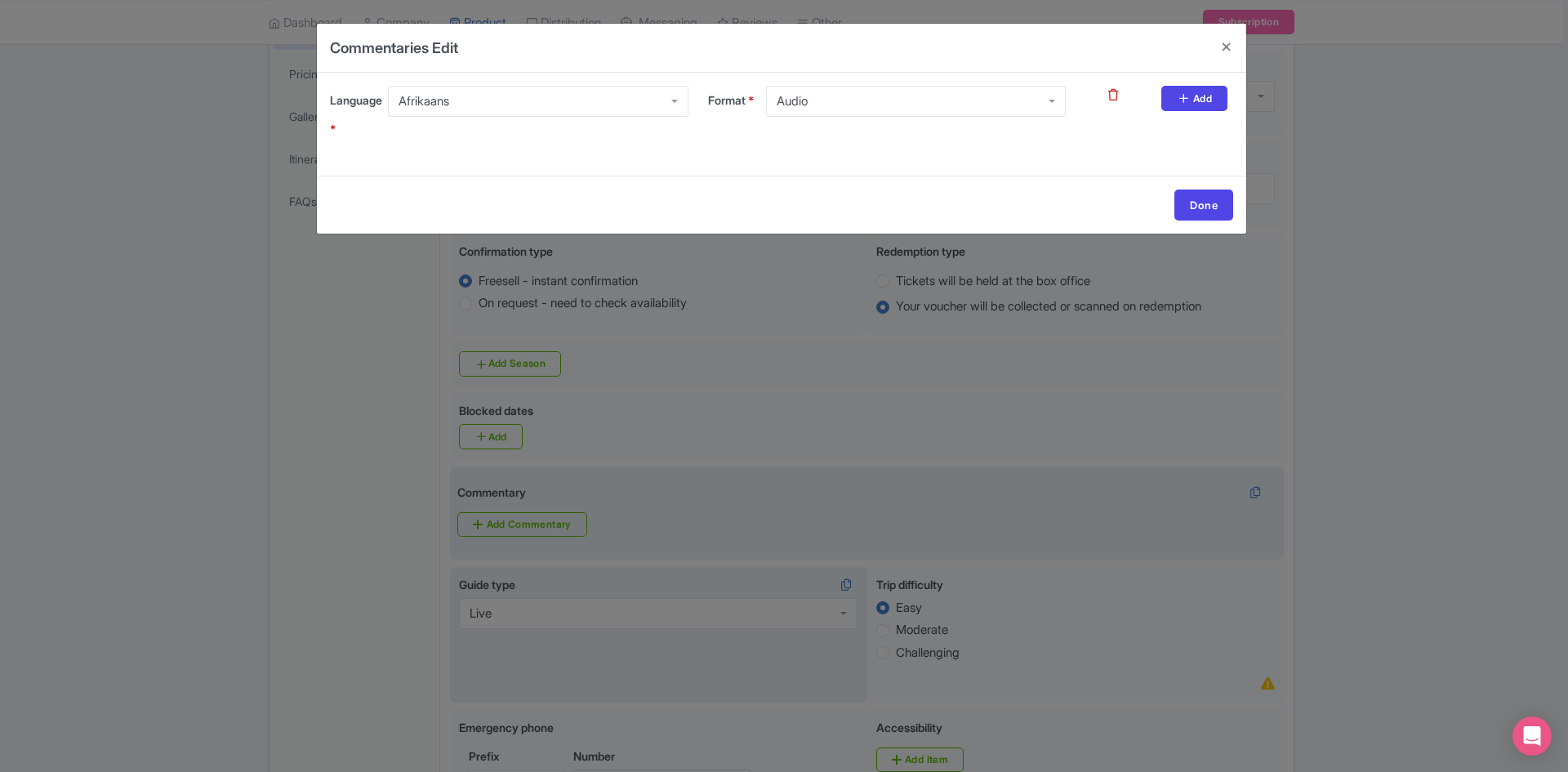
click at [569, 101] on div "Afrikaans" at bounding box center [537, 101] width 300 height 31
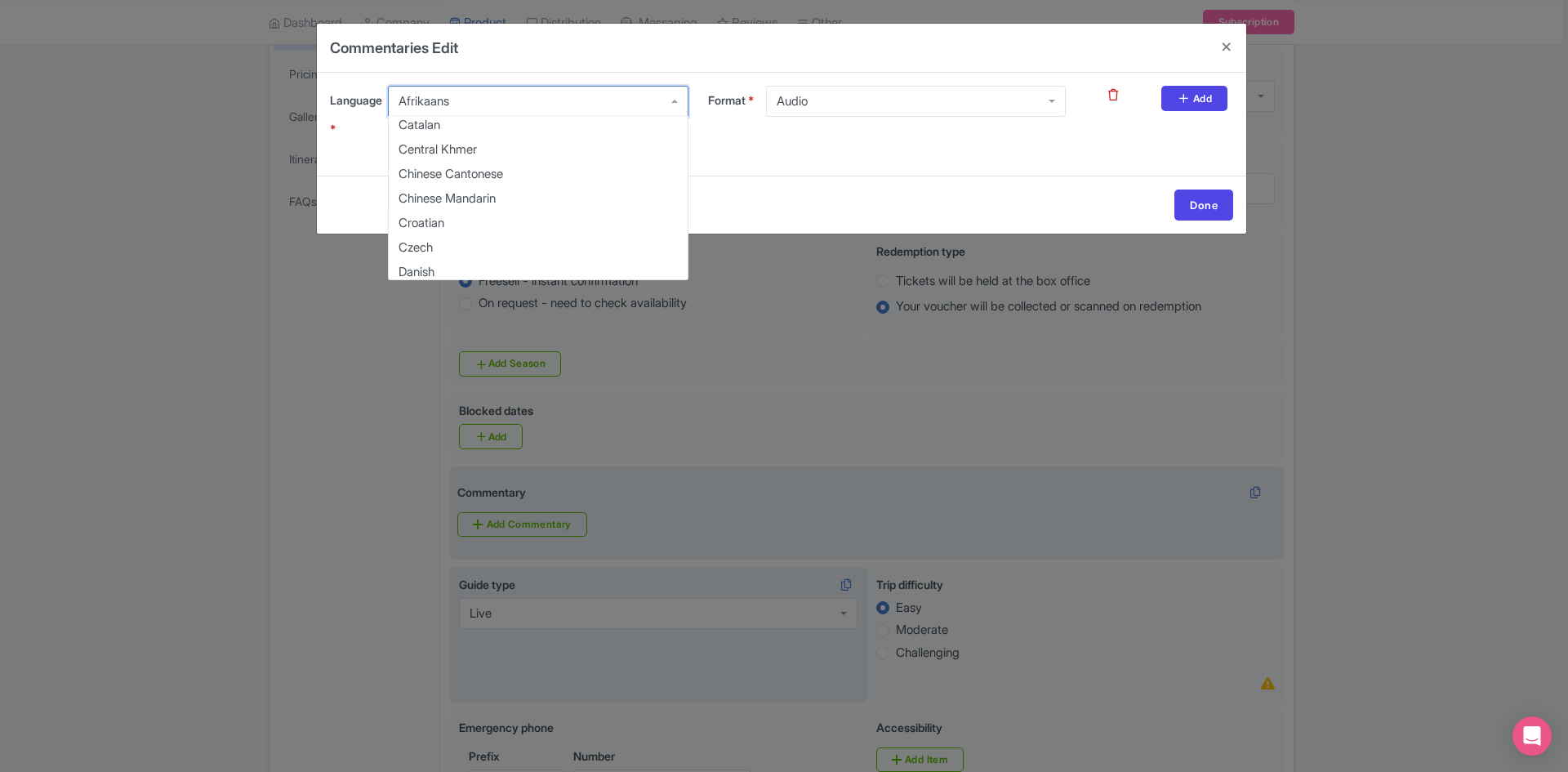
scroll to position [327, 0]
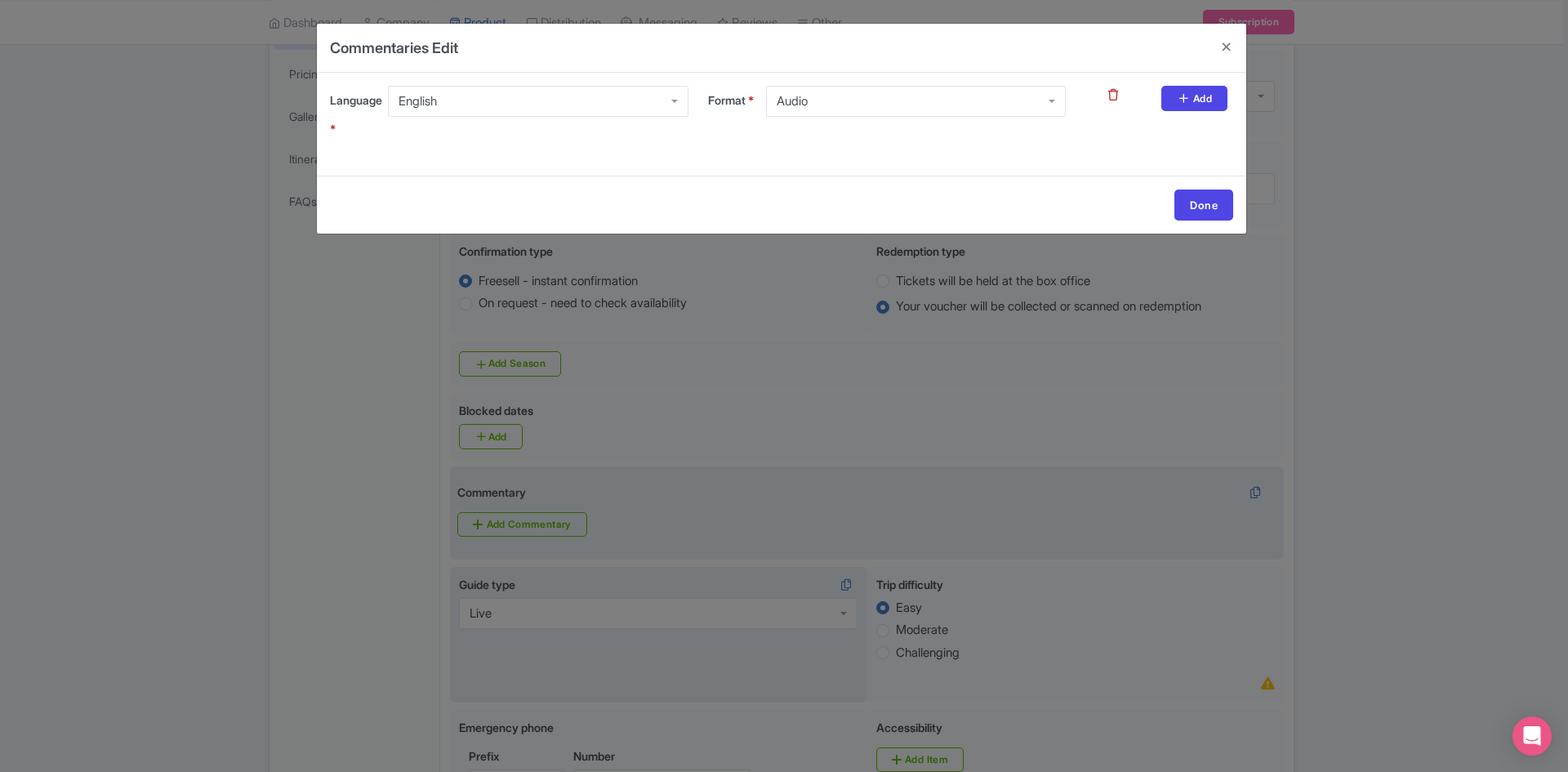
click at [987, 99] on div "Audio" at bounding box center [916, 101] width 300 height 31
drag, startPoint x: 813, startPoint y: 148, endPoint x: 821, endPoint y: 143, distance: 9.4
drag, startPoint x: 1189, startPoint y: 105, endPoint x: 477, endPoint y: 191, distance: 717.2
click at [1189, 105] on link "Add" at bounding box center [1194, 99] width 67 height 26
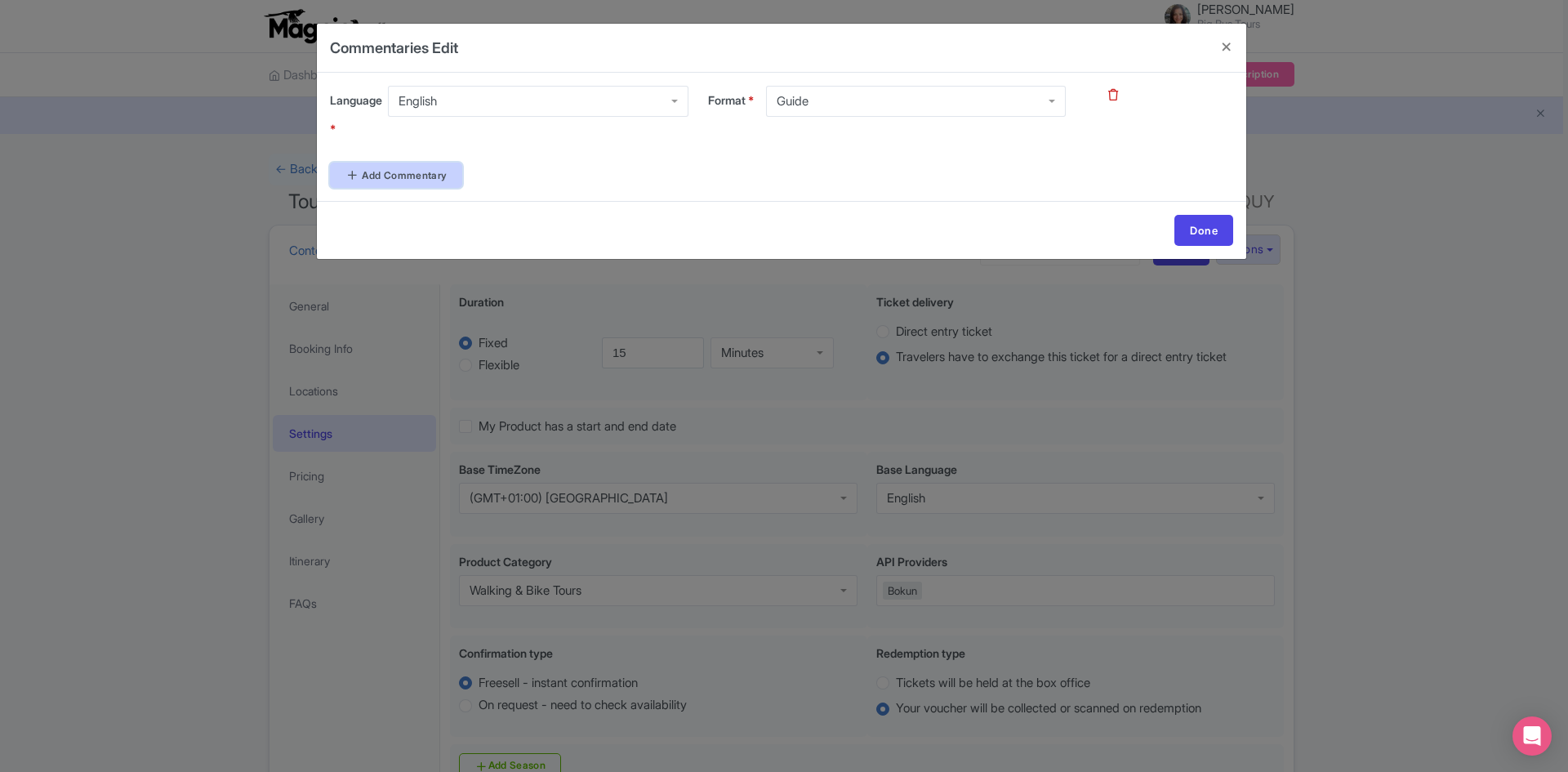
click at [431, 178] on link "Add Commentary" at bounding box center [396, 175] width 132 height 26
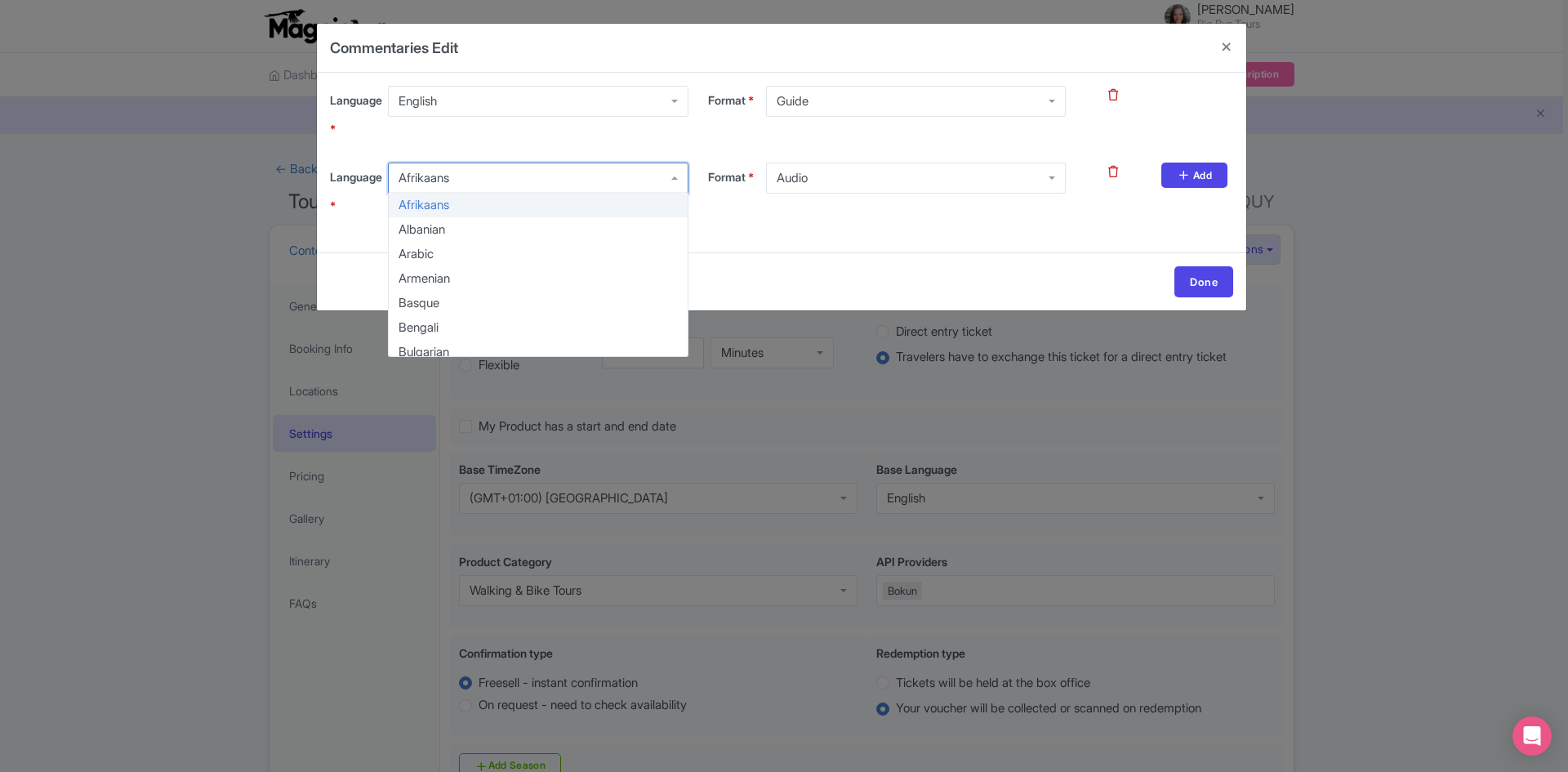
click at [553, 176] on div "Afrikaans" at bounding box center [537, 178] width 300 height 31
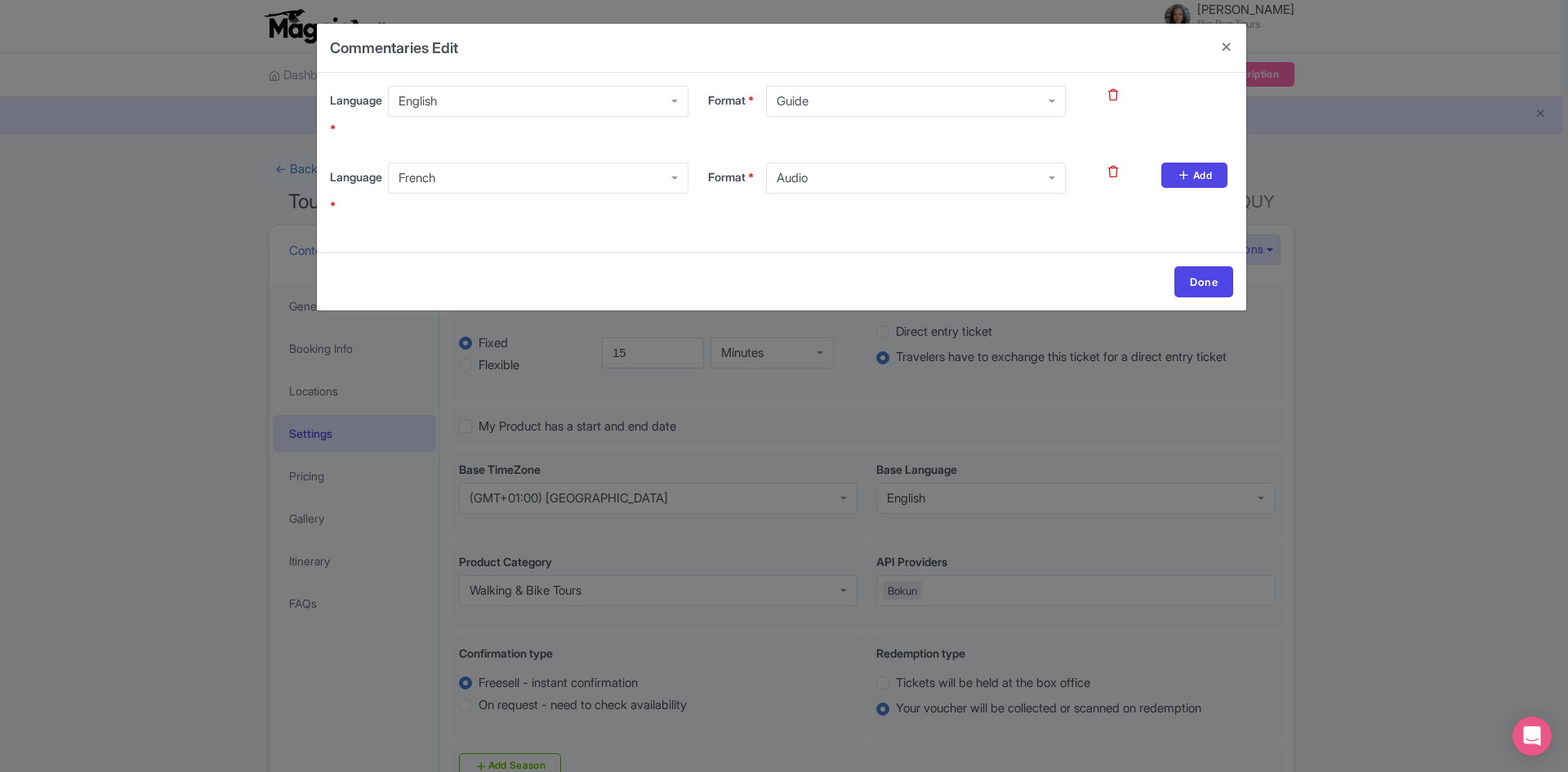
click at [869, 172] on div "Audio" at bounding box center [916, 178] width 300 height 31
click at [1181, 188] on link "Add" at bounding box center [1194, 175] width 67 height 26
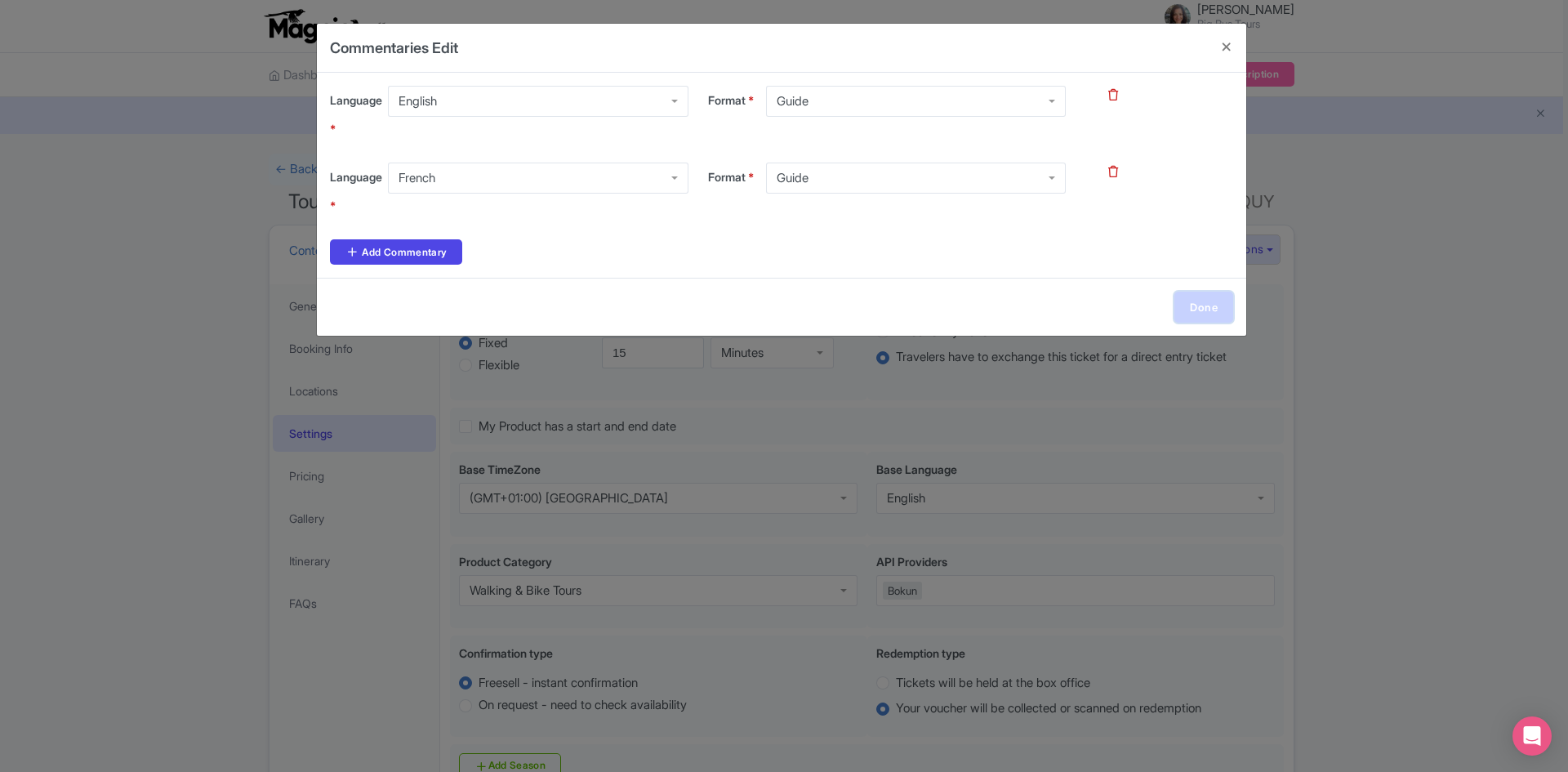
click at [1198, 307] on link "Done" at bounding box center [1203, 308] width 58 height 31
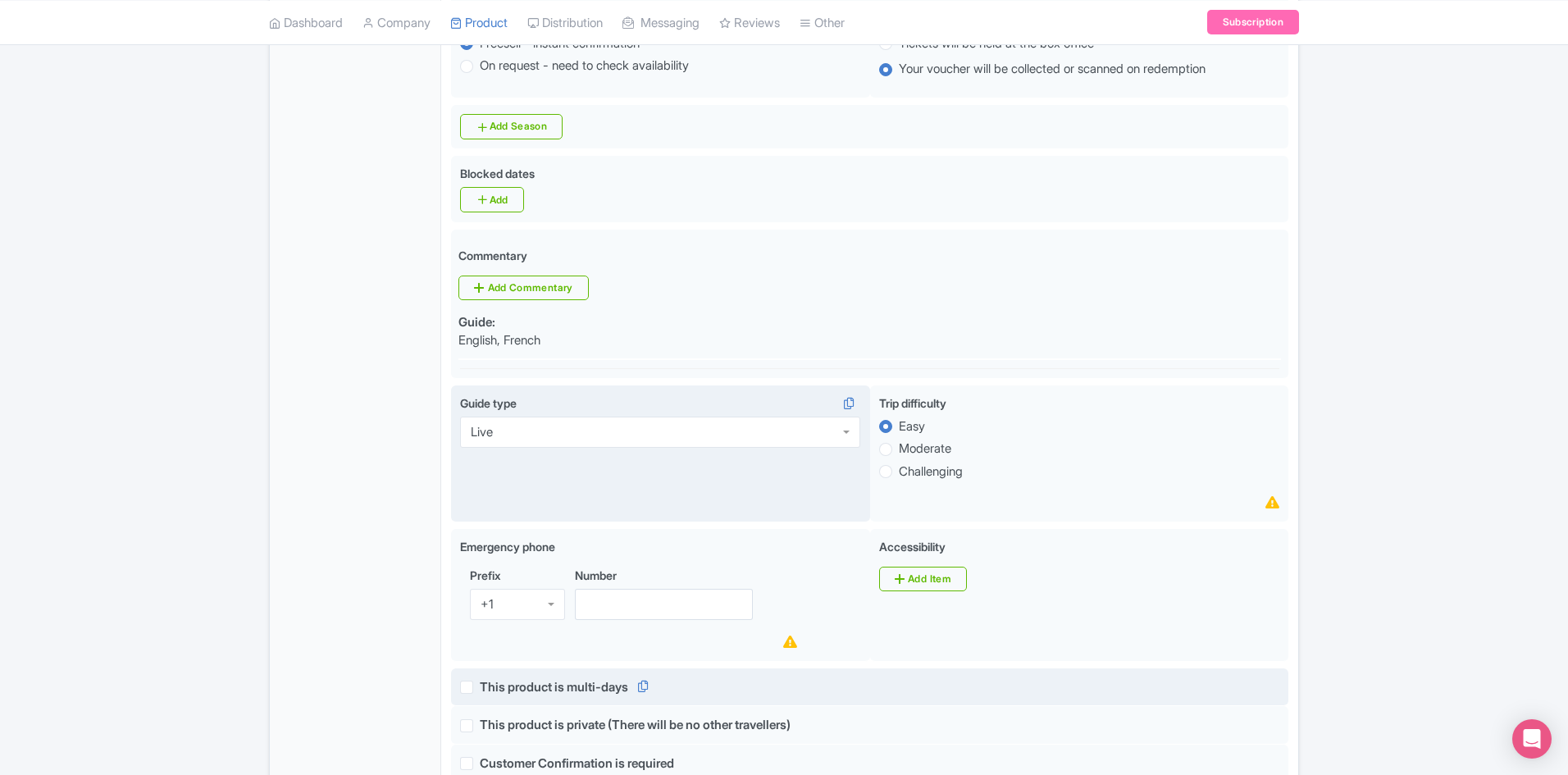
scroll to position [656, 0]
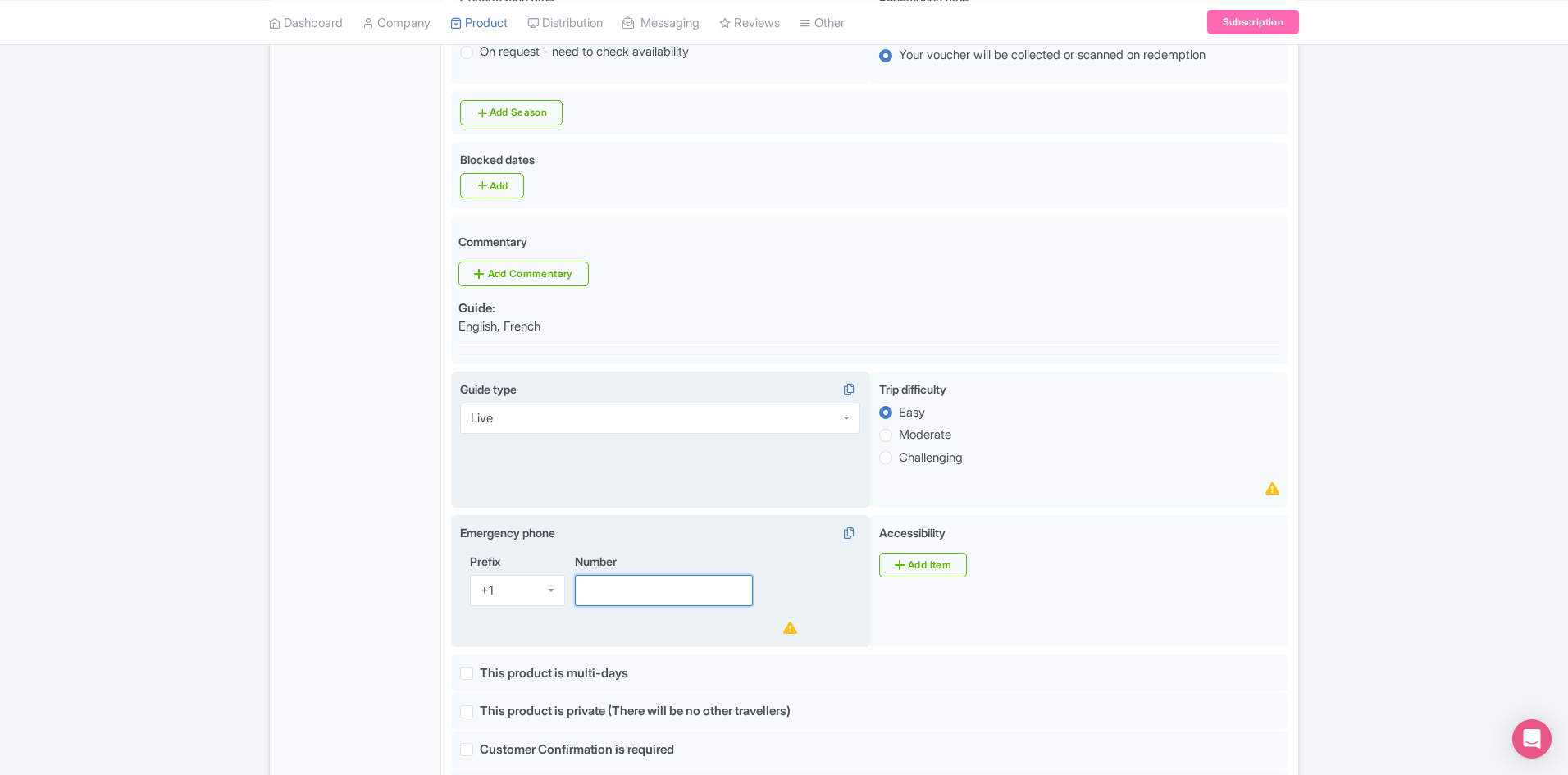
click at [657, 595] on input "Number" at bounding box center [664, 591] width 178 height 31
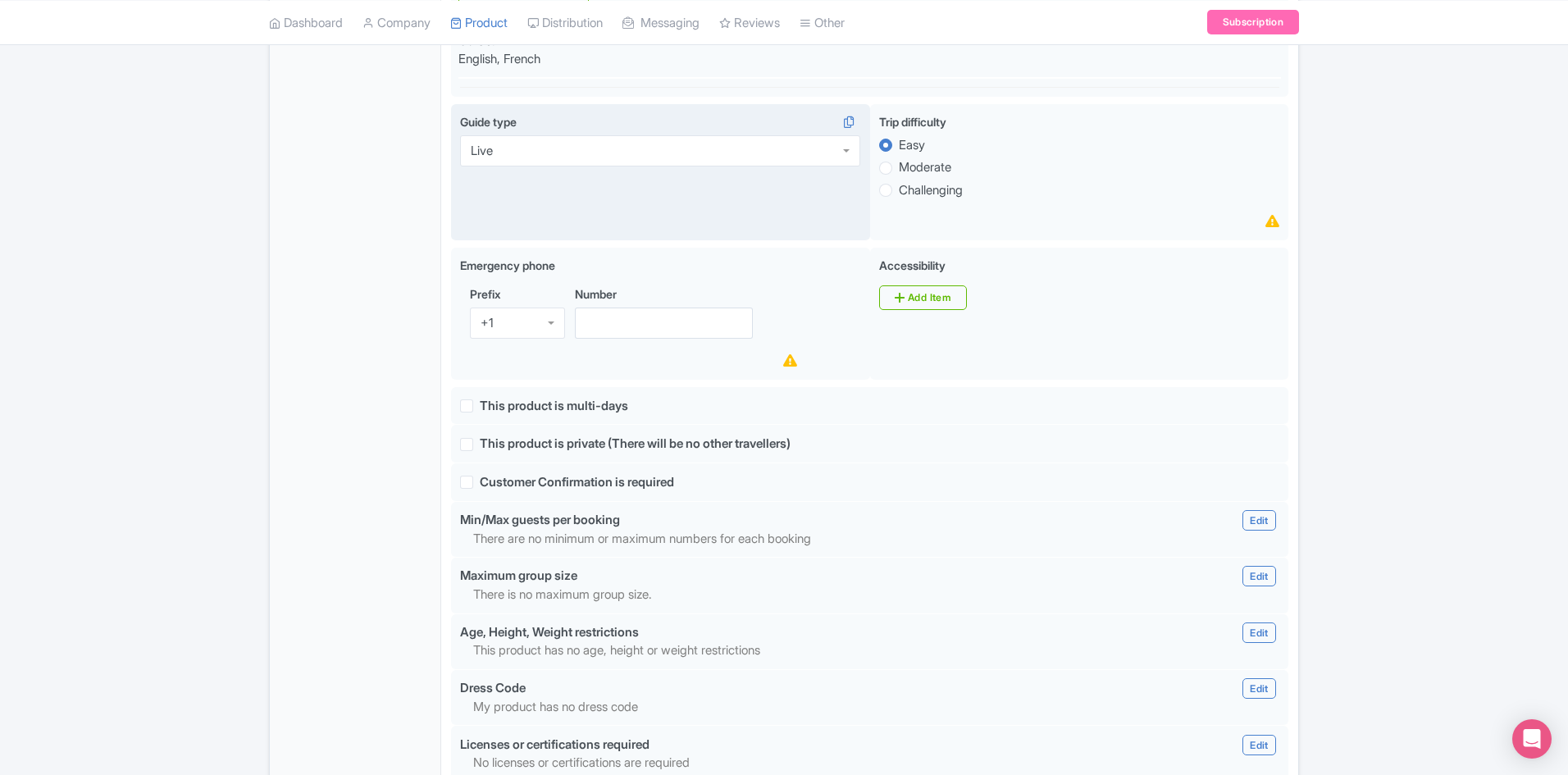
scroll to position [1351, 0]
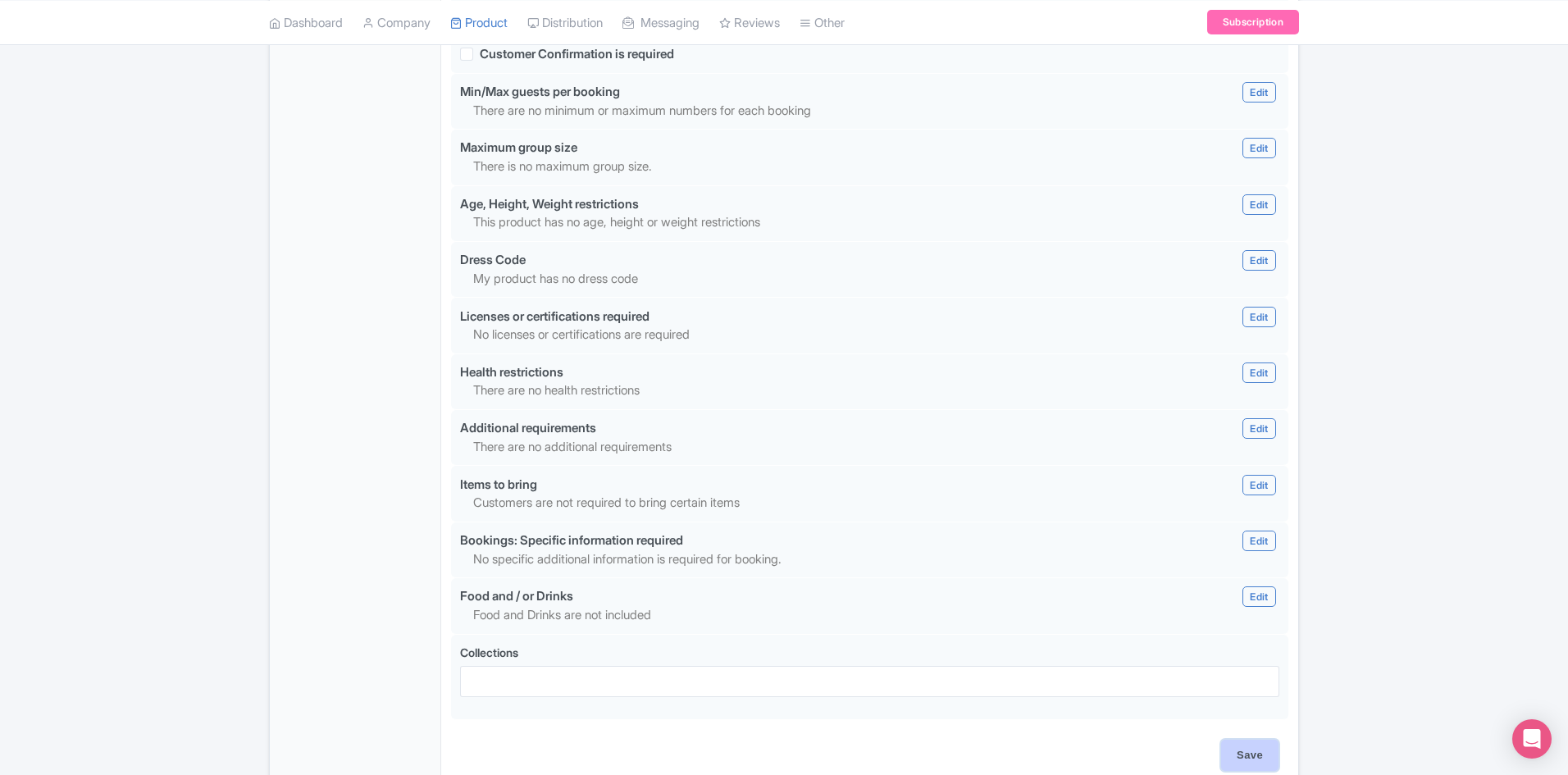
click at [1252, 753] on input "Save" at bounding box center [1249, 756] width 58 height 31
type input "Update Product"
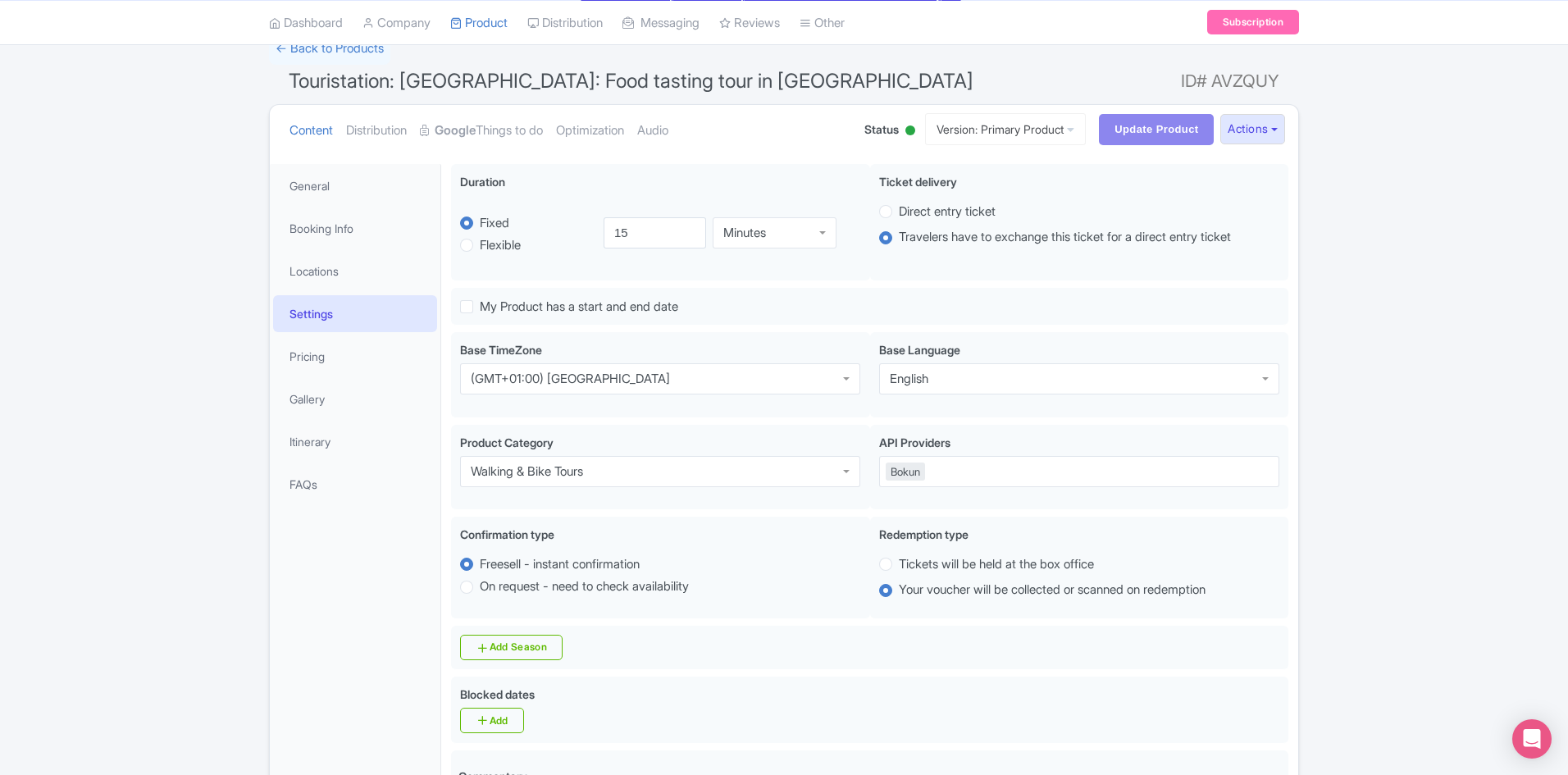
scroll to position [0, 0]
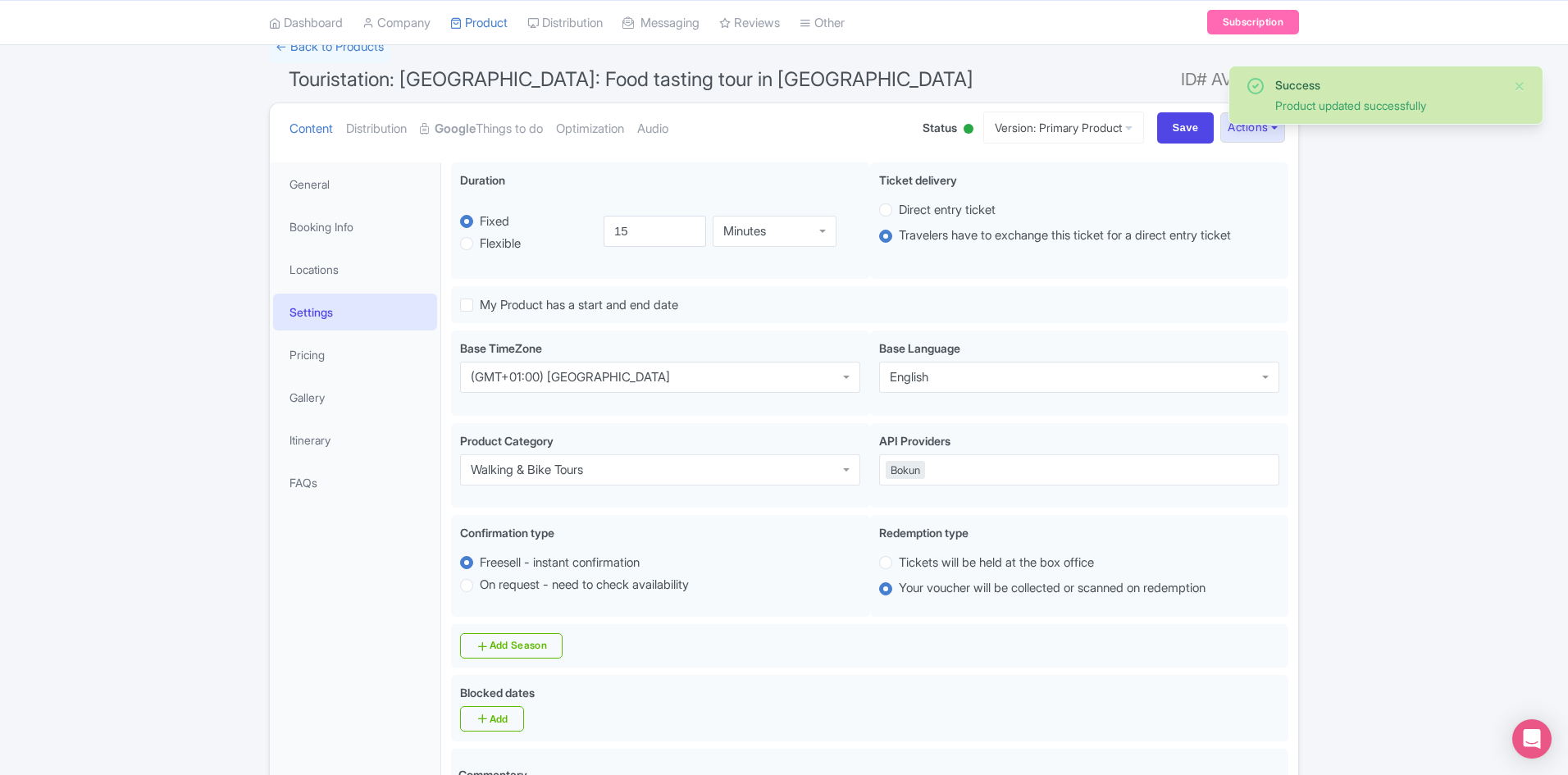
scroll to position [121, 0]
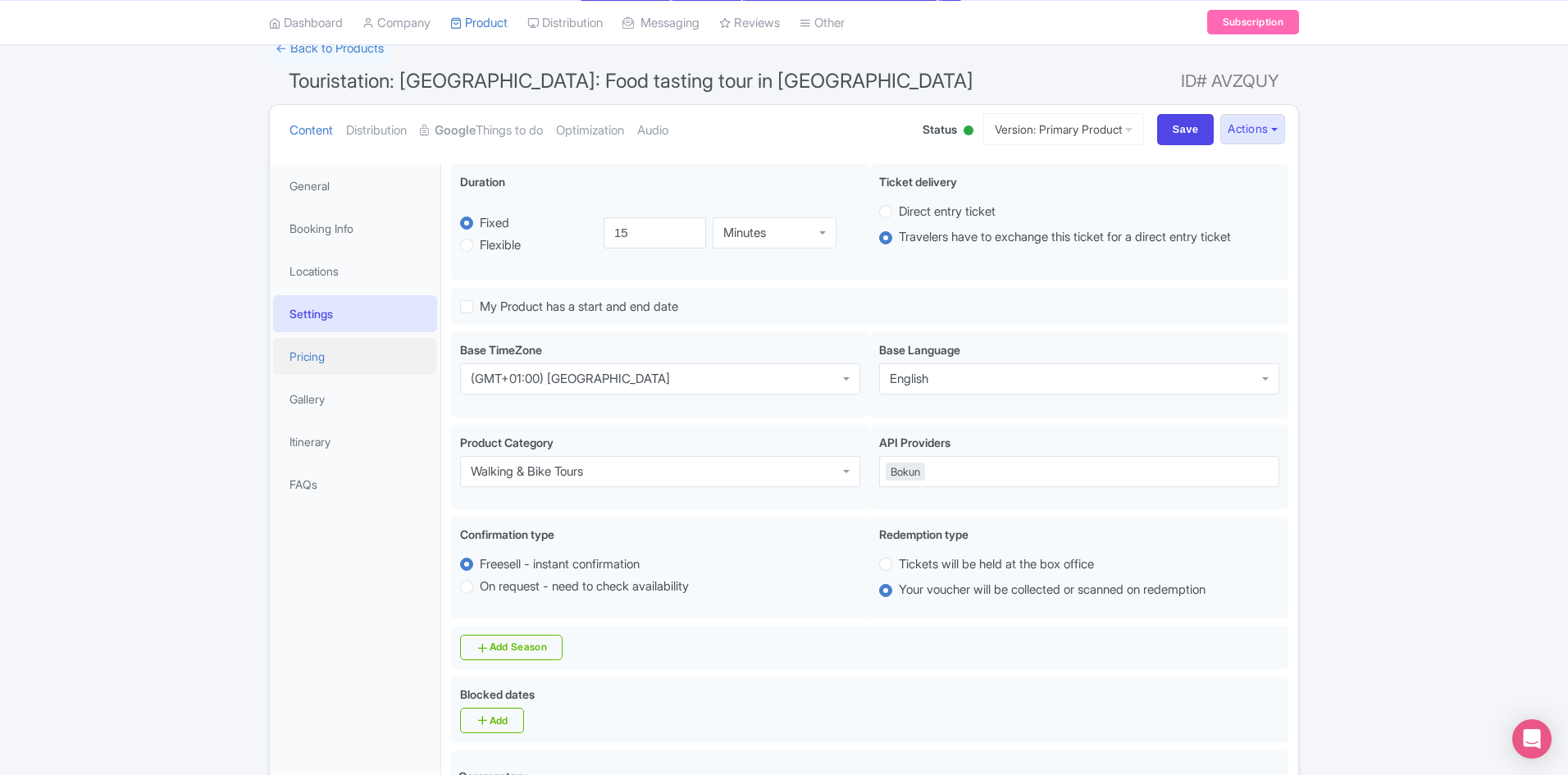
click at [310, 359] on link "Pricing" at bounding box center [354, 356] width 164 height 37
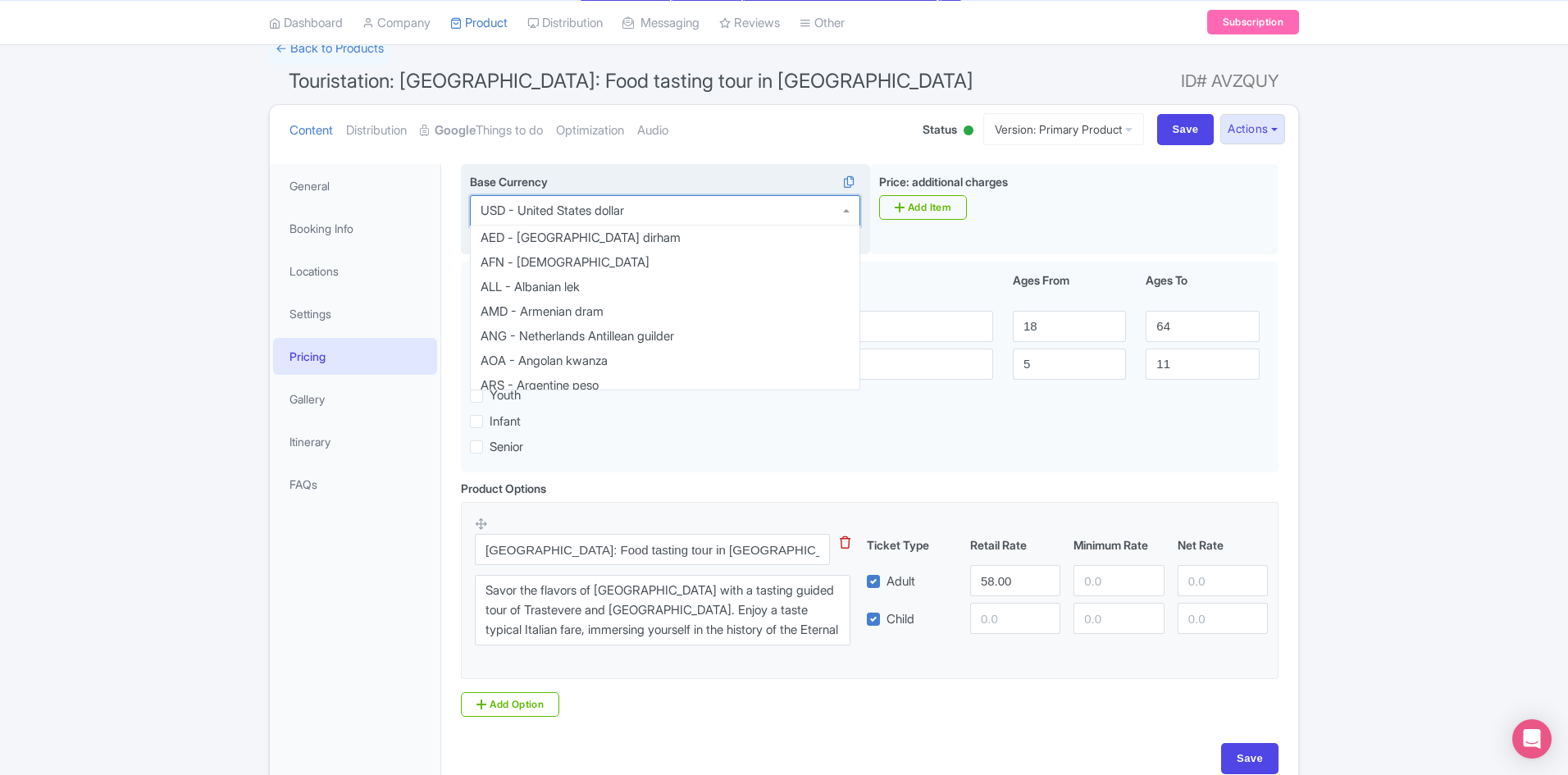
click at [627, 205] on input "Base Currency" at bounding box center [626, 211] width 4 height 15
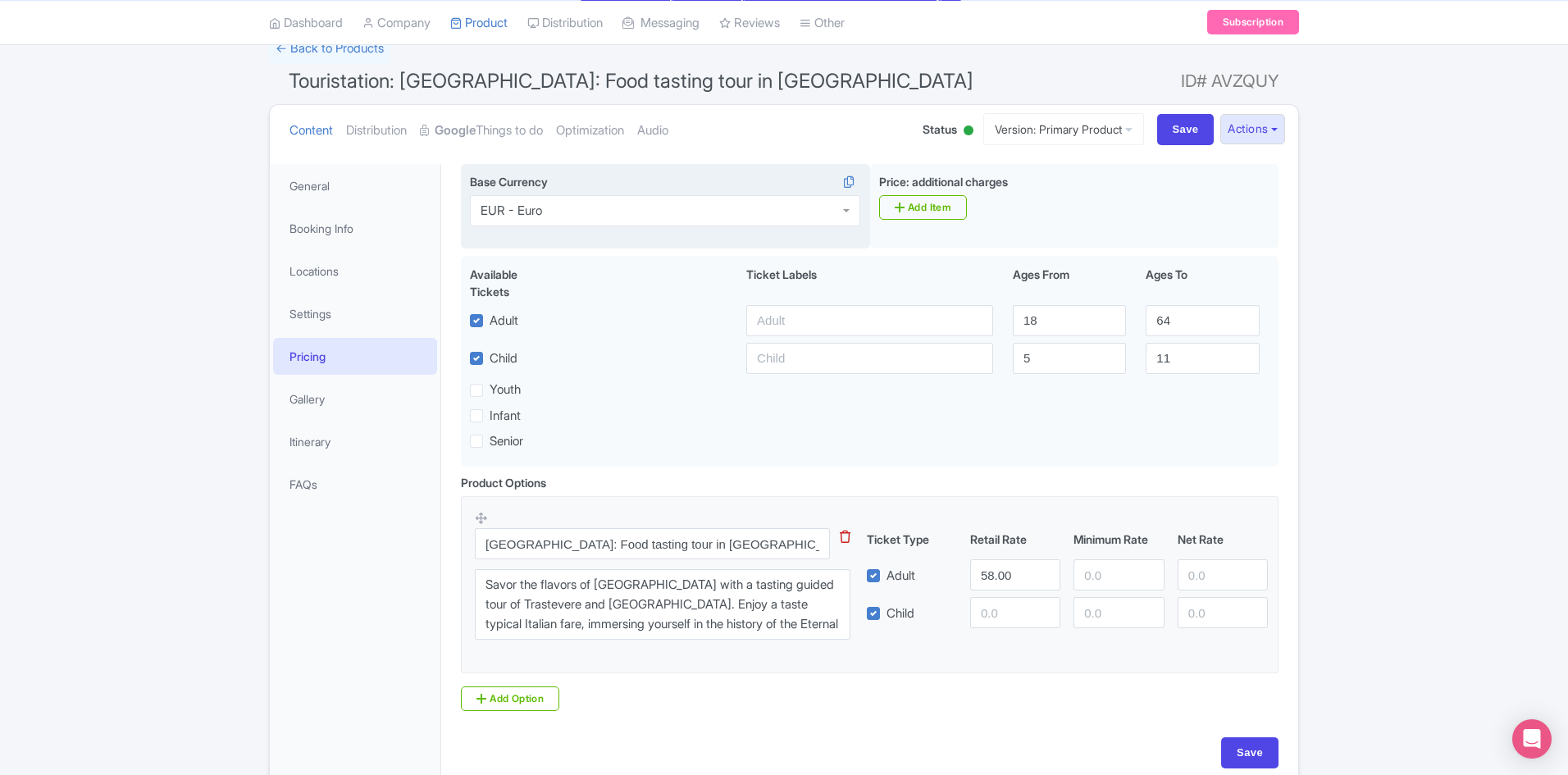
scroll to position [0, 0]
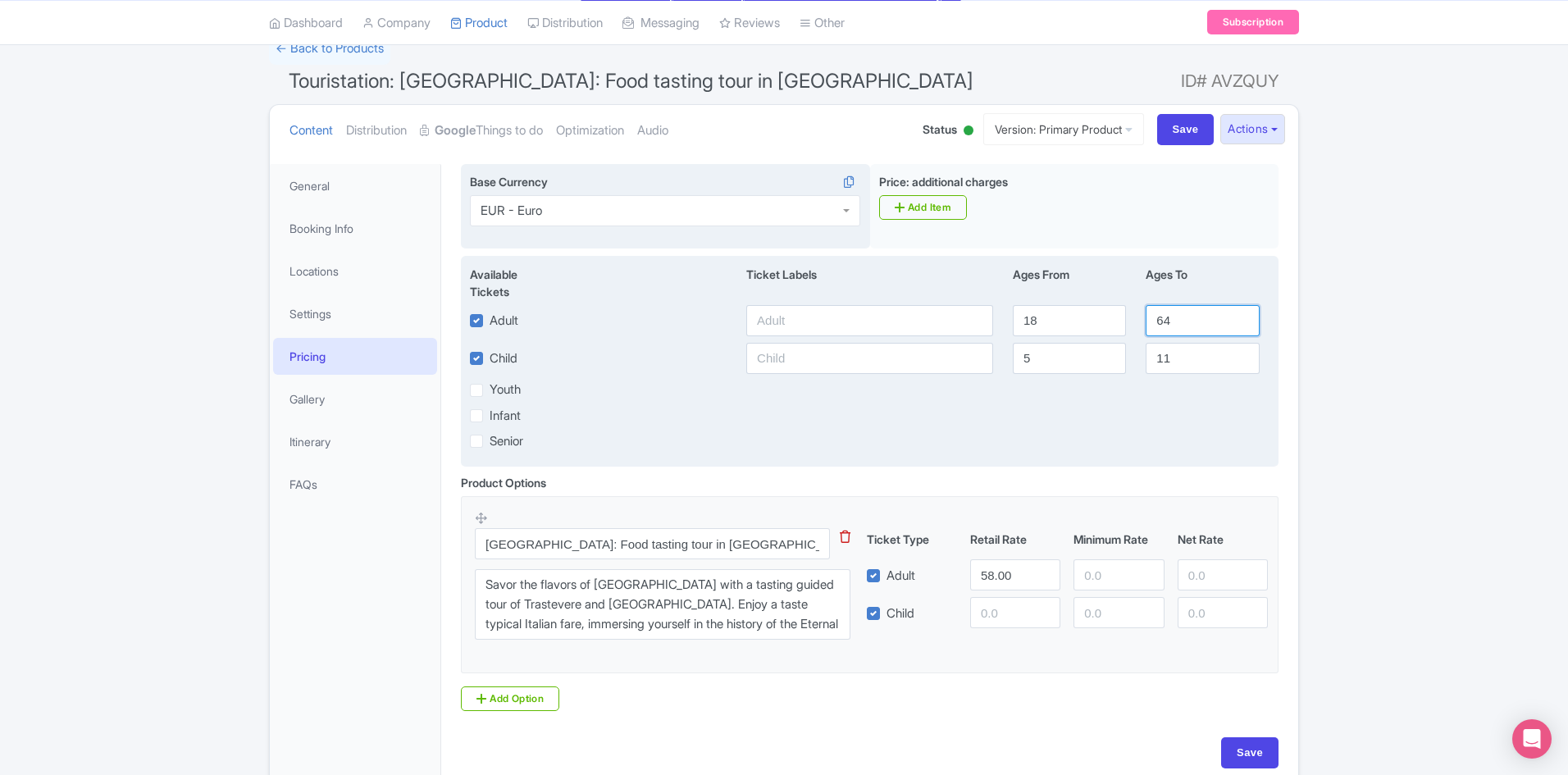
drag, startPoint x: 1137, startPoint y: 321, endPoint x: 1111, endPoint y: 321, distance: 26.0
click at [1111, 321] on div "Adult 18 64" at bounding box center [869, 321] width 819 height 31
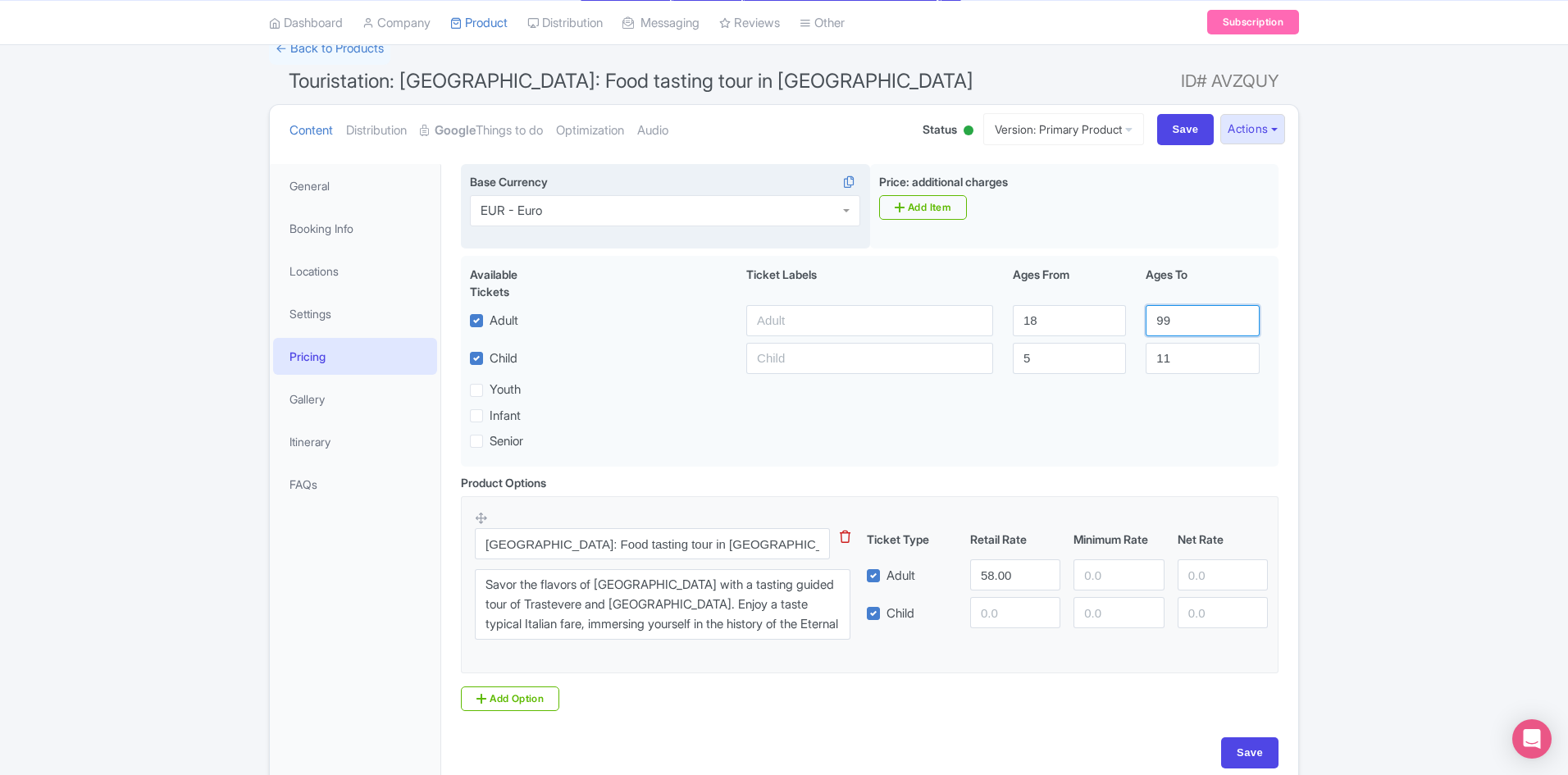
type input "99"
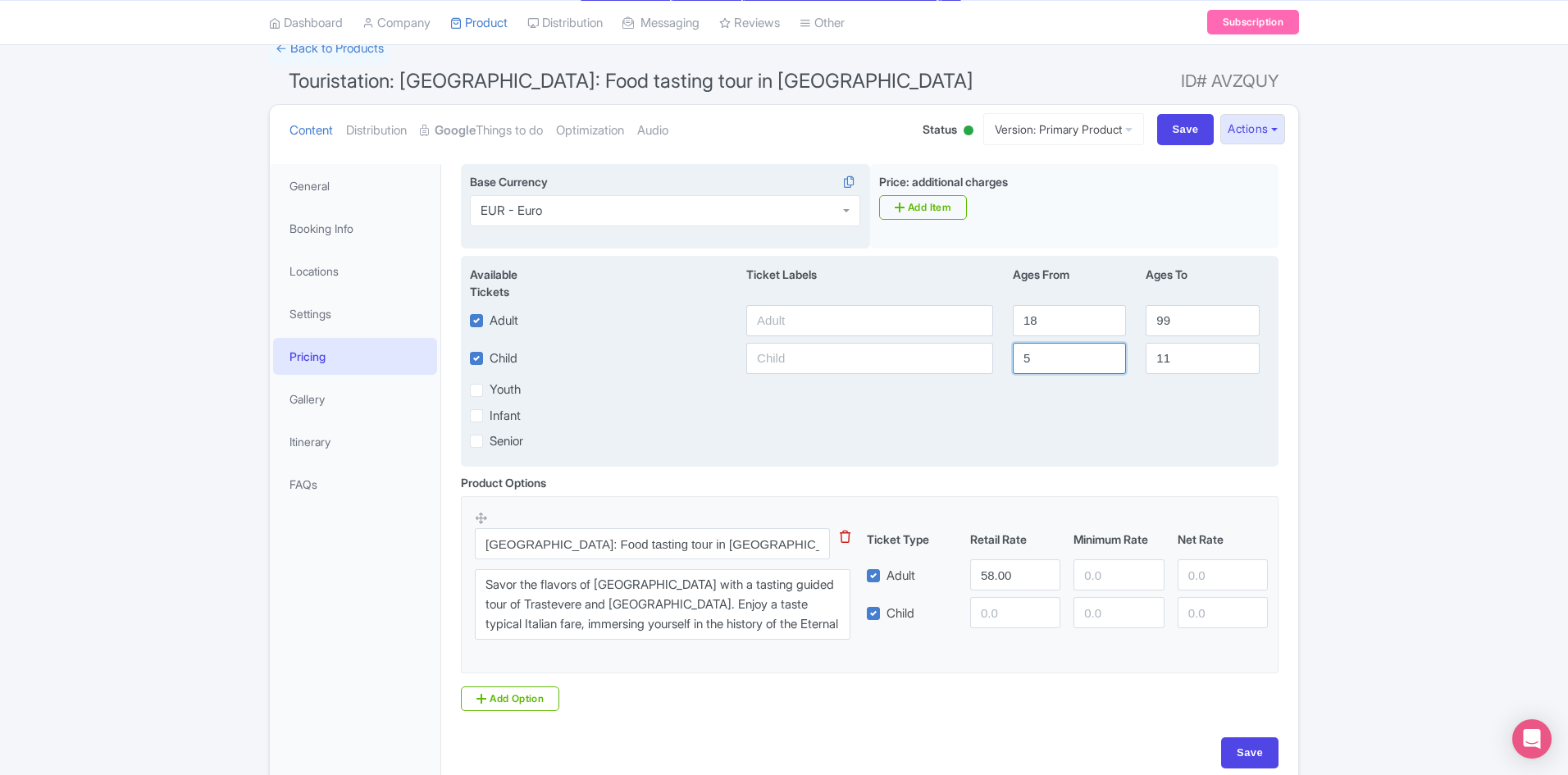
drag, startPoint x: 1037, startPoint y: 356, endPoint x: 980, endPoint y: 348, distance: 57.6
click at [980, 356] on div "Child 5 11" at bounding box center [869, 358] width 819 height 31
type input "3"
drag, startPoint x: 1170, startPoint y: 356, endPoint x: 1161, endPoint y: 355, distance: 9.1
click at [1161, 355] on input "11" at bounding box center [1203, 358] width 114 height 31
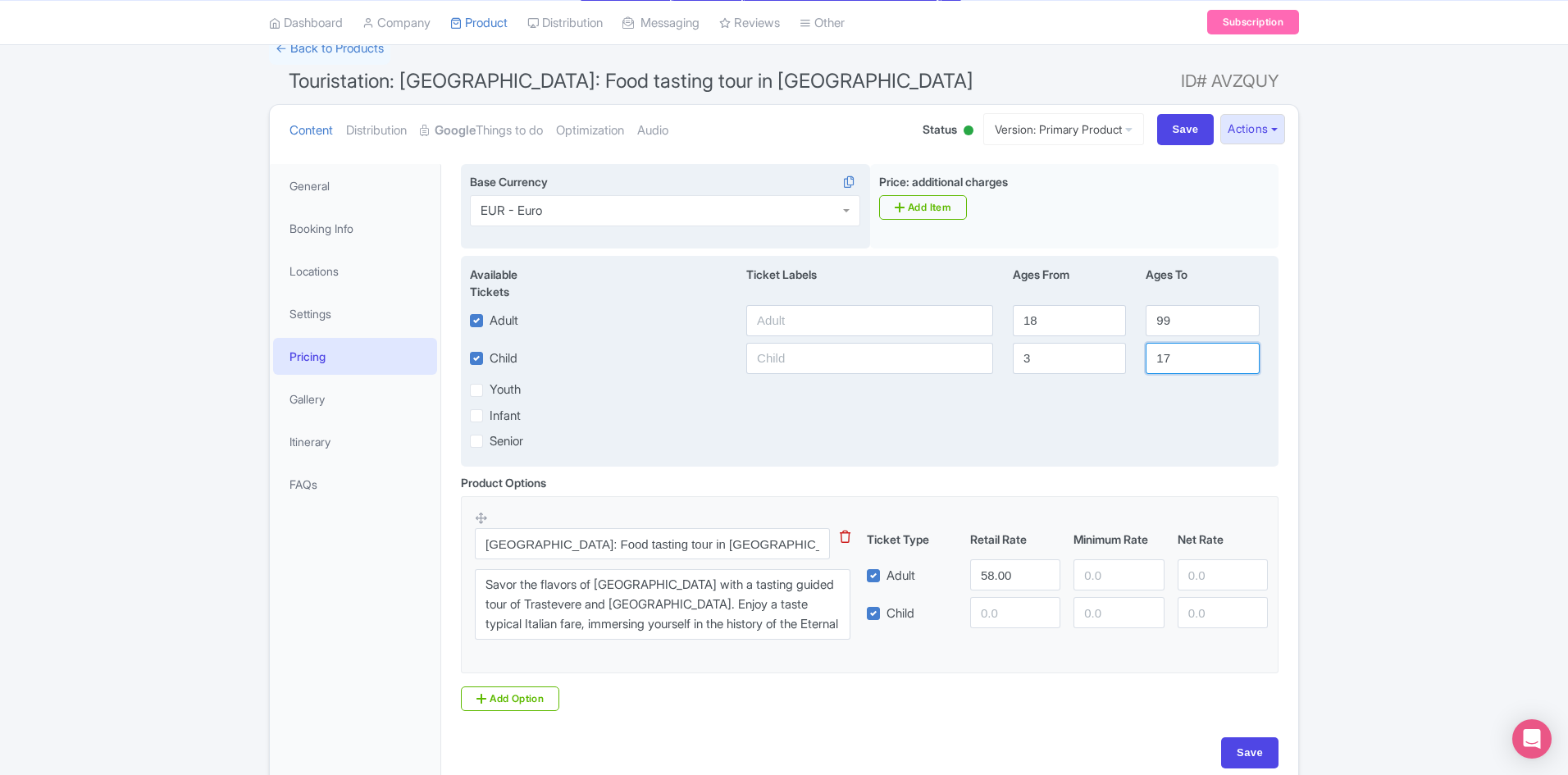
type input "17"
click at [489, 417] on label "Infant" at bounding box center [505, 416] width 31 height 19
click at [489, 417] on input "Infant" at bounding box center [495, 411] width 11 height 11
checkbox input "true"
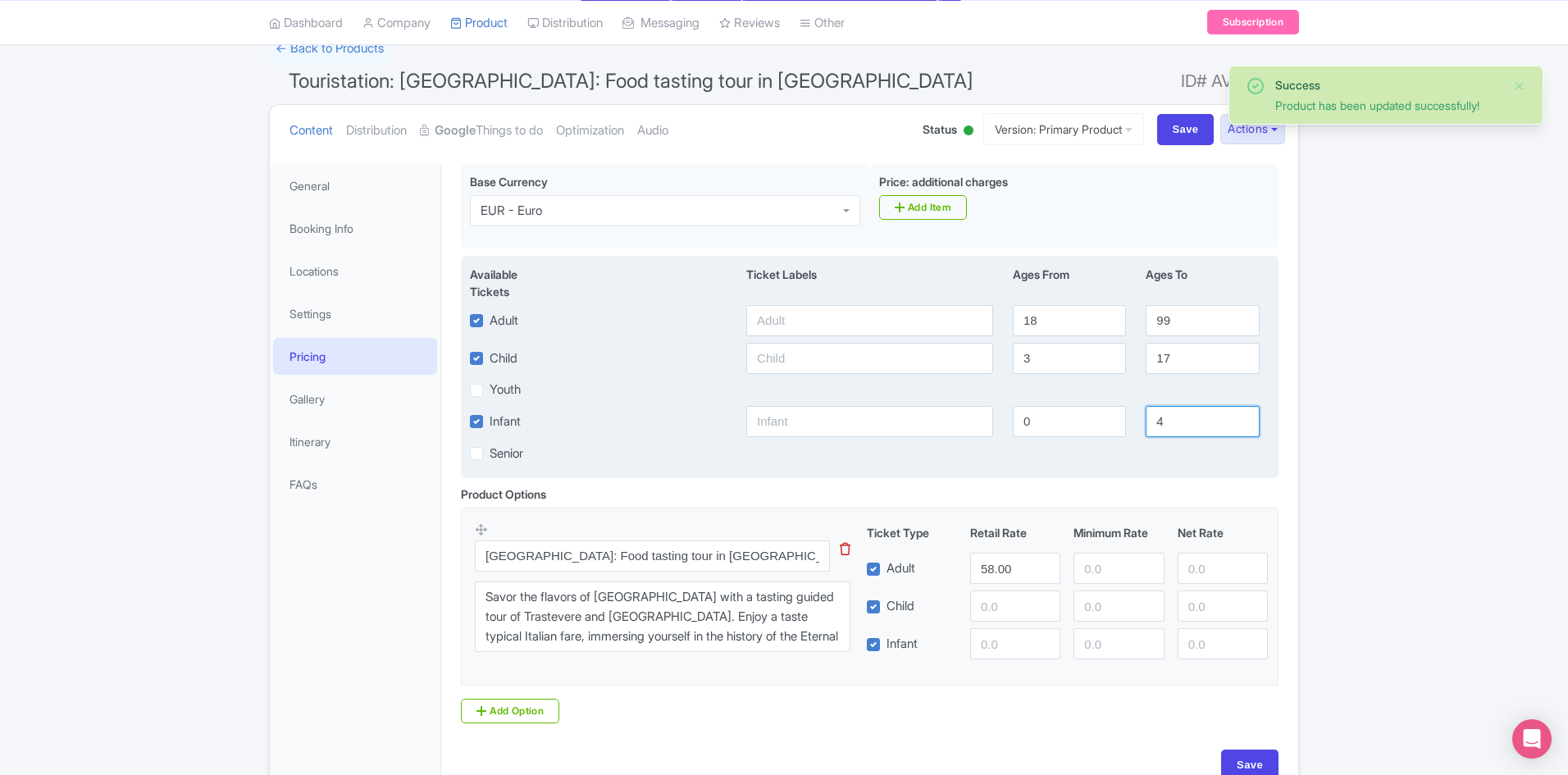
click at [1127, 422] on div "Infant 0 4" at bounding box center [869, 421] width 819 height 31
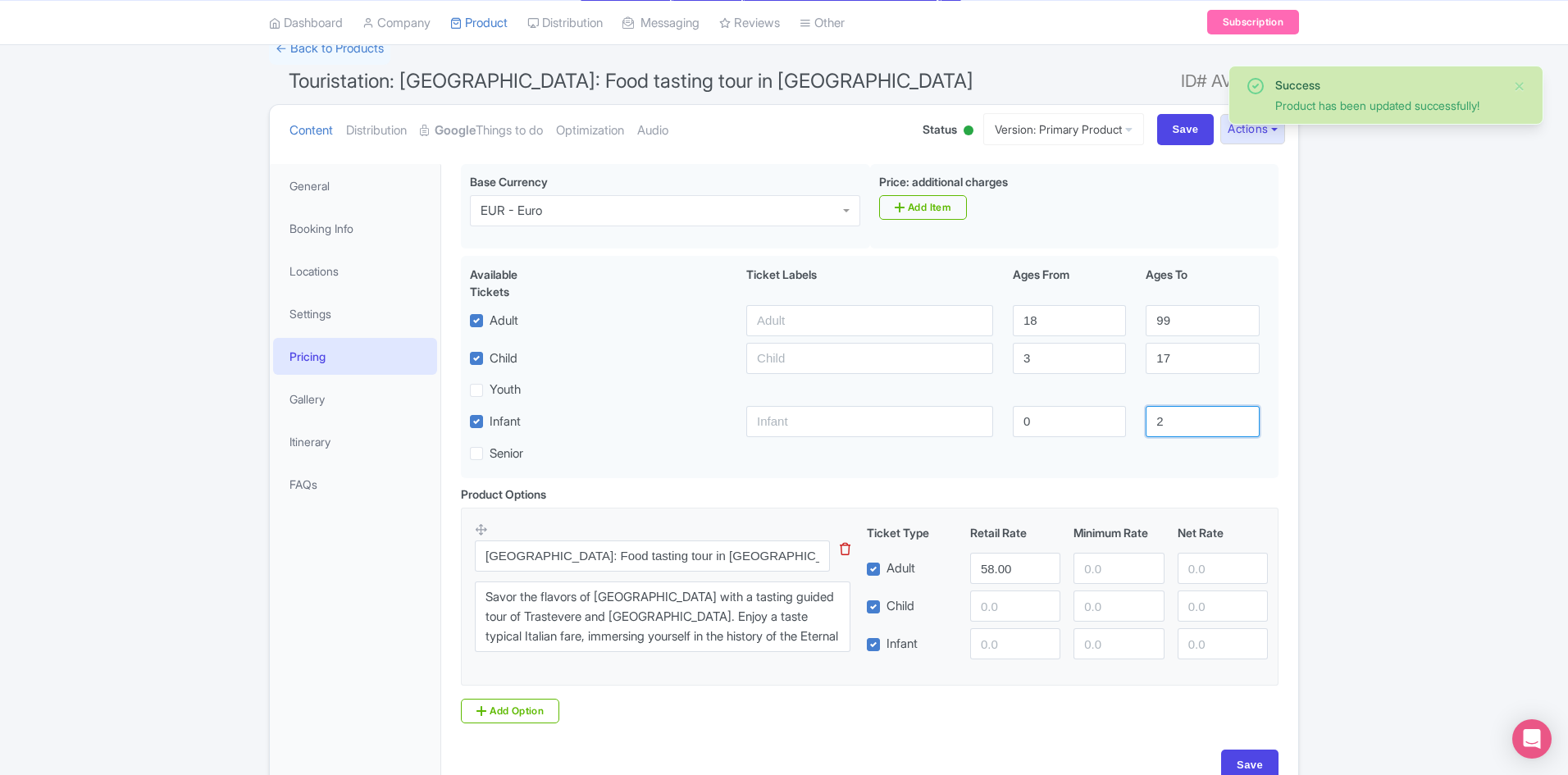
type input "2"
drag, startPoint x: 1015, startPoint y: 570, endPoint x: 738, endPoint y: 544, distance: 278.2
click at [757, 552] on div "Rome: Food tasting tour in Trastevere This tip has not data. Code: tip_option_n…" at bounding box center [869, 591] width 789 height 140
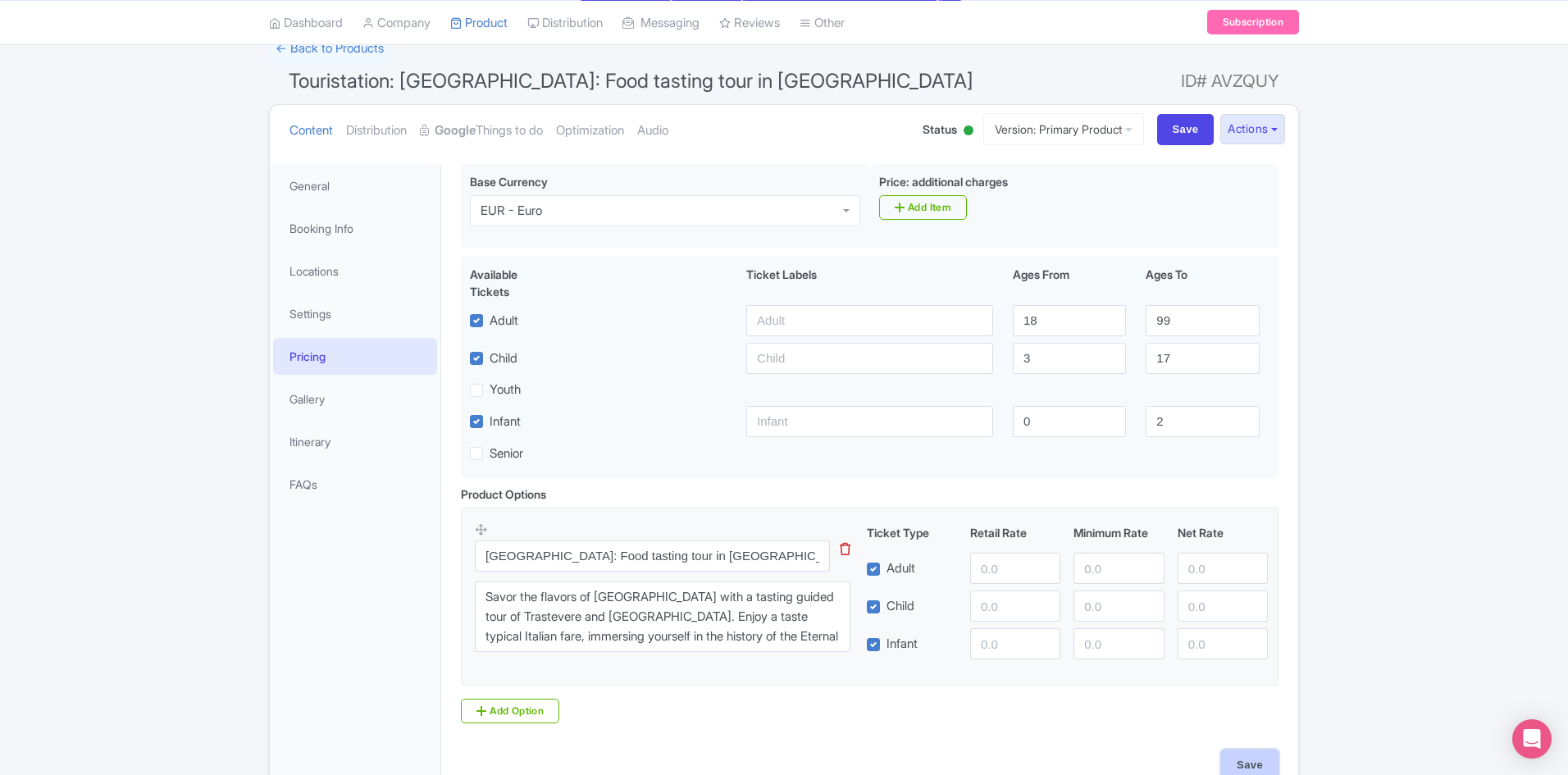
click at [1249, 758] on input "Save" at bounding box center [1249, 765] width 58 height 31
type input "Update Product"
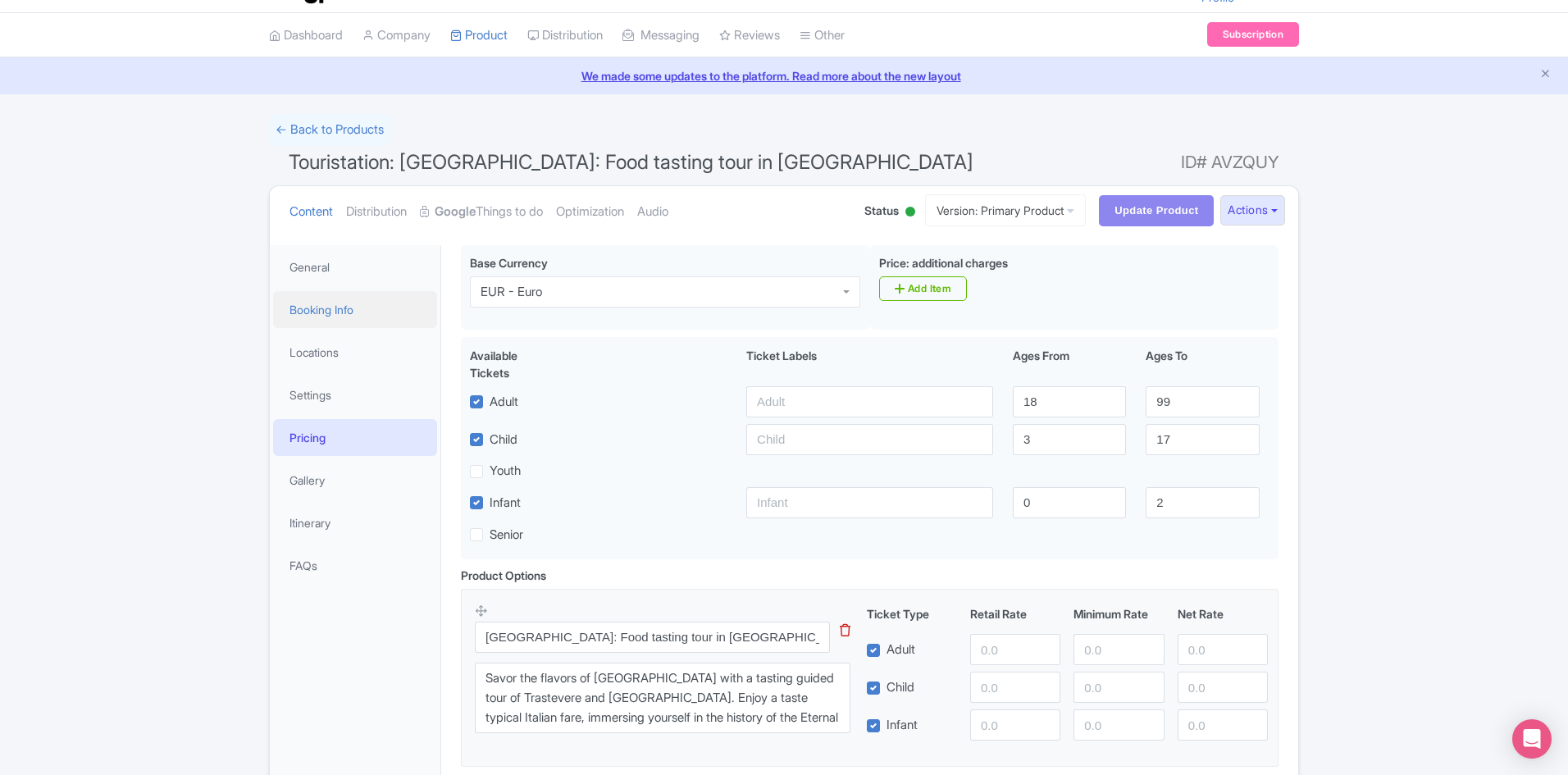
scroll to position [39, 0]
click at [325, 391] on link "Settings" at bounding box center [354, 396] width 164 height 37
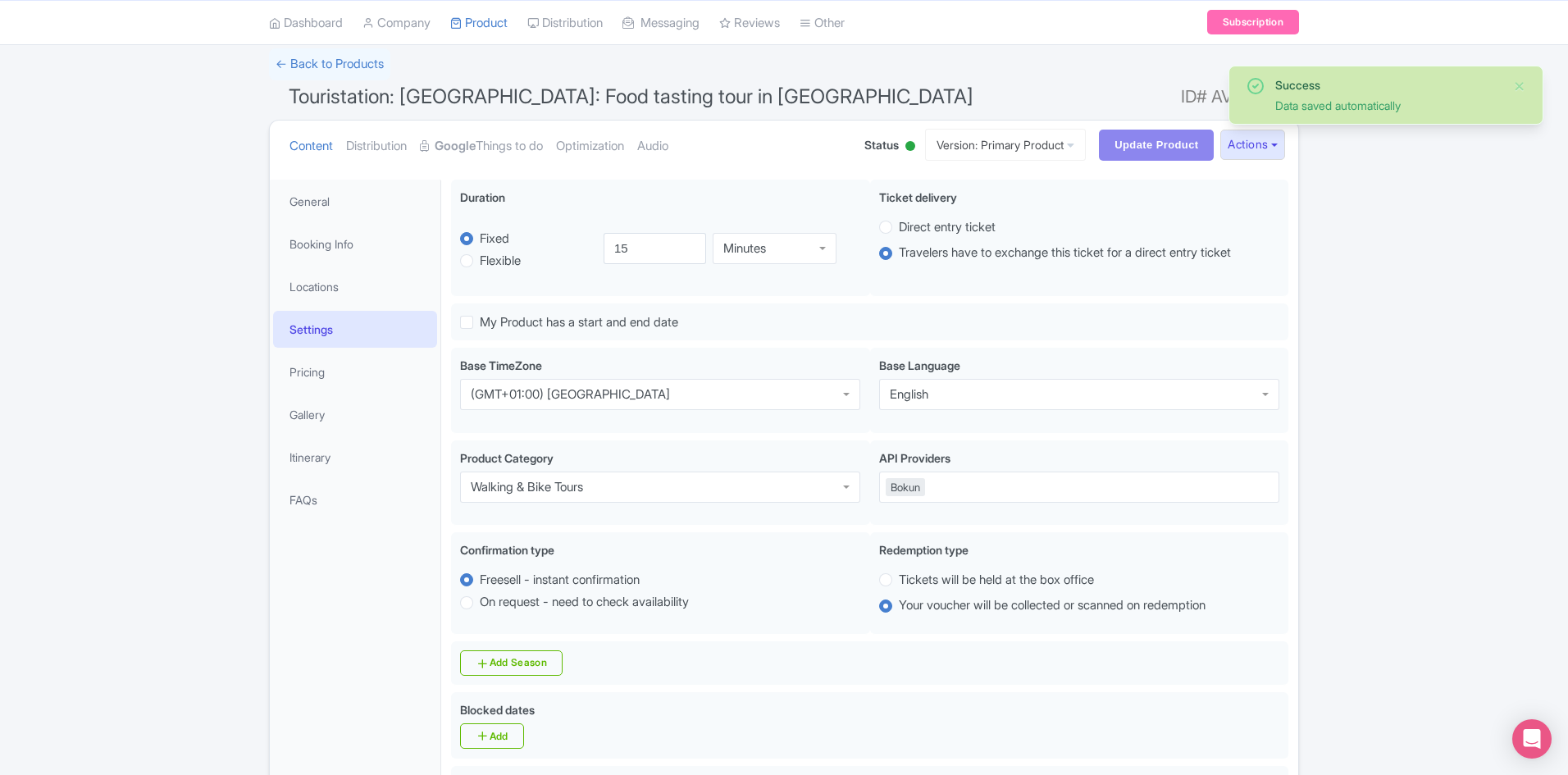
scroll to position [0, 0]
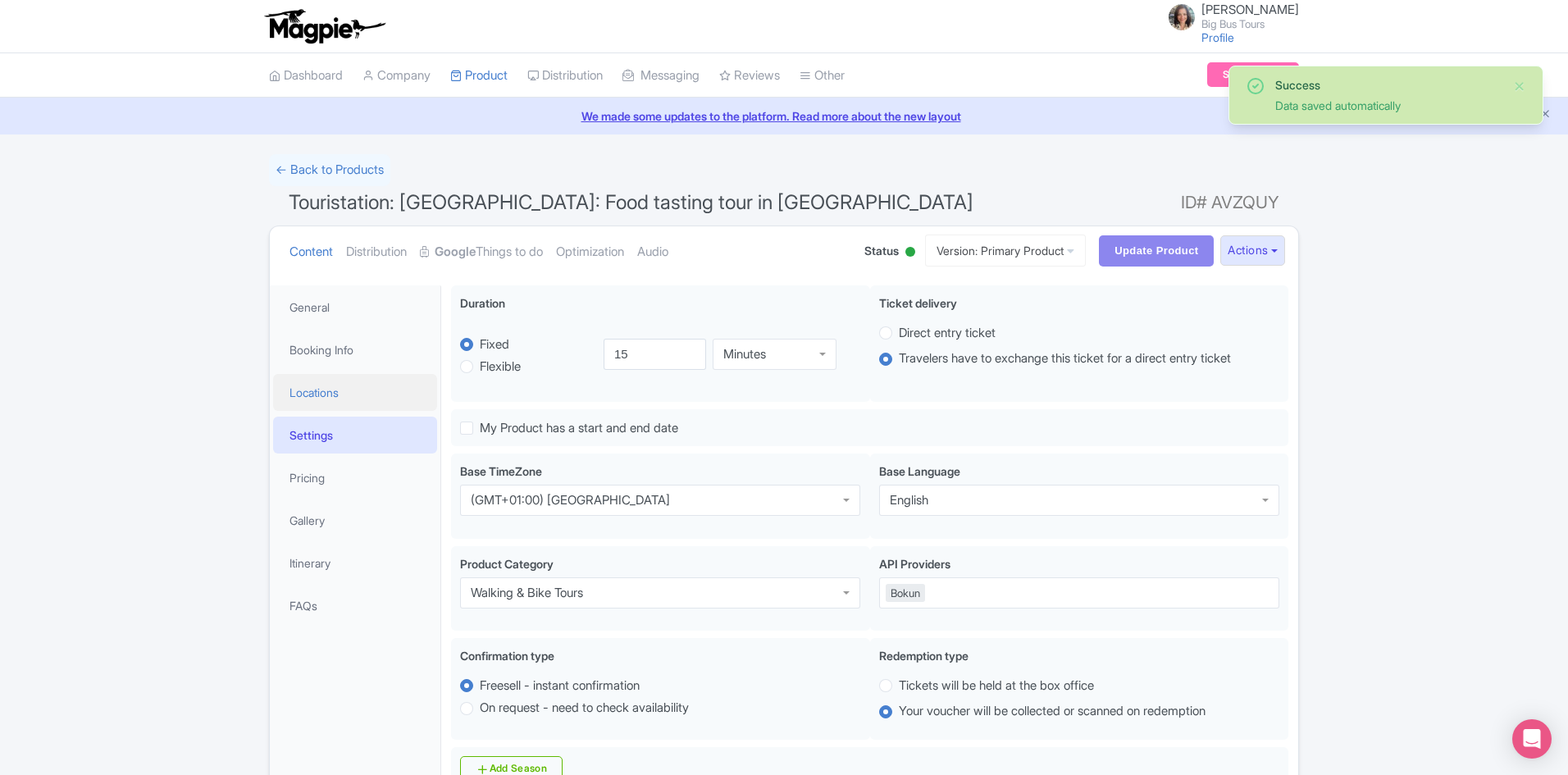
click at [311, 391] on link "Locations" at bounding box center [354, 392] width 164 height 37
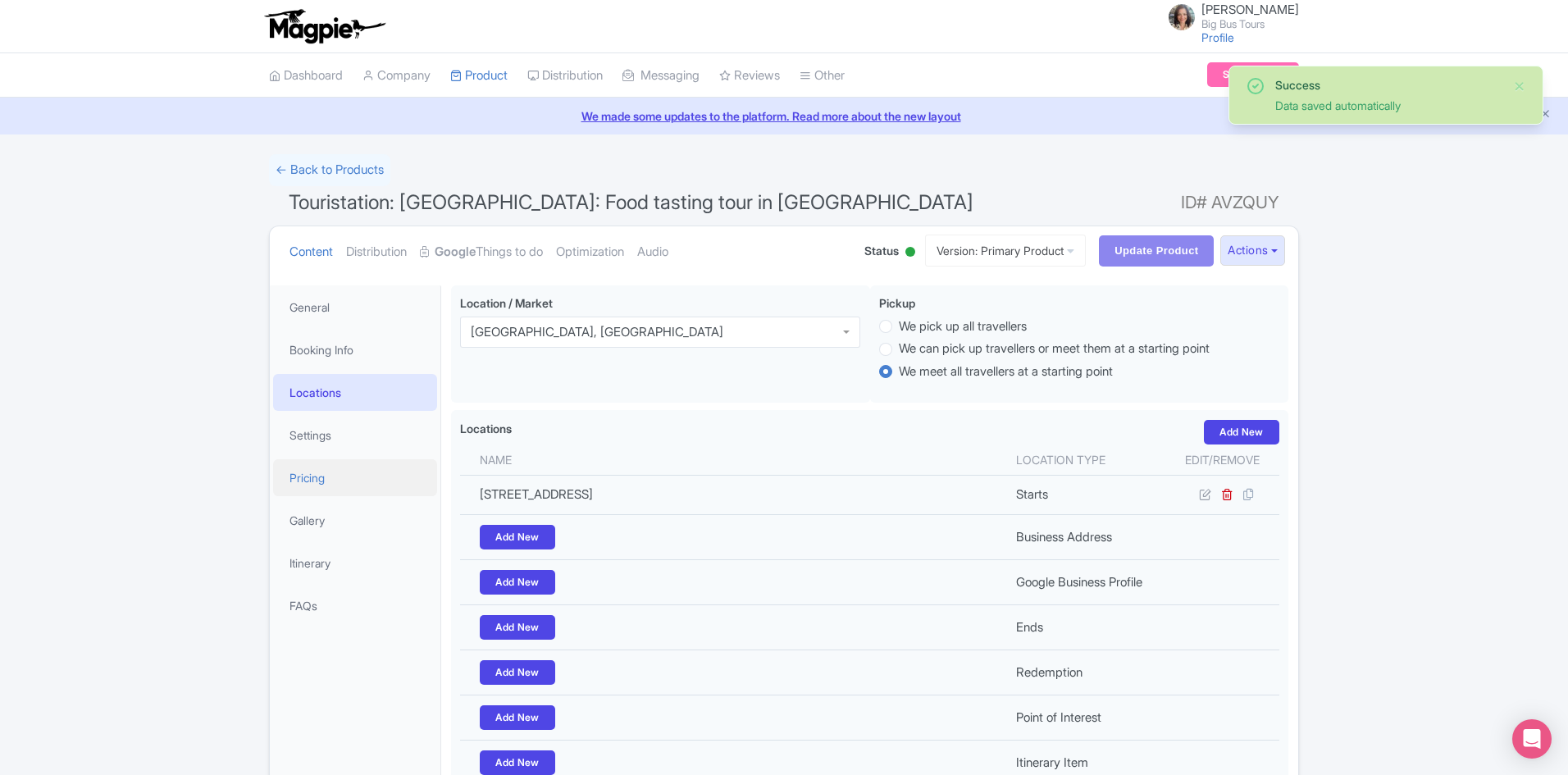
click at [318, 475] on link "Pricing" at bounding box center [354, 477] width 164 height 37
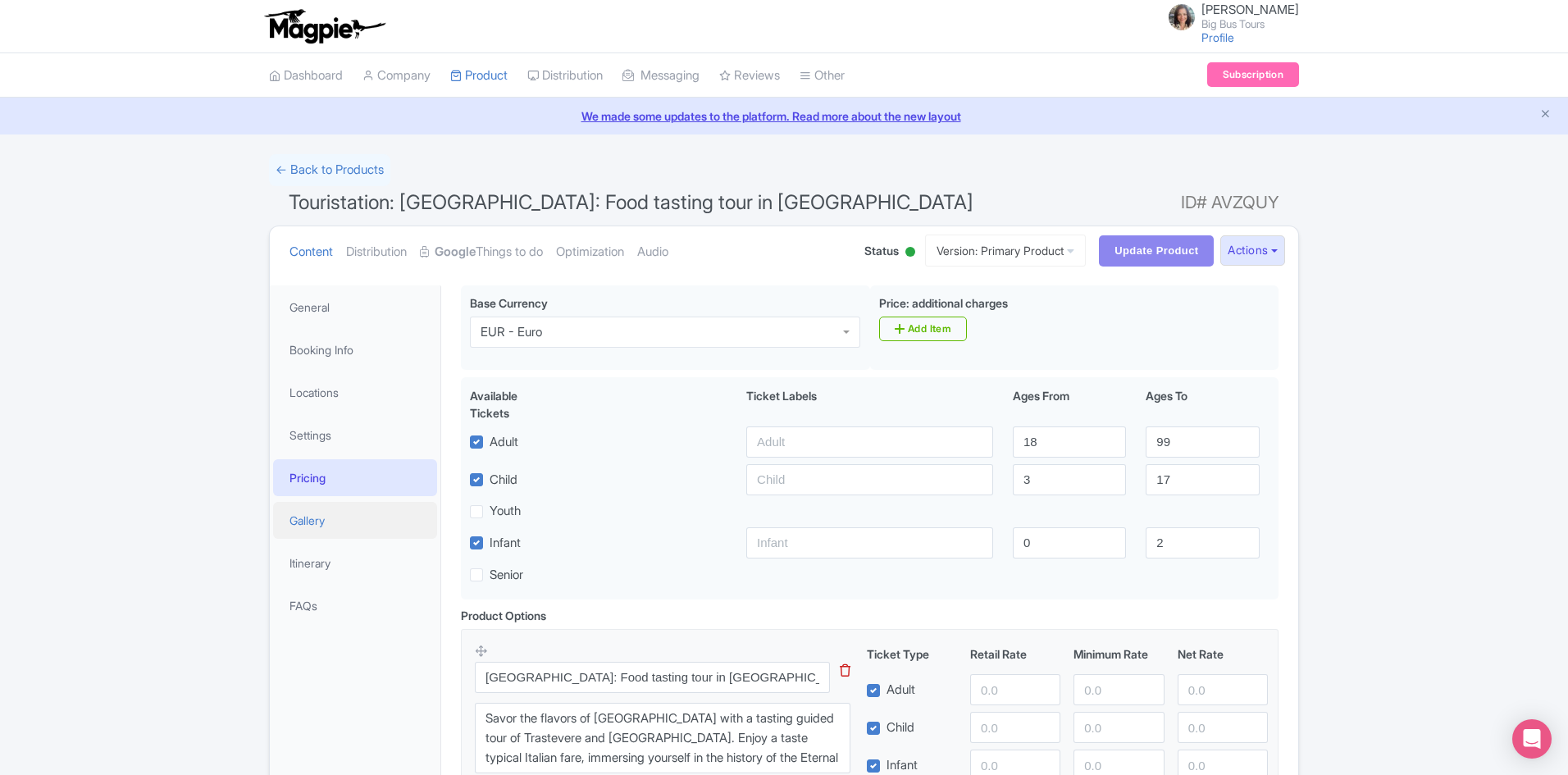
click at [311, 520] on link "Gallery" at bounding box center [354, 520] width 164 height 37
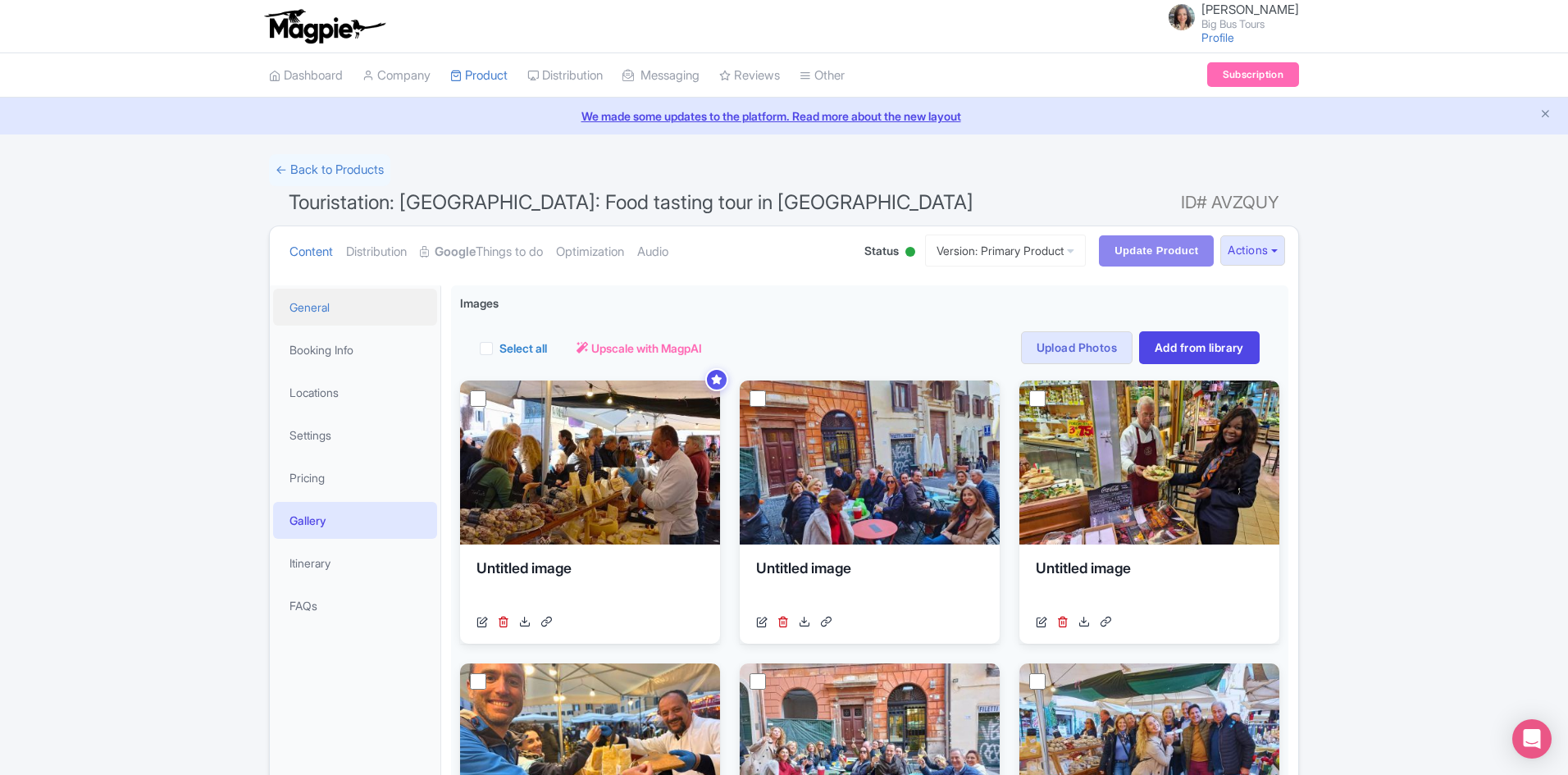
click at [311, 298] on link "General" at bounding box center [354, 307] width 164 height 37
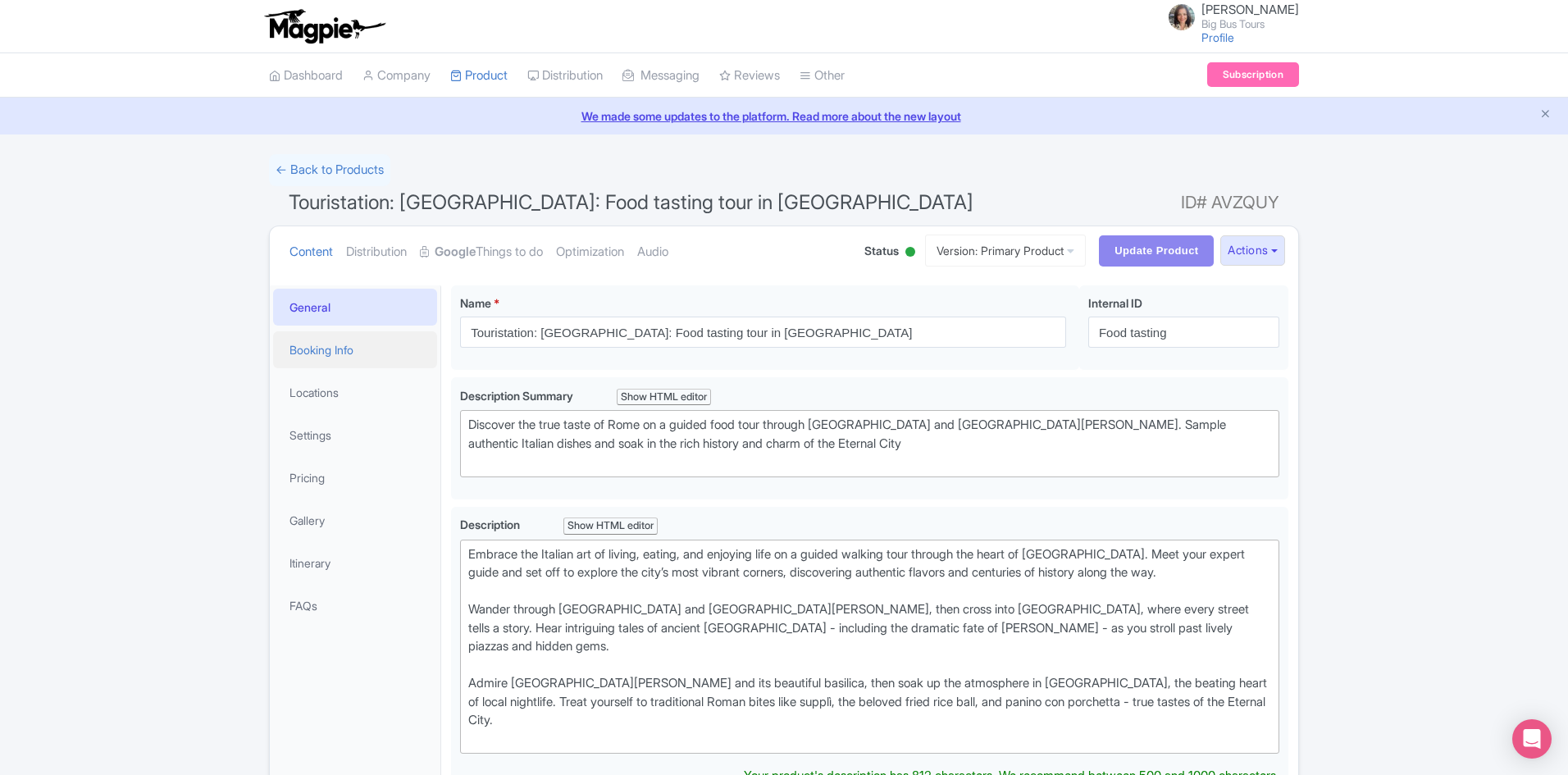
click at [325, 340] on link "Booking Info" at bounding box center [354, 350] width 164 height 37
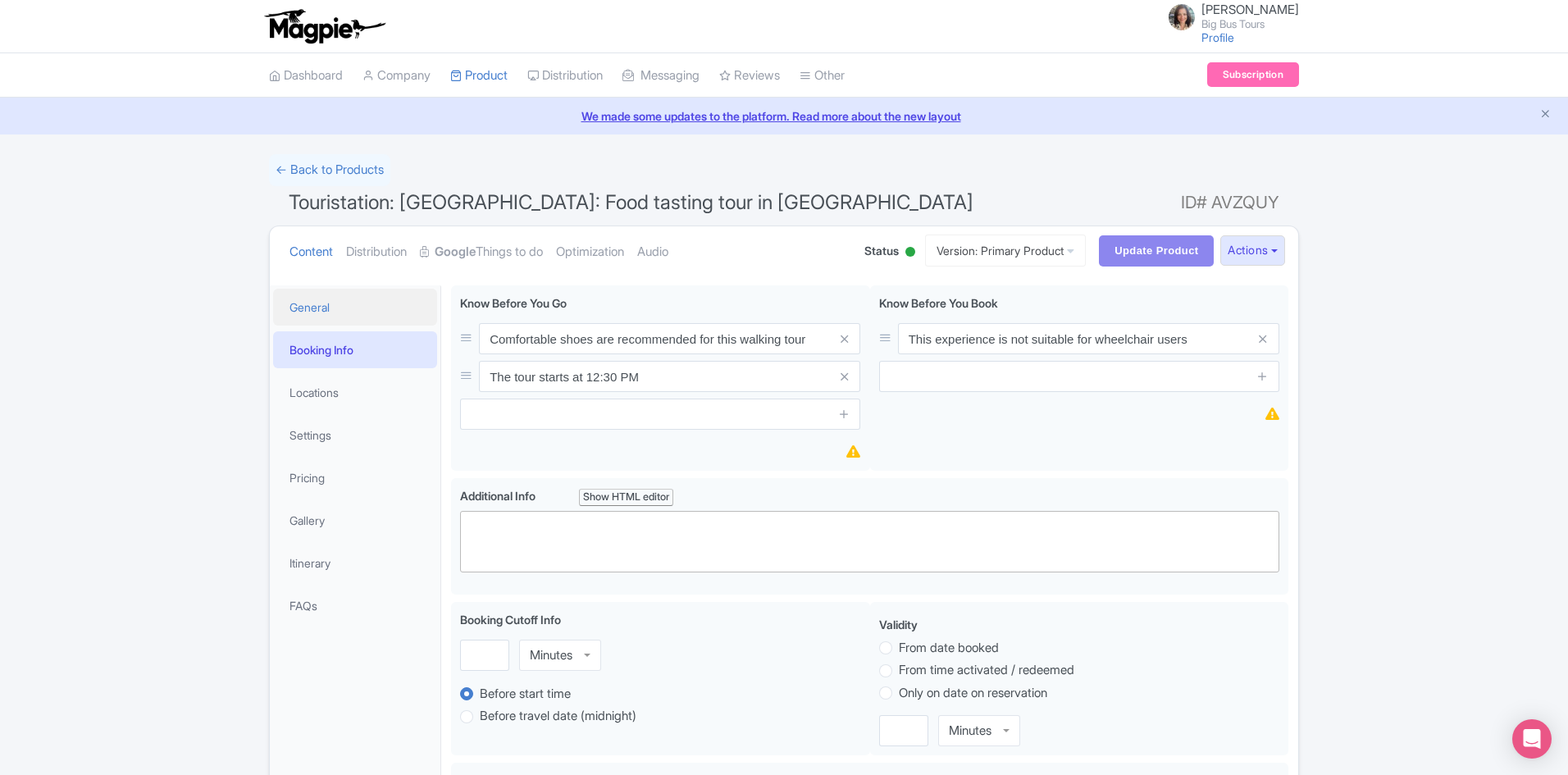
click at [314, 303] on link "General" at bounding box center [354, 307] width 164 height 37
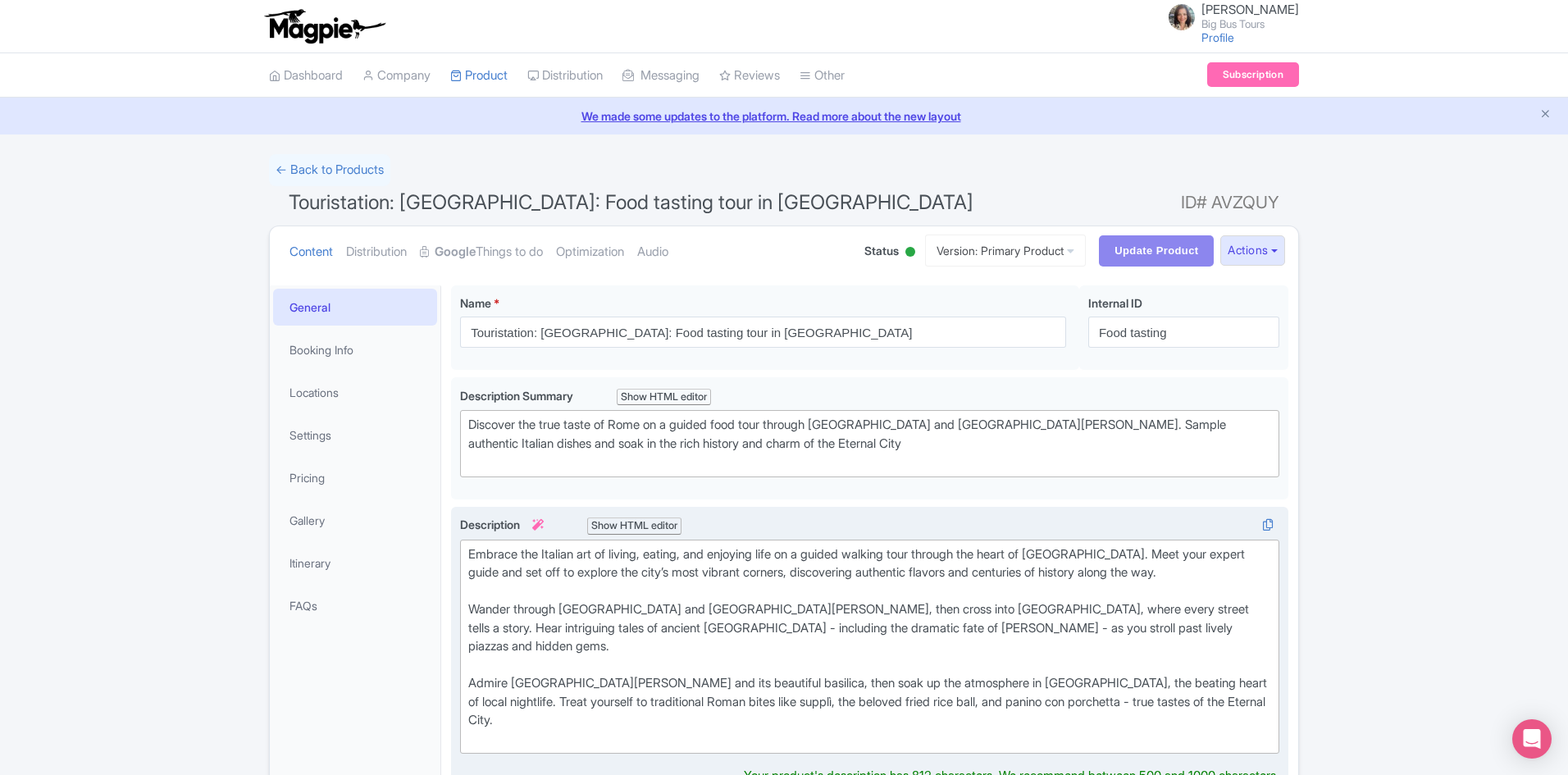
click at [824, 556] on div "Embrace the Italian art of living, eating, and enjoying life on a guided walkin…" at bounding box center [869, 647] width 802 height 203
click at [840, 555] on div "Embrace the Italian art of living, eating, and enjoying life on a 2- hour guide…" at bounding box center [869, 647] width 802 height 203
click at [840, 555] on div "Embrace the Italian art of living, eating, and enjoying life on a 2- Hour guide…" at bounding box center [869, 647] width 802 height 203
type trix-editor "<div>Embrace the Italian art of living, eating, and enjoying life on a 2-Hour g…"
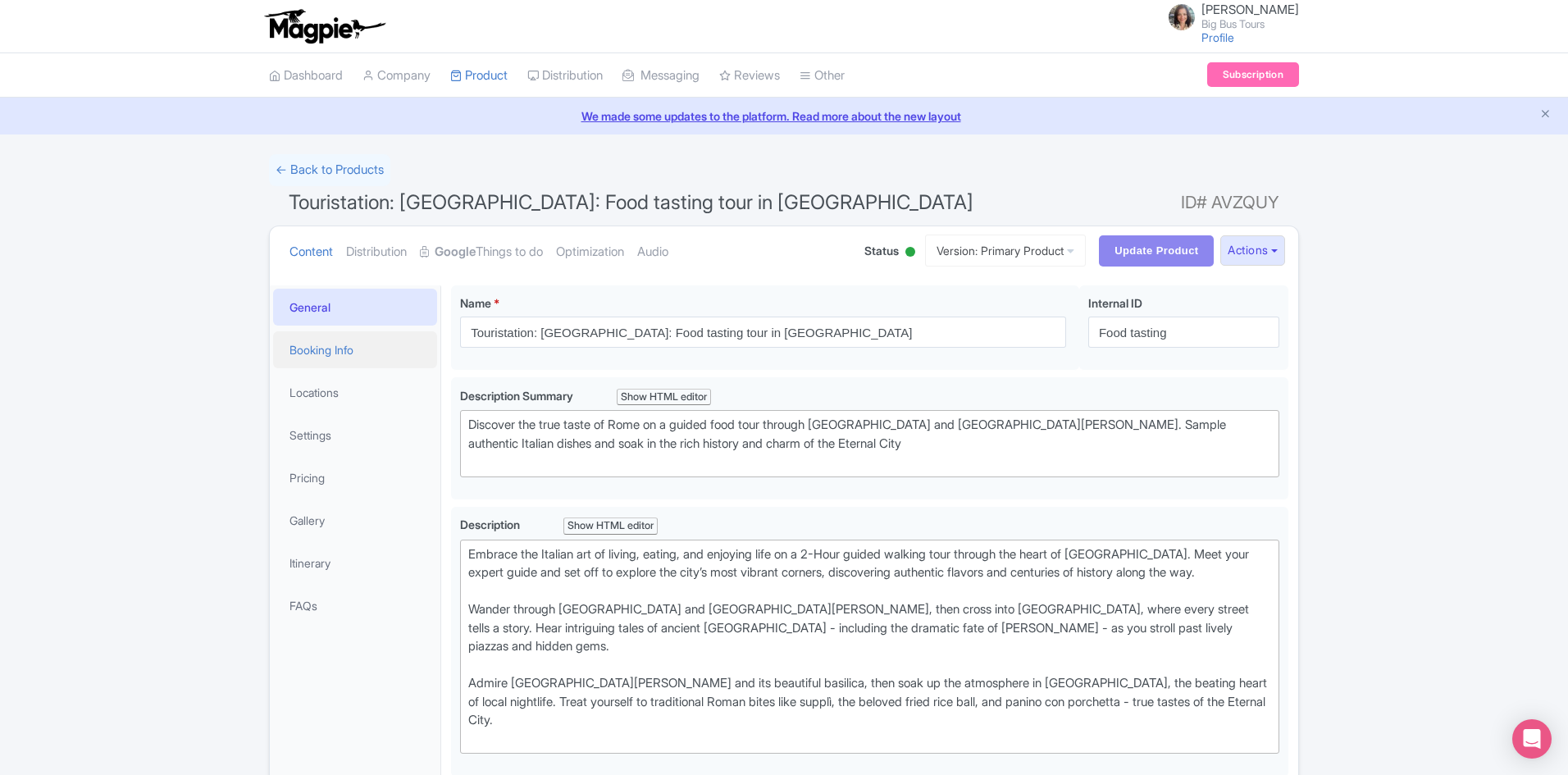
click at [336, 349] on link "Booking Info" at bounding box center [354, 350] width 164 height 37
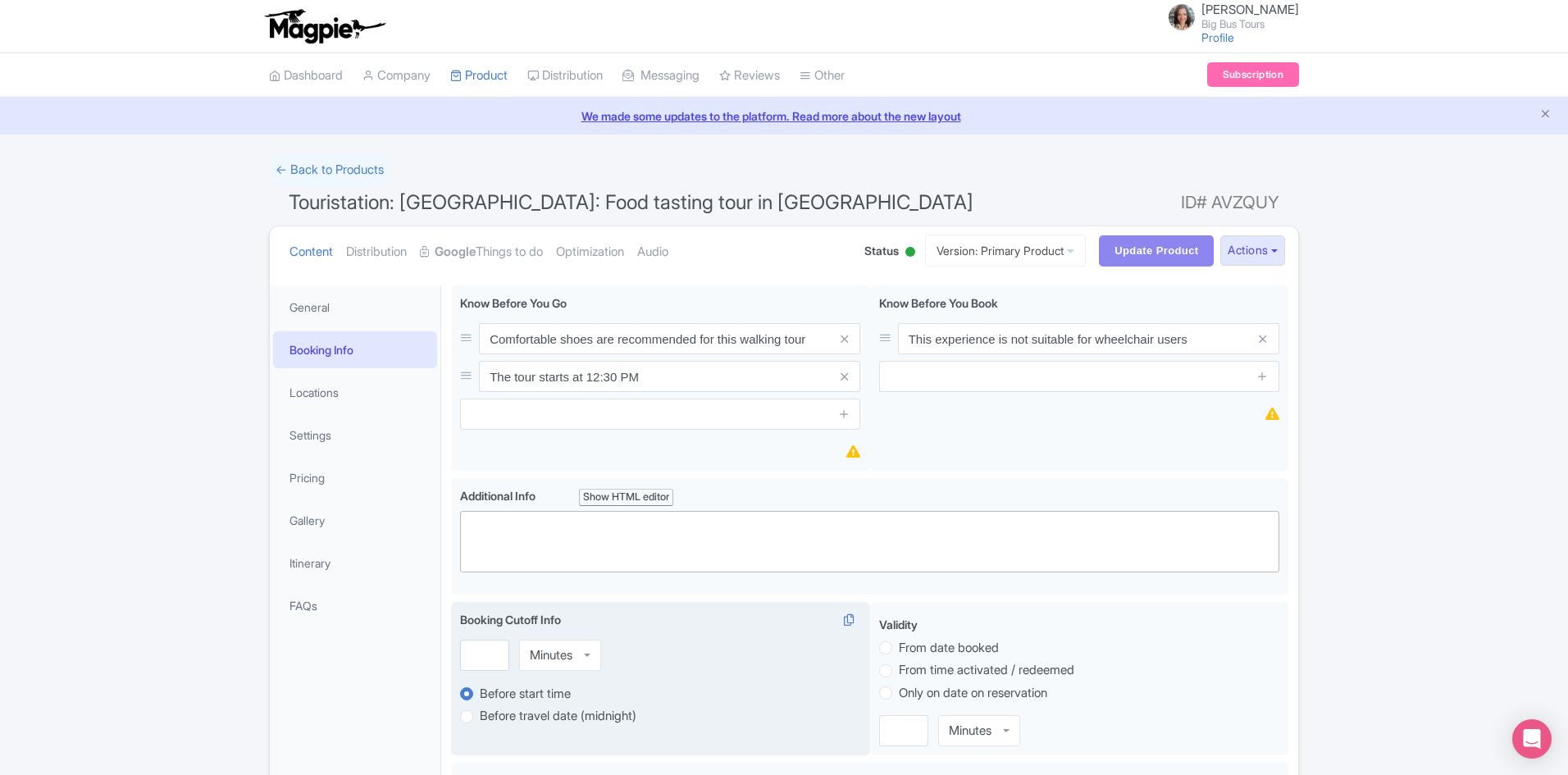
scroll to position [164, 0]
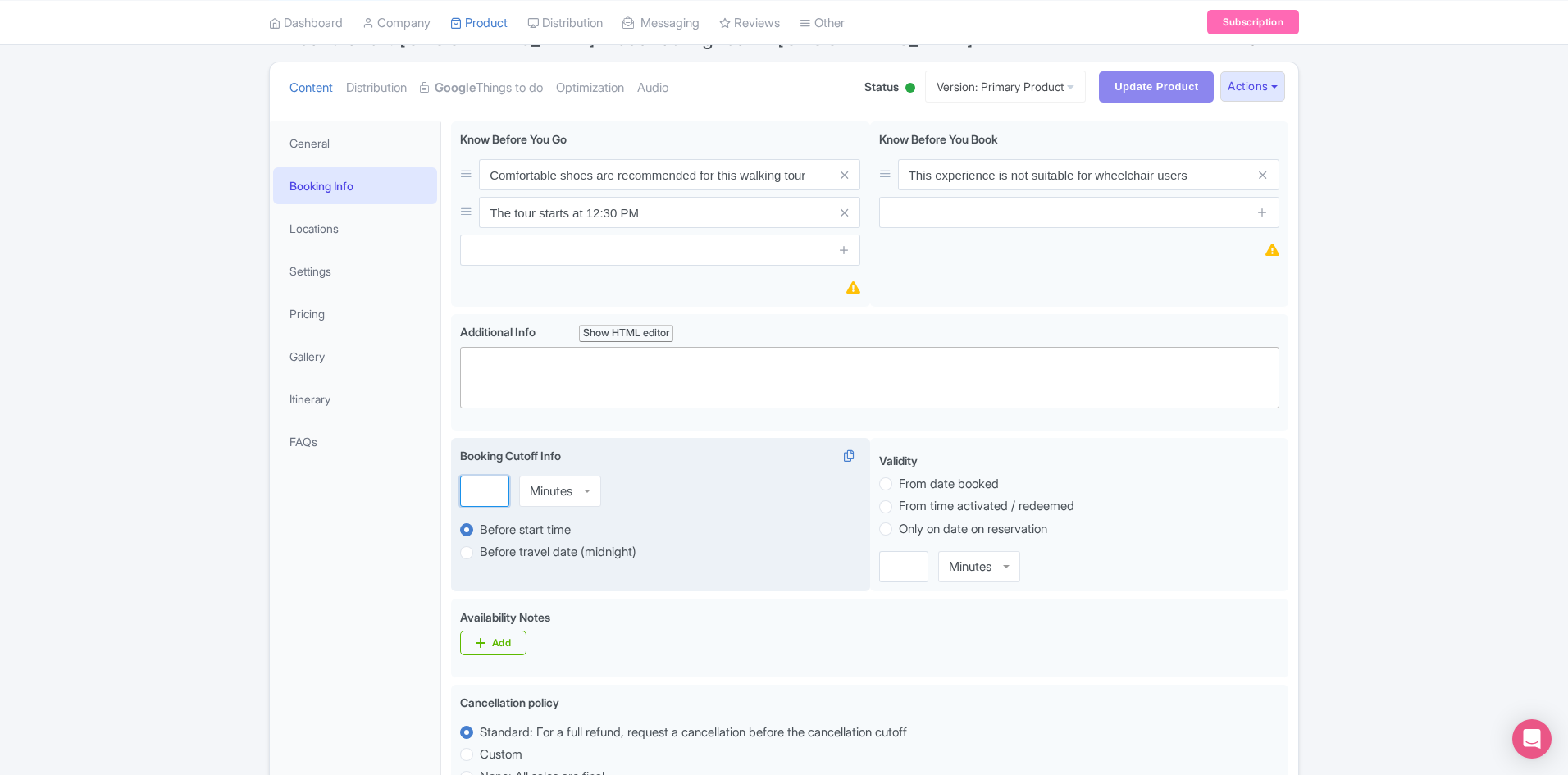
click at [467, 484] on input "number" at bounding box center [485, 491] width 49 height 31
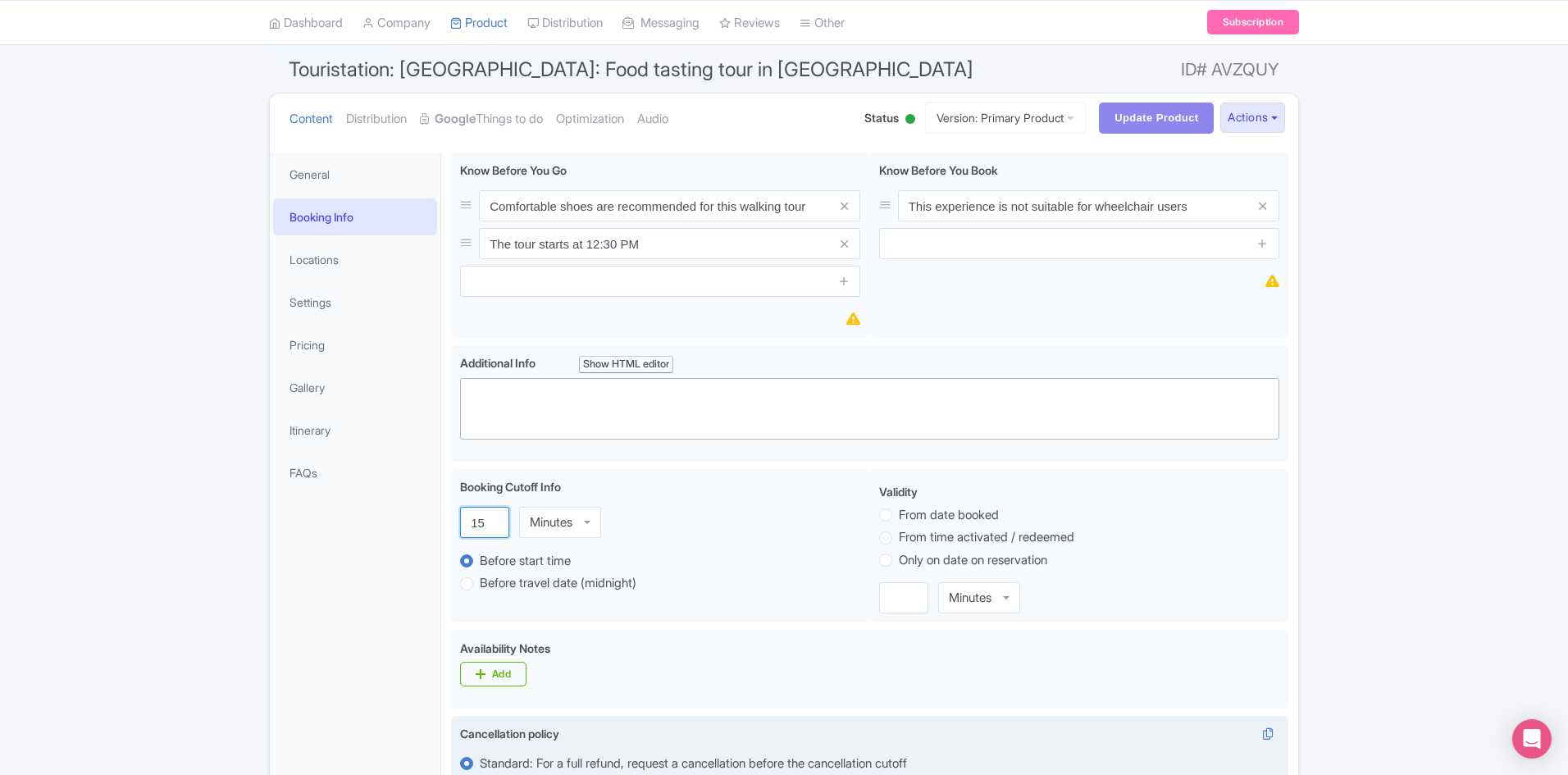
scroll to position [0, 0]
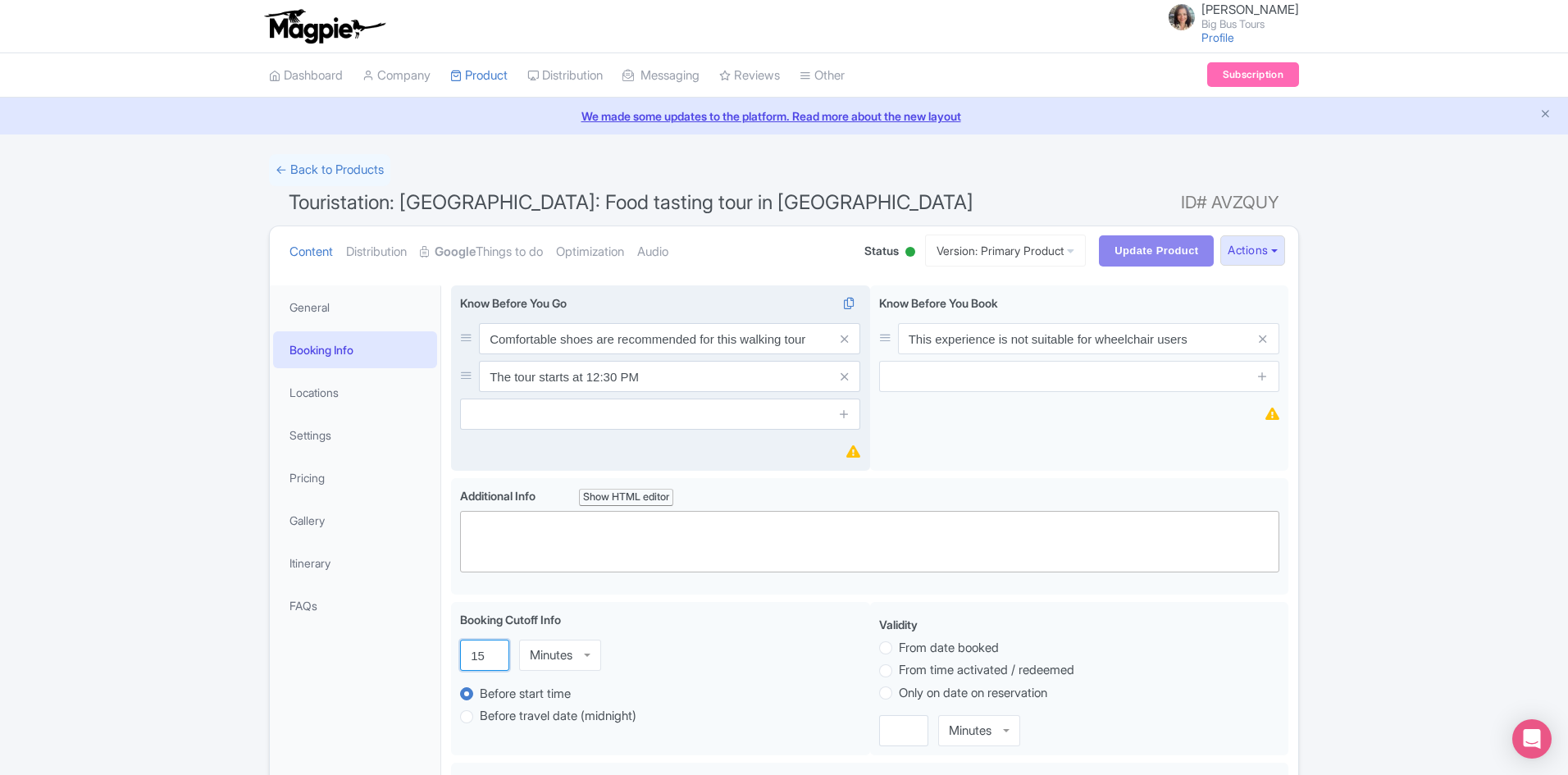
type input "15"
click at [689, 381] on input "The tour starts at 12:30 PM" at bounding box center [670, 377] width 381 height 31
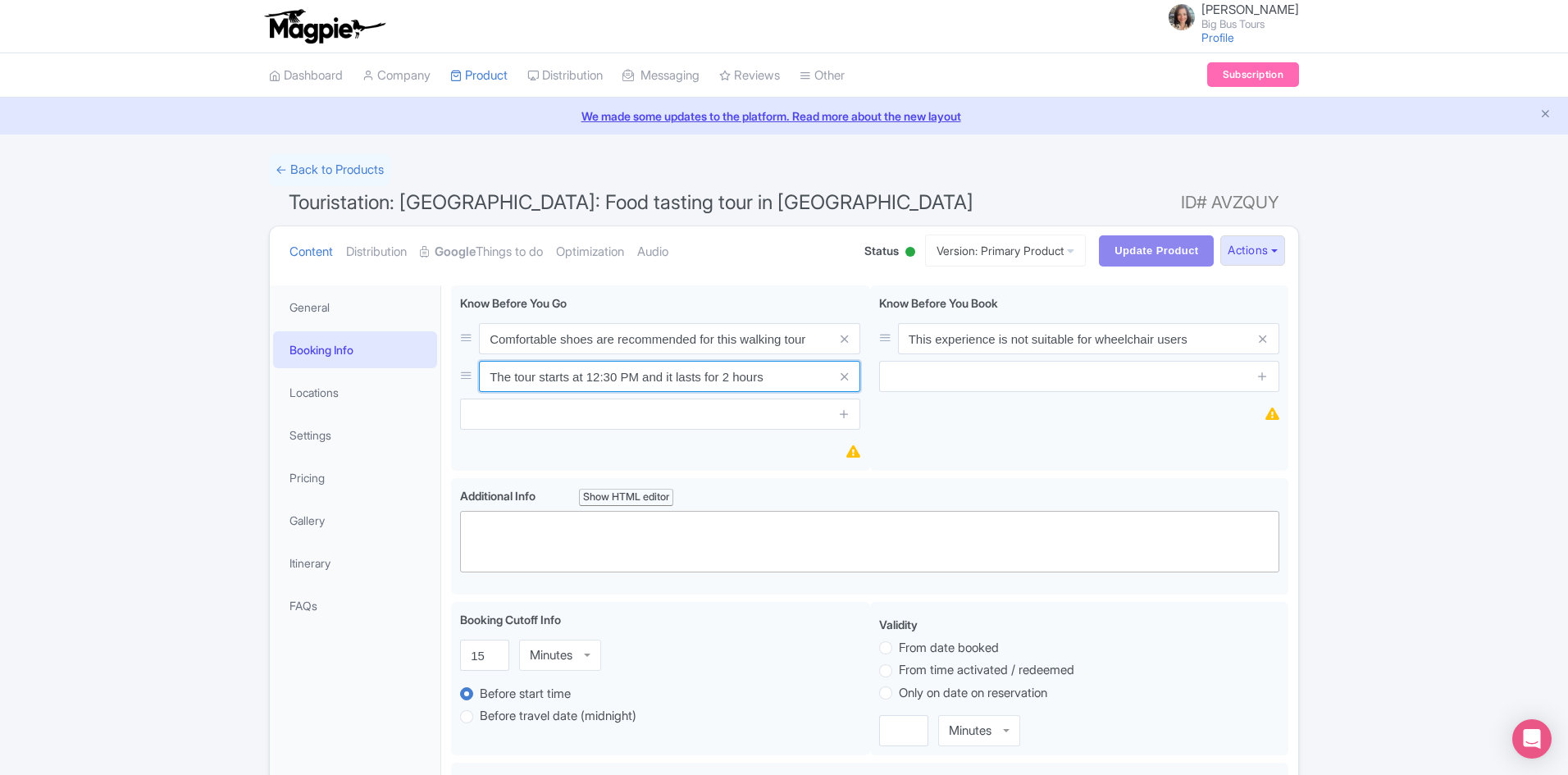
drag, startPoint x: 659, startPoint y: 375, endPoint x: 223, endPoint y: 375, distance: 436.0
click at [790, 381] on input "The tour starts at 12:30 PM and it lasts for 2 hours" at bounding box center [670, 377] width 381 height 31
drag, startPoint x: 685, startPoint y: 373, endPoint x: 320, endPoint y: 373, distance: 365.0
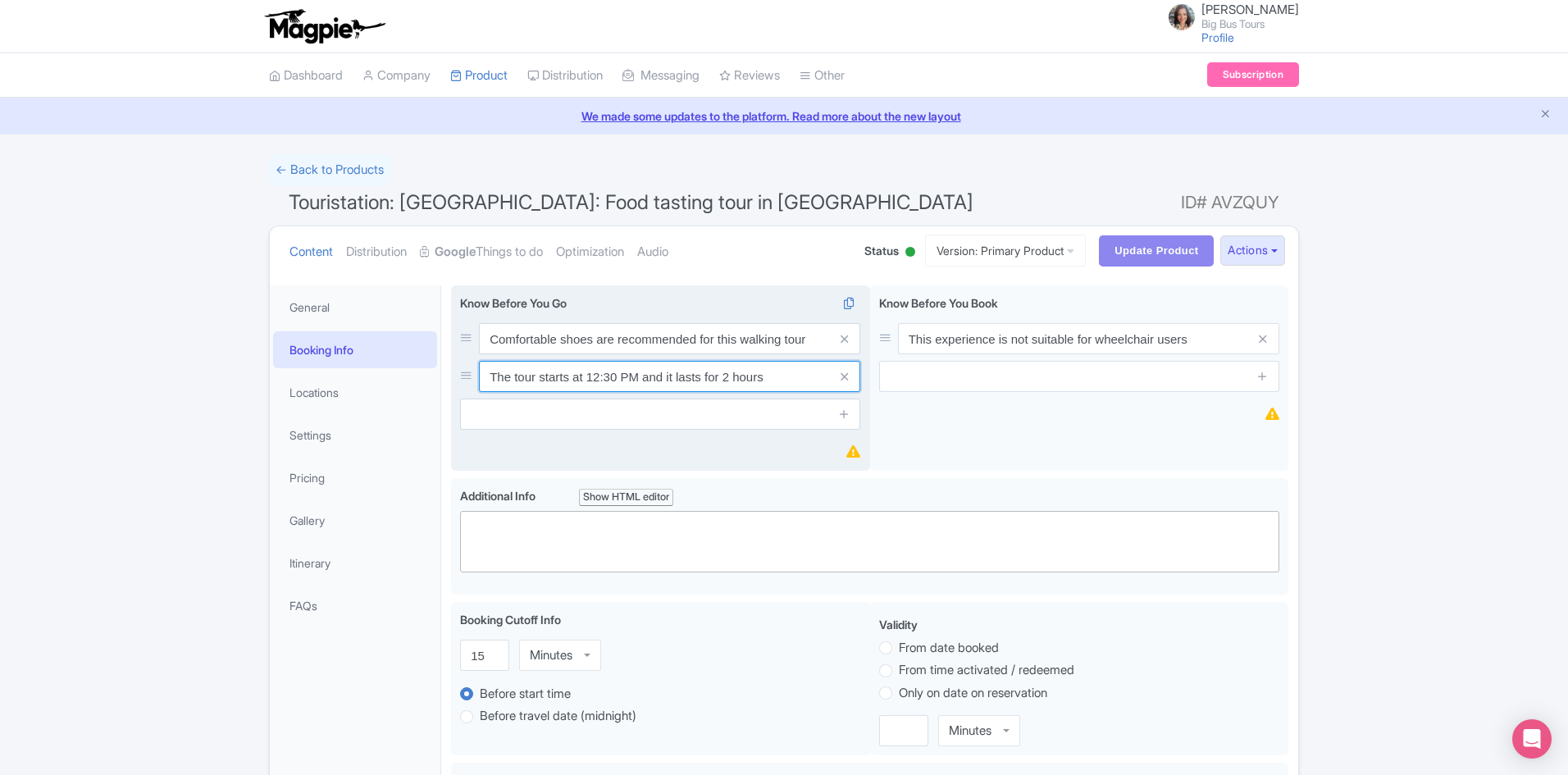
paste input "our begins at 12:30 PM and runs for about 2 hours"
drag, startPoint x: 783, startPoint y: 377, endPoint x: 338, endPoint y: 383, distance: 445.0
paste input "he tour starts at 12:30 PM and lasts approximately"
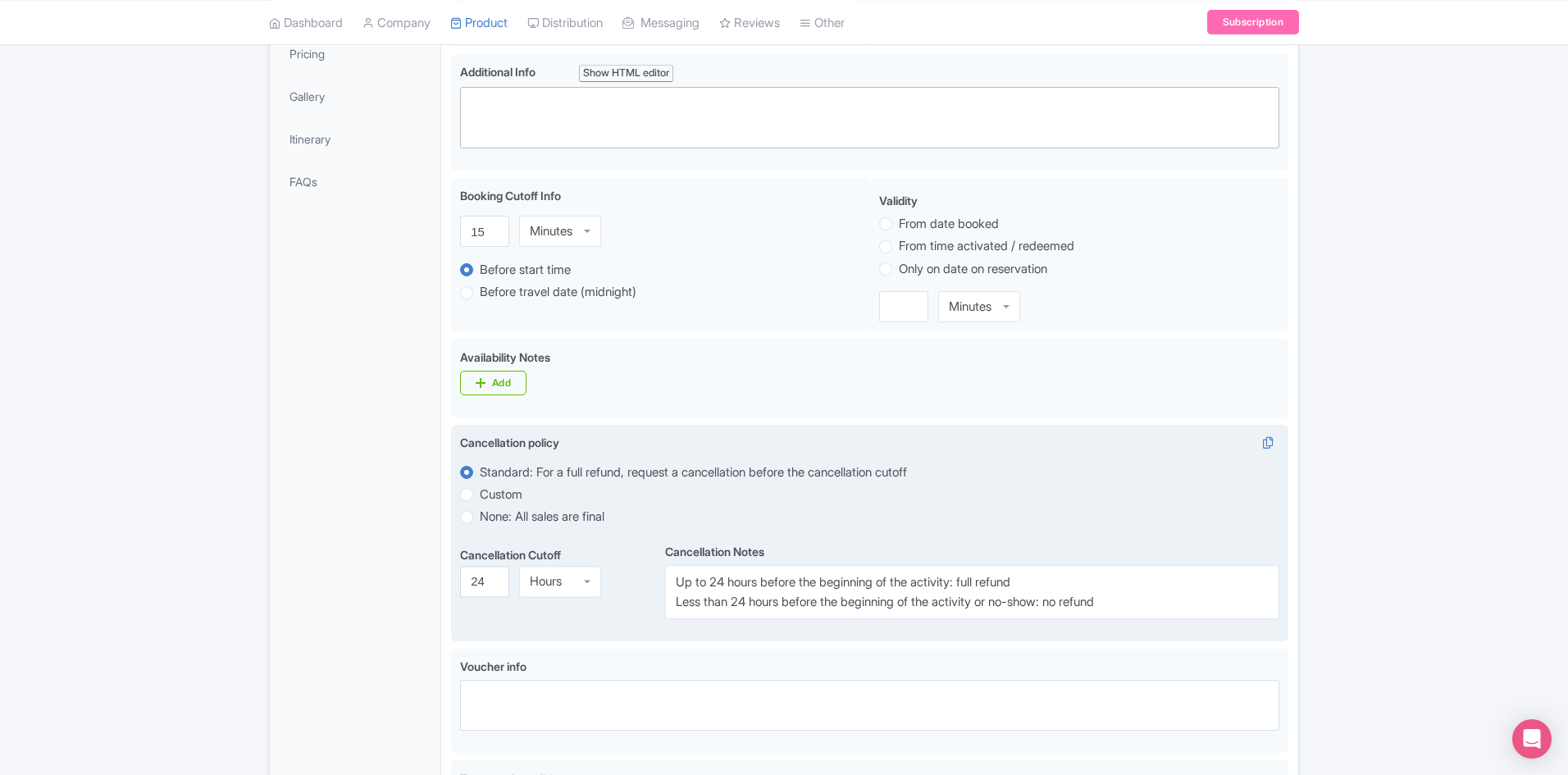
scroll to position [764, 0]
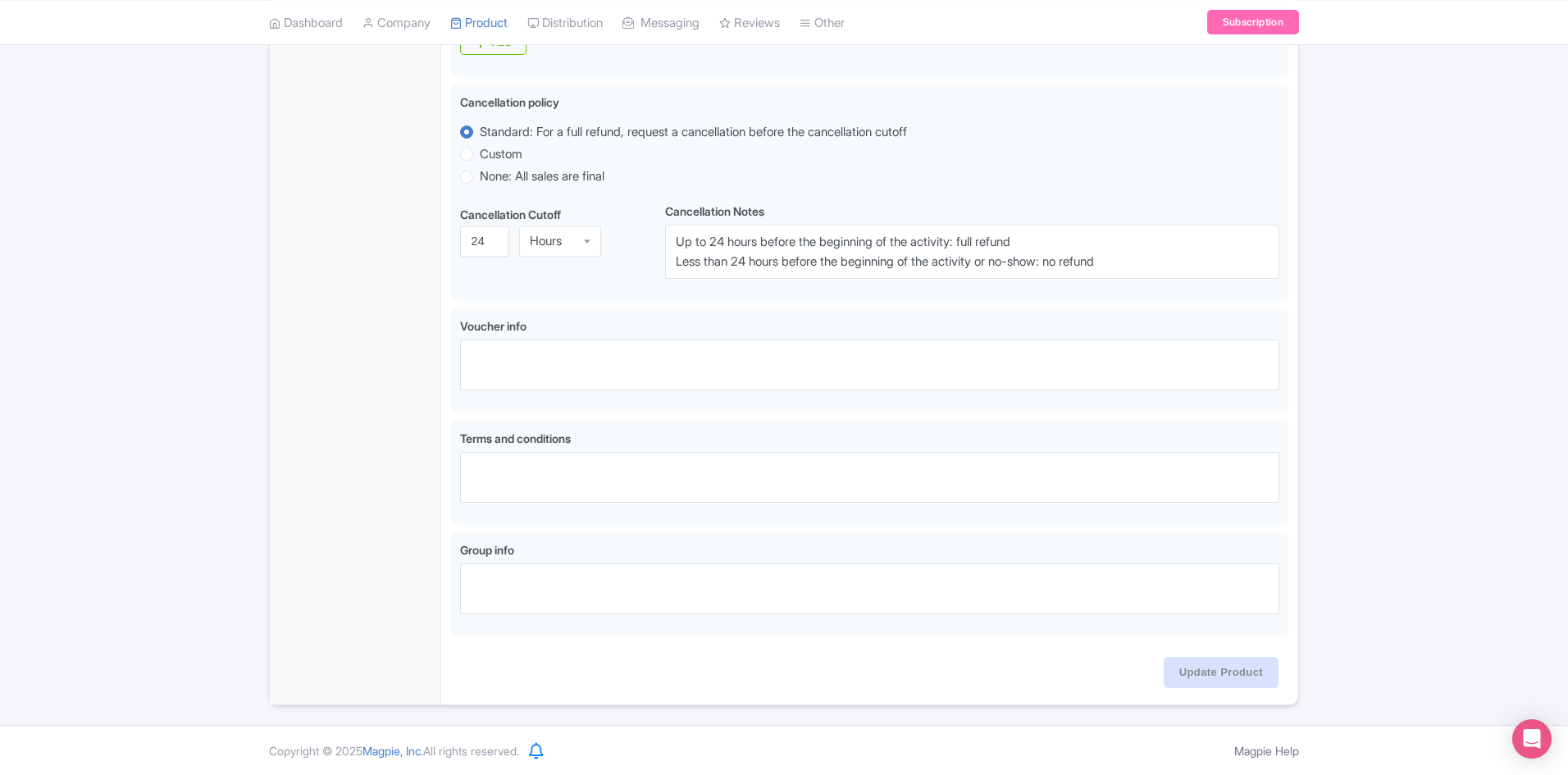
type input "The tour starts at 12:30 PM and lasts approximately 2 hours"
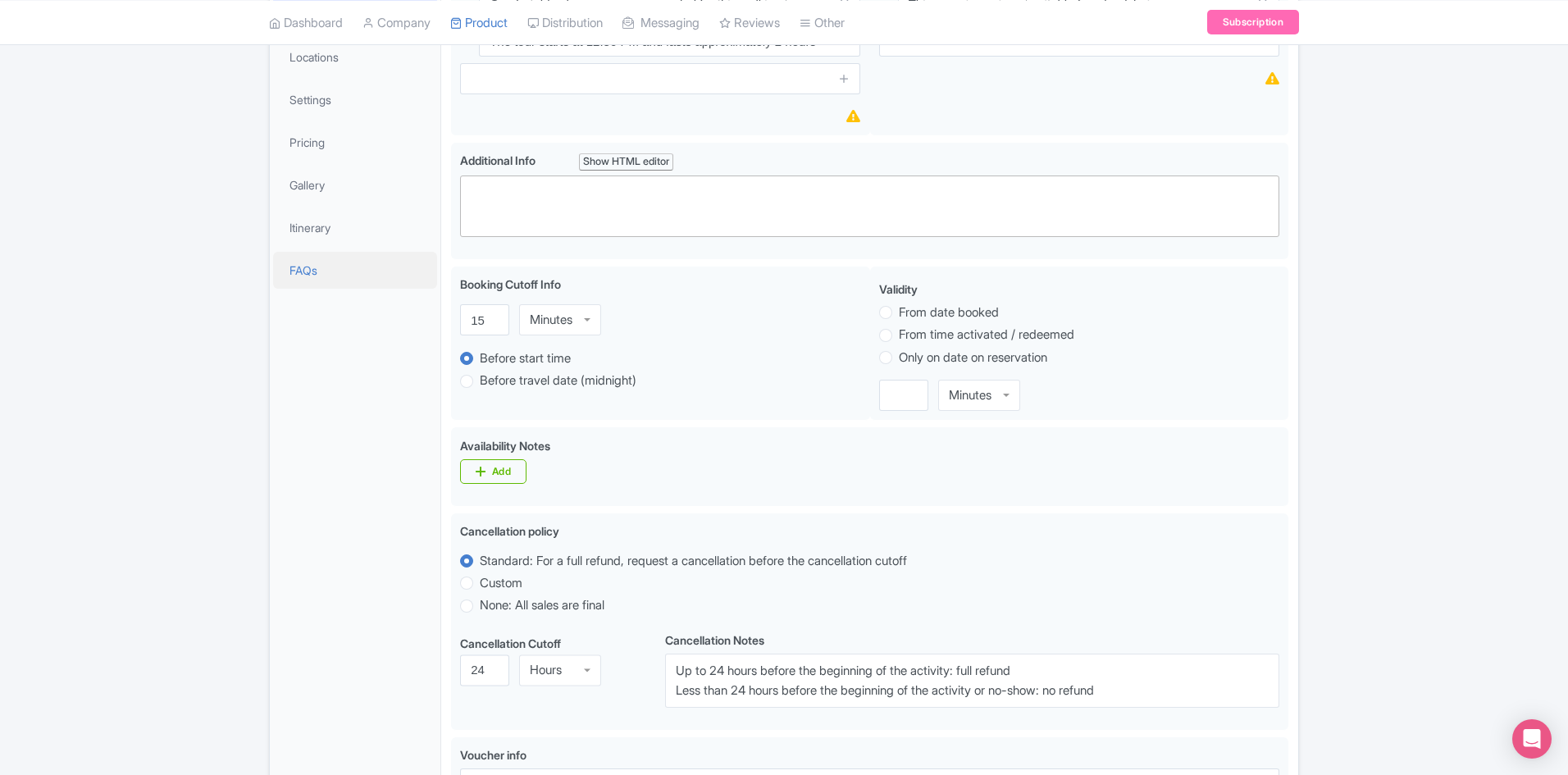
scroll to position [108, 0]
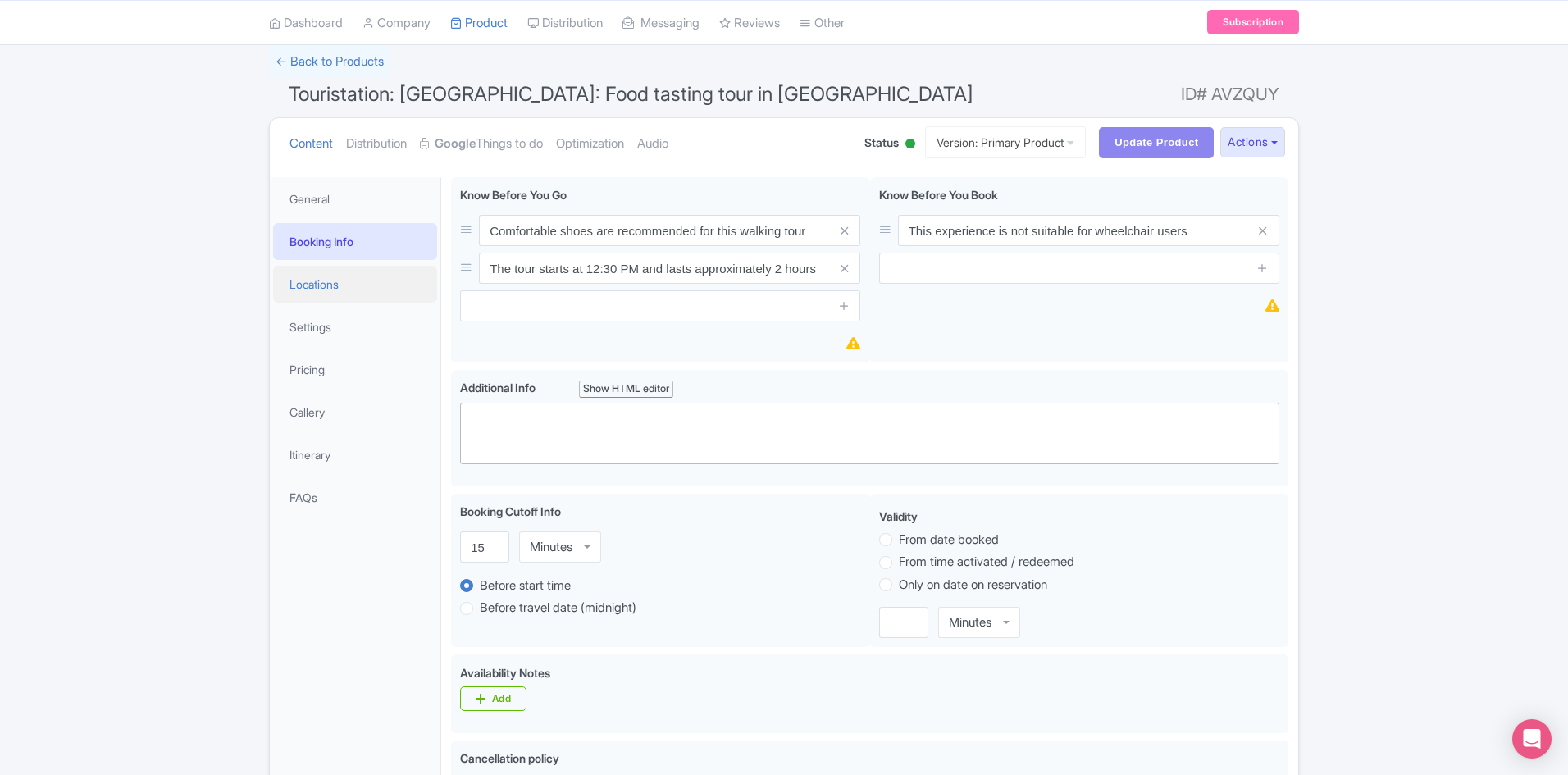
click at [328, 278] on link "Locations" at bounding box center [354, 284] width 164 height 37
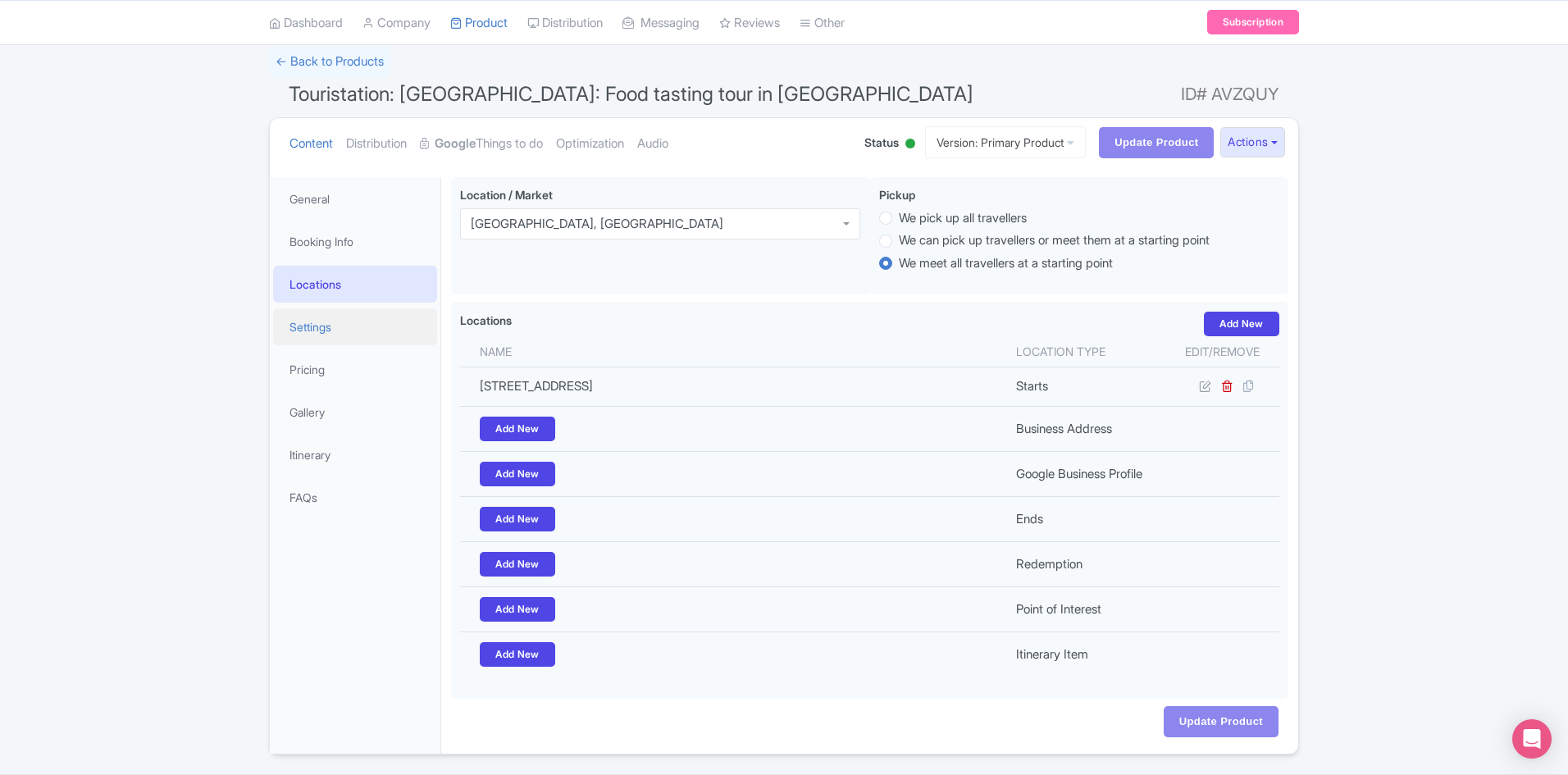
click at [310, 325] on link "Settings" at bounding box center [354, 327] width 164 height 37
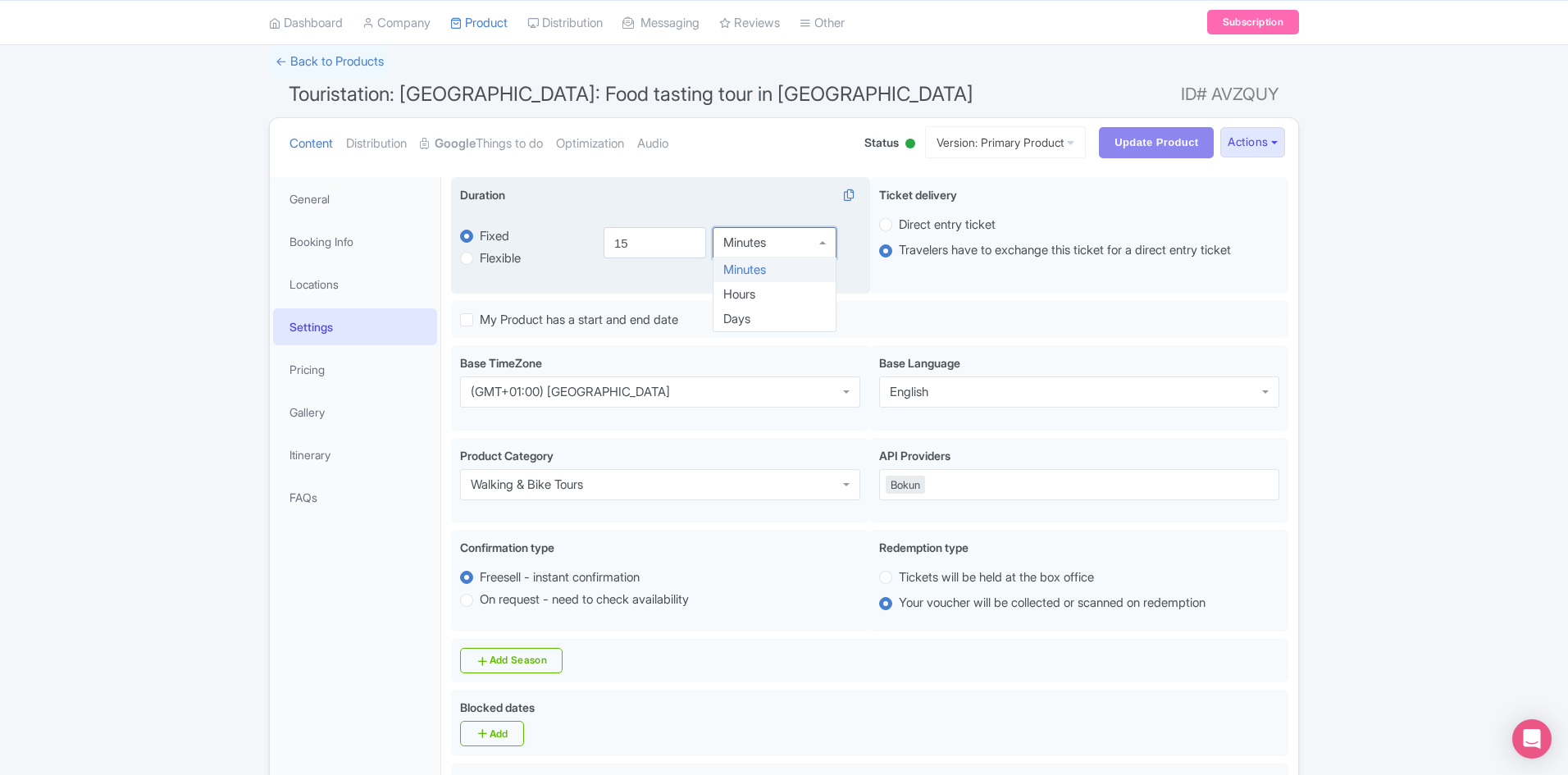
click at [822, 244] on div "Minutes" at bounding box center [774, 243] width 124 height 31
drag, startPoint x: 626, startPoint y: 249, endPoint x: 560, endPoint y: 236, distance: 67.3
click at [562, 238] on div "fixed Fixed Flexible 15.0 minutes 15 Hours Hours Minutes Hours Days" at bounding box center [659, 245] width 400 height 76
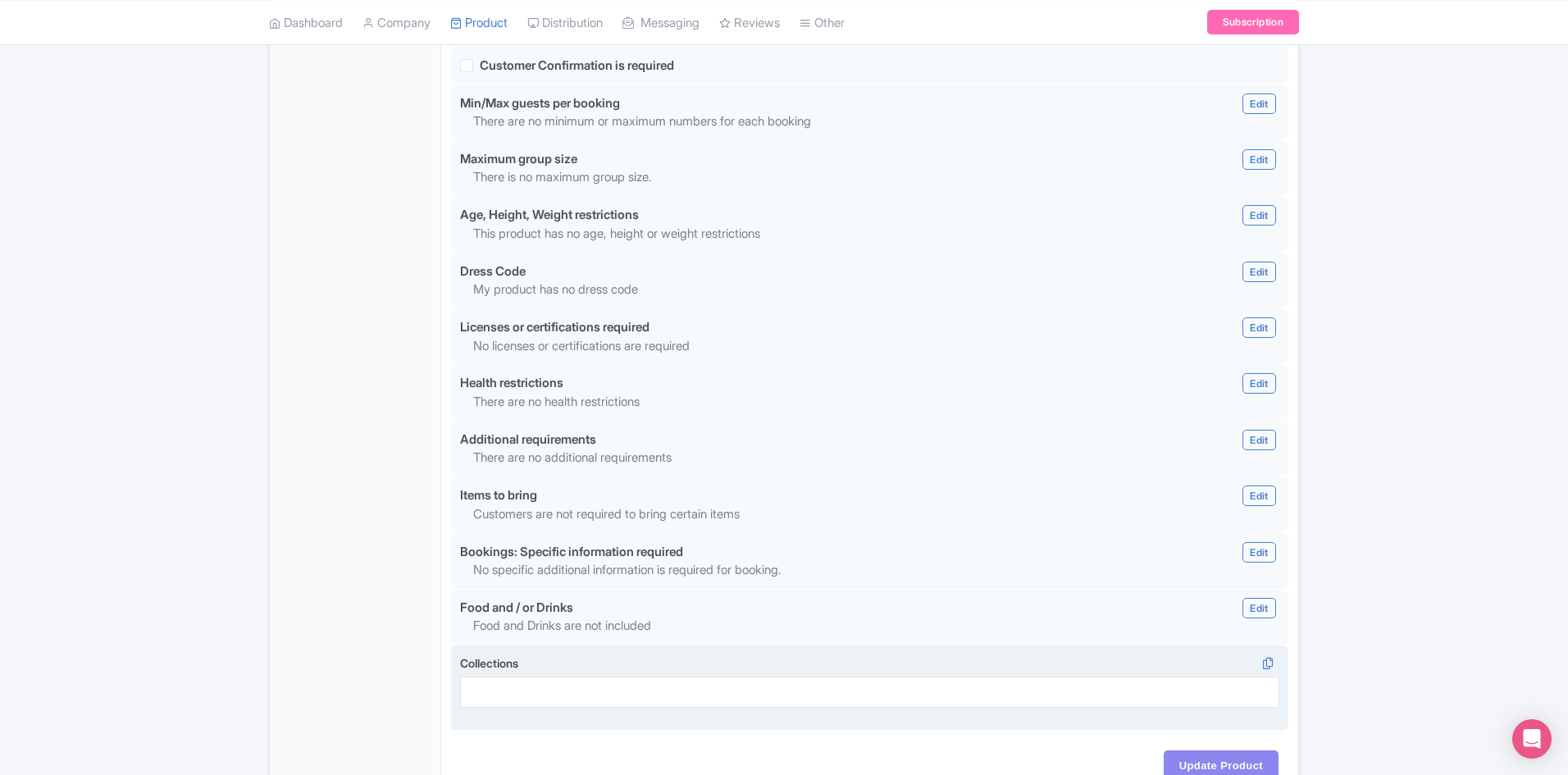
scroll to position [1415, 0]
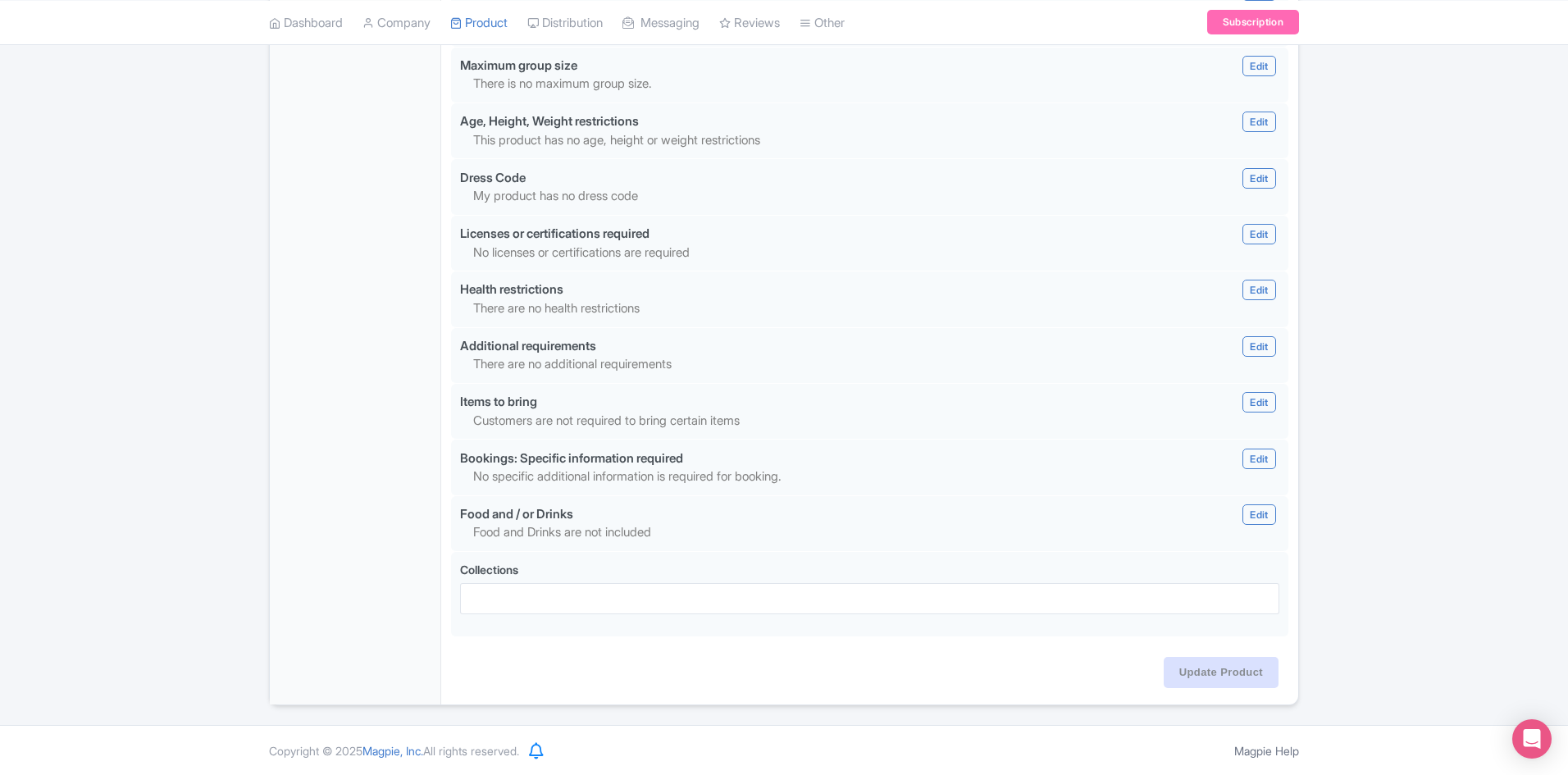
type input "2"
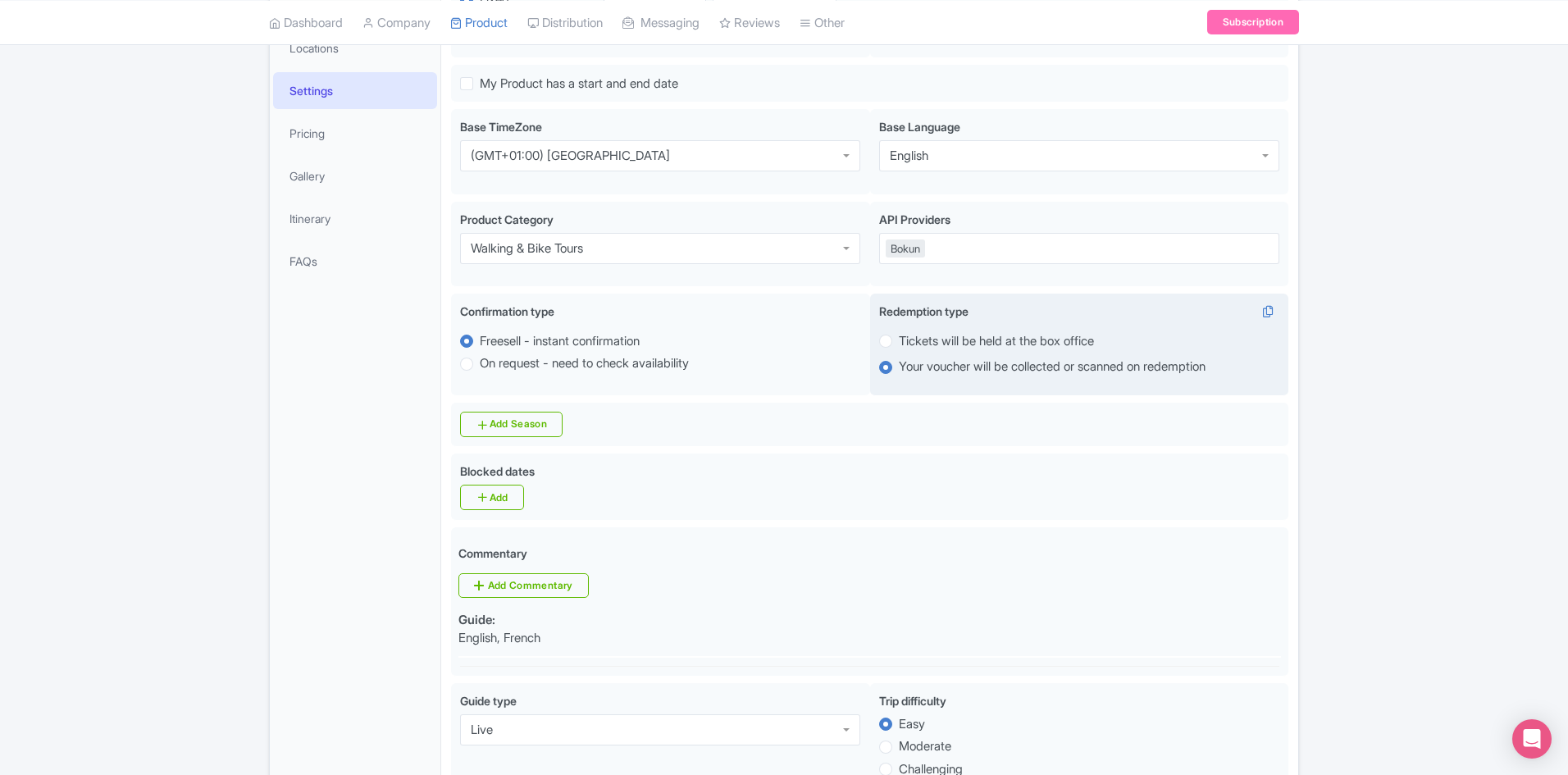
scroll to position [0, 0]
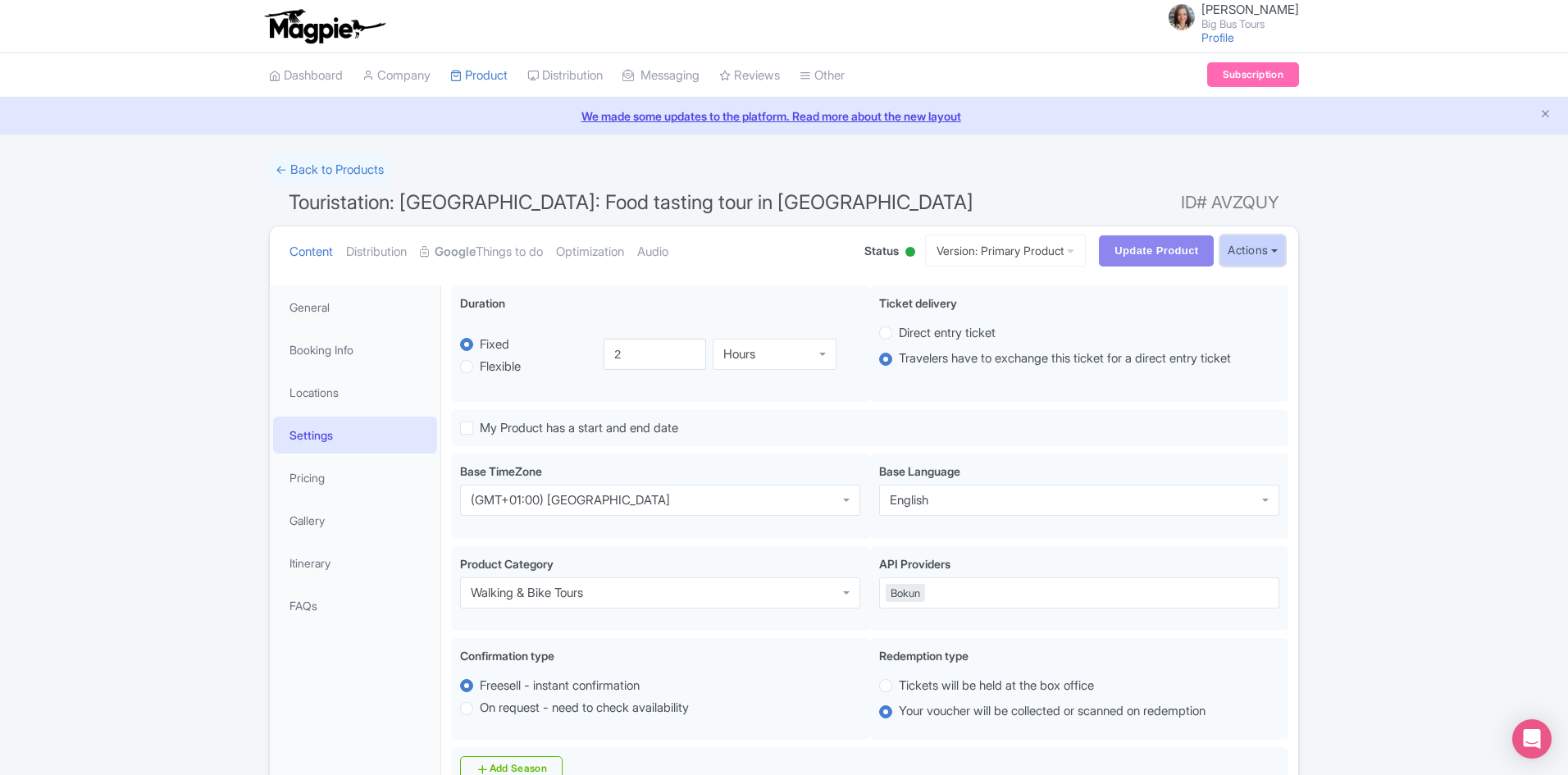
click at [1279, 248] on button "Actions" at bounding box center [1252, 250] width 65 height 30
click at [1065, 322] on link "Industry Partner View" at bounding box center [1068, 322] width 157 height 26
click at [316, 490] on link "Pricing" at bounding box center [354, 477] width 164 height 37
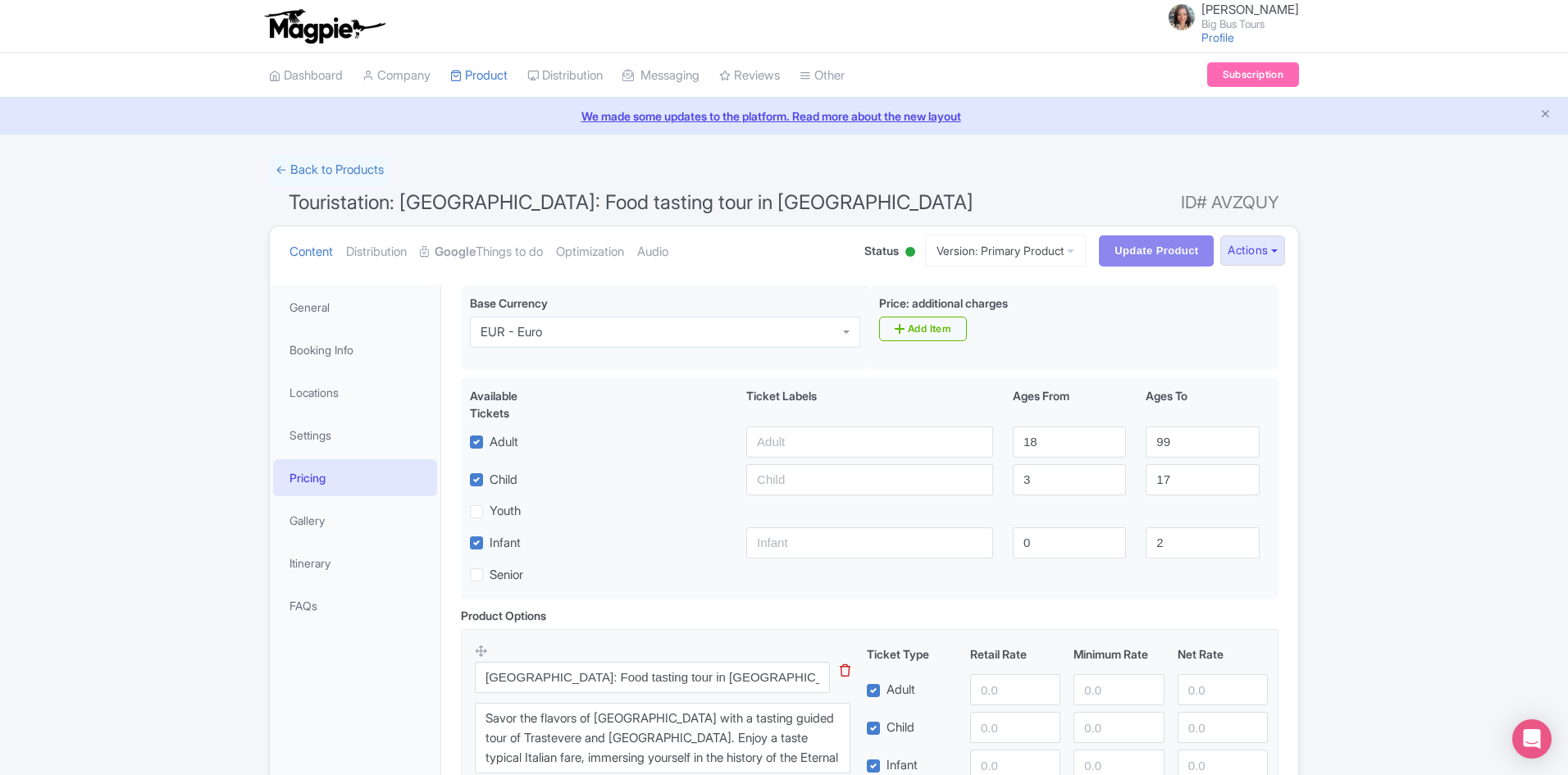
scroll to position [164, 0]
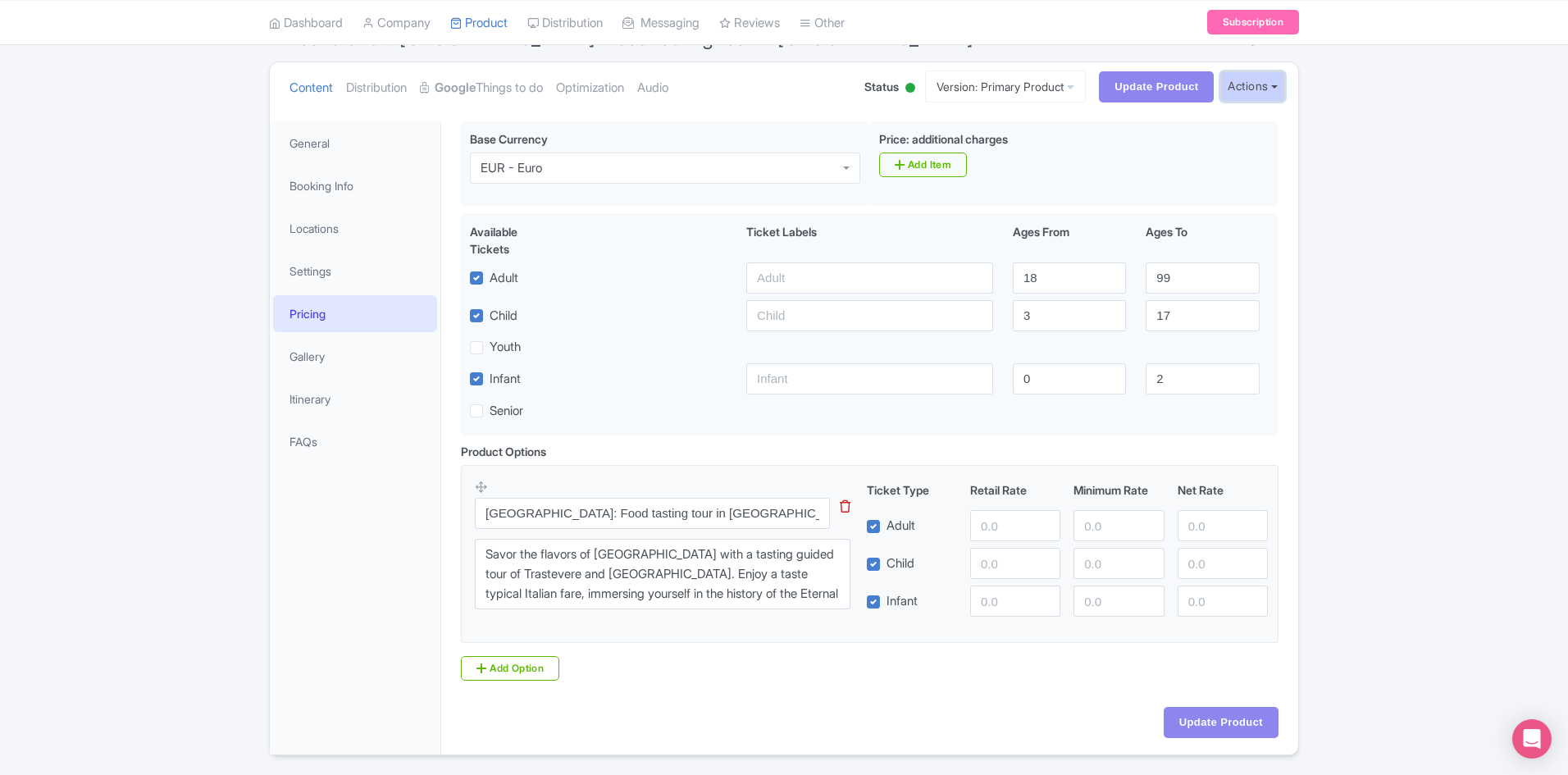
click at [1276, 88] on button "Actions" at bounding box center [1252, 86] width 65 height 30
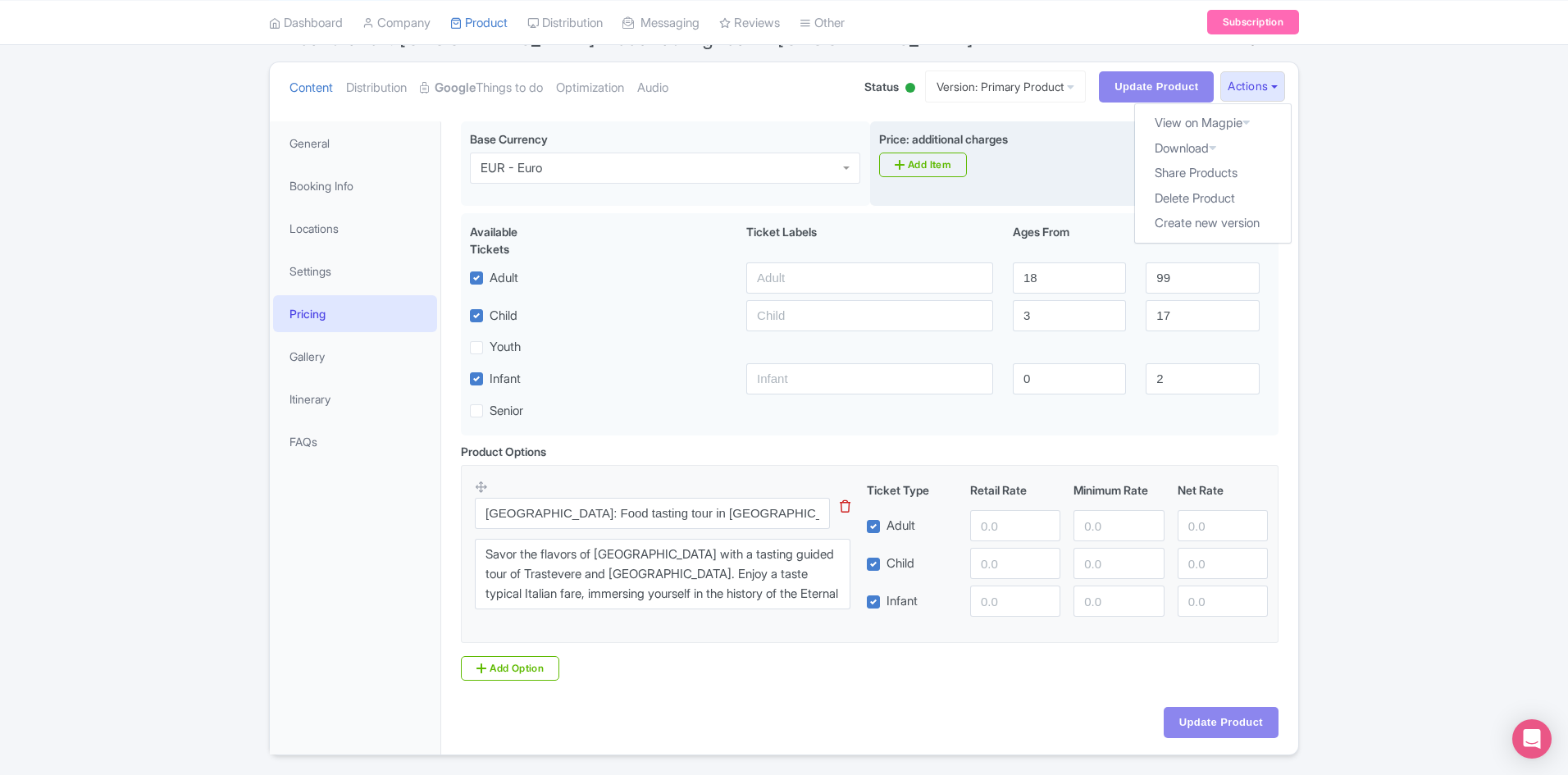
click at [0, 0] on link "Industry Partner View" at bounding box center [0, 0] width 0 height 0
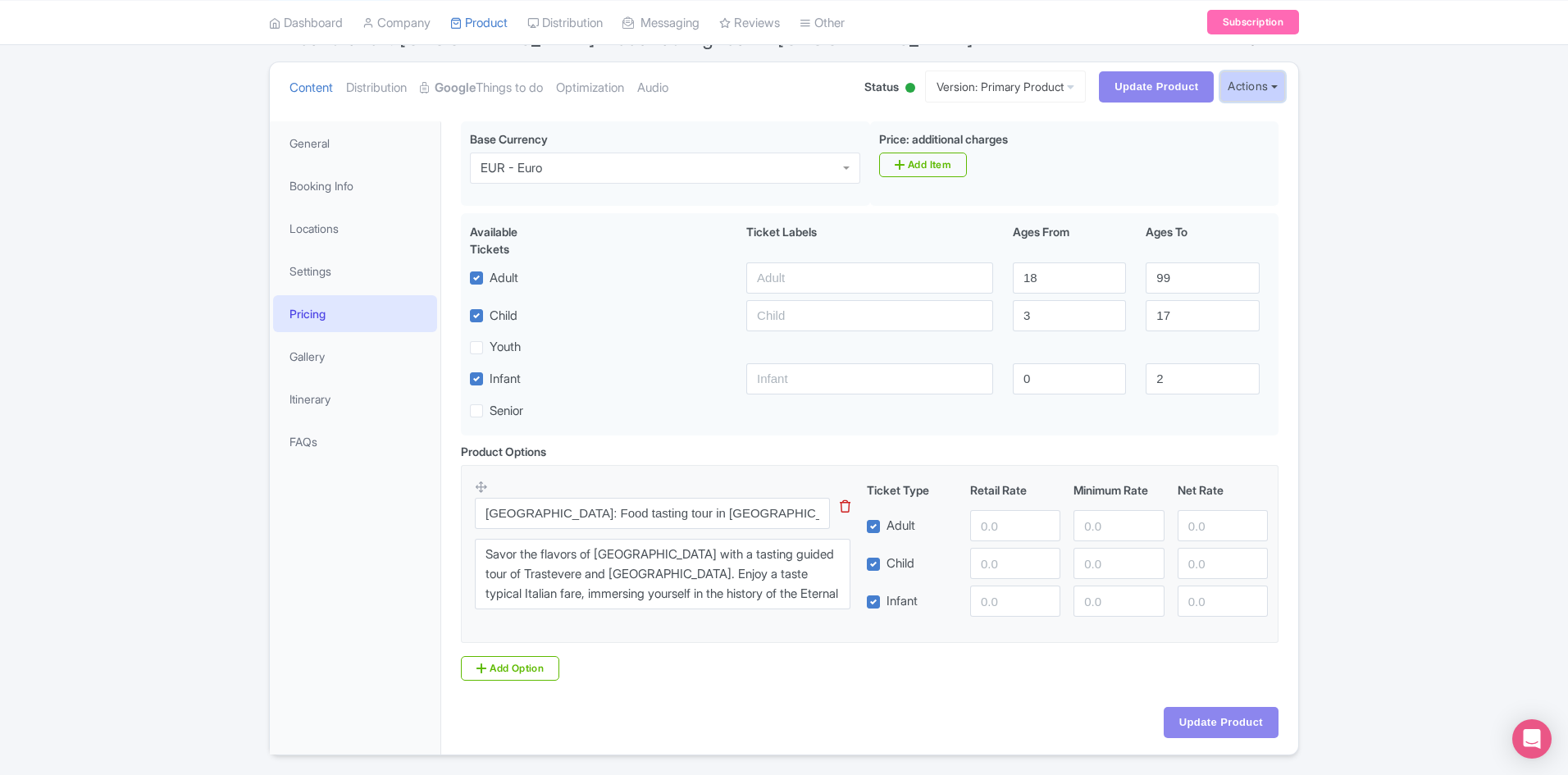
click at [1273, 82] on button "Actions" at bounding box center [1252, 86] width 65 height 30
click at [1074, 158] on link "Industry Partner View" at bounding box center [1068, 158] width 157 height 26
click at [317, 350] on link "Gallery" at bounding box center [354, 356] width 164 height 37
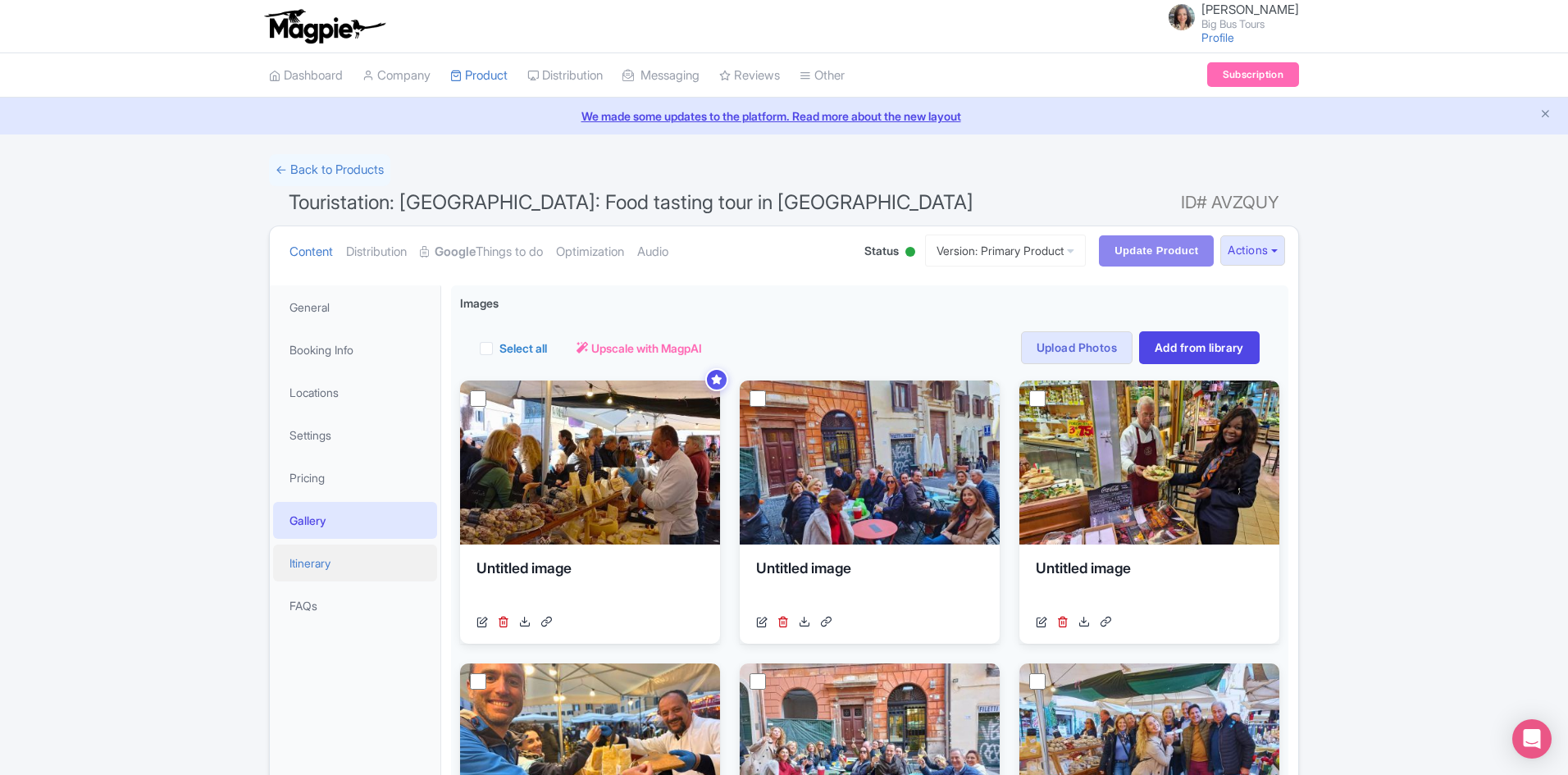
click at [332, 556] on link "Itinerary" at bounding box center [354, 562] width 164 height 37
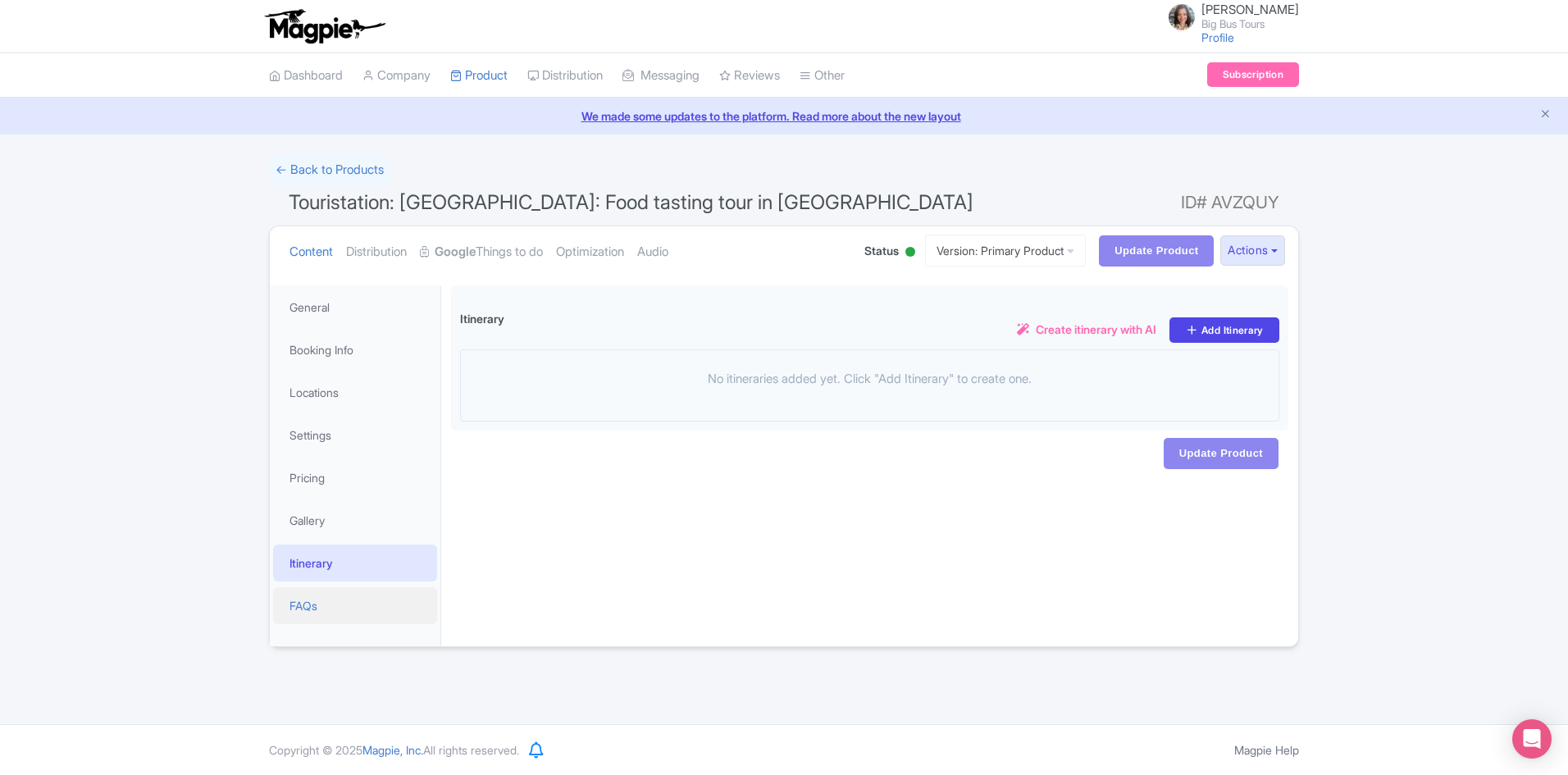
click at [297, 606] on link "FAQs" at bounding box center [354, 606] width 164 height 37
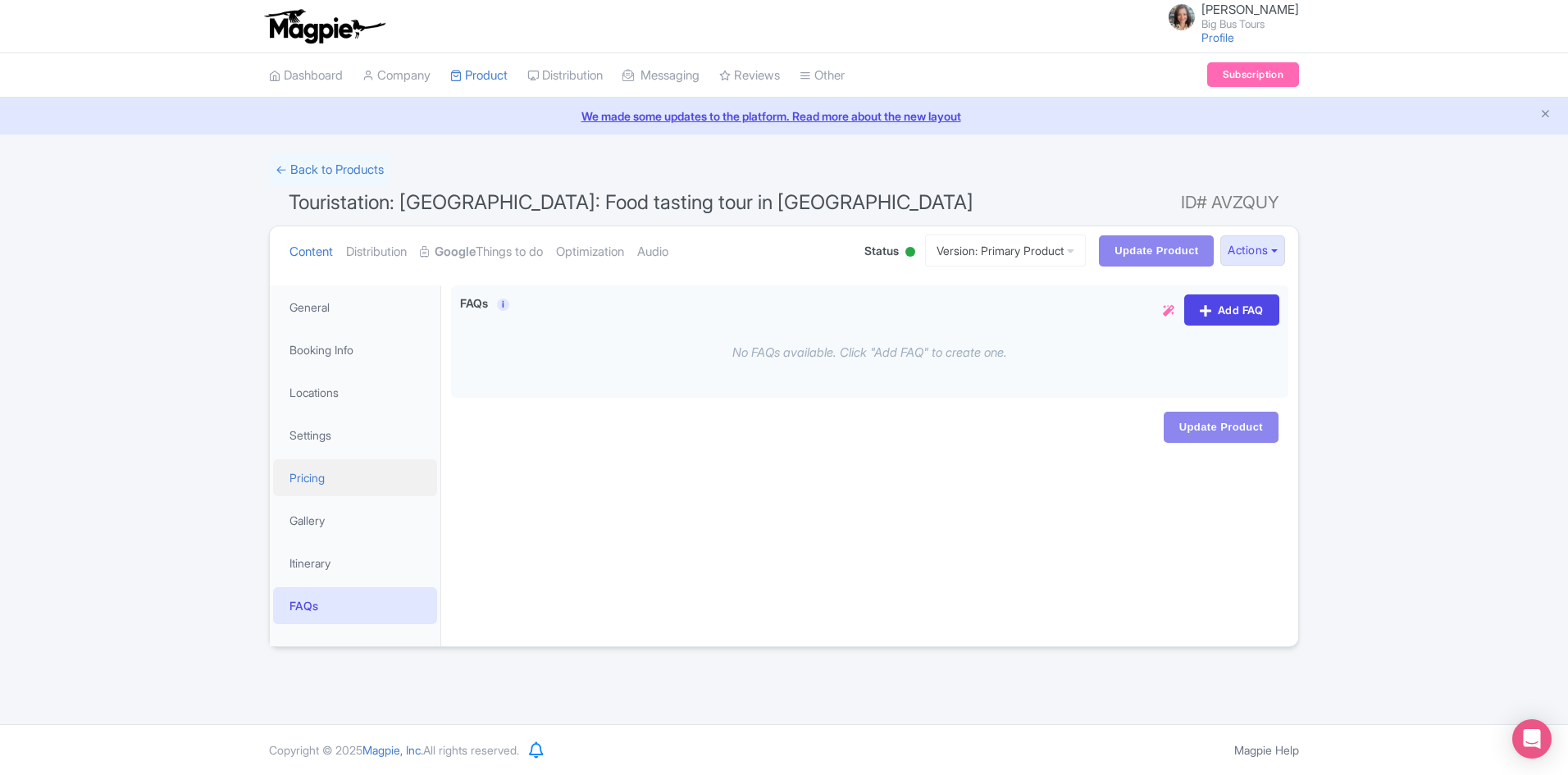
click at [310, 478] on link "Pricing" at bounding box center [354, 477] width 164 height 37
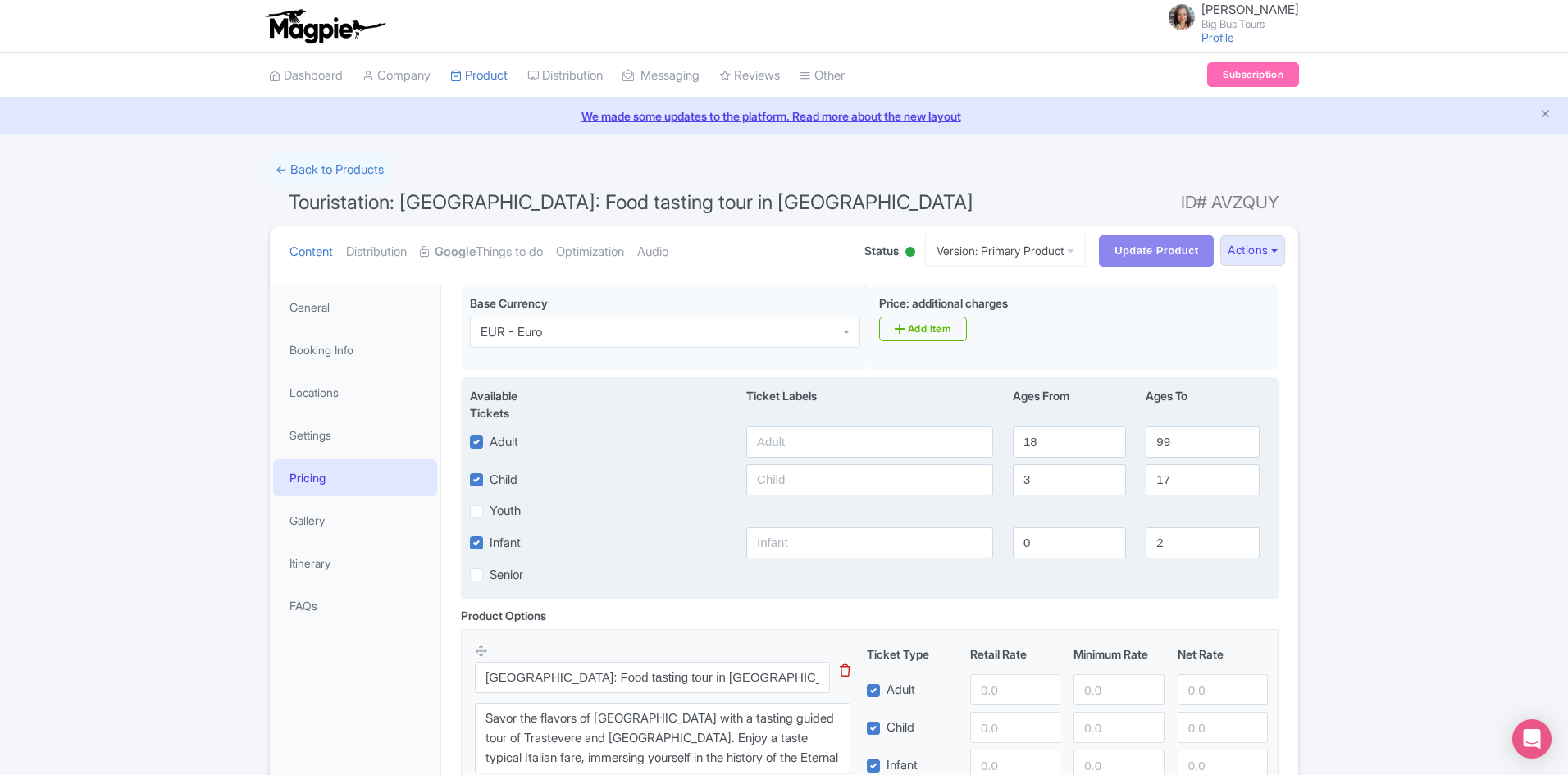
scroll to position [215, 0]
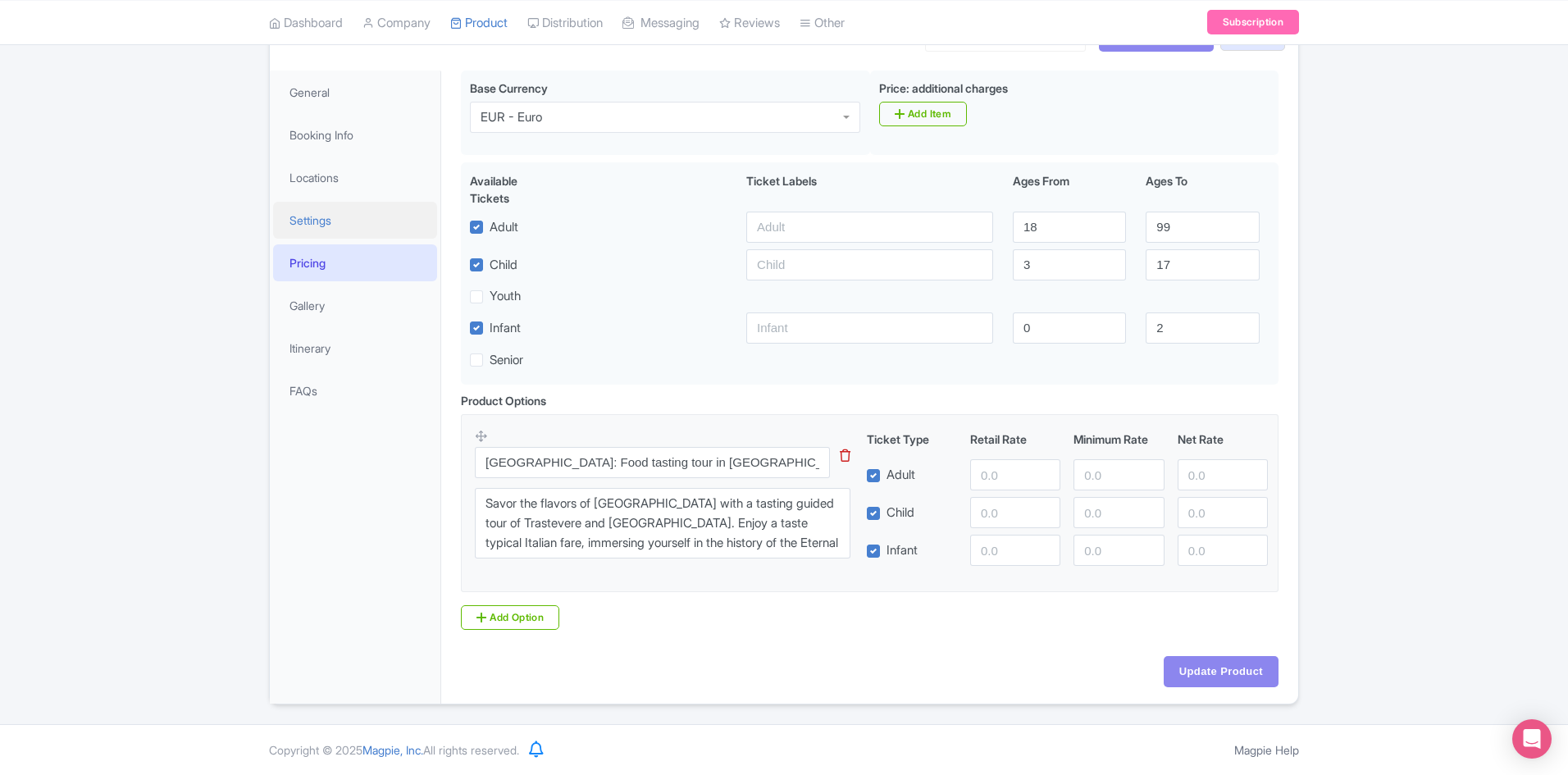
click at [326, 218] on link "Settings" at bounding box center [354, 220] width 164 height 37
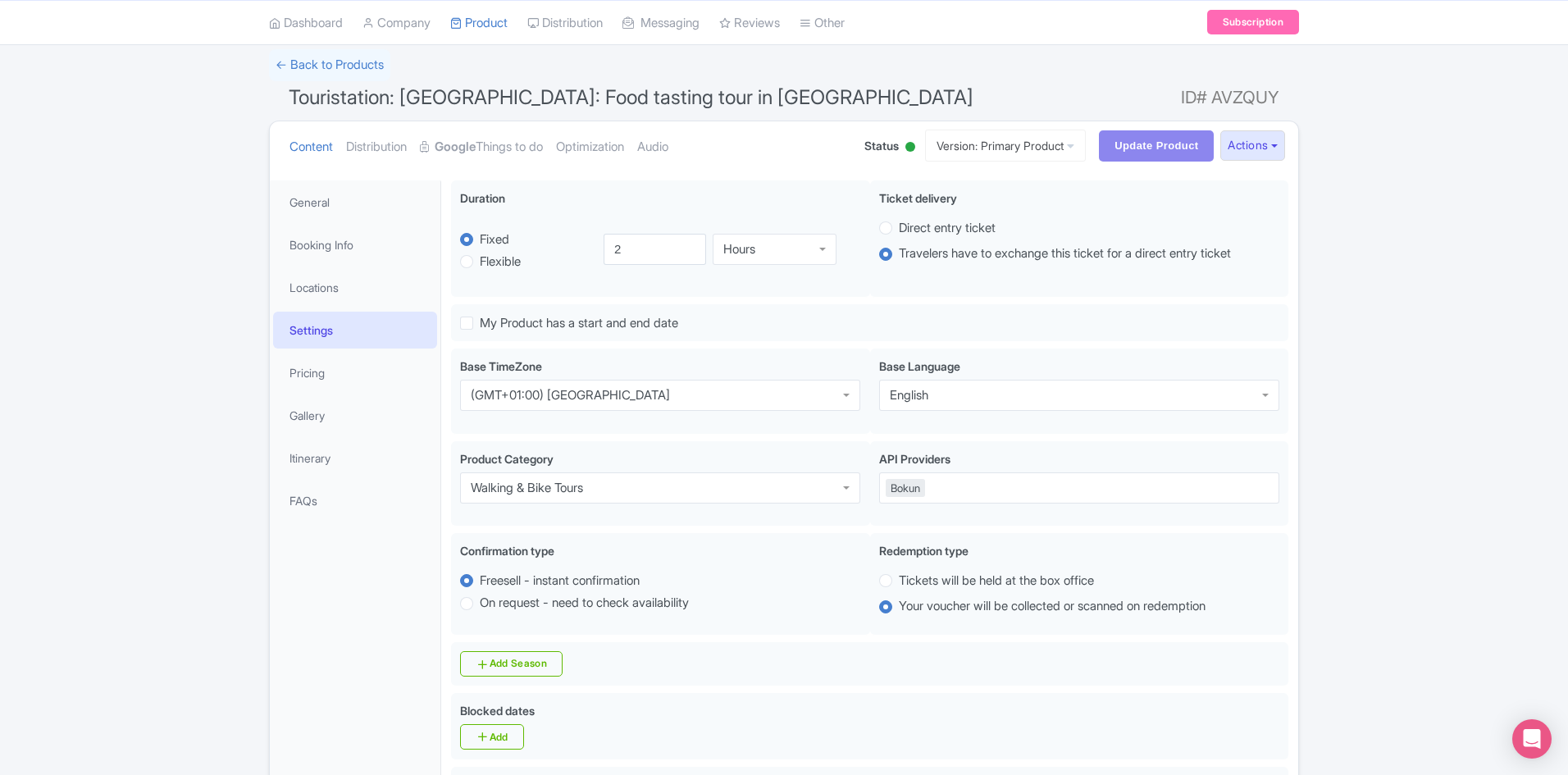
scroll to position [0, 0]
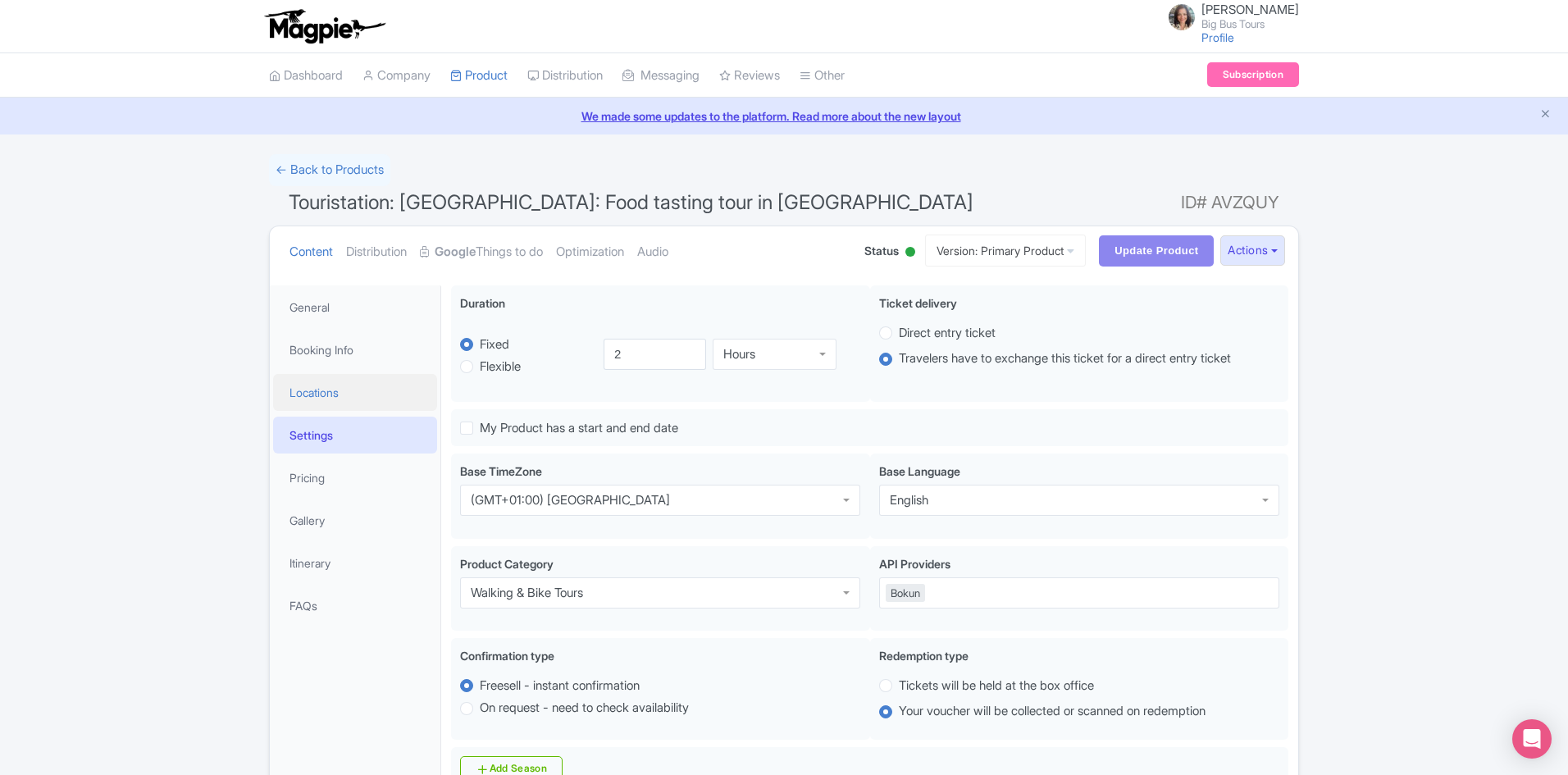
click at [325, 387] on link "Locations" at bounding box center [354, 392] width 164 height 37
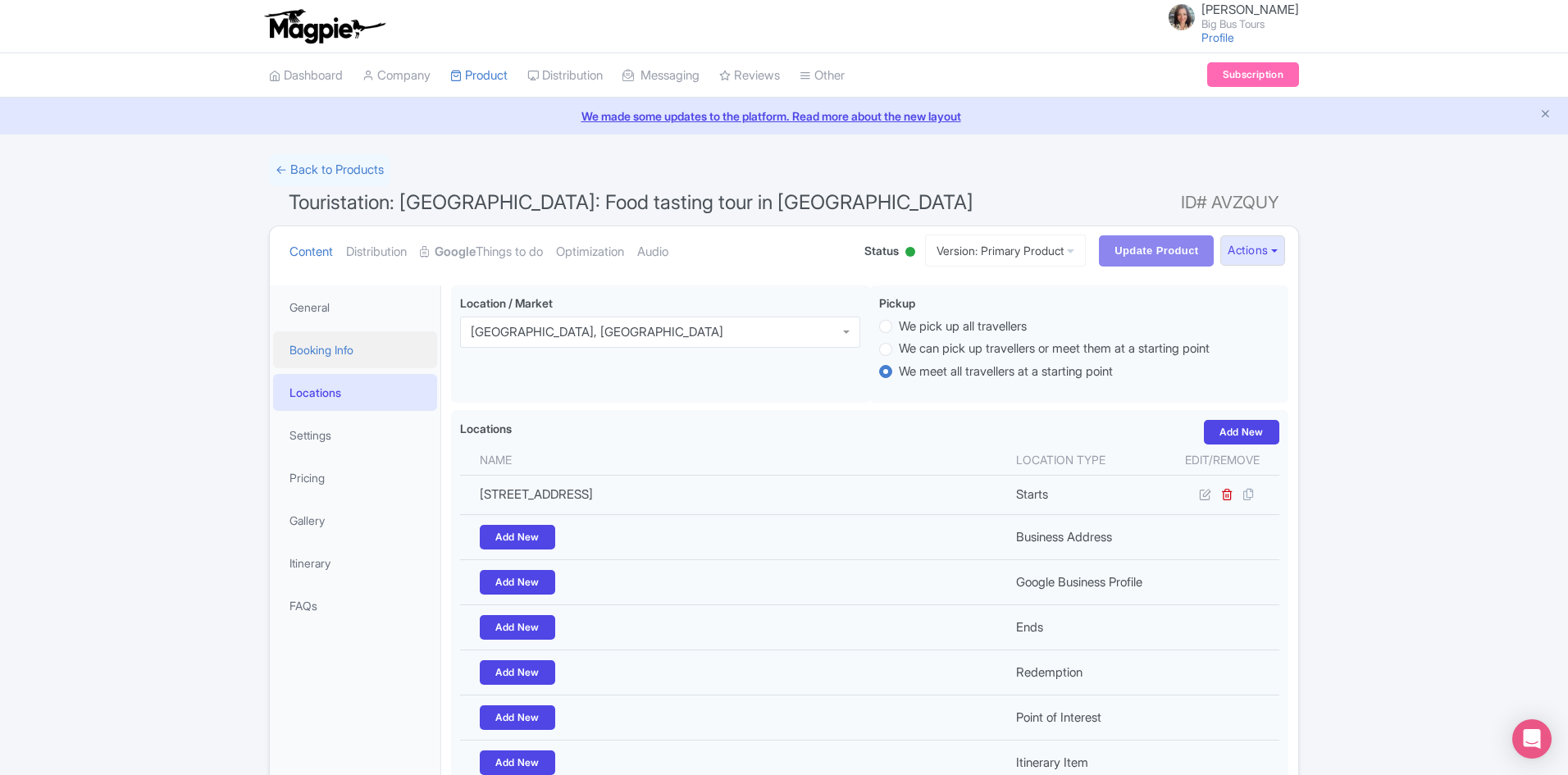
click at [335, 344] on link "Booking Info" at bounding box center [354, 350] width 164 height 37
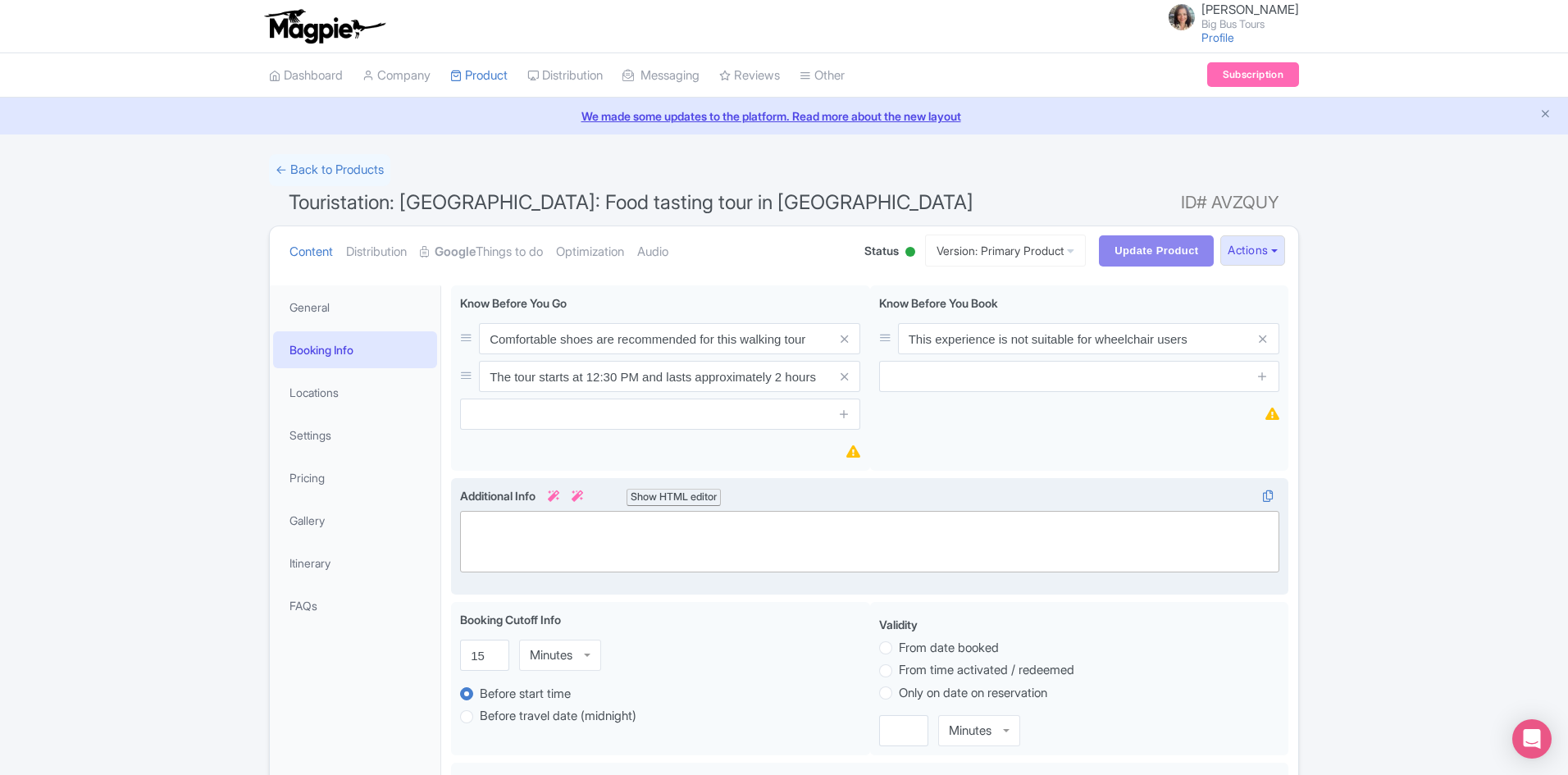
click at [802, 521] on trix-editor at bounding box center [869, 541] width 819 height 61
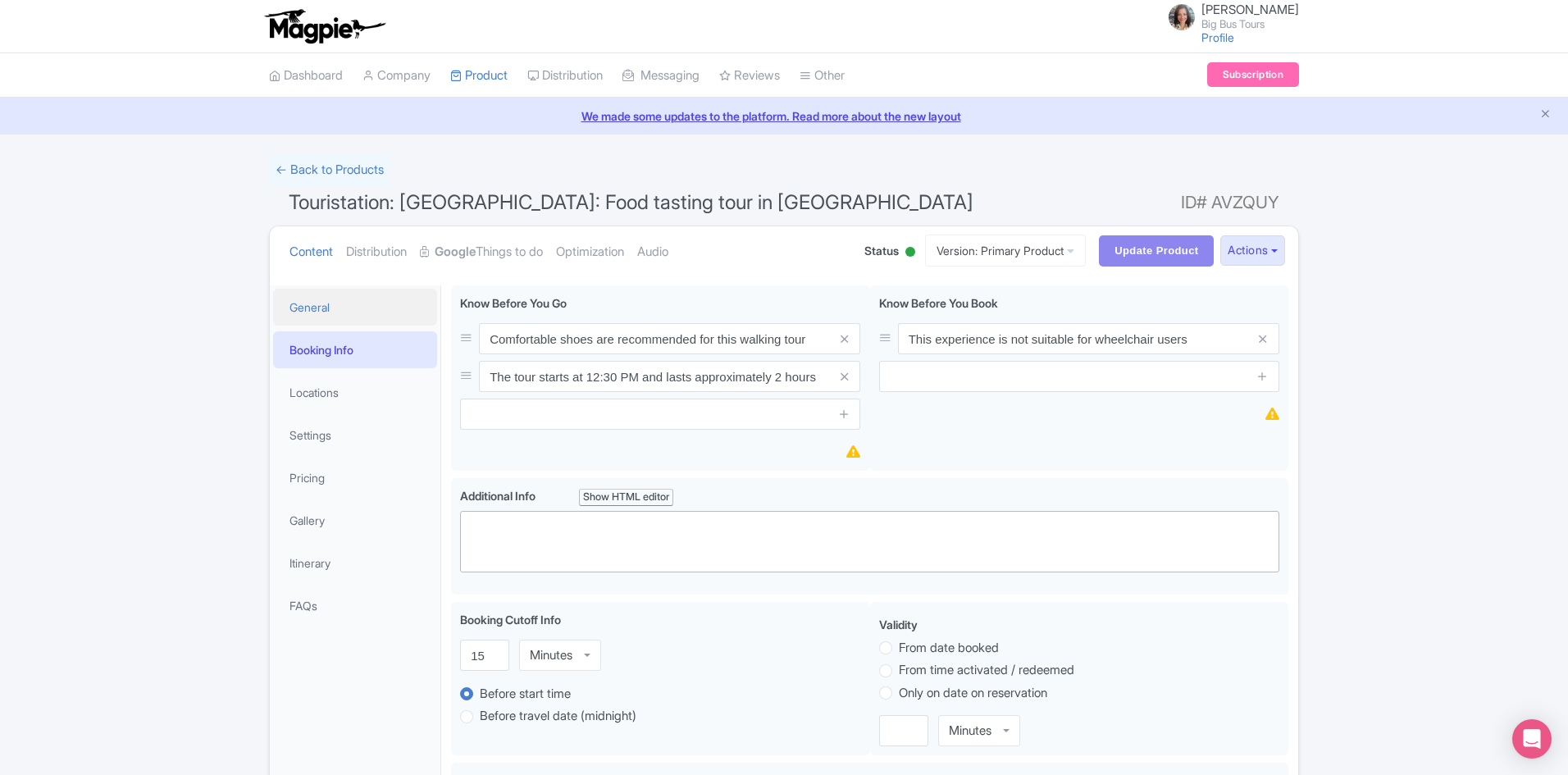
click at [338, 301] on link "General" at bounding box center [354, 307] width 164 height 37
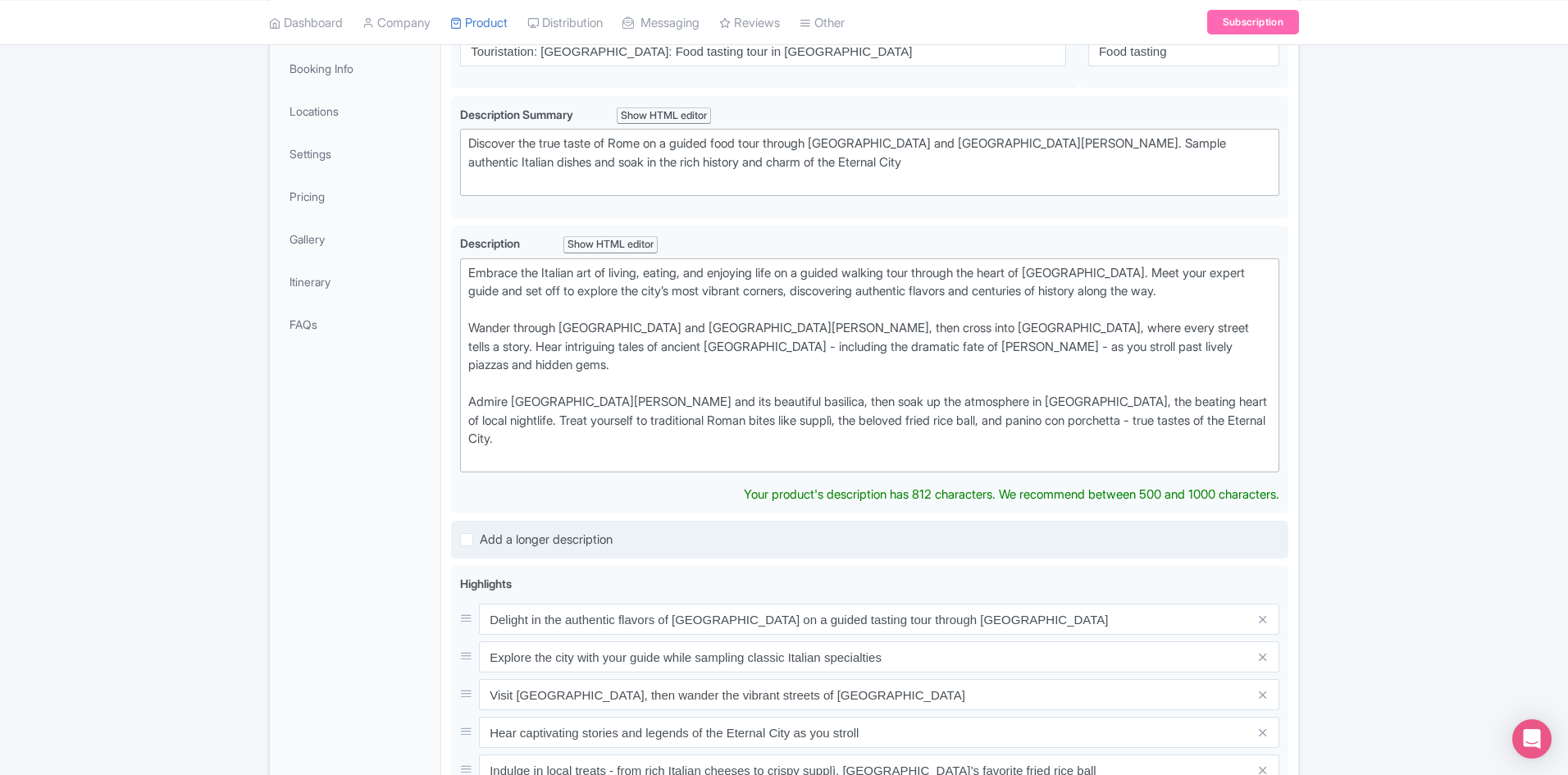
scroll to position [410, 0]
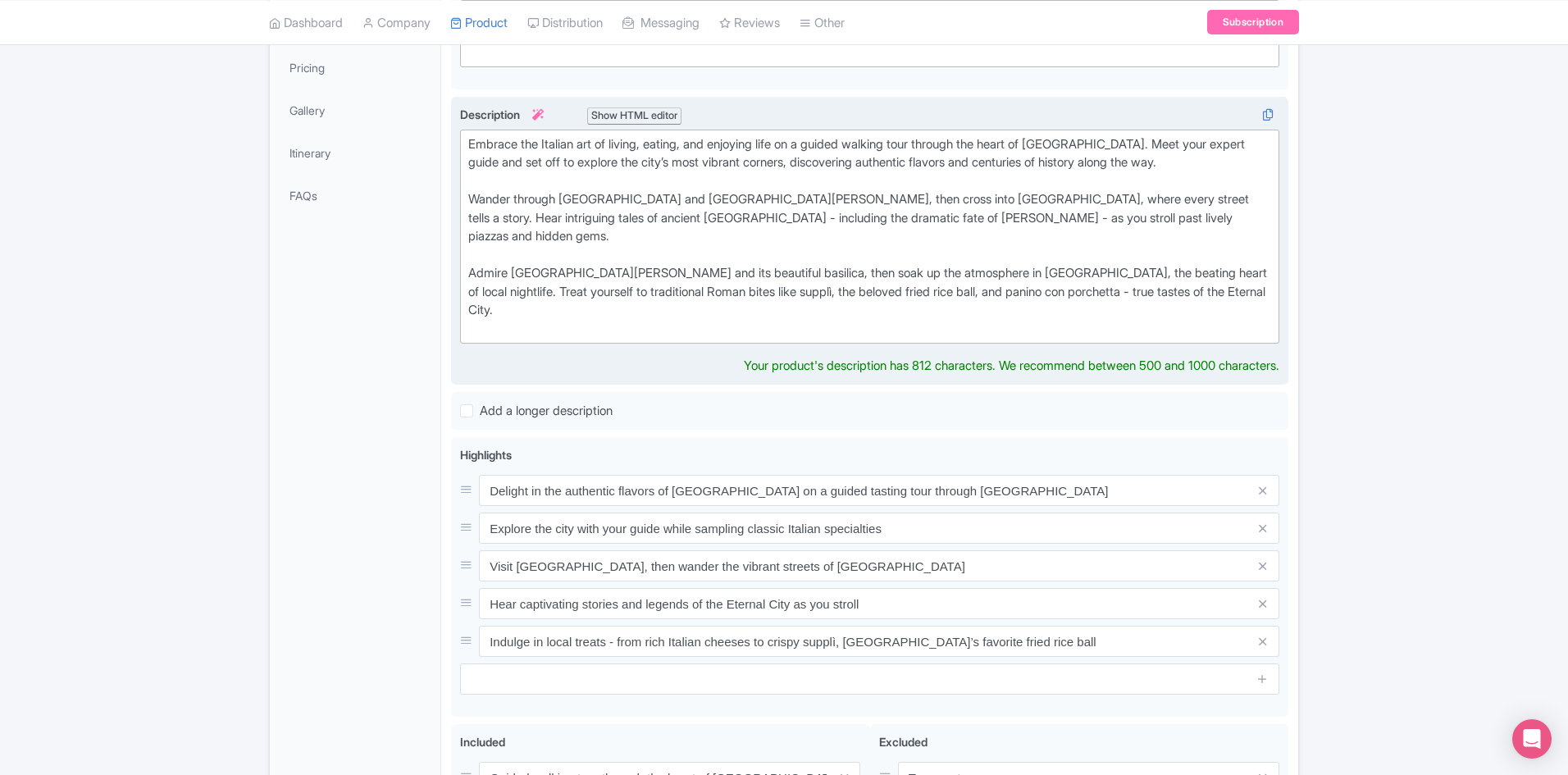
click at [474, 203] on div "Embrace the Italian art of living, eating, and enjoying life on a guided walkin…" at bounding box center [869, 237] width 802 height 203
click at [473, 257] on div "Embrace the Italian art of living, eating, and enjoying life on a guided walkin…" at bounding box center [869, 237] width 802 height 203
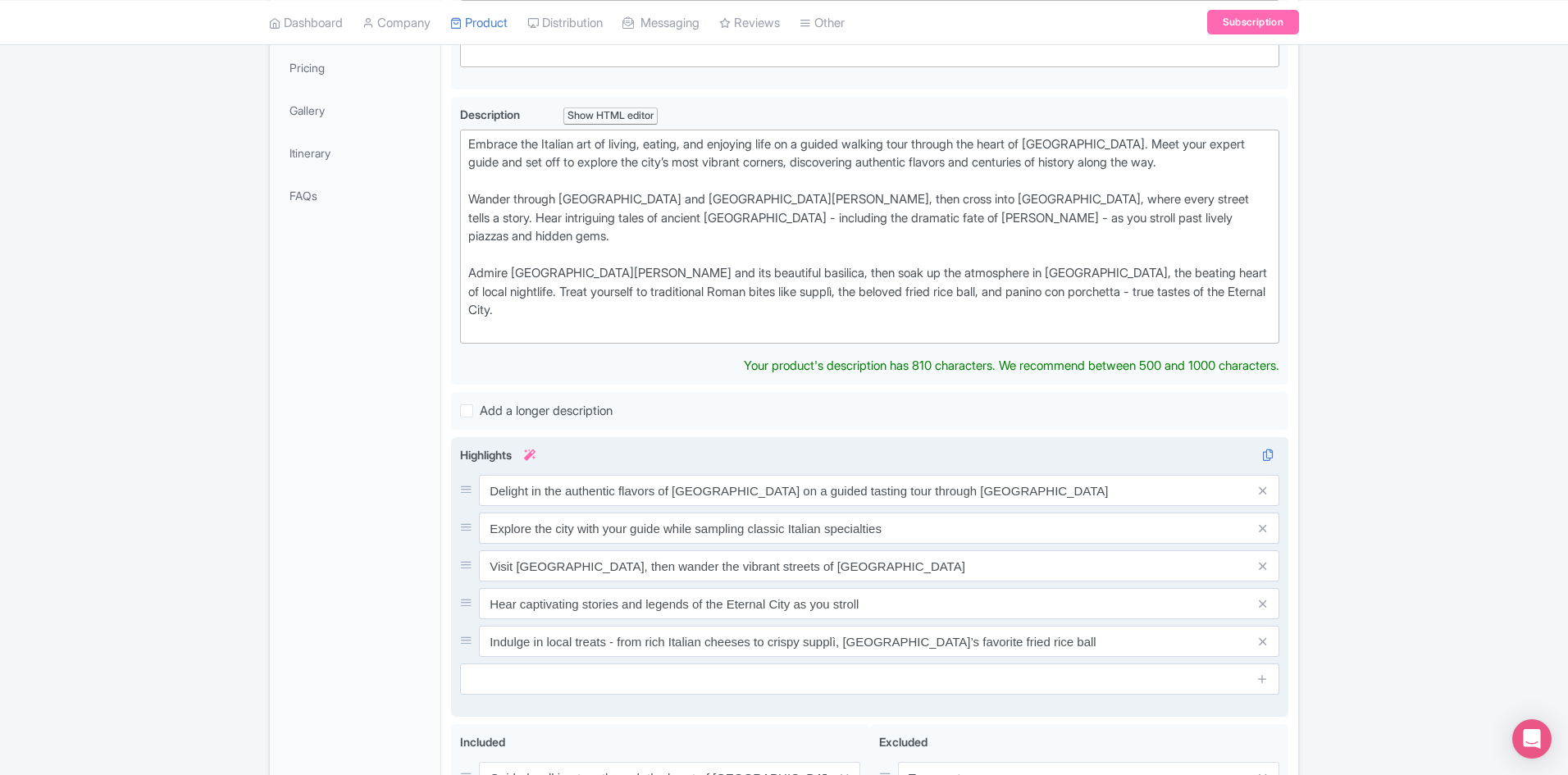
type trix-editor "<div>Embrace the Italian art of living, eating, and enjoying life on a guided w…"
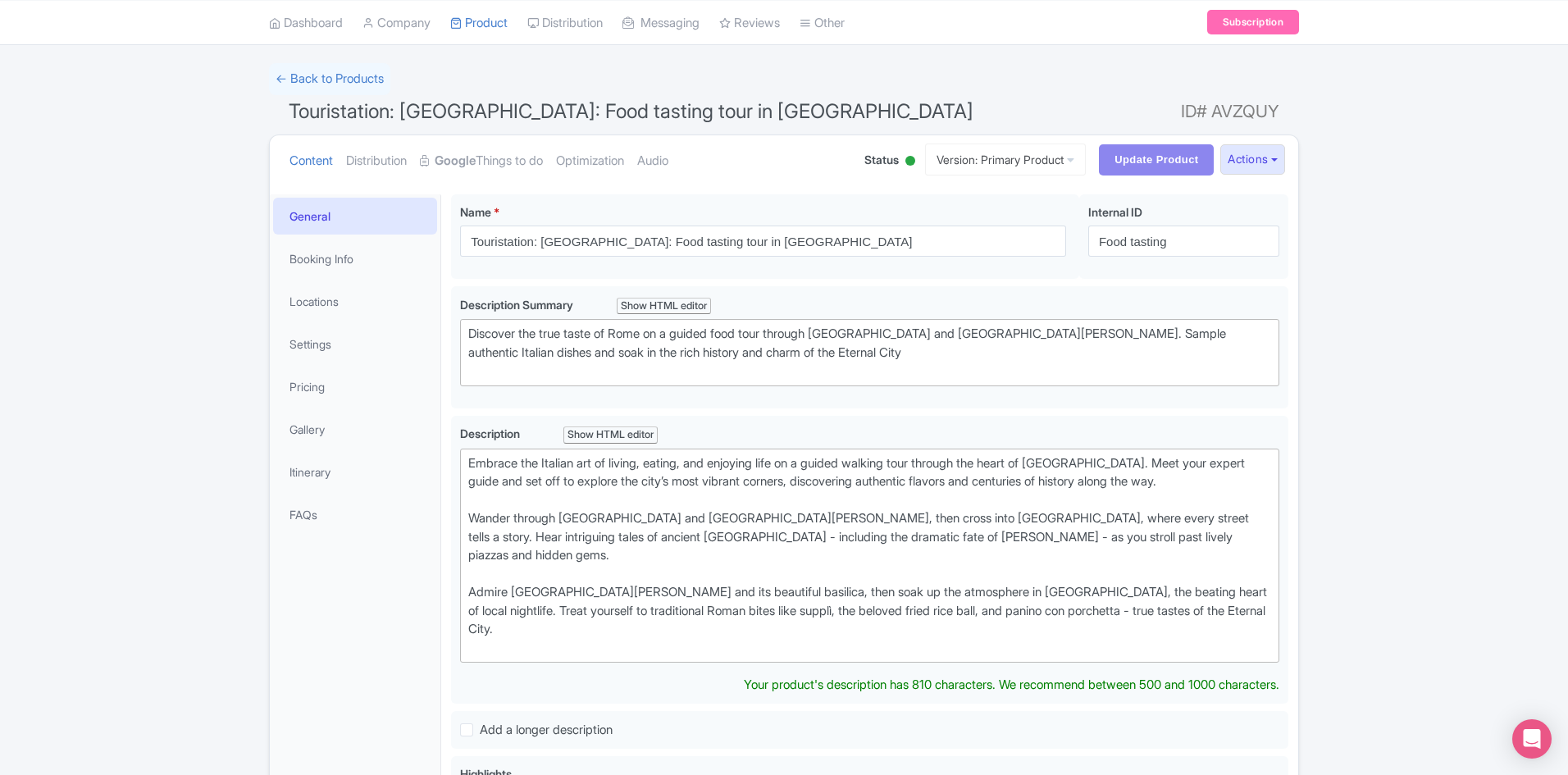
scroll to position [0, 0]
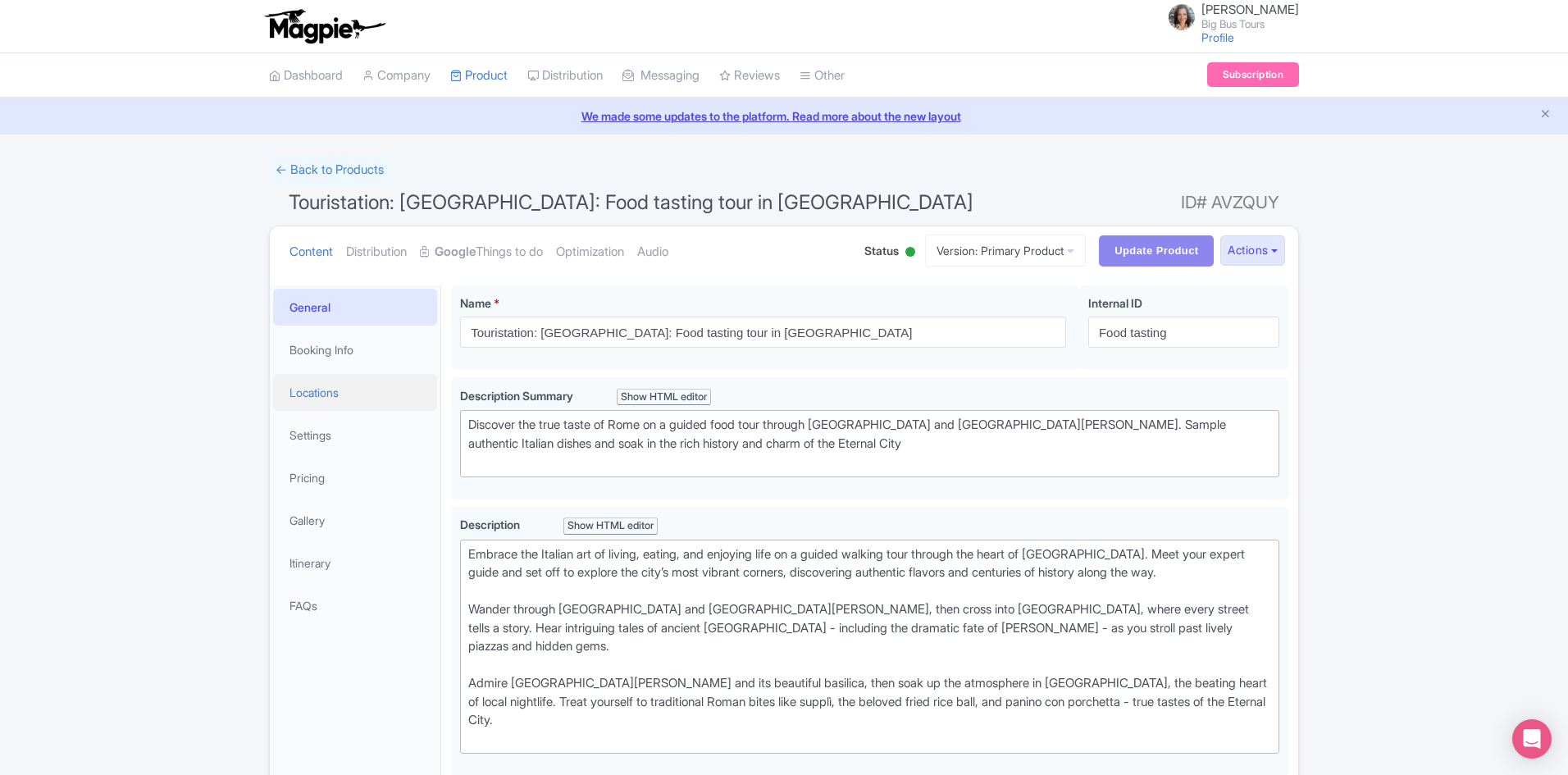
click at [328, 396] on link "Locations" at bounding box center [354, 392] width 164 height 37
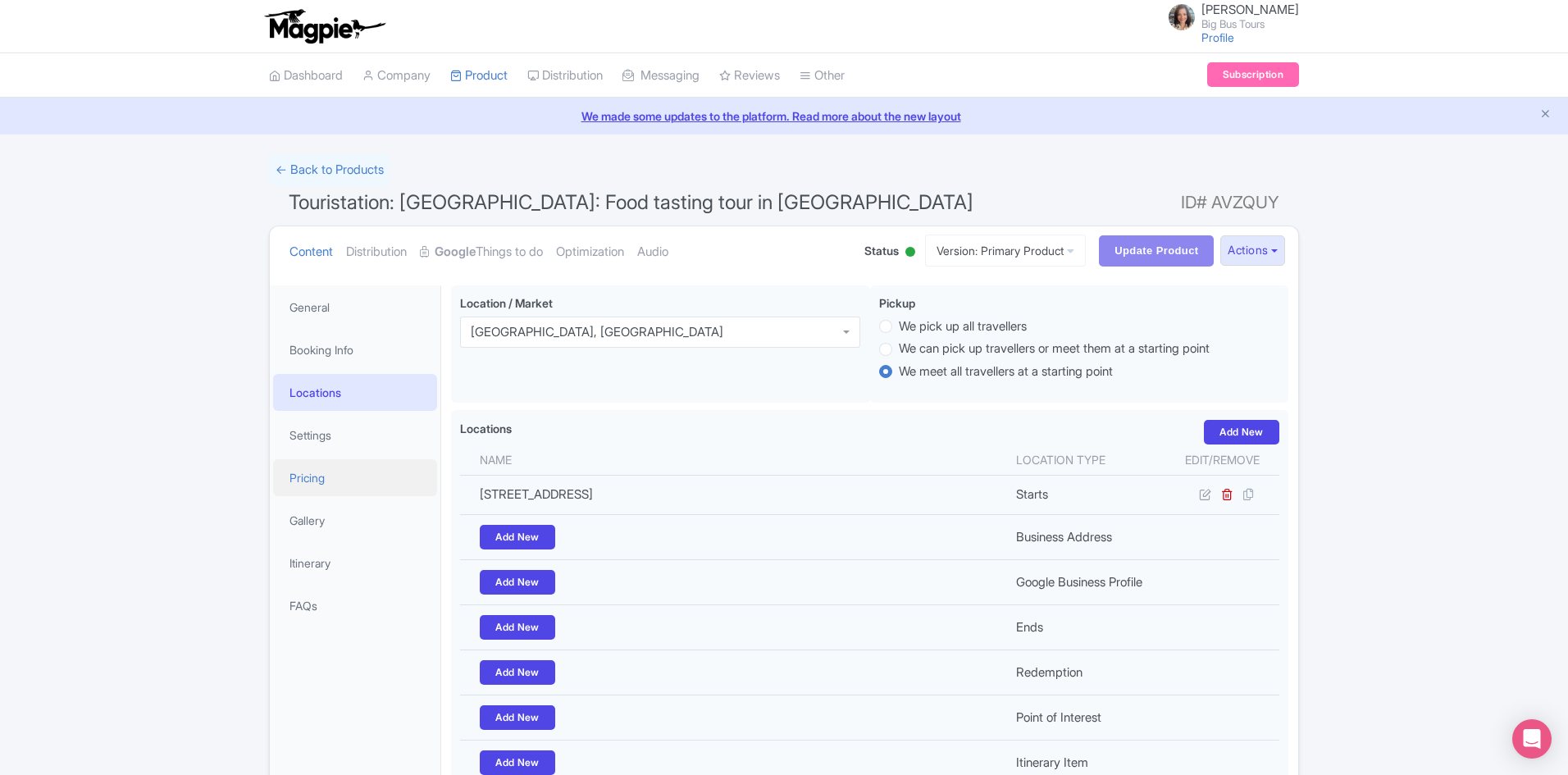
click at [317, 475] on link "Pricing" at bounding box center [354, 477] width 164 height 37
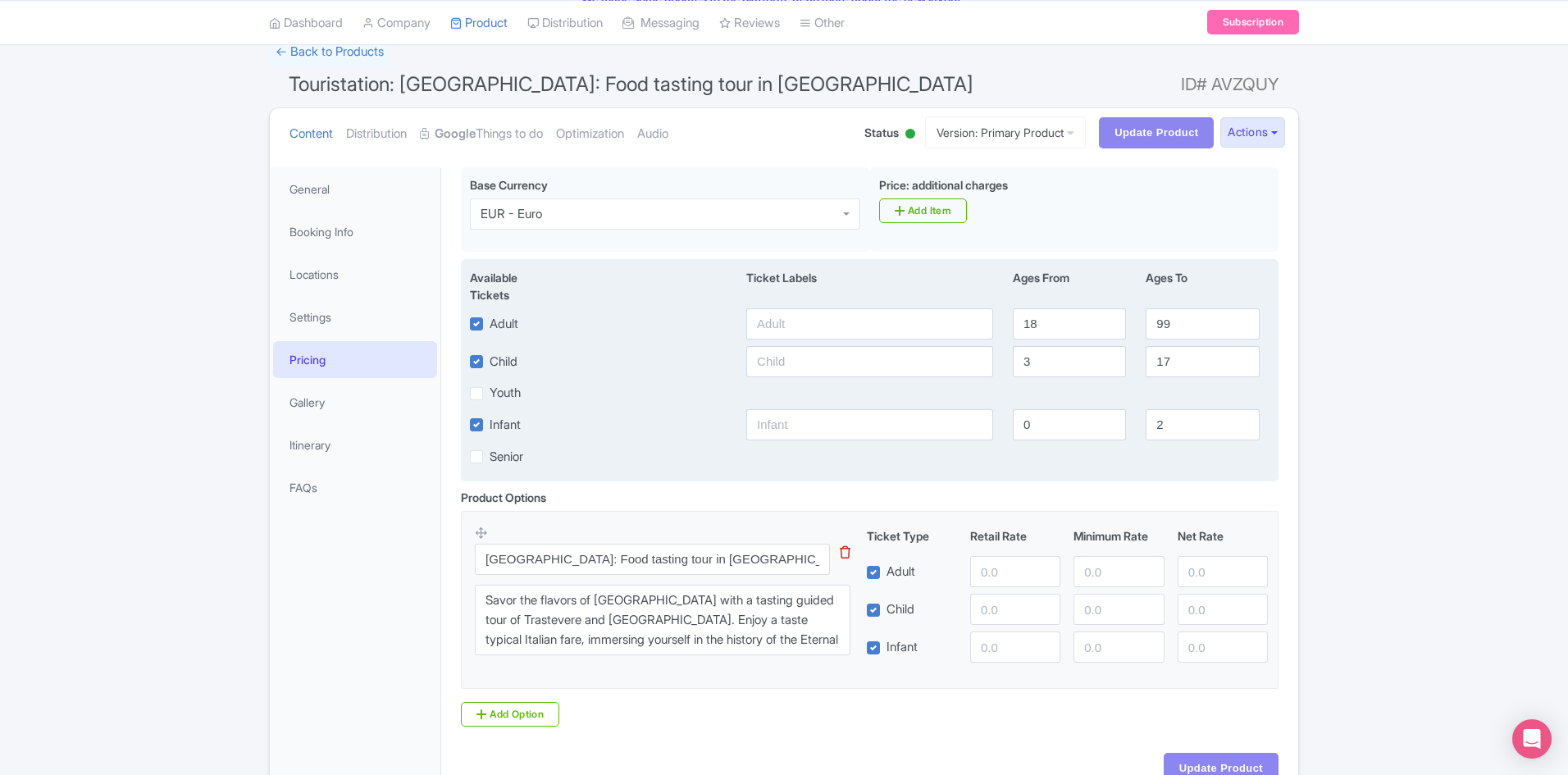
scroll to position [215, 0]
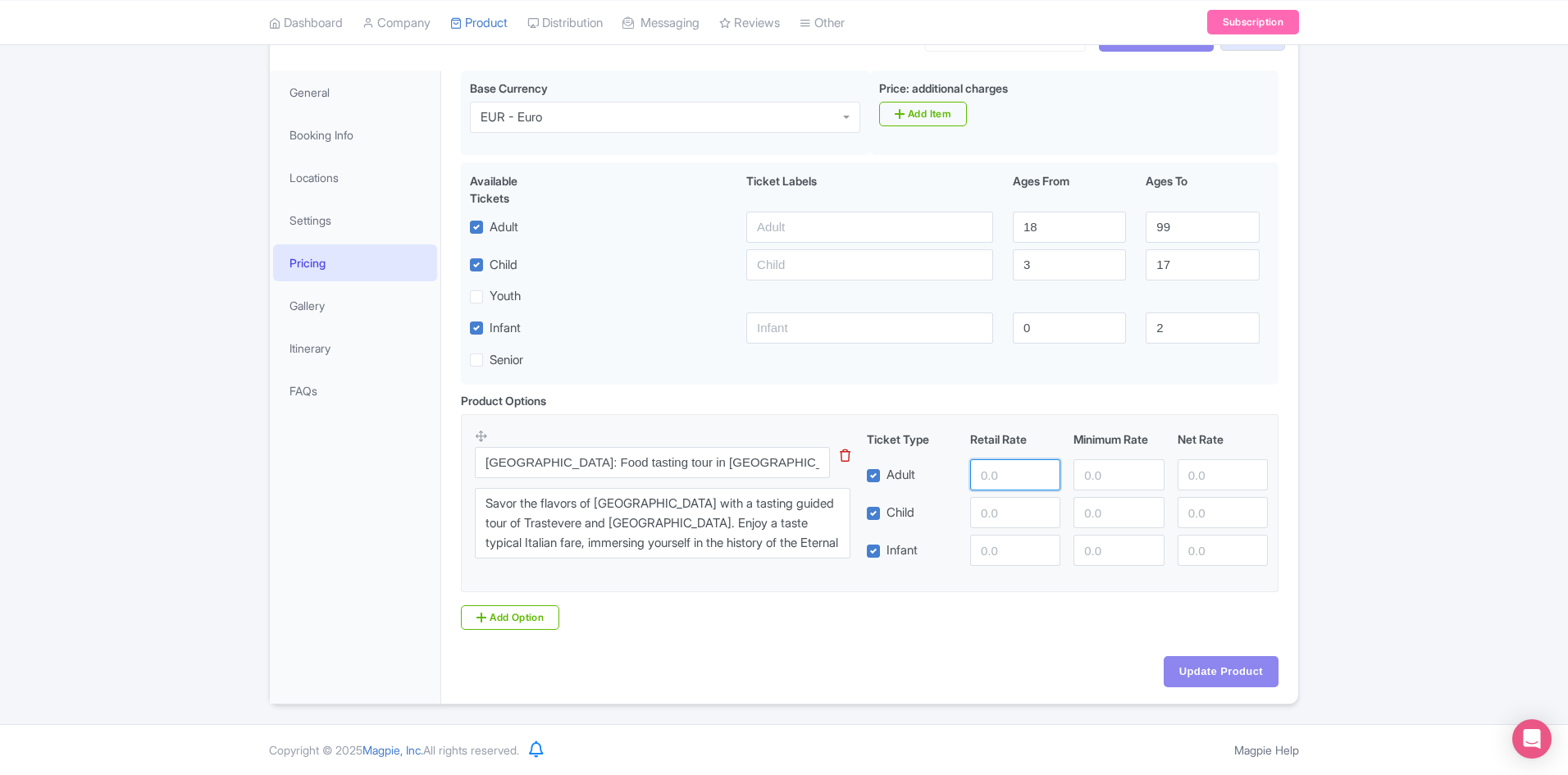
click at [1016, 475] on input "number" at bounding box center [1015, 475] width 90 height 31
drag, startPoint x: 270, startPoint y: 317, endPoint x: 300, endPoint y: 311, distance: 30.6
click at [293, 313] on li "Gallery" at bounding box center [355, 305] width 170 height 43
click at [304, 310] on link "Gallery" at bounding box center [354, 305] width 164 height 37
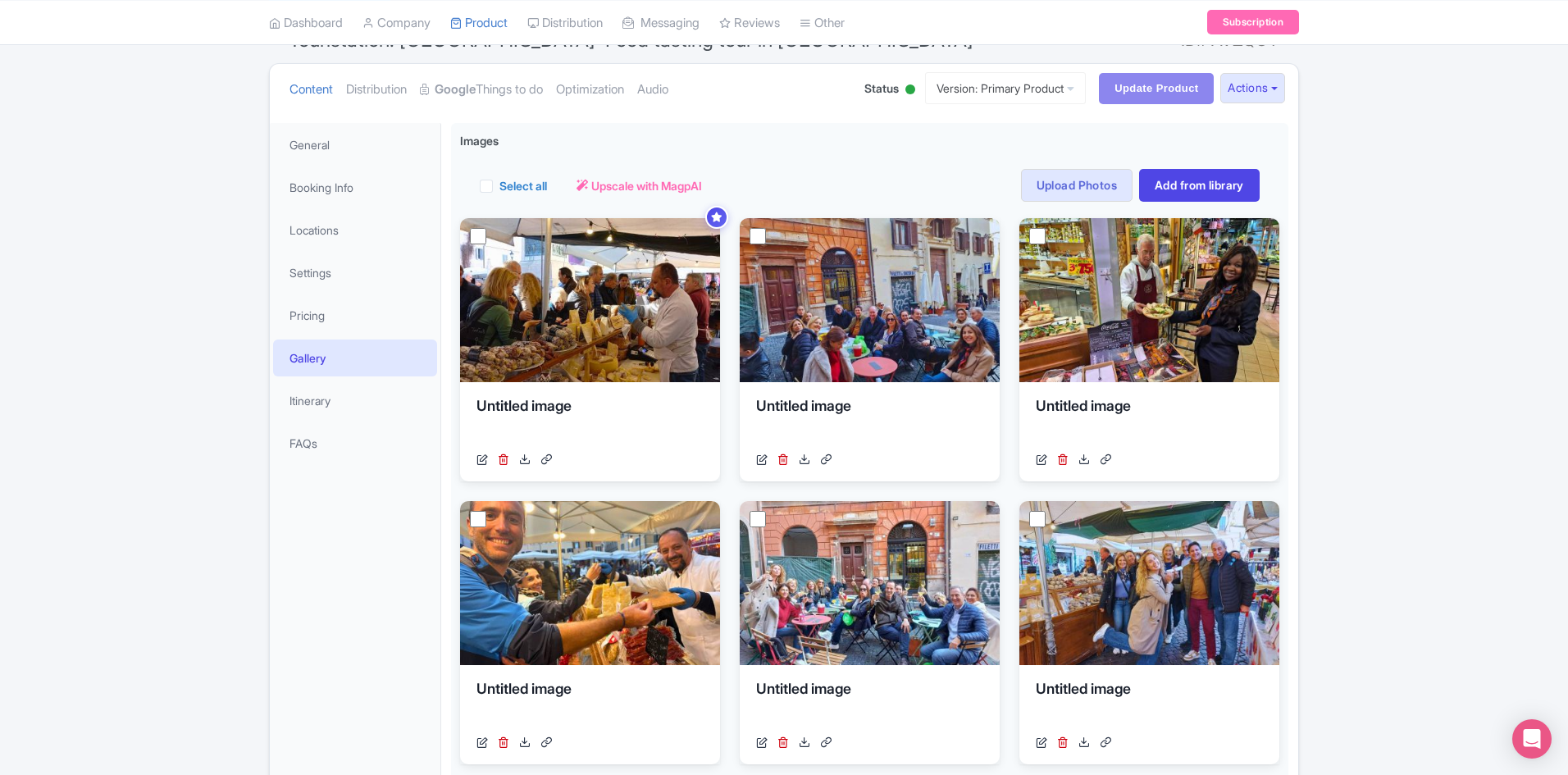
scroll to position [0, 0]
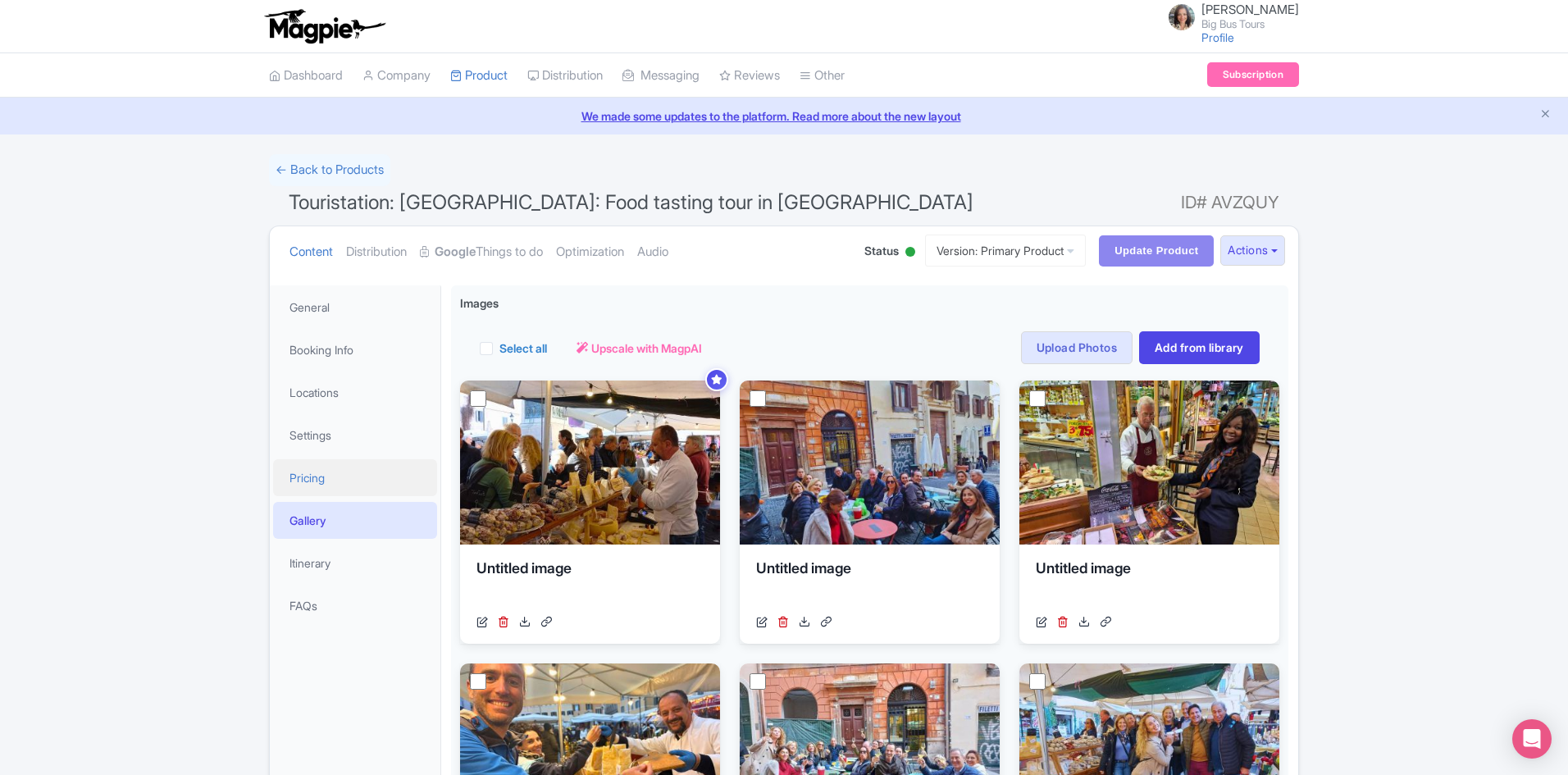
click at [333, 486] on link "Pricing" at bounding box center [354, 477] width 164 height 37
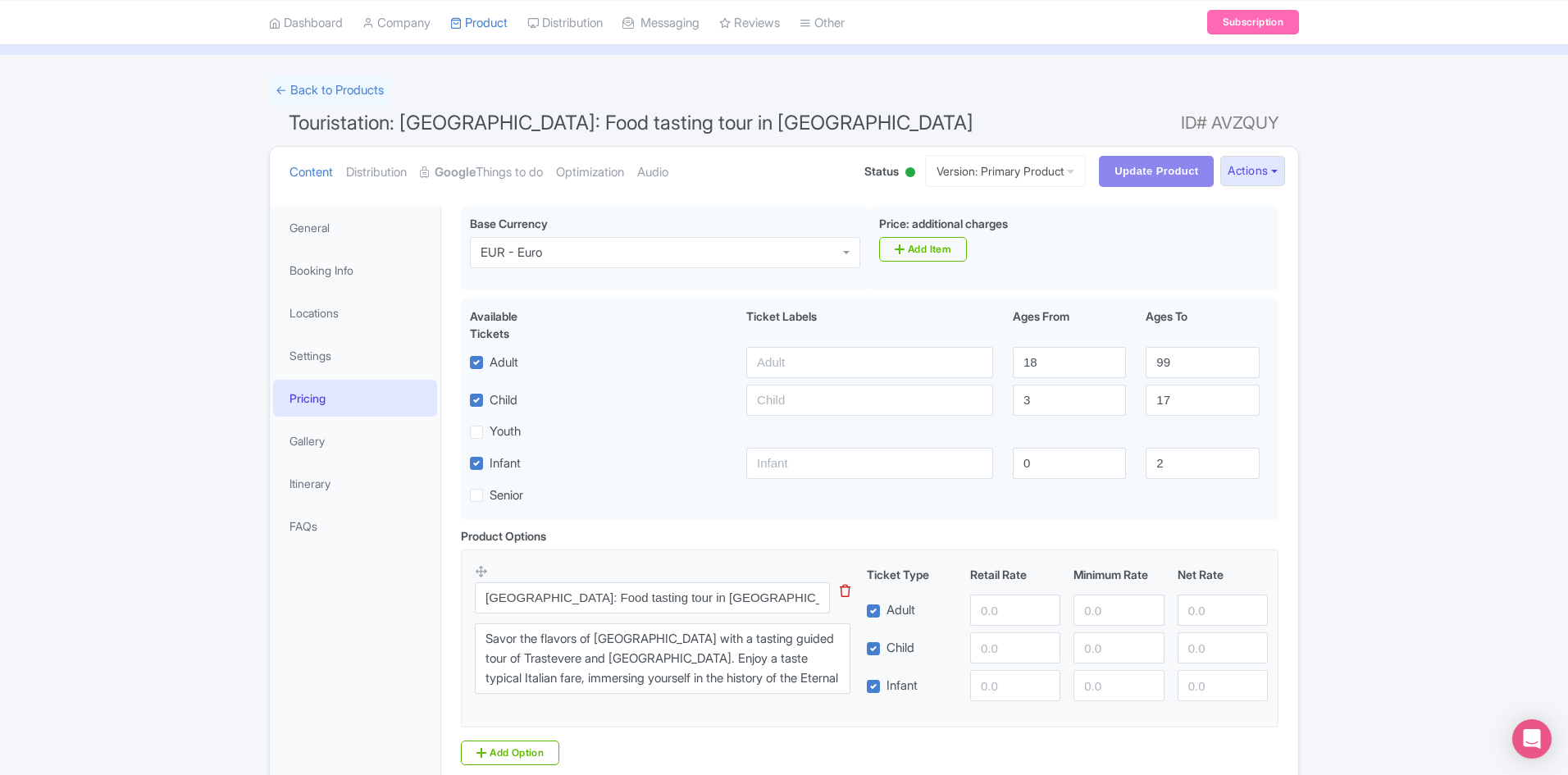
scroll to position [215, 0]
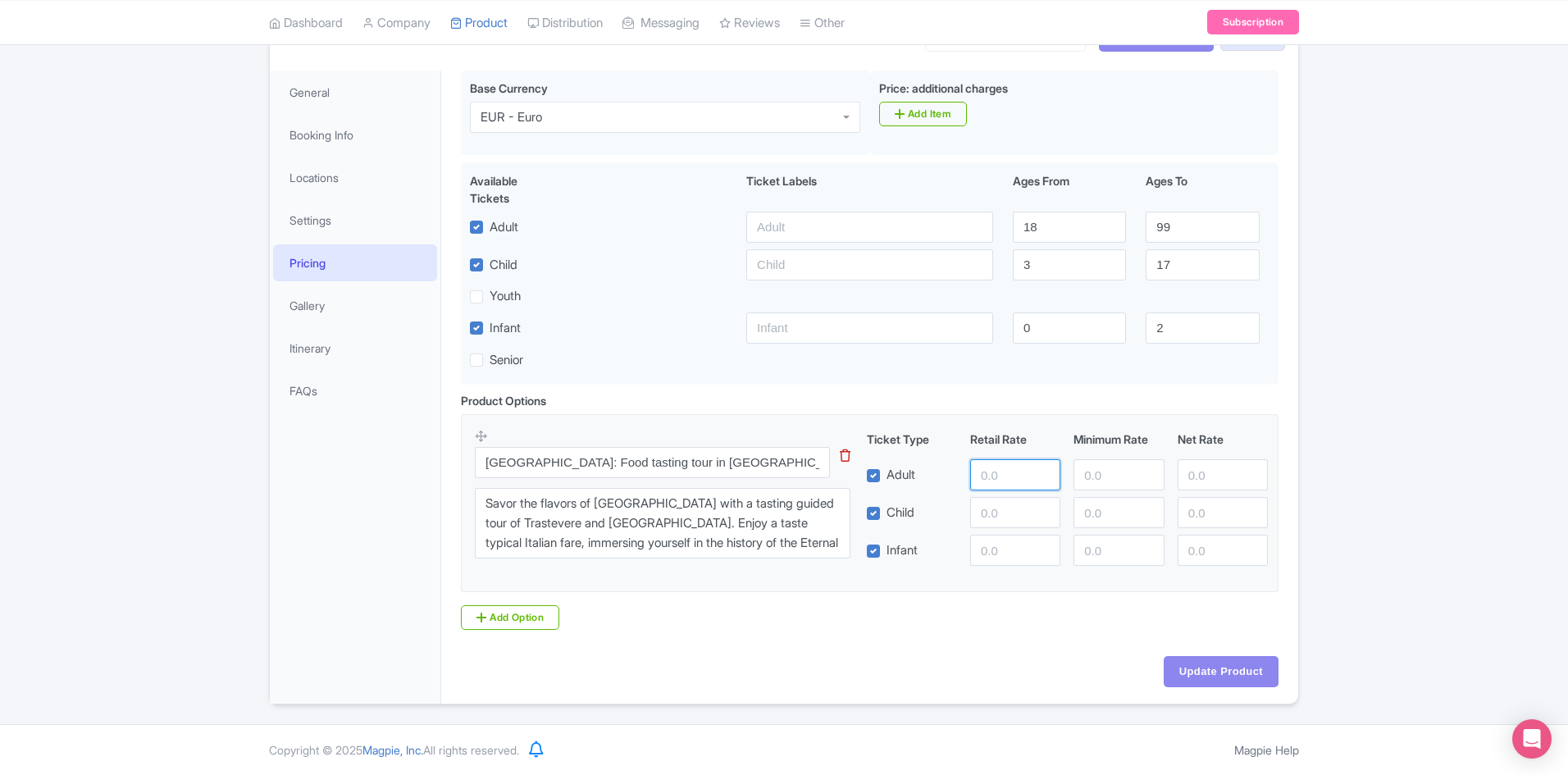
click at [998, 473] on input "number" at bounding box center [1015, 475] width 90 height 31
click at [1041, 473] on input "1" at bounding box center [1015, 475] width 90 height 31
click at [1043, 479] on input "0" at bounding box center [1015, 475] width 90 height 31
click at [1044, 479] on input "-1" at bounding box center [1015, 475] width 90 height 31
click at [1044, 479] on input "-2" at bounding box center [1015, 475] width 90 height 31
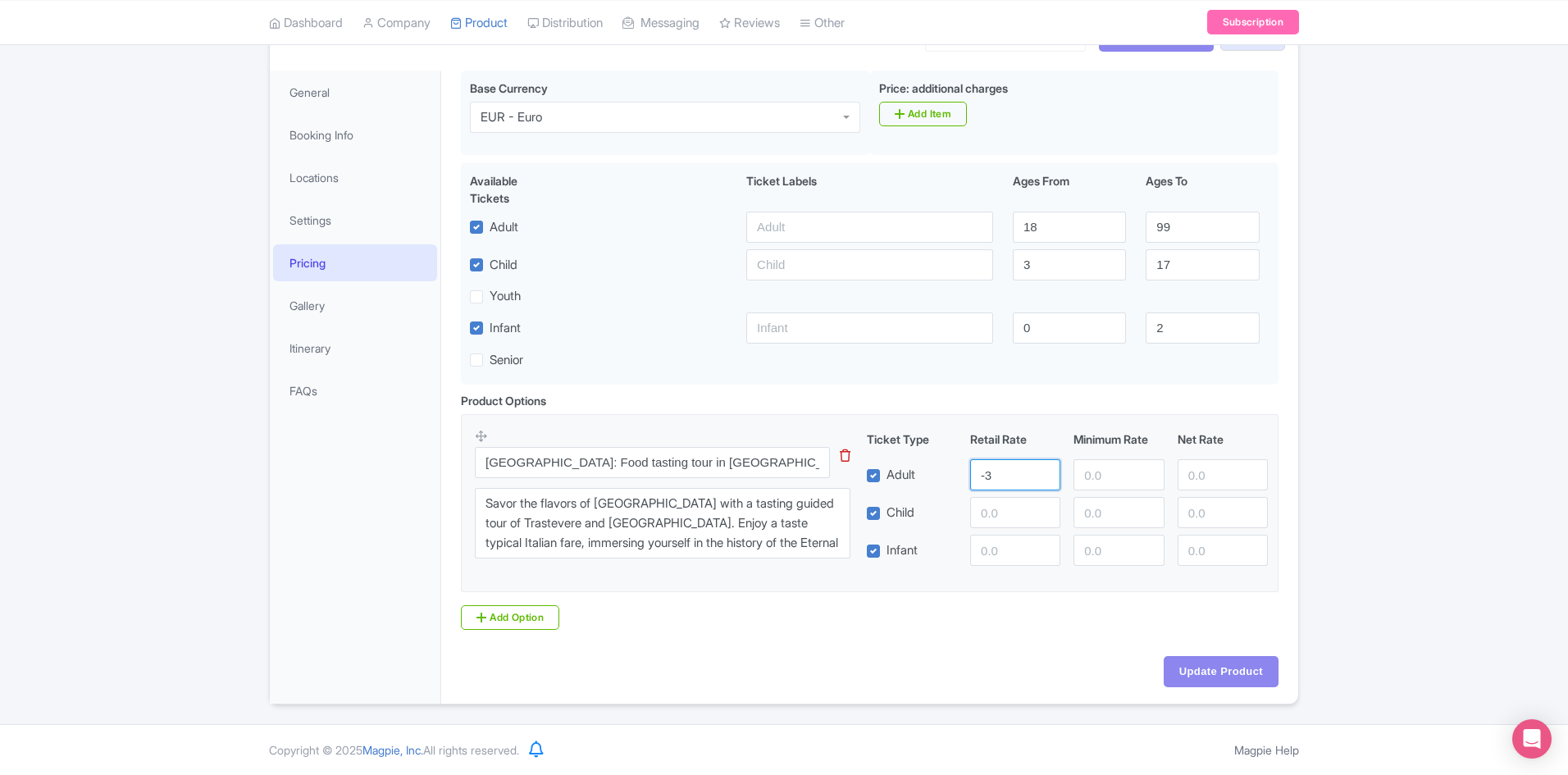
type input "-3"
click at [1045, 478] on input "-3" at bounding box center [1015, 475] width 90 height 31
drag, startPoint x: 1008, startPoint y: 474, endPoint x: 873, endPoint y: 463, distance: 135.4
click at [870, 473] on div "Adult -3" at bounding box center [1067, 475] width 415 height 31
type input "-1"
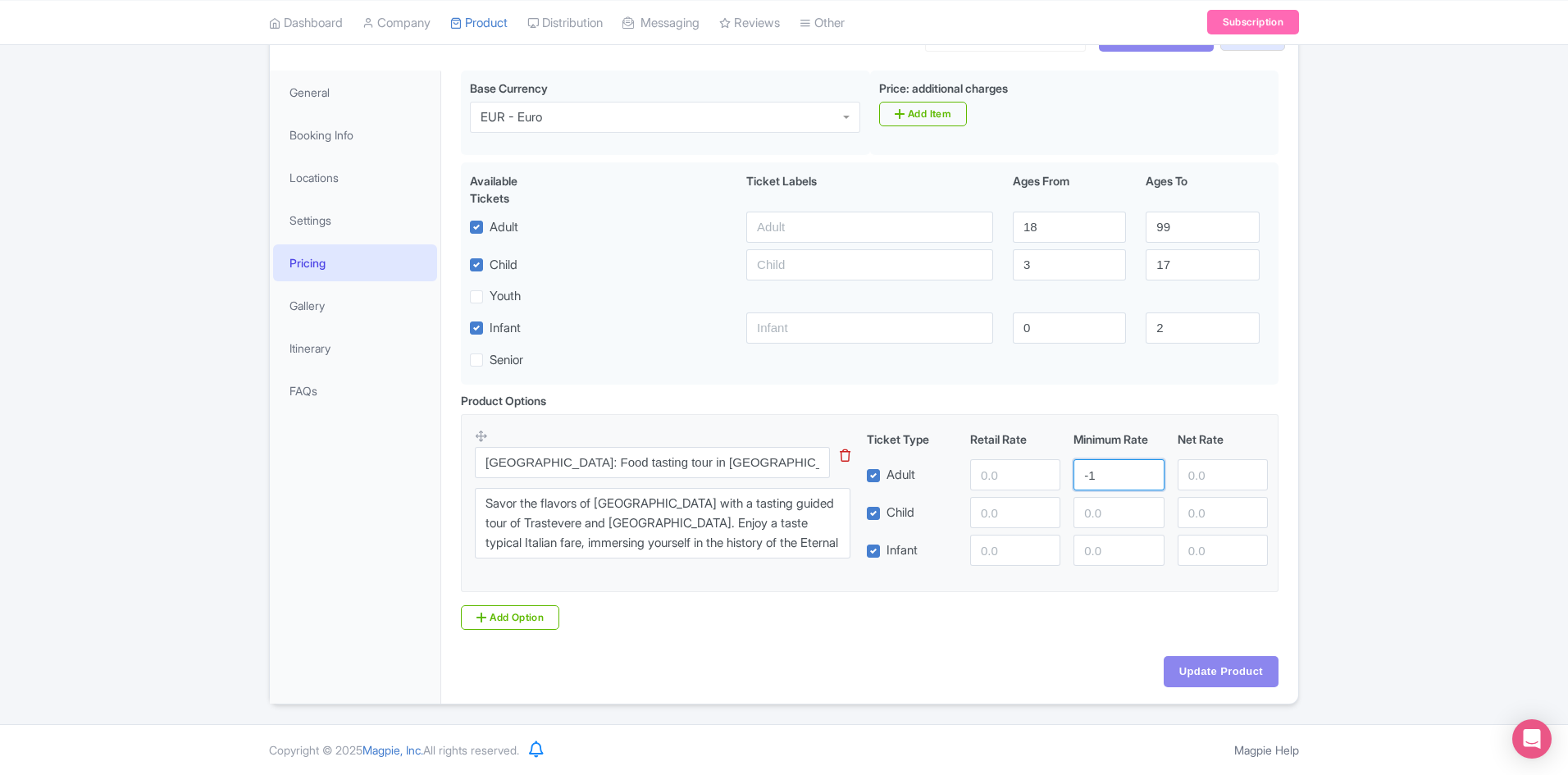
click at [1146, 478] on input "-1" at bounding box center [1118, 475] width 90 height 31
drag, startPoint x: 1107, startPoint y: 476, endPoint x: 904, endPoint y: 463, distance: 203.4
click at [920, 474] on div "Adult -1" at bounding box center [1067, 475] width 415 height 31
drag, startPoint x: 1011, startPoint y: 637, endPoint x: 1020, endPoint y: 639, distance: 9.2
click at [1015, 637] on div "Product Options i Rome: Food tasting tour in Trastevere This tip has not data. …" at bounding box center [869, 518] width 837 height 251
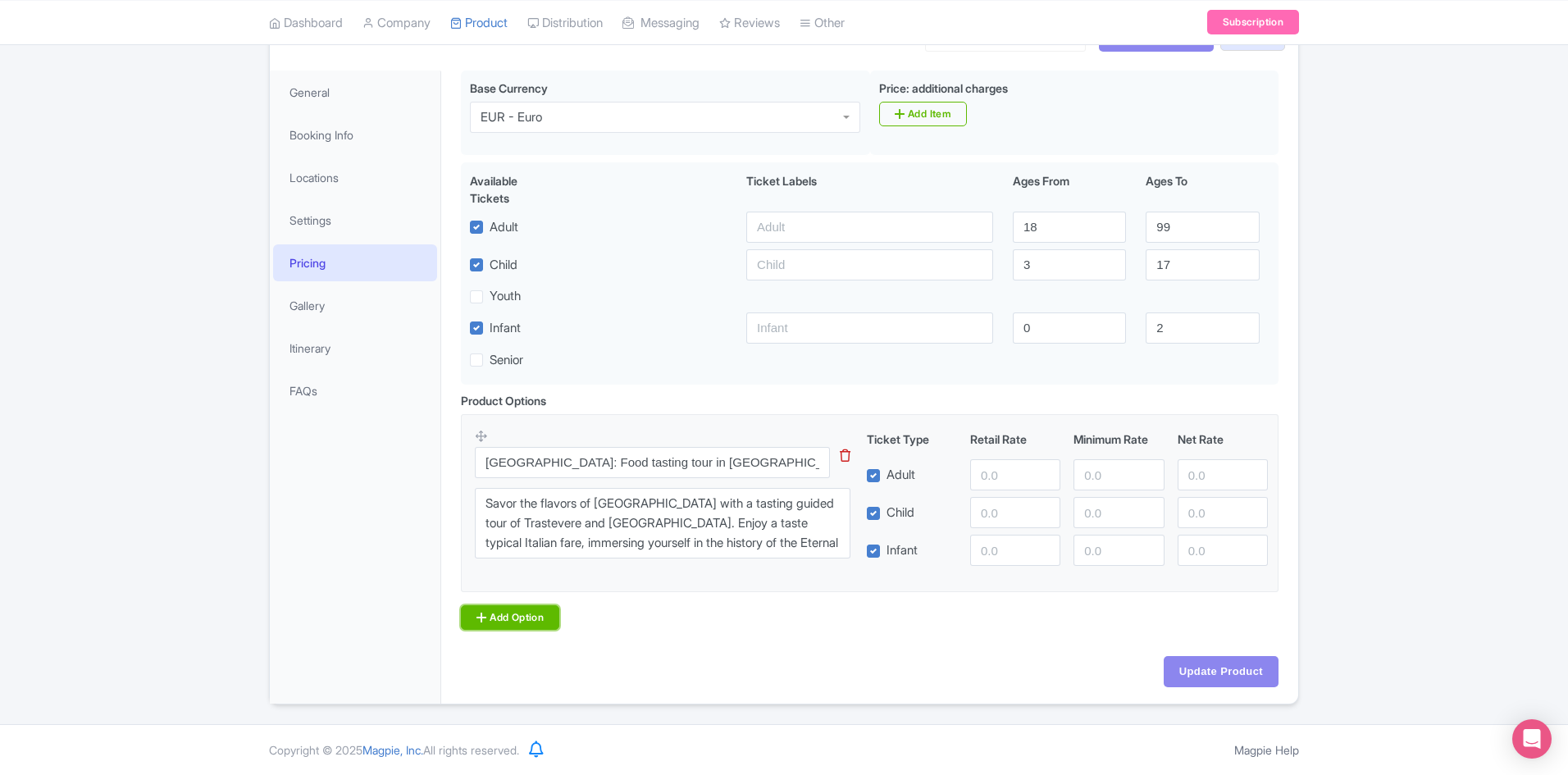
click at [536, 617] on link "Add Option" at bounding box center [509, 617] width 98 height 25
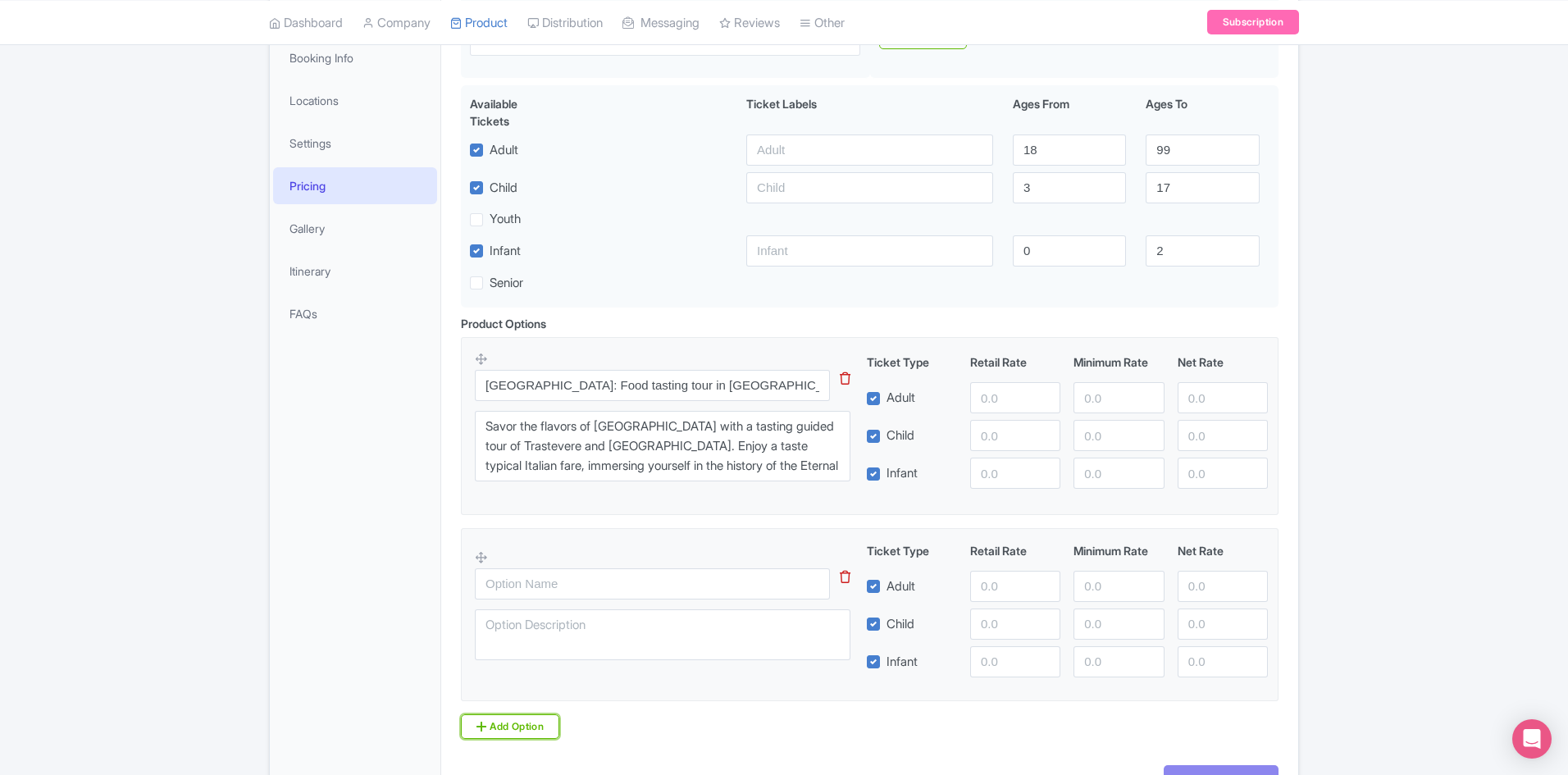
scroll to position [401, 0]
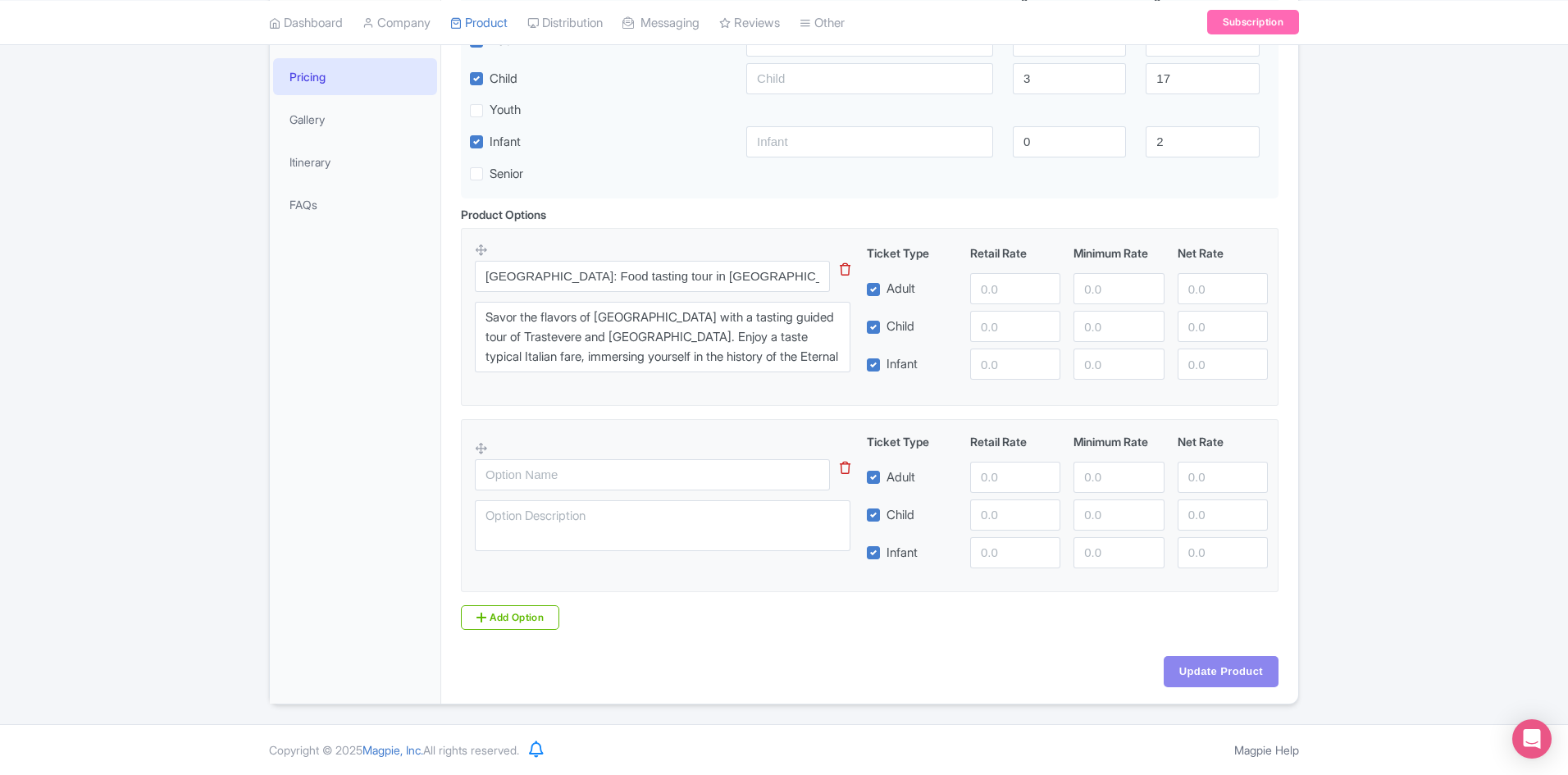
click at [842, 467] on icon at bounding box center [845, 467] width 11 height 12
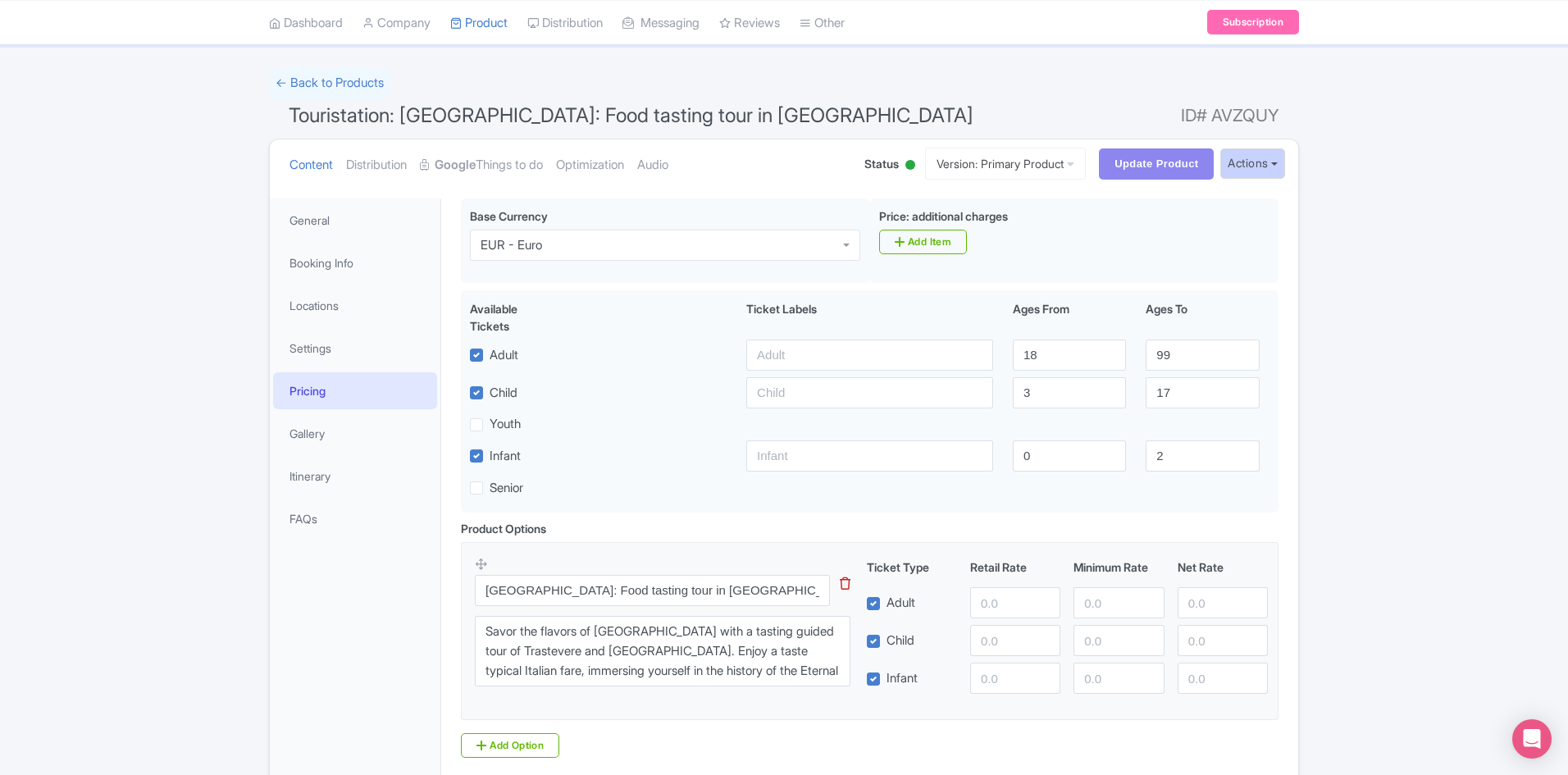
scroll to position [0, 0]
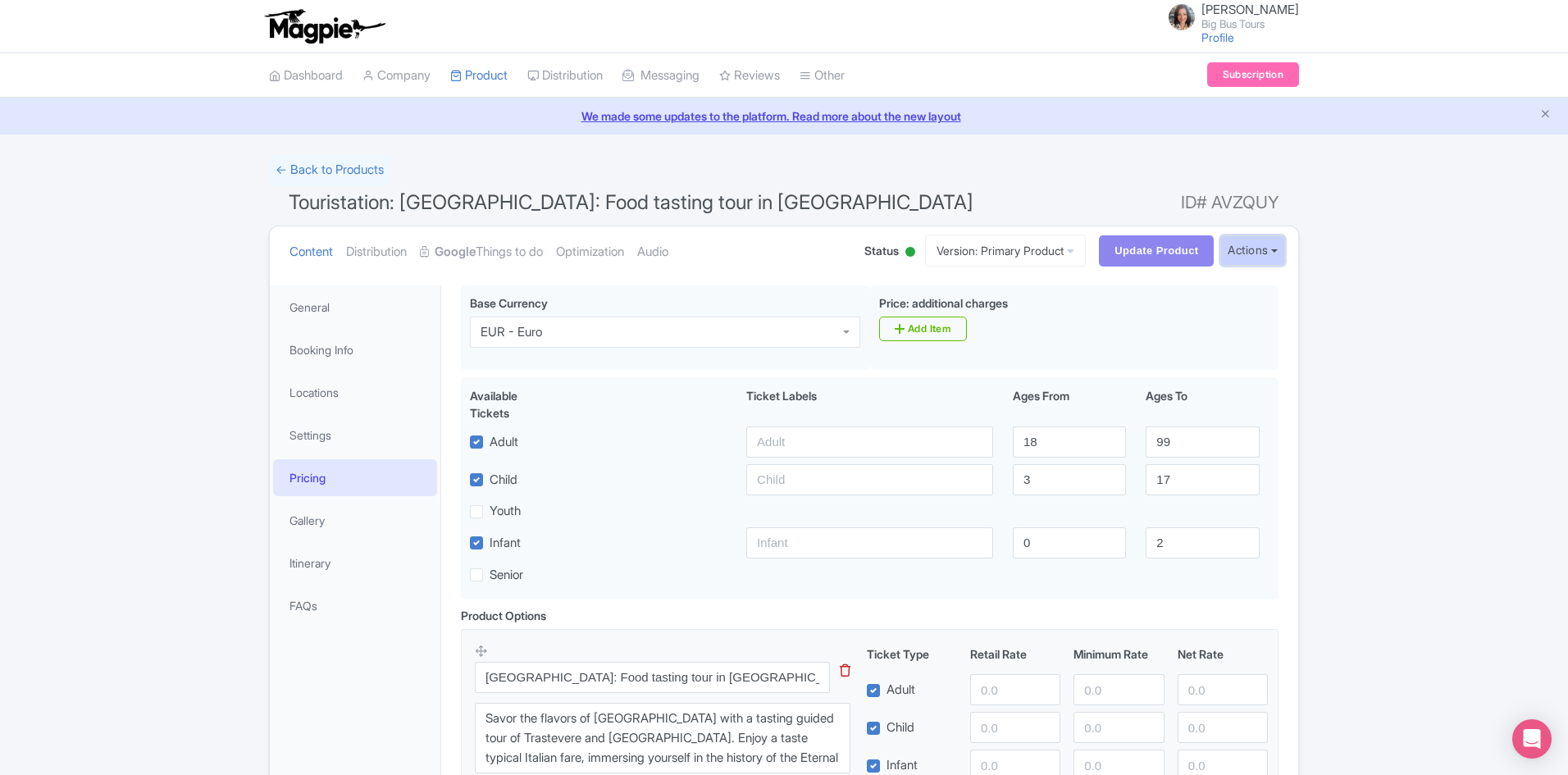
click at [1272, 247] on button "Actions" at bounding box center [1252, 250] width 65 height 30
click at [999, 299] on link "Customer View" at bounding box center [1068, 297] width 157 height 26
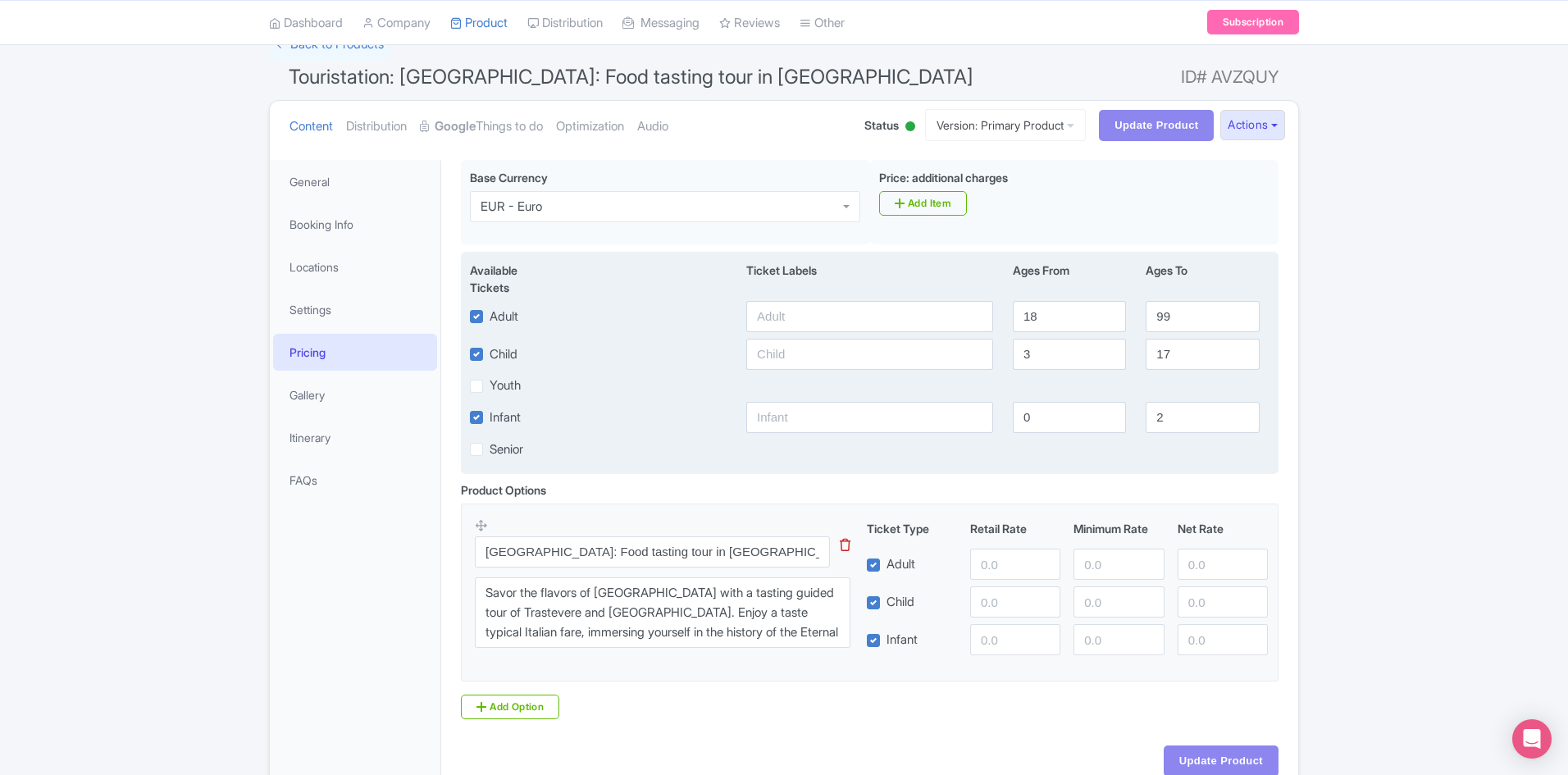
scroll to position [215, 0]
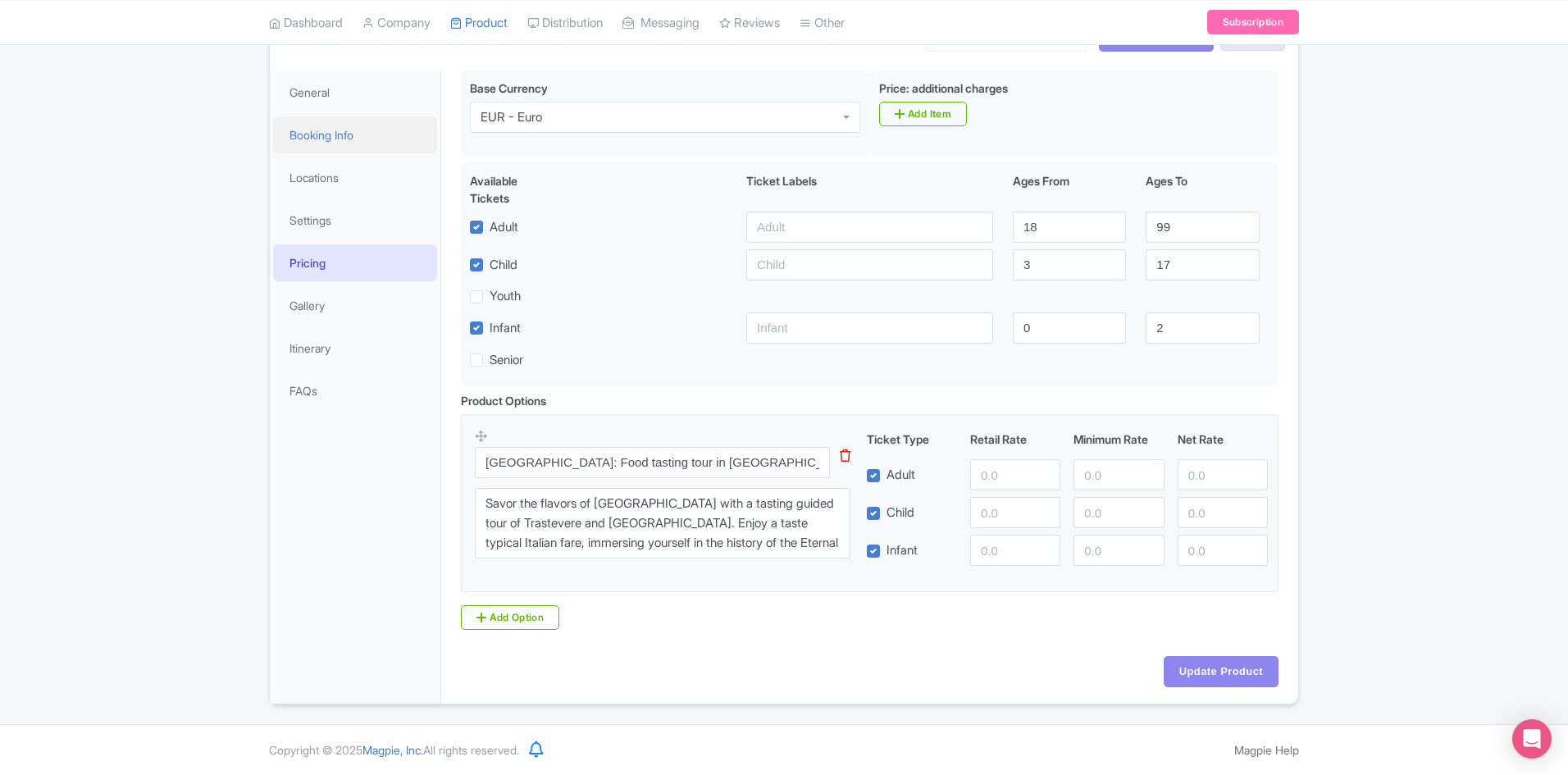
click at [321, 137] on link "Booking Info" at bounding box center [354, 135] width 164 height 37
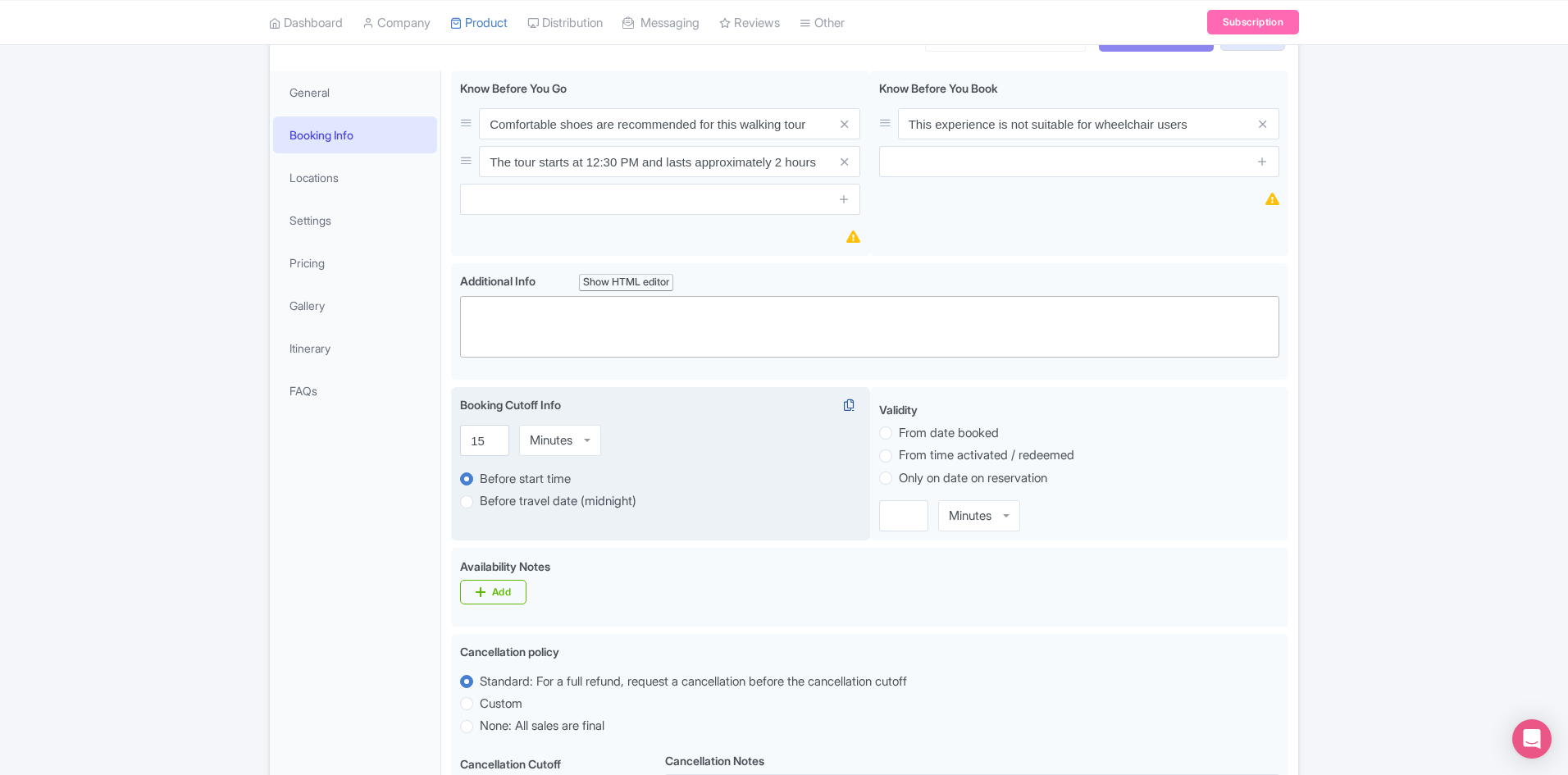
scroll to position [0, 0]
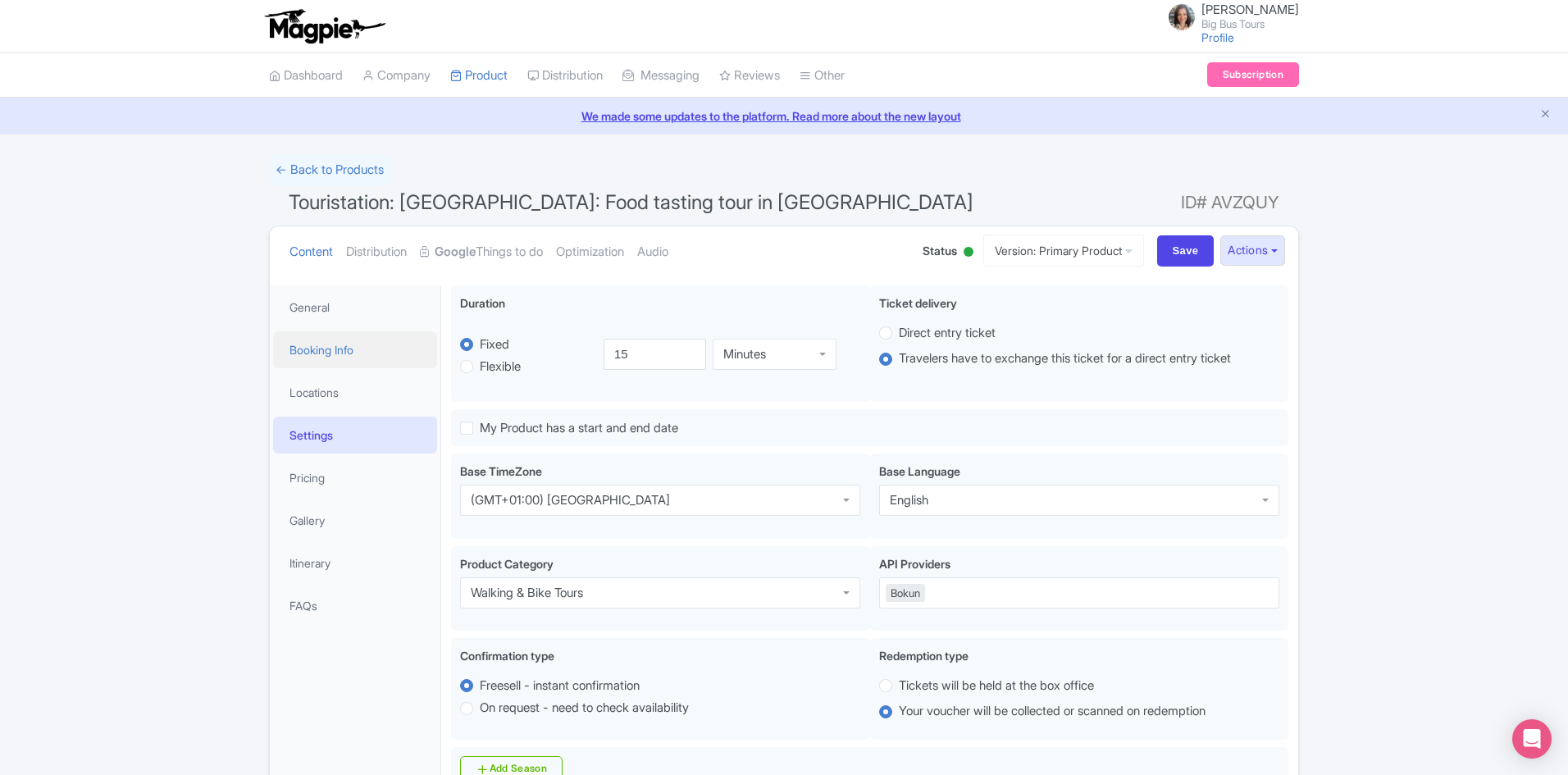
click at [317, 355] on link "Booking Info" at bounding box center [354, 350] width 164 height 37
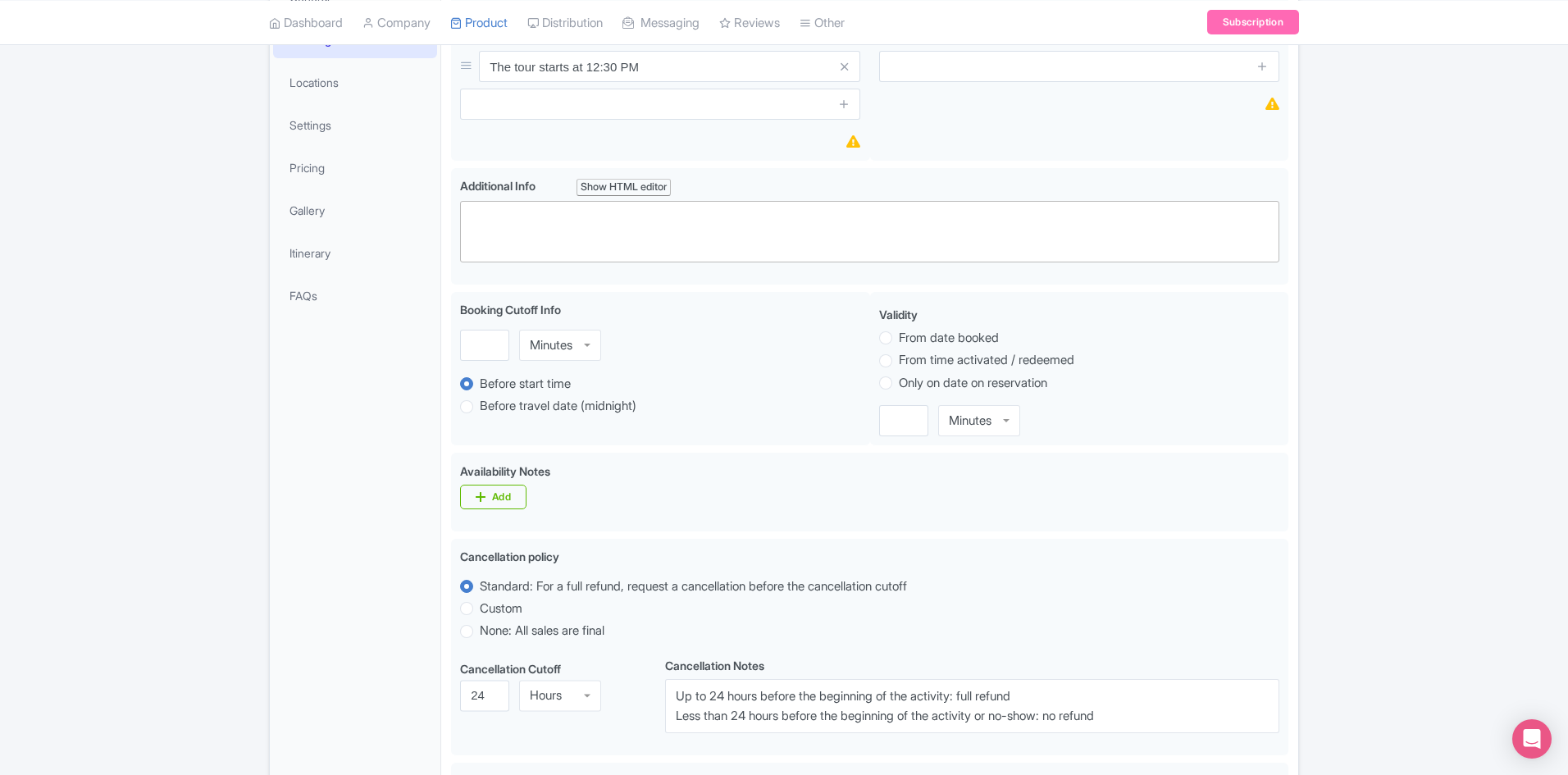
scroll to position [246, 0]
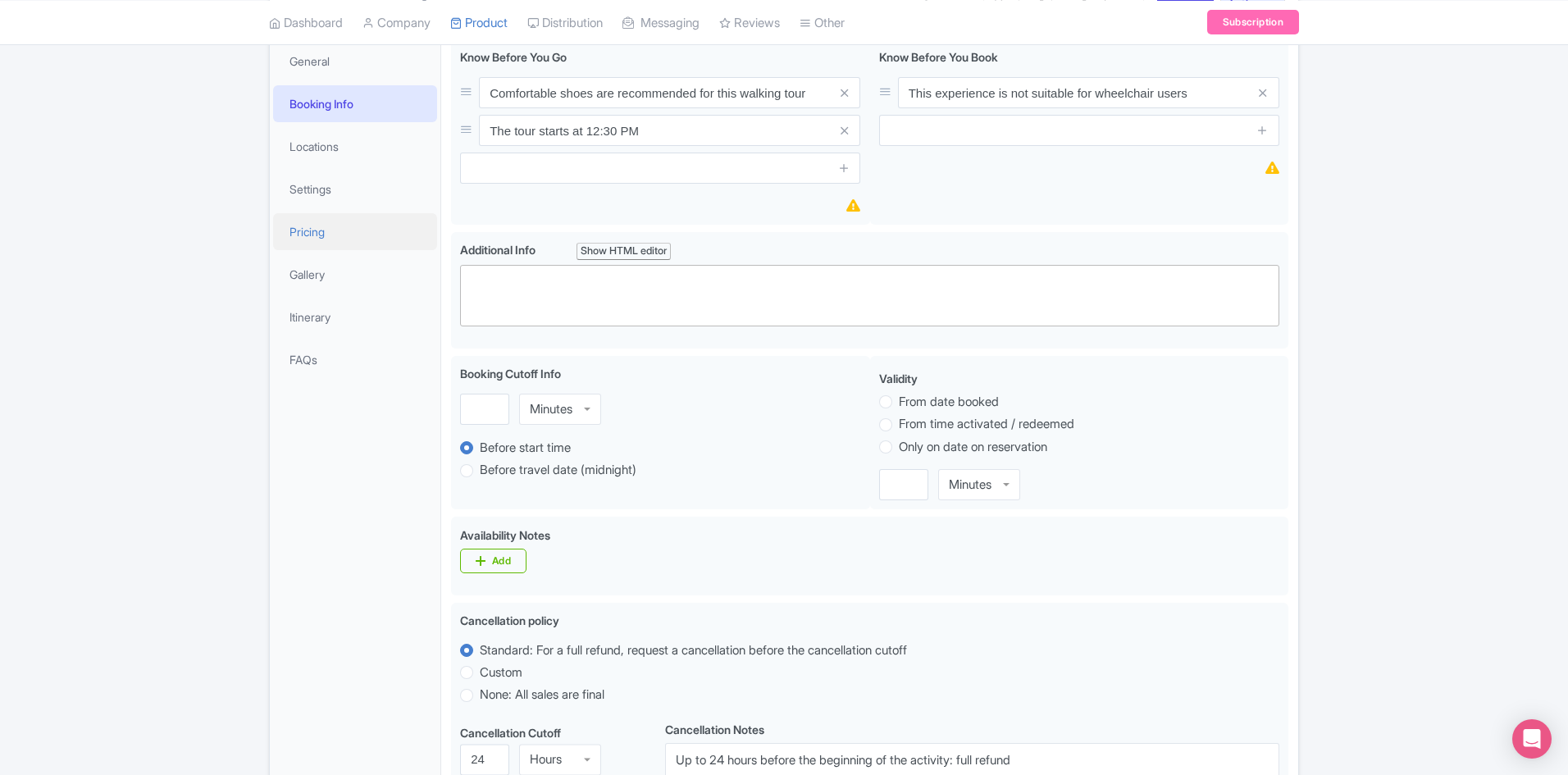
click at [315, 231] on link "Pricing" at bounding box center [354, 232] width 164 height 37
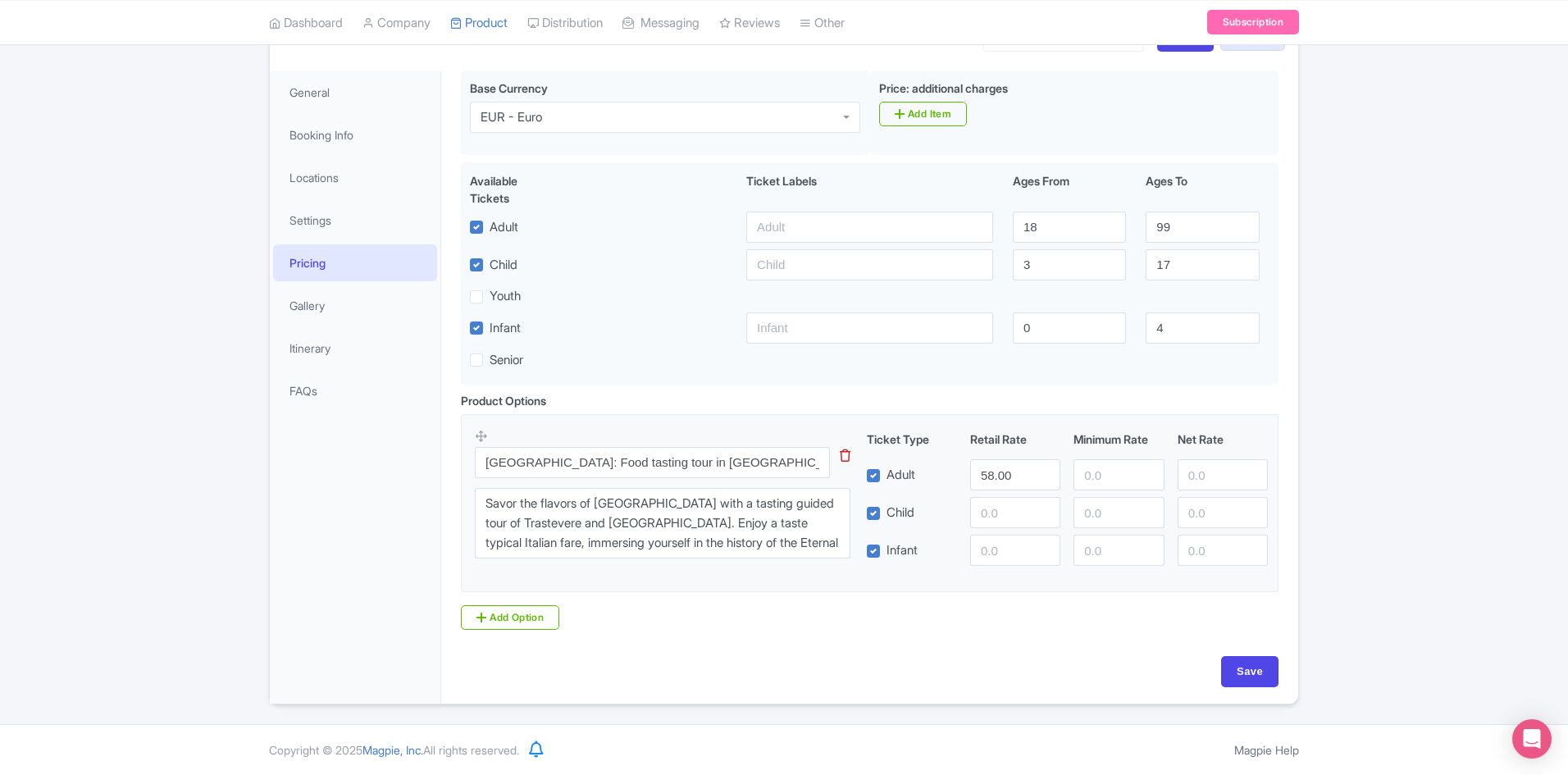
scroll to position [210, 0]
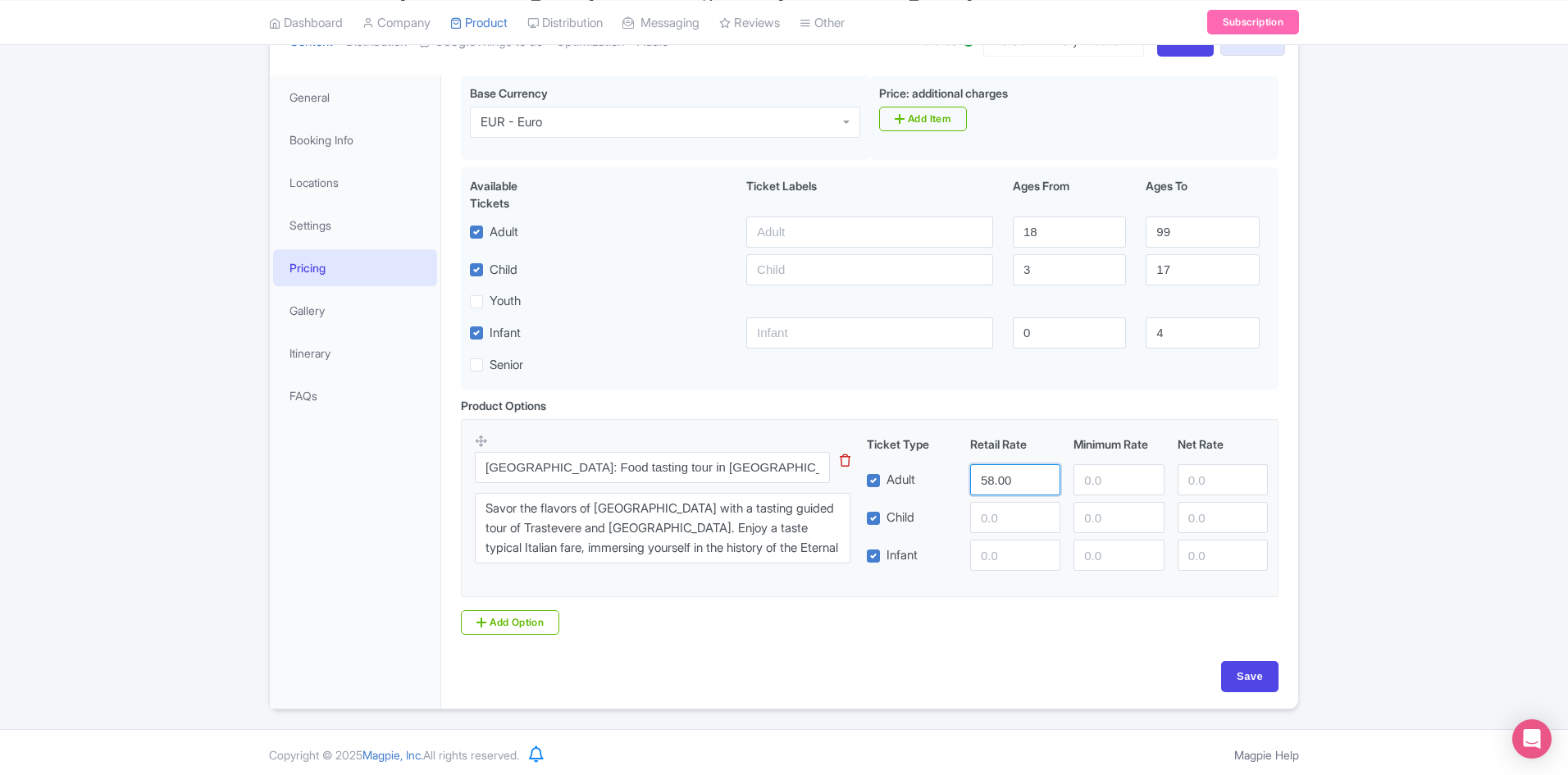
drag, startPoint x: 1012, startPoint y: 480, endPoint x: 907, endPoint y: 480, distance: 105.0
click at [907, 480] on div "Adult 58.00" at bounding box center [1067, 480] width 415 height 31
click at [1241, 675] on input "Save" at bounding box center [1249, 677] width 58 height 31
type input "Saving..."
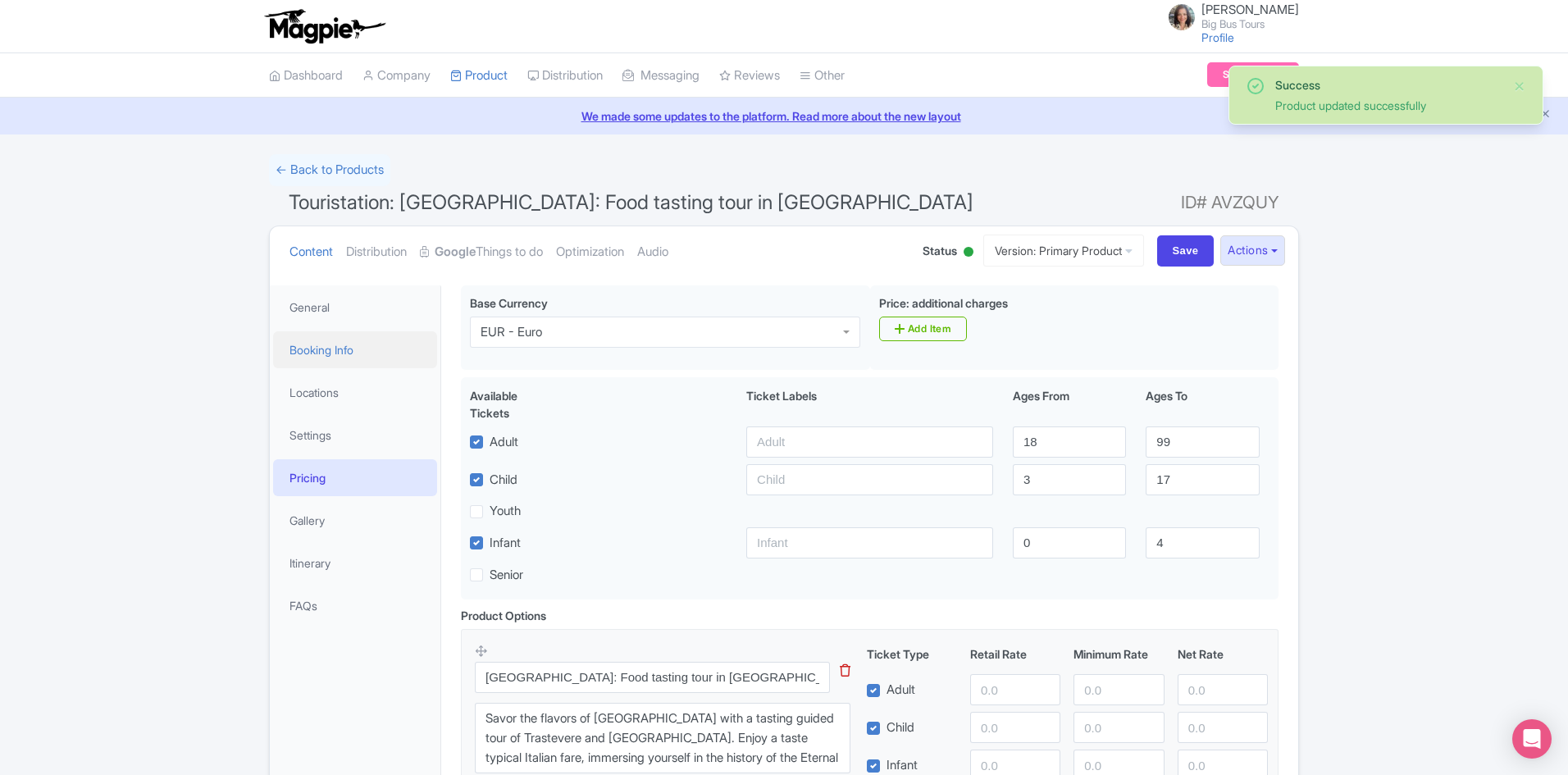
click at [319, 346] on link "Booking Info" at bounding box center [354, 350] width 164 height 37
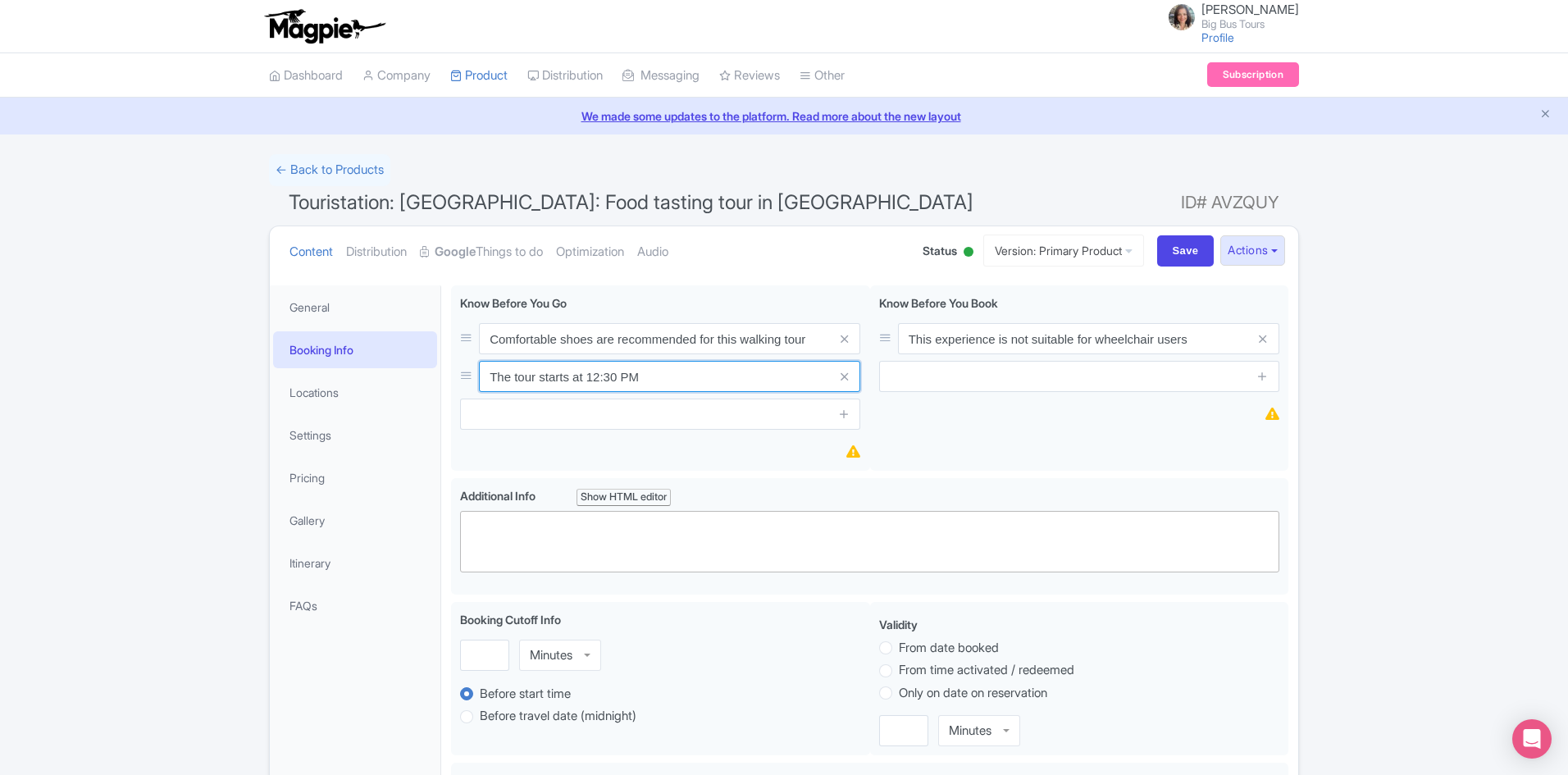
drag, startPoint x: 490, startPoint y: 372, endPoint x: 387, endPoint y: 372, distance: 103.0
paste input "and lasts approximately 2 hours."
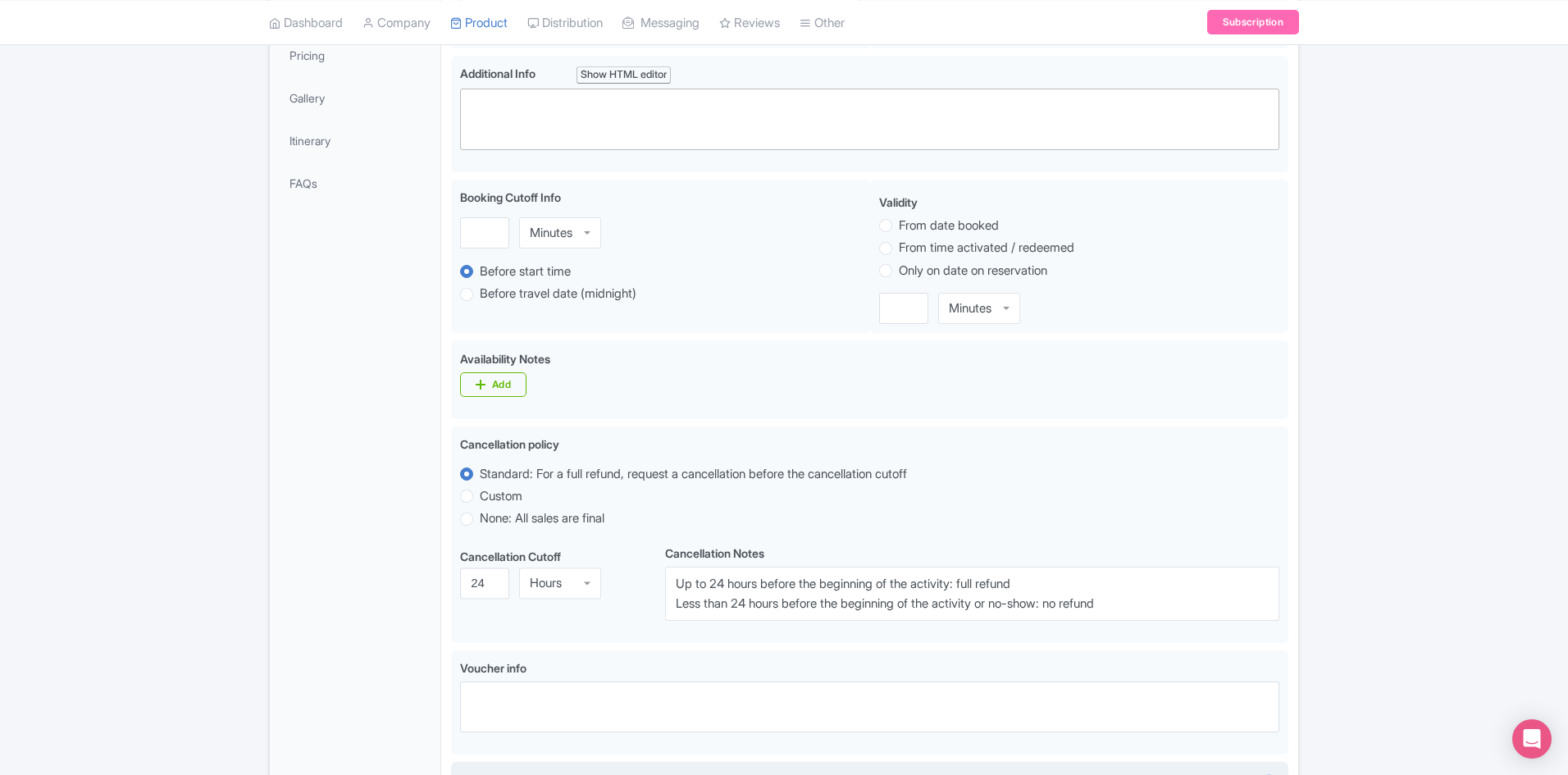
scroll to position [764, 0]
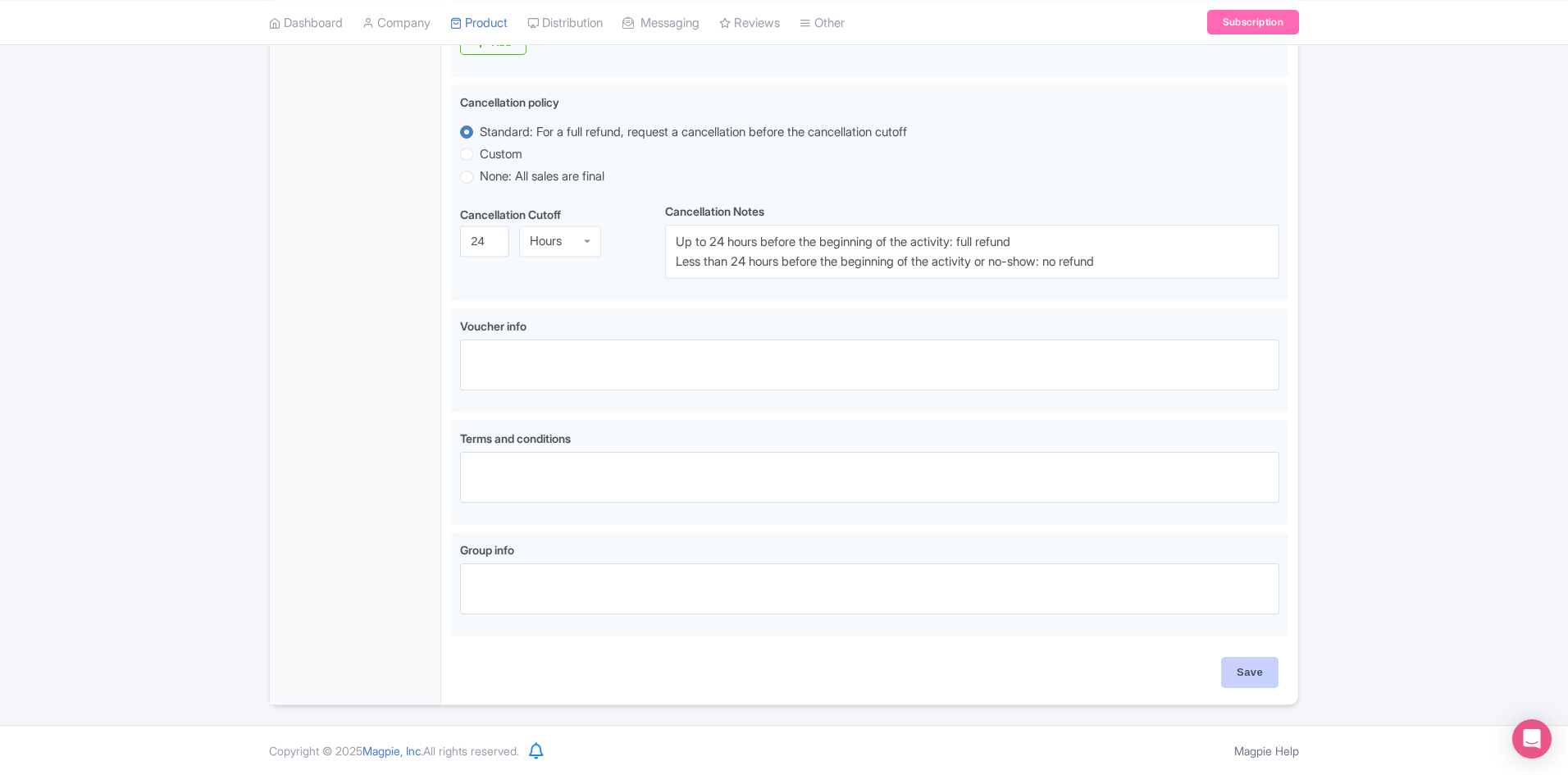
type input "The tour starts at 12:30 PM and lasts approximately 2 hours."
click at [1232, 670] on input "Save" at bounding box center [1249, 672] width 58 height 31
type input "Saving..."
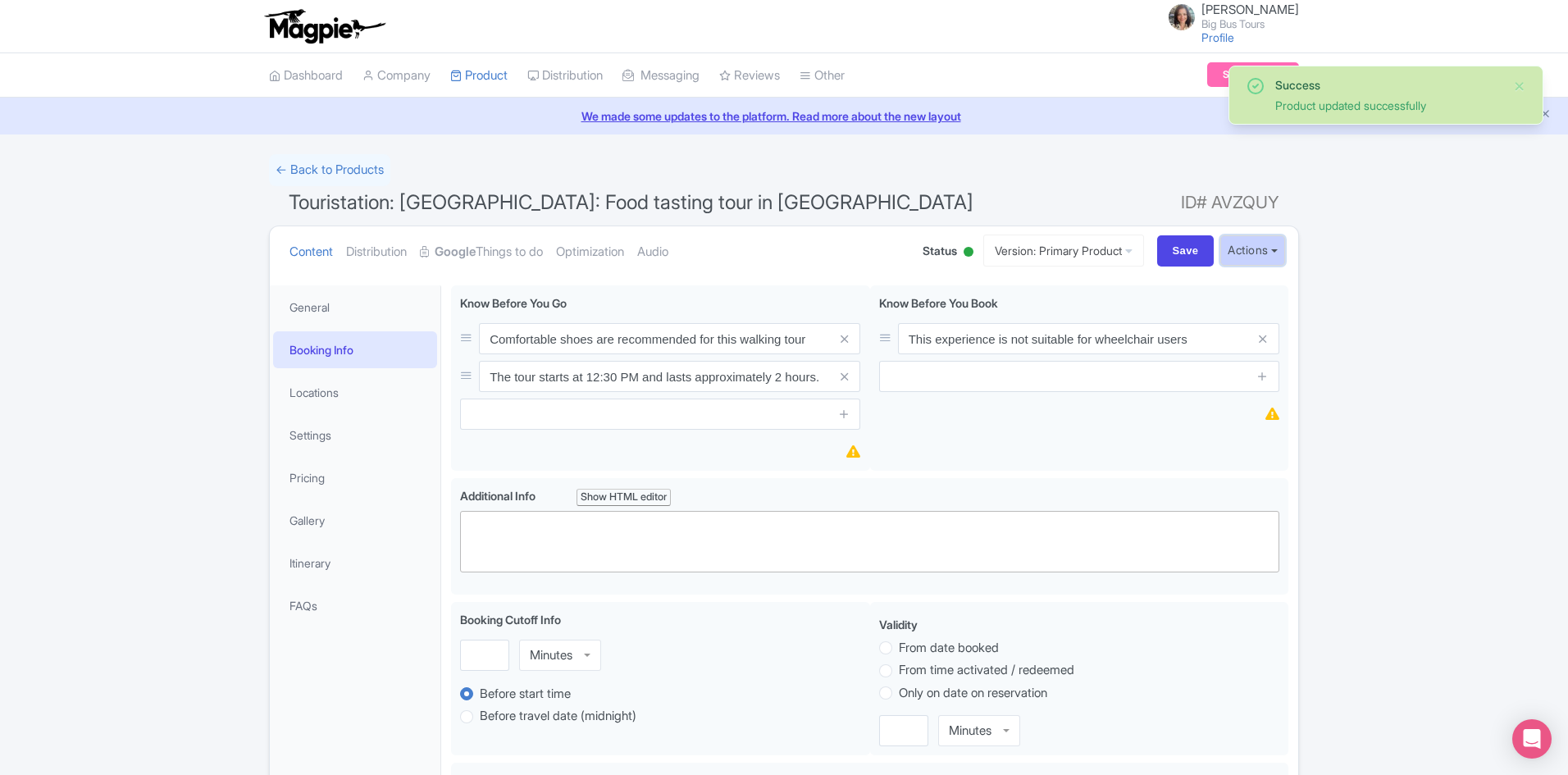
click at [1272, 251] on button "Actions" at bounding box center [1252, 250] width 65 height 30
click at [1054, 323] on link "Industry Partner View" at bounding box center [1068, 322] width 157 height 26
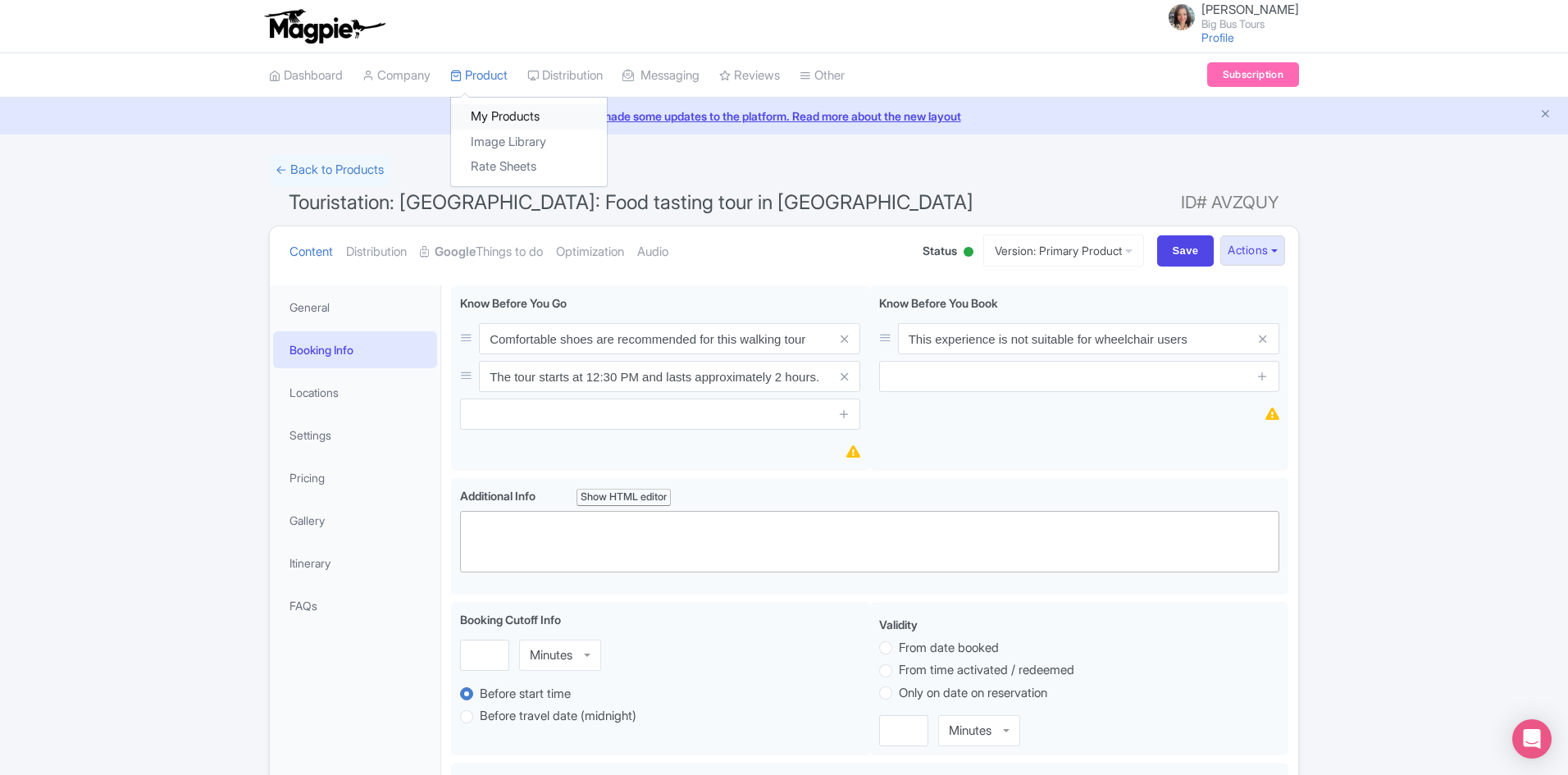
click at [495, 112] on link "My Products" at bounding box center [528, 117] width 156 height 26
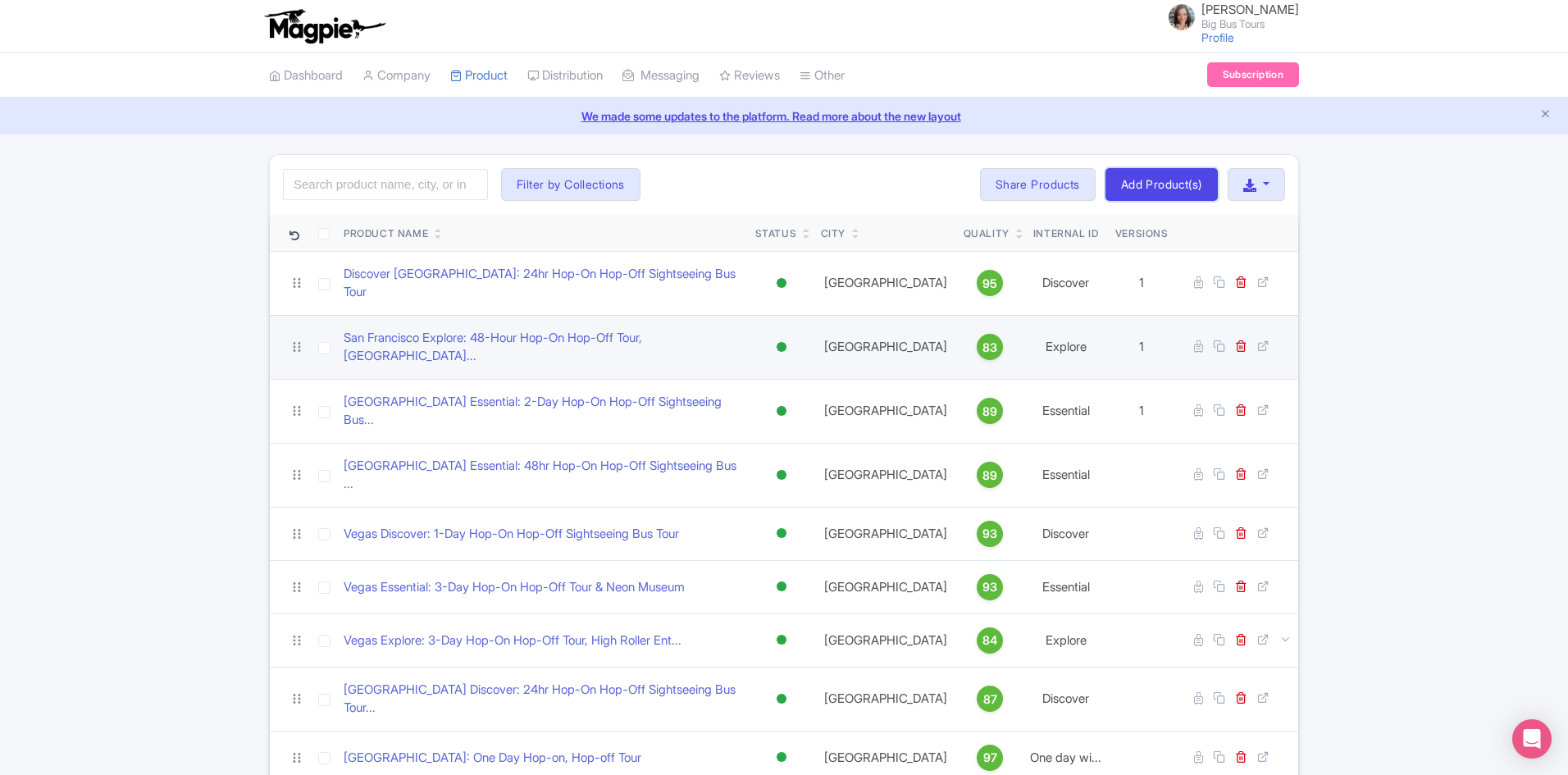
drag, startPoint x: 1176, startPoint y: 184, endPoint x: 1230, endPoint y: 356, distance: 180.3
click at [1177, 184] on link "Add Product(s)" at bounding box center [1161, 185] width 113 height 33
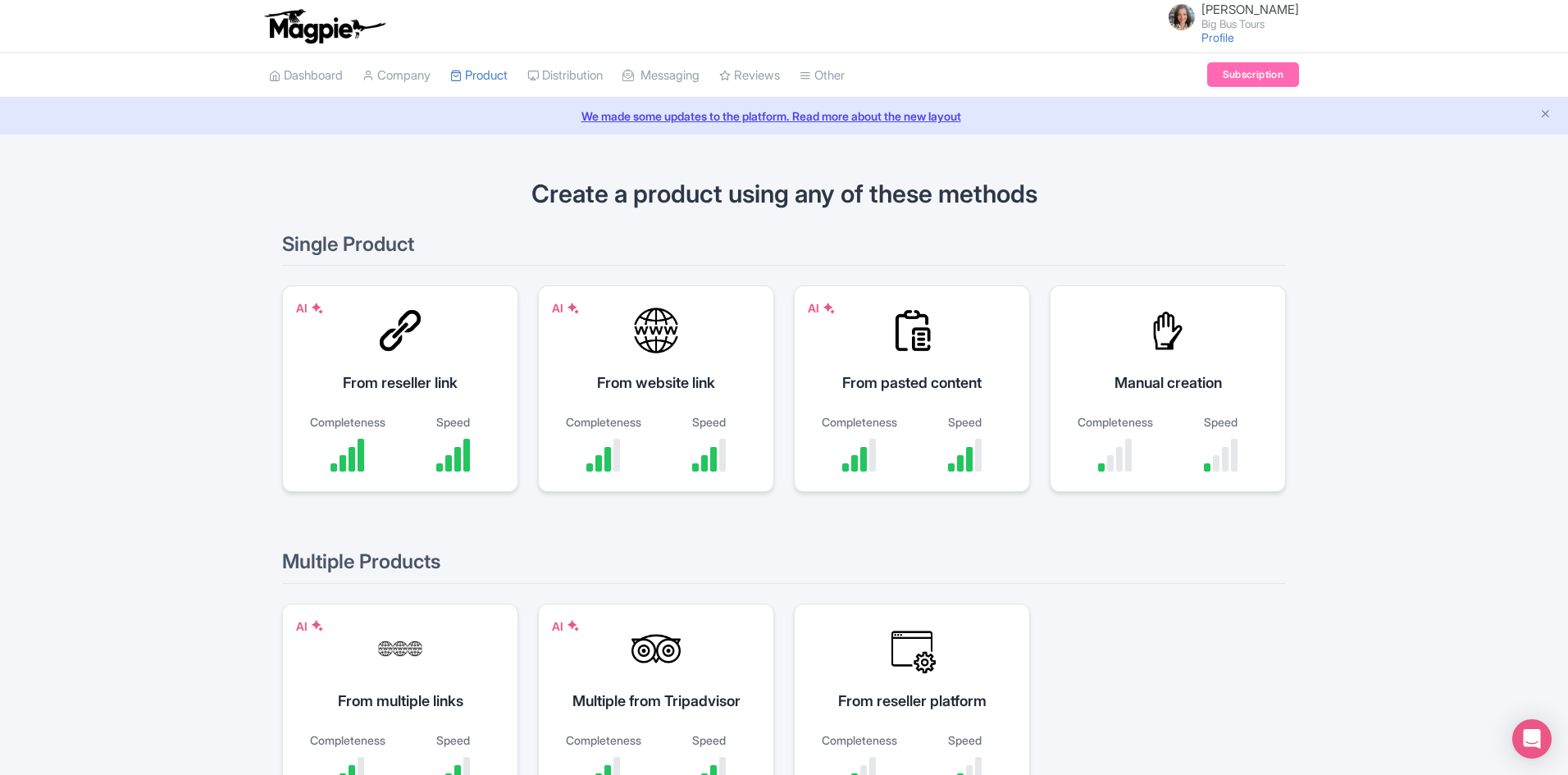
click at [420, 355] on div "AI From reseller link Completeness Speed" at bounding box center [400, 389] width 236 height 207
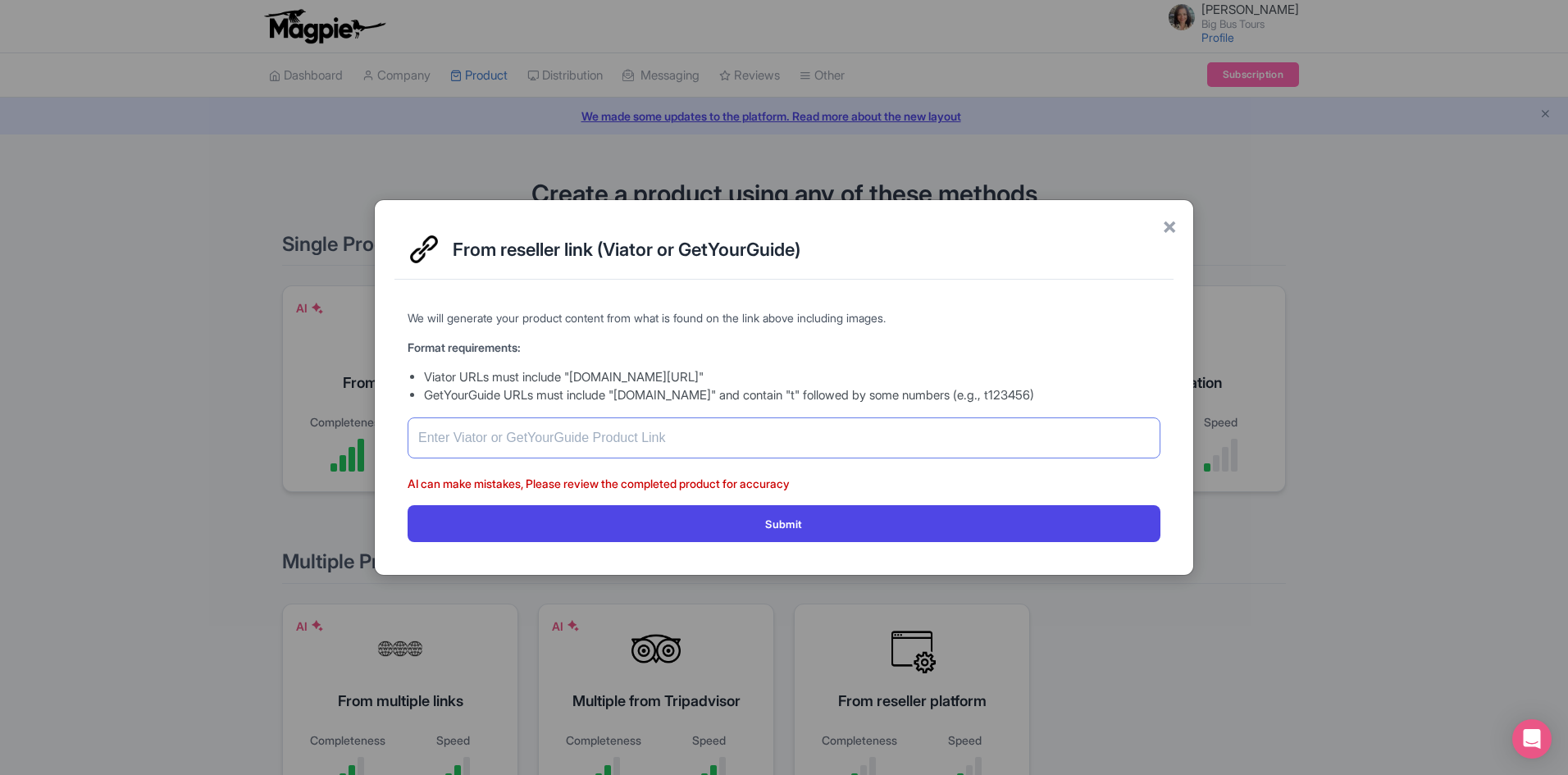
click at [594, 431] on input "text" at bounding box center [784, 438] width 753 height 41
paste input "https://www.getyourguide.com/rome-l33/vatican-vatican-museums-sistine-chapel-sk…"
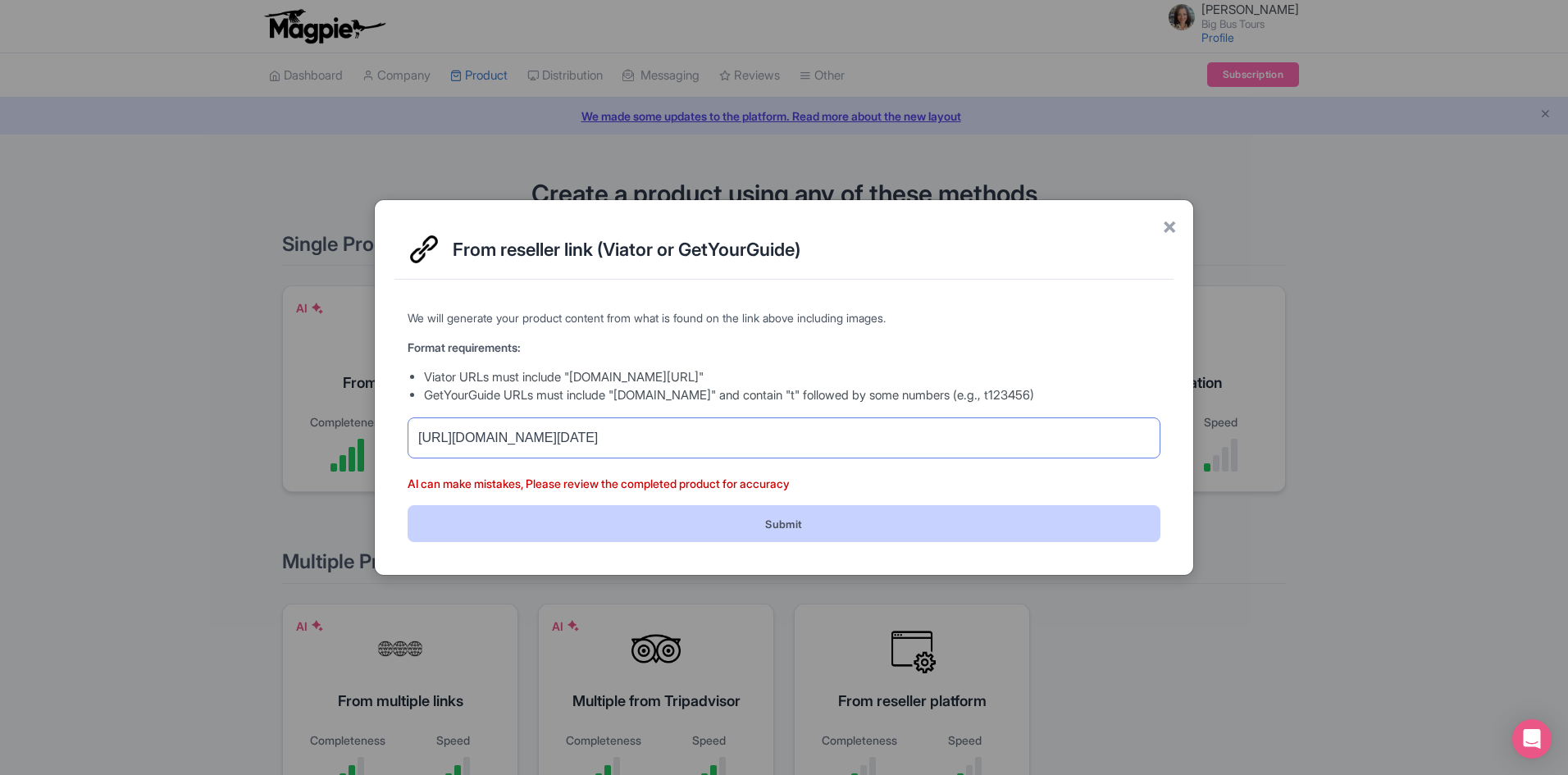
type input "https://www.getyourguide.com/rome-l33/vatican-vatican-museums-sistine-chapel-sk…"
click at [775, 529] on button "Submit" at bounding box center [784, 523] width 753 height 37
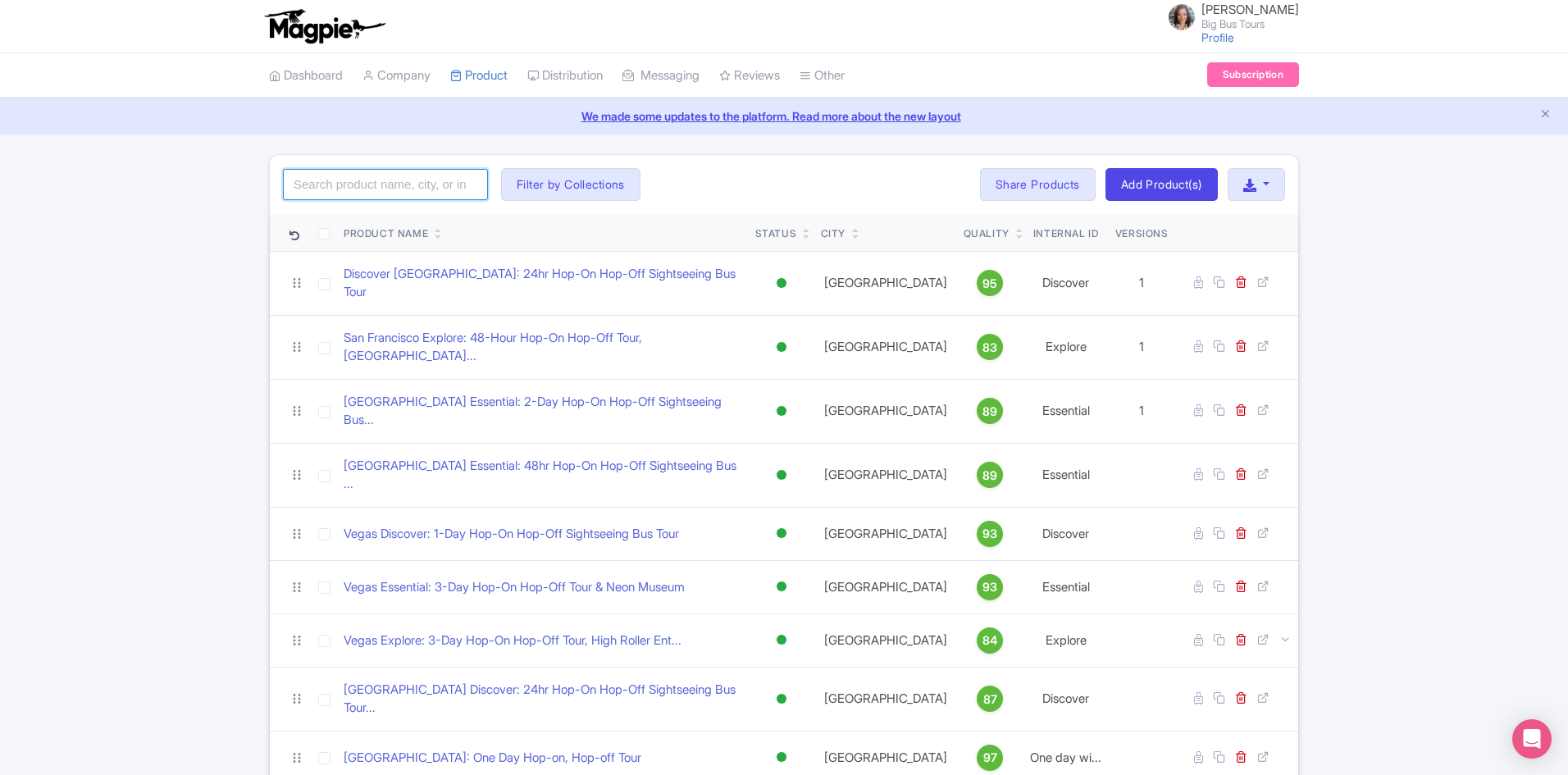
click at [415, 185] on input "search" at bounding box center [386, 184] width 205 height 31
type input "vatican"
click button "Search" at bounding box center [0, 0] width 0 height 0
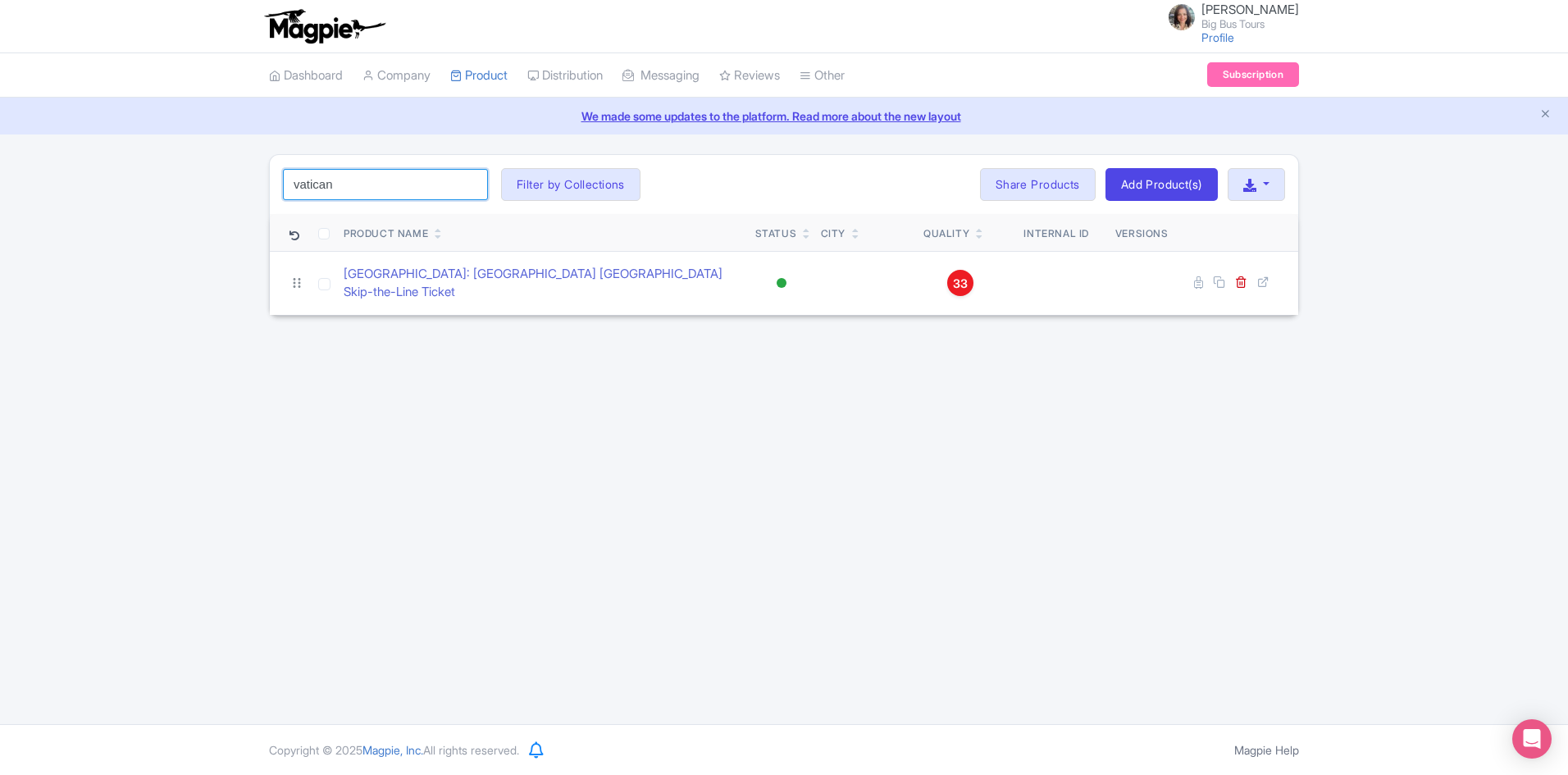
click at [368, 177] on input "vatican" at bounding box center [386, 184] width 205 height 31
click button "Search" at bounding box center [0, 0] width 0 height 0
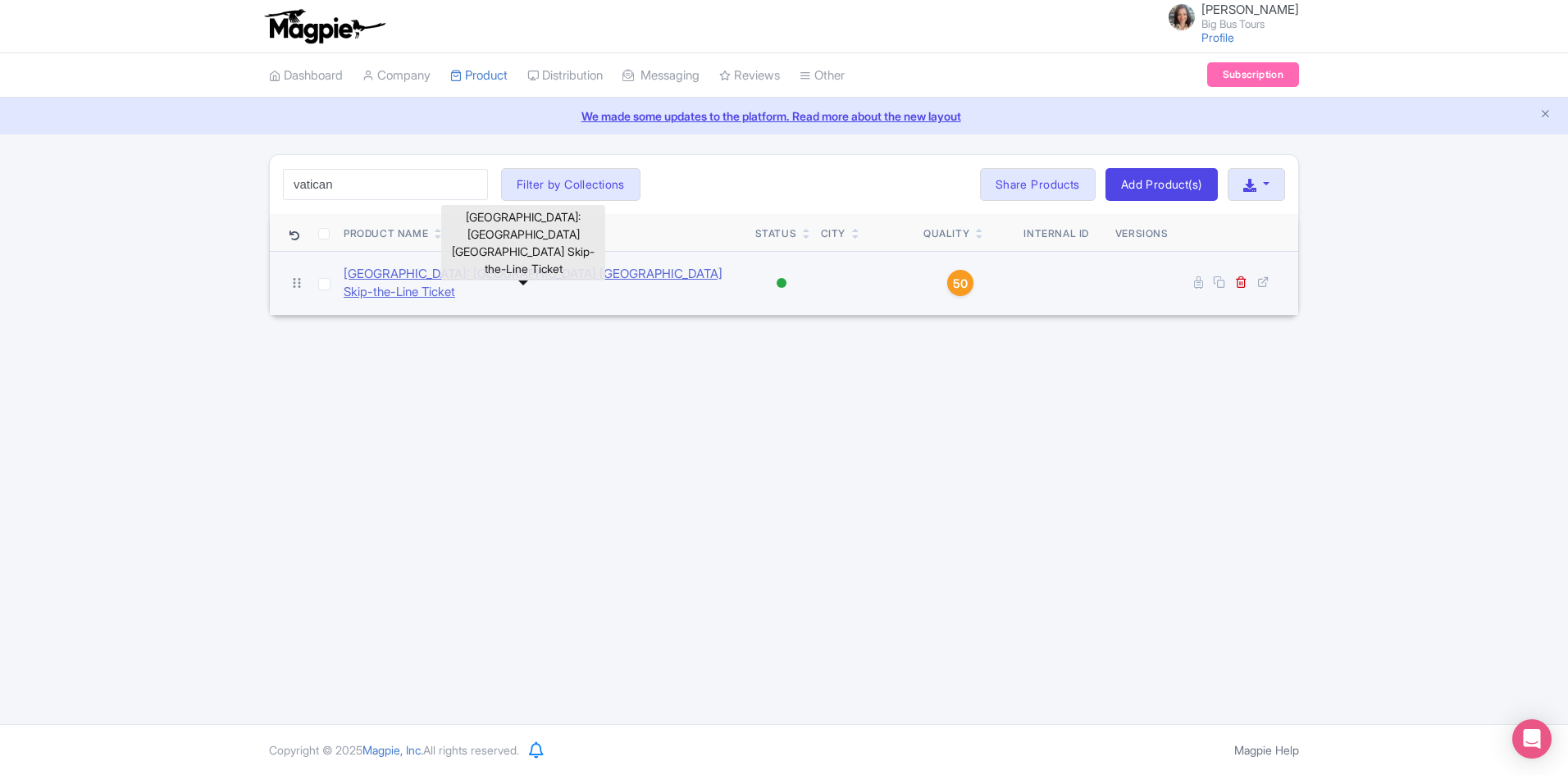
click at [544, 276] on link "[GEOGRAPHIC_DATA]: [GEOGRAPHIC_DATA] [GEOGRAPHIC_DATA] Skip-the-Line Ticket" at bounding box center [542, 283] width 398 height 37
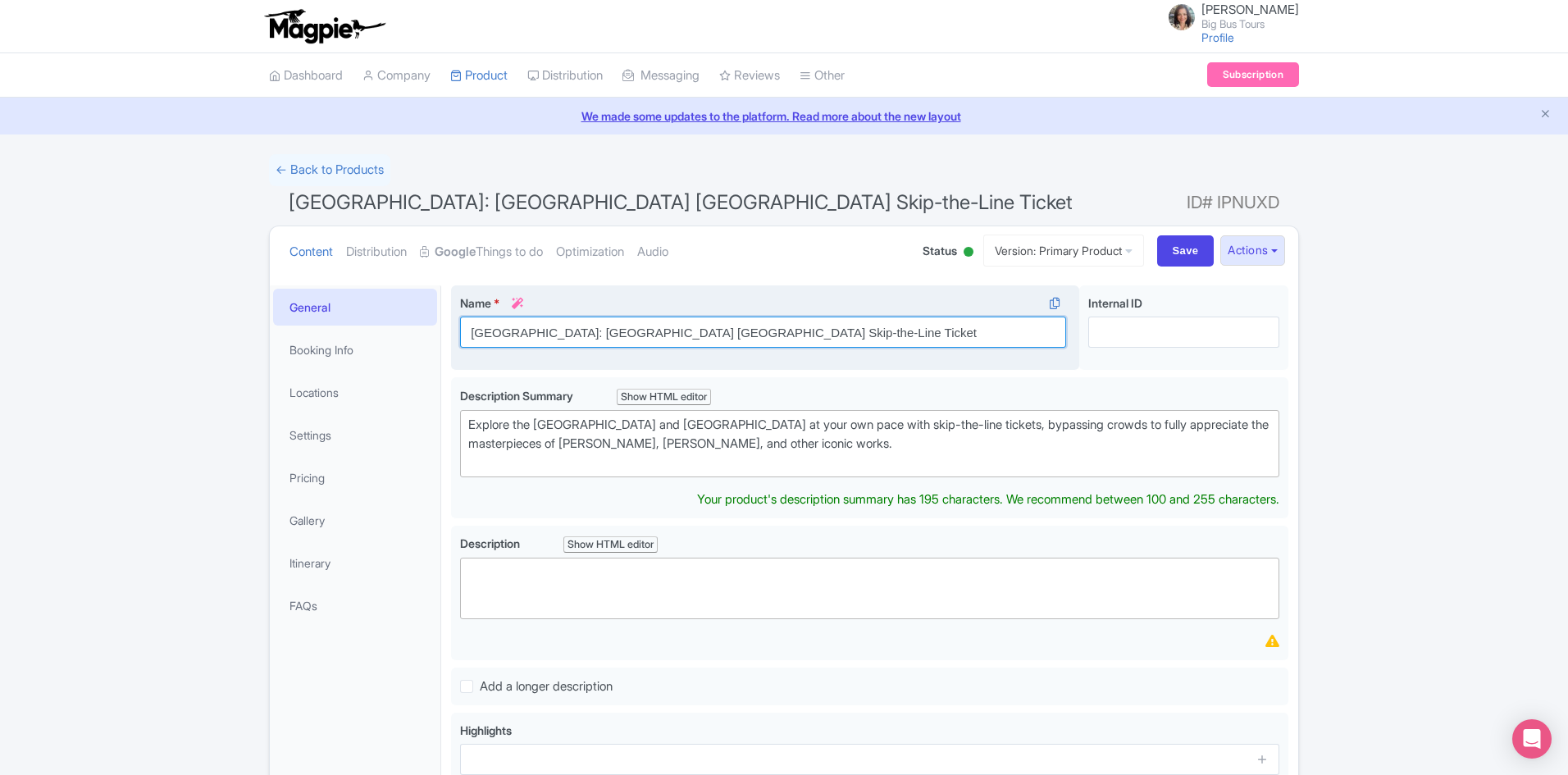
click at [471, 333] on input "[GEOGRAPHIC_DATA]: [GEOGRAPHIC_DATA] [GEOGRAPHIC_DATA] Skip-the-Line Ticket" at bounding box center [763, 333] width 606 height 31
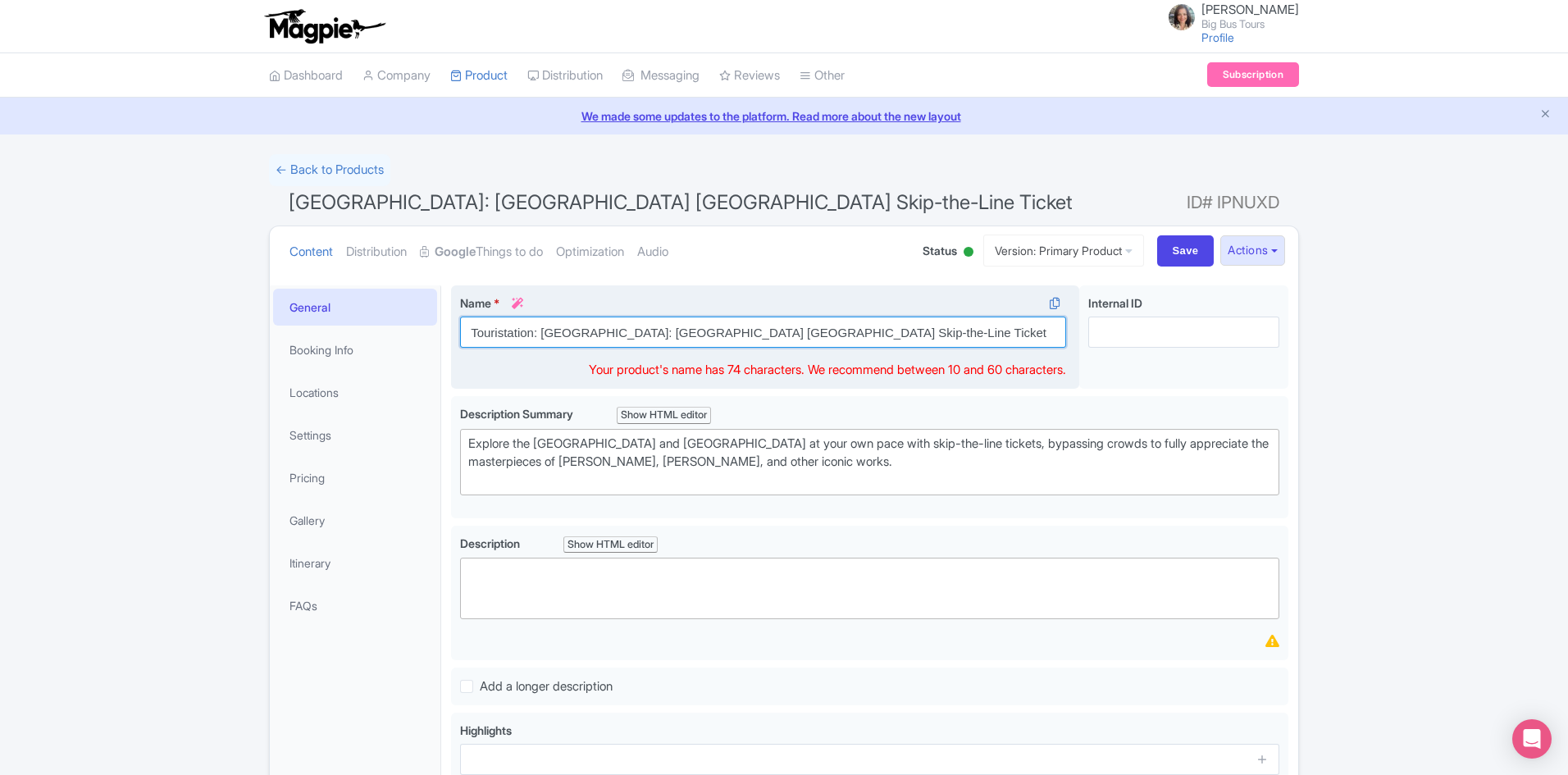
drag, startPoint x: 592, startPoint y: 332, endPoint x: 624, endPoint y: 336, distance: 32.2
click at [666, 333] on input "Touristation: [GEOGRAPHIC_DATA]: [GEOGRAPHIC_DATA] [GEOGRAPHIC_DATA] Skip-the-L…" at bounding box center [763, 333] width 606 height 31
drag, startPoint x: 589, startPoint y: 334, endPoint x: 681, endPoint y: 339, distance: 92.1
click at [681, 339] on input "Touristation: [GEOGRAPHIC_DATA]: [GEOGRAPHIC_DATA] [GEOGRAPHIC_DATA] Skip-the-L…" at bounding box center [763, 333] width 606 height 31
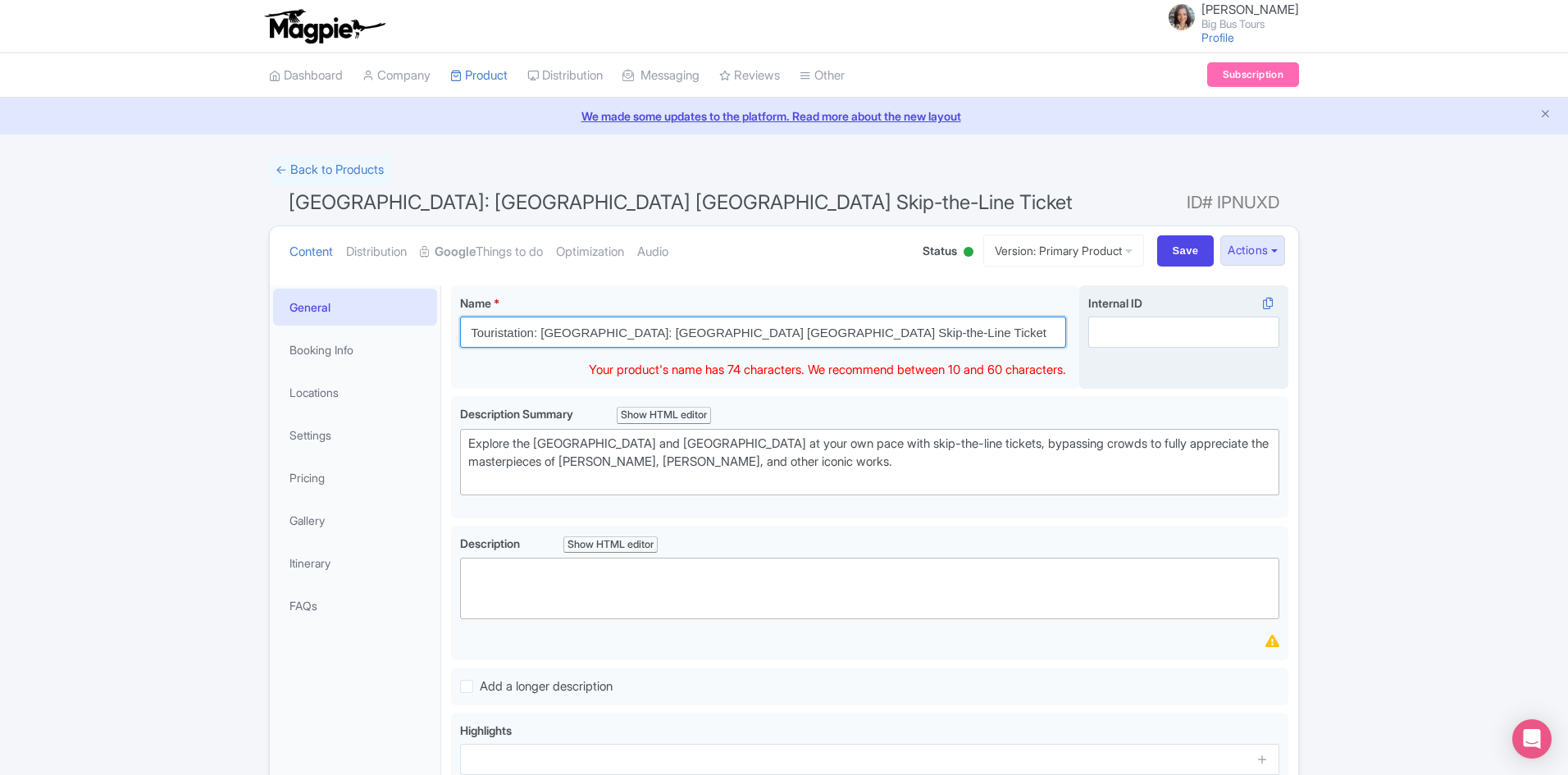
type input "Touristation: [GEOGRAPHIC_DATA]: [GEOGRAPHIC_DATA] [GEOGRAPHIC_DATA] Skip-the-L…"
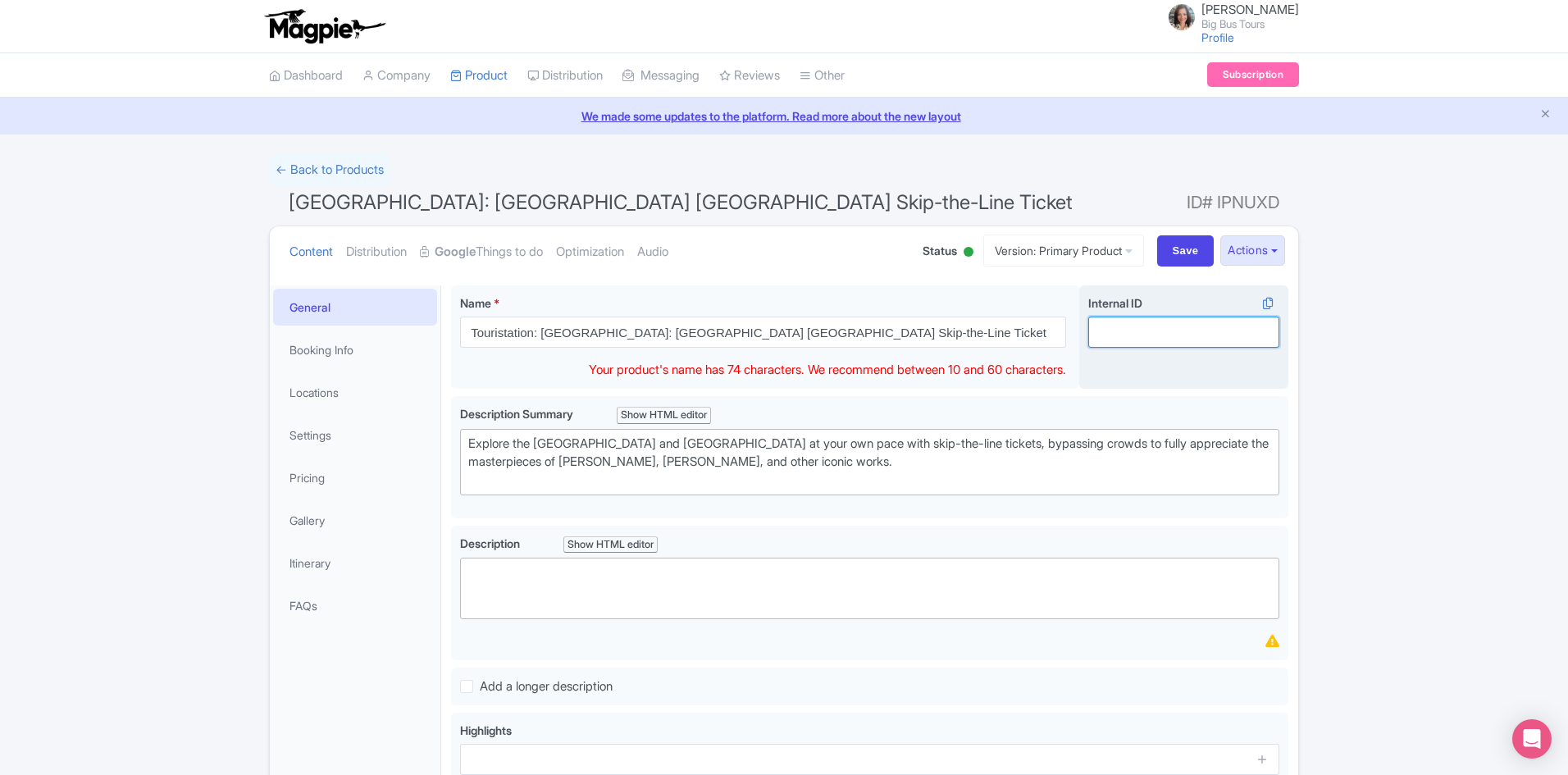
click at [1156, 333] on input "Internal ID i" at bounding box center [1183, 333] width 191 height 31
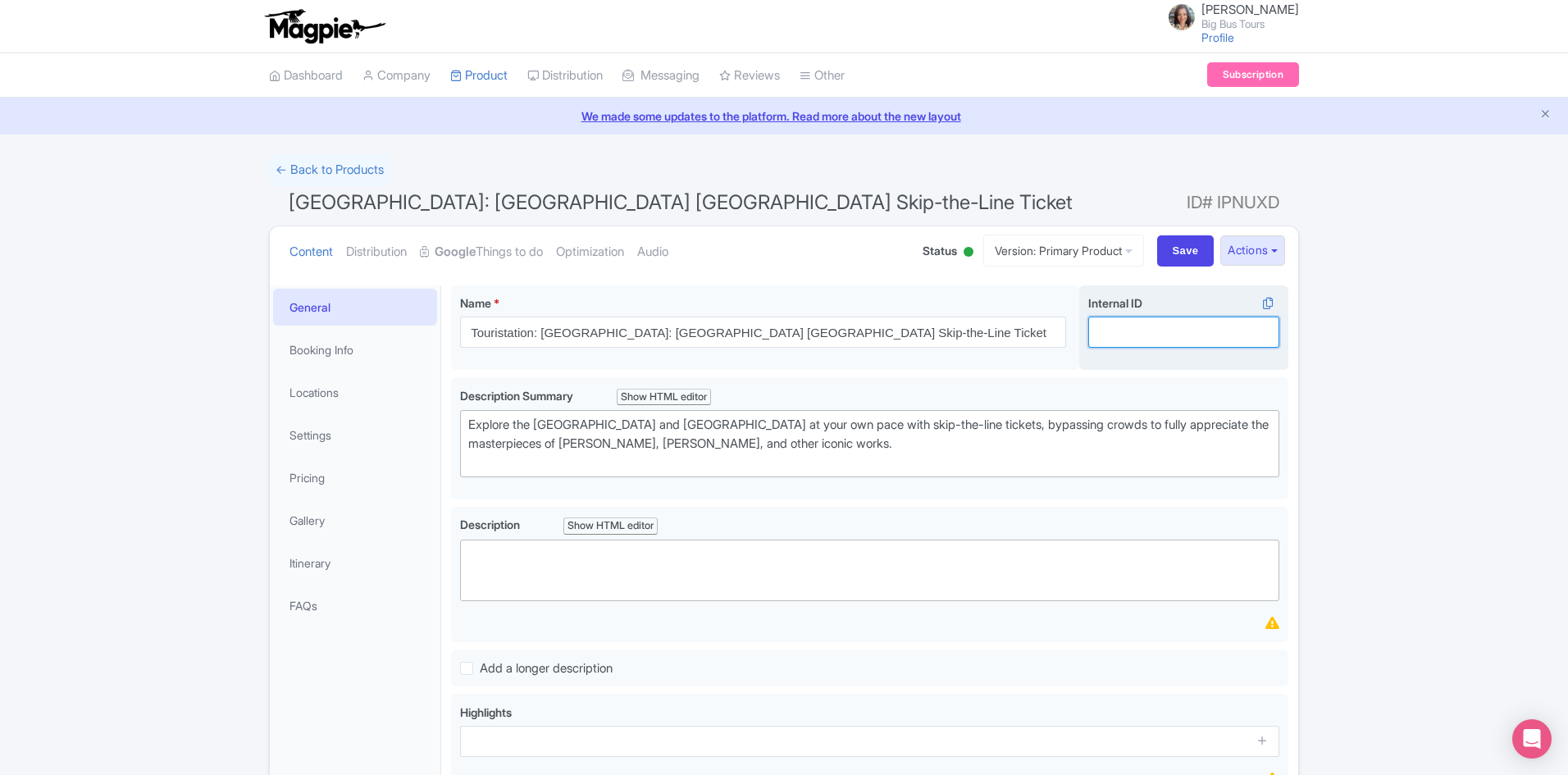
paste input "Vatican Museums"
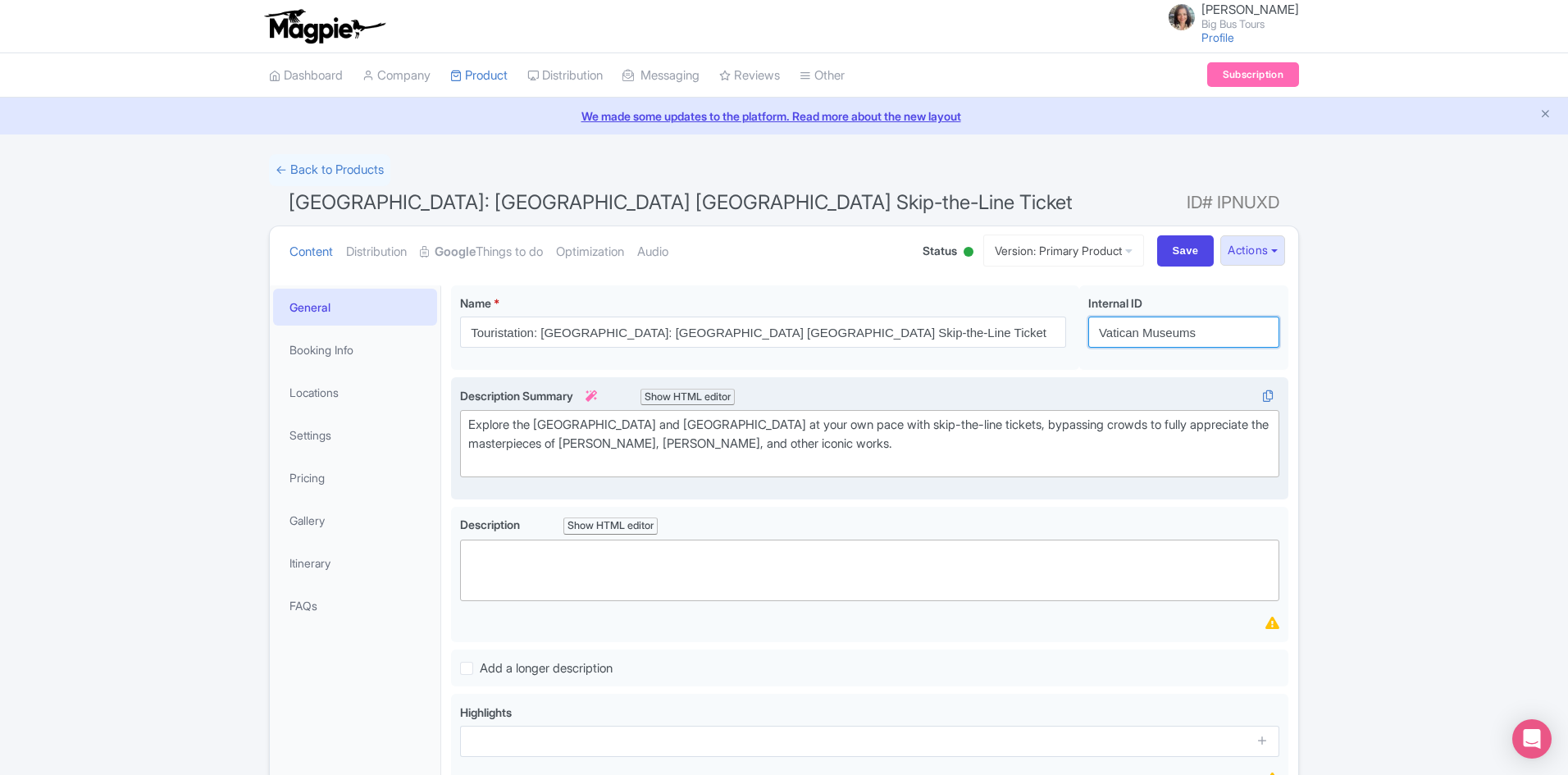
type input "Vatican Museums"
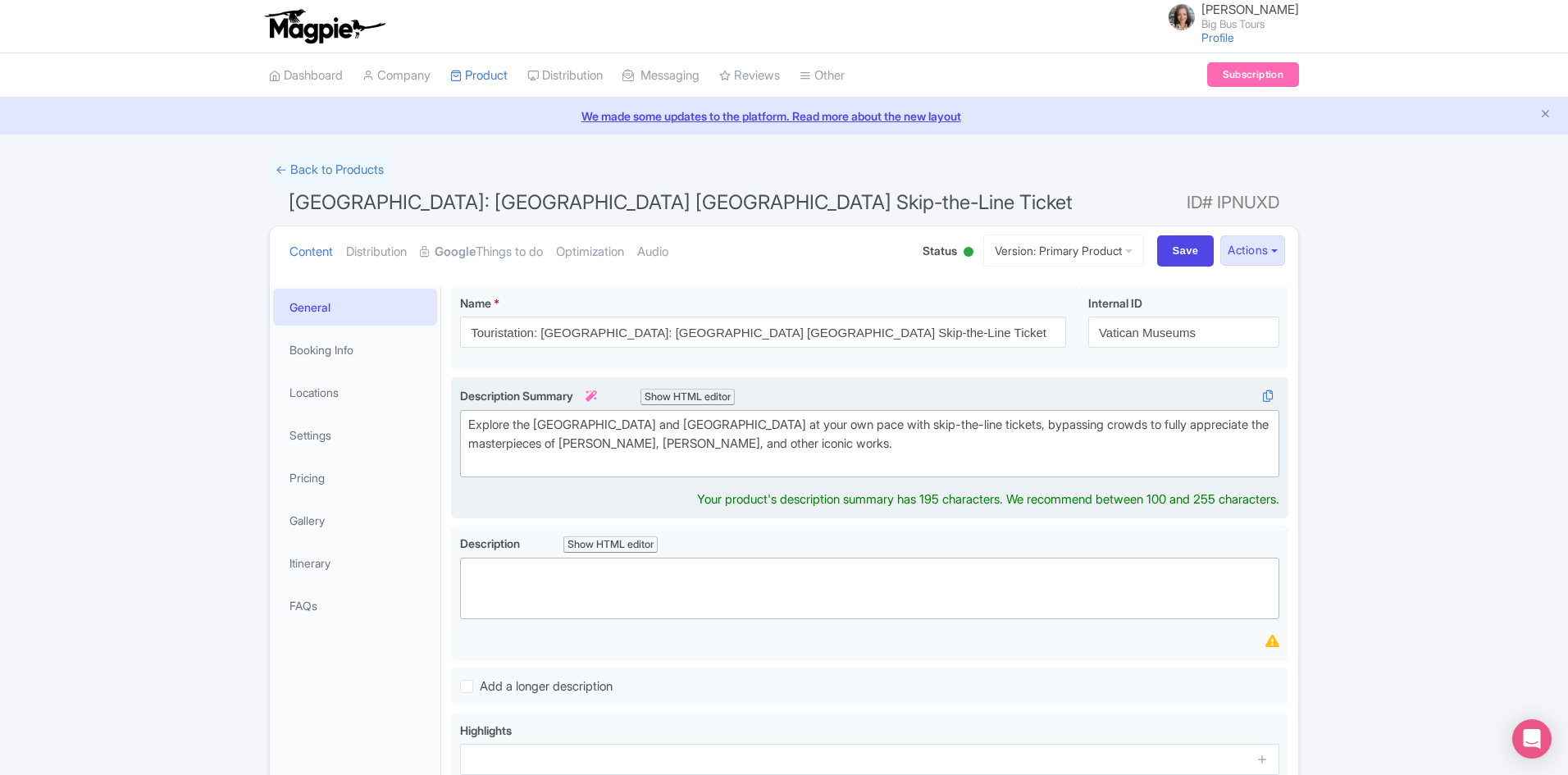
drag, startPoint x: 737, startPoint y: 439, endPoint x: 953, endPoint y: 462, distance: 217.2
click at [740, 437] on div "Explore the [GEOGRAPHIC_DATA] and [GEOGRAPHIC_DATA] at your own pace with skip-…" at bounding box center [869, 443] width 802 height 56
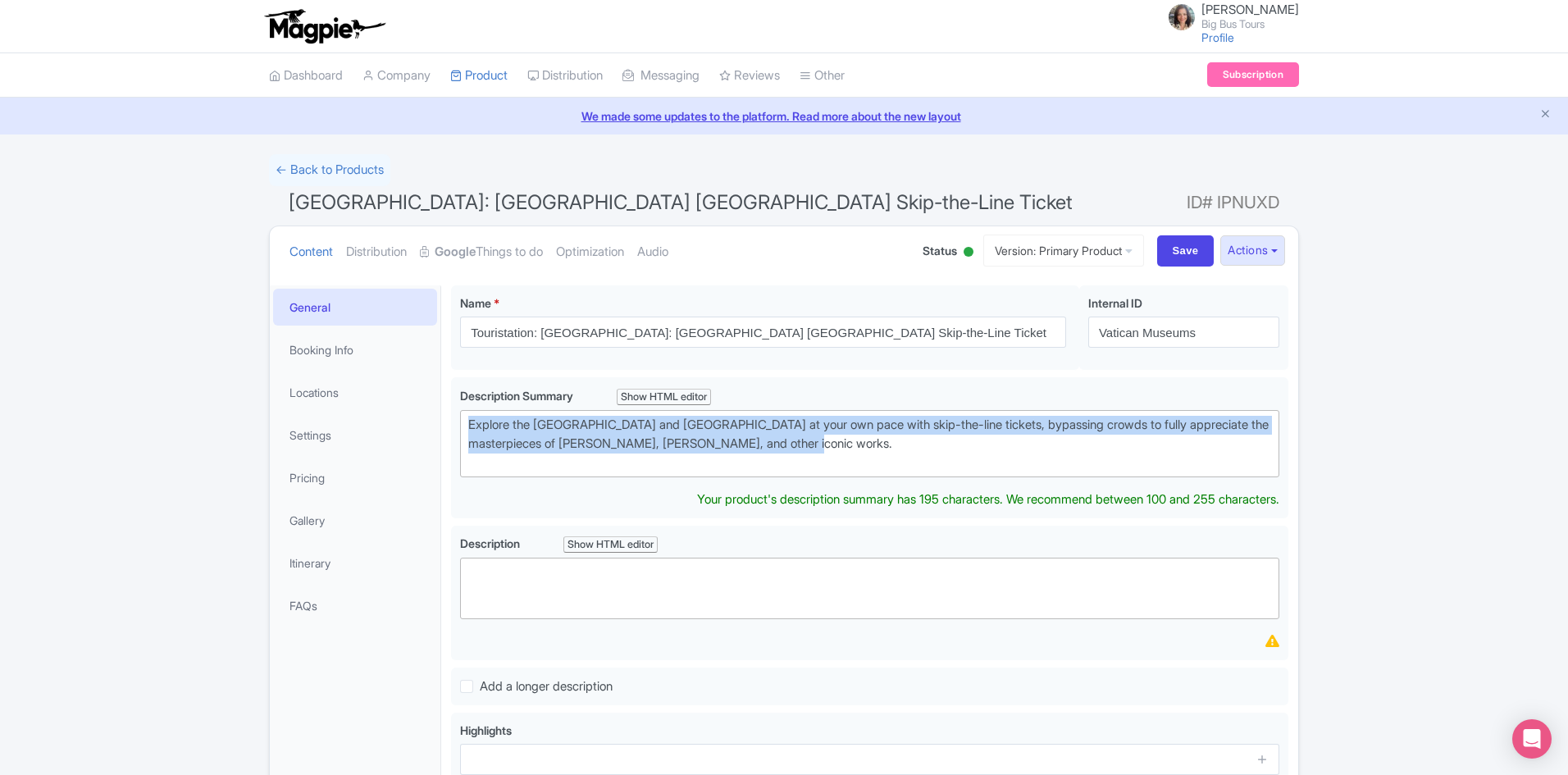
drag, startPoint x: 832, startPoint y: 451, endPoint x: 403, endPoint y: 412, distance: 430.8
click at [403, 412] on div "General Booking Info Locations Settings Pricing Gallery Itinerary FAQs [GEOGRAP…" at bounding box center [784, 635] width 1029 height 719
type trix-editor "<div>Explore the [GEOGRAPHIC_DATA] and [GEOGRAPHIC_DATA] at your own pace with …"
copy div "Explore the [GEOGRAPHIC_DATA] and [GEOGRAPHIC_DATA] at your own pace with skip-…"
